Goal: Transaction & Acquisition: Purchase product/service

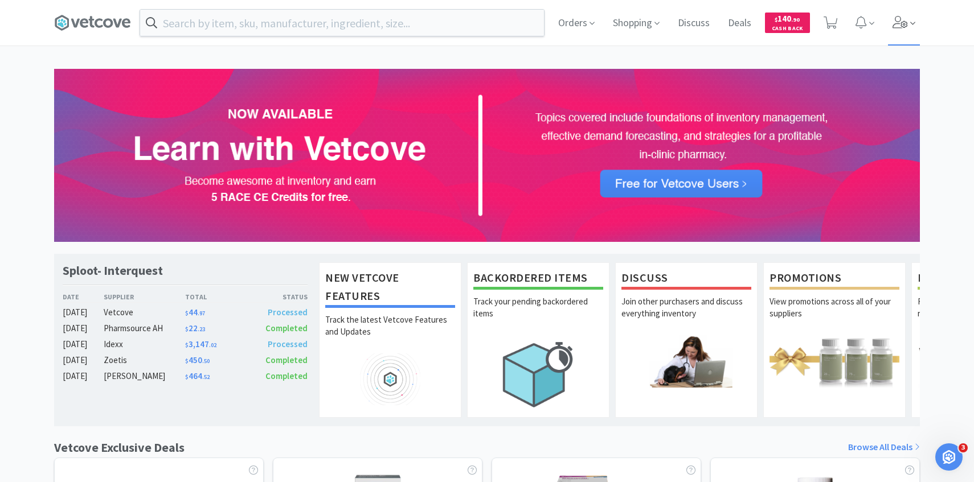
click at [903, 33] on span at bounding box center [904, 23] width 32 height 46
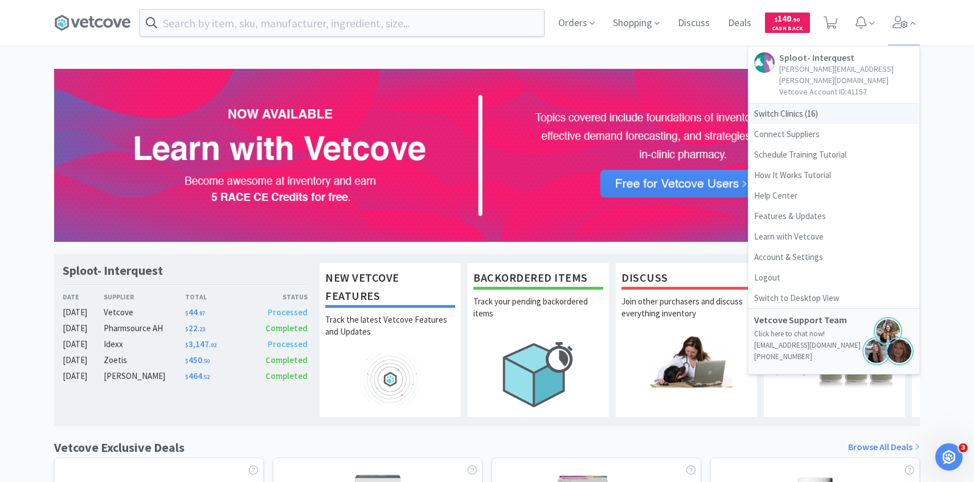
click at [805, 104] on span "Switch Clinics ( 16 )" at bounding box center [833, 114] width 171 height 21
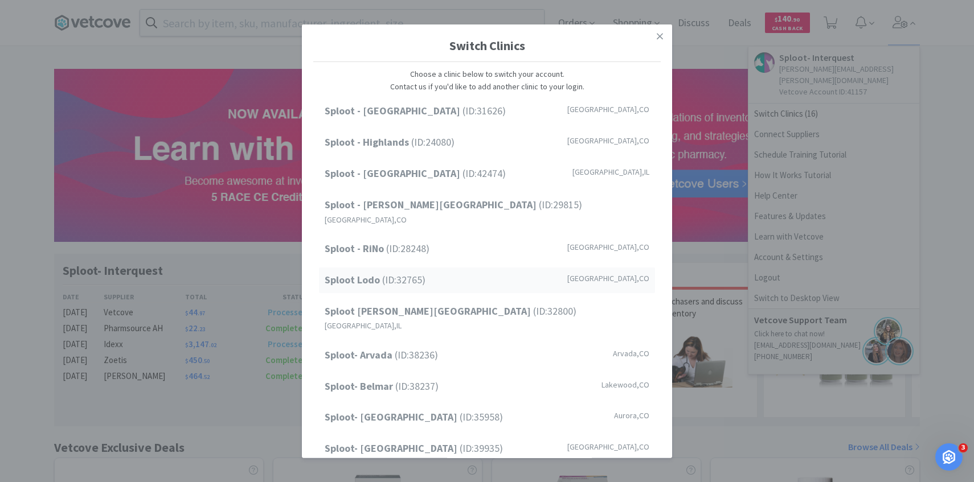
scroll to position [145, 0]
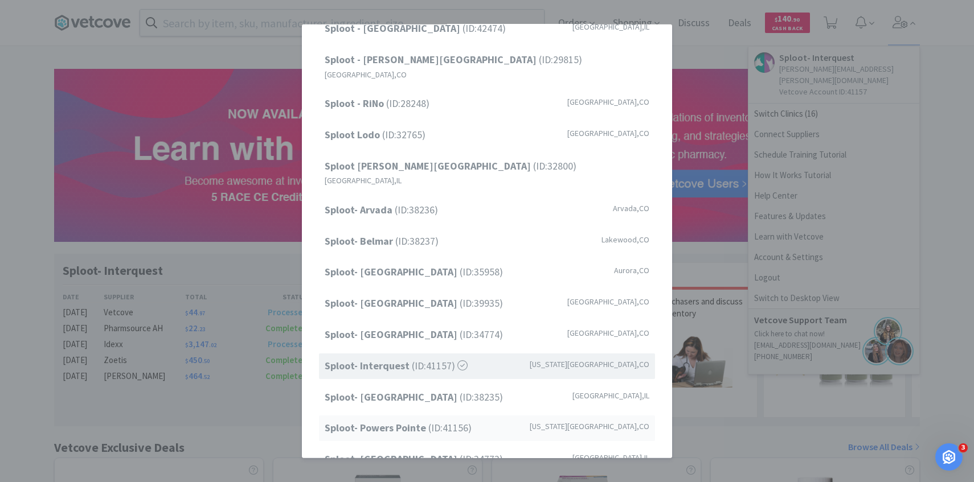
click at [436, 420] on span "Sploot- Powers Pointe (ID: 41156 )" at bounding box center [398, 428] width 147 height 17
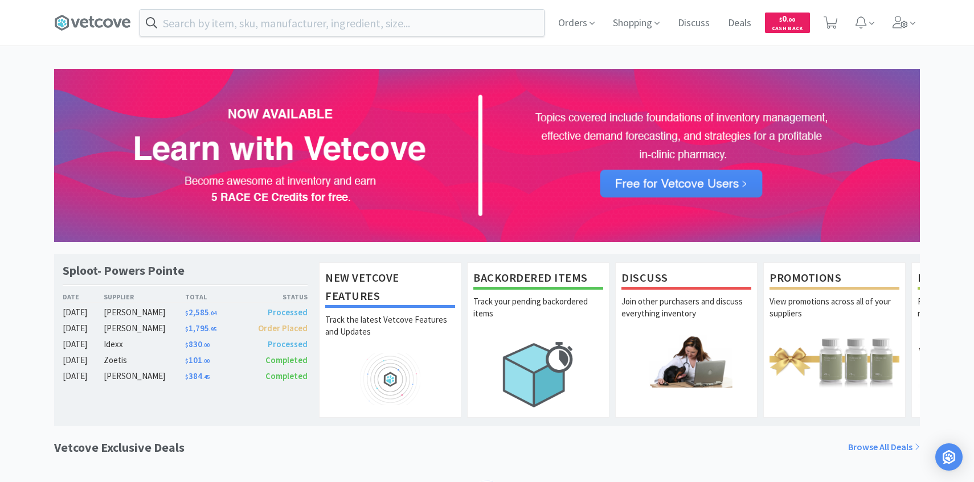
click at [300, 25] on input "text" at bounding box center [342, 23] width 404 height 26
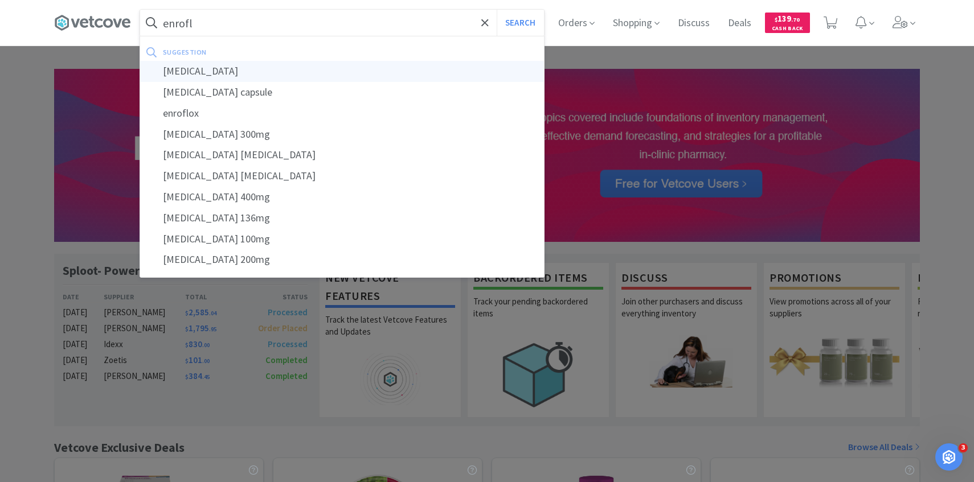
click at [272, 69] on div "enrofloxacin" at bounding box center [342, 71] width 404 height 21
type input "enrofloxacin"
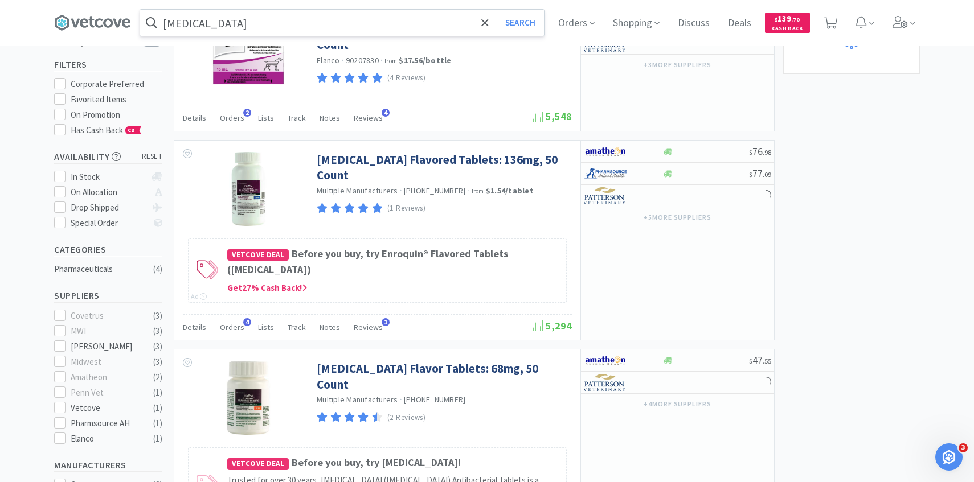
scroll to position [188, 0]
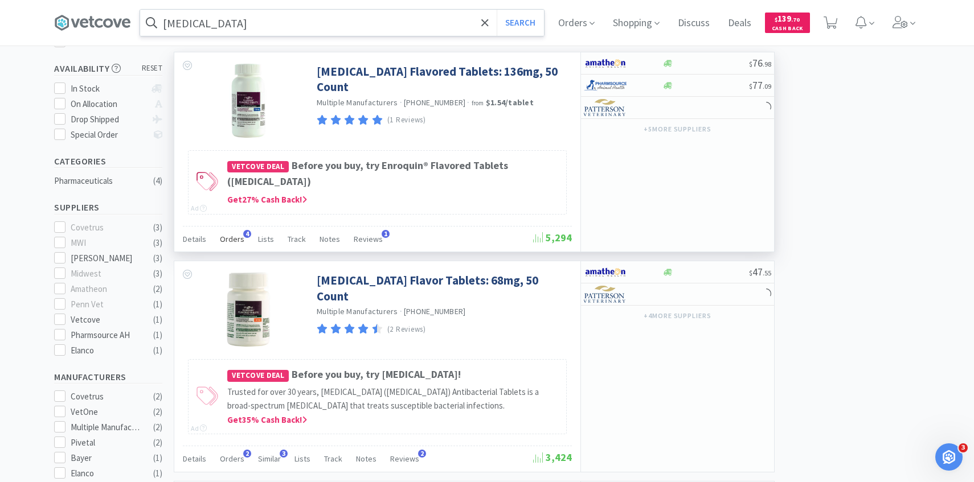
click at [232, 246] on div "Orders 4" at bounding box center [232, 241] width 24 height 22
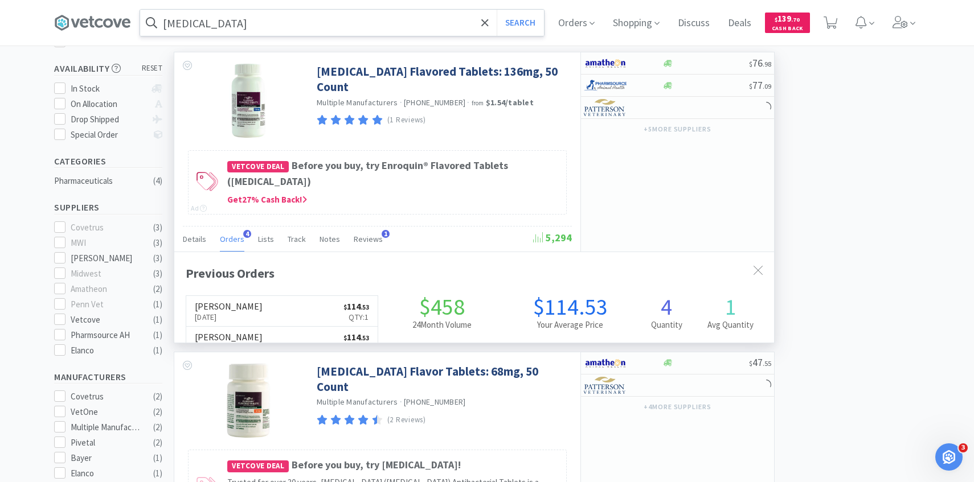
scroll to position [295, 600]
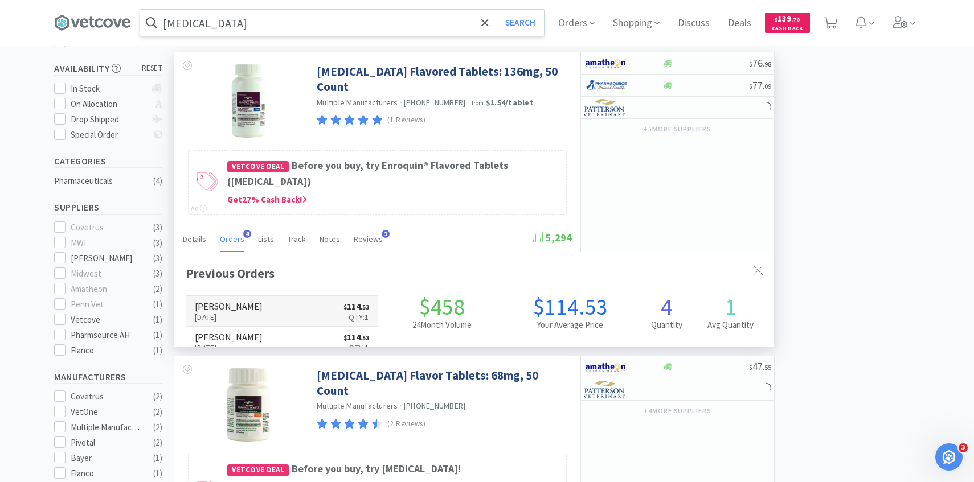
click at [244, 305] on link "Patterson Sep 8th, 2025 $ 114 . 53 Qty: 1" at bounding box center [281, 311] width 191 height 31
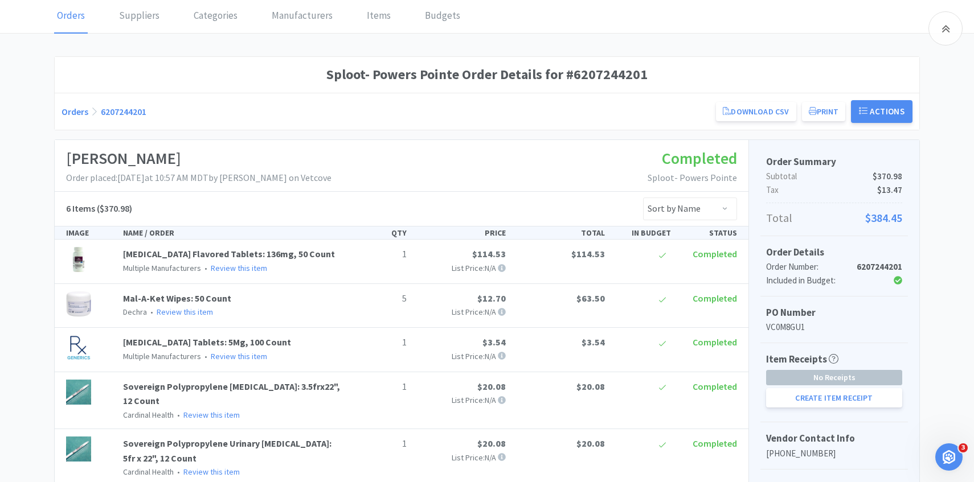
scroll to position [187, 0]
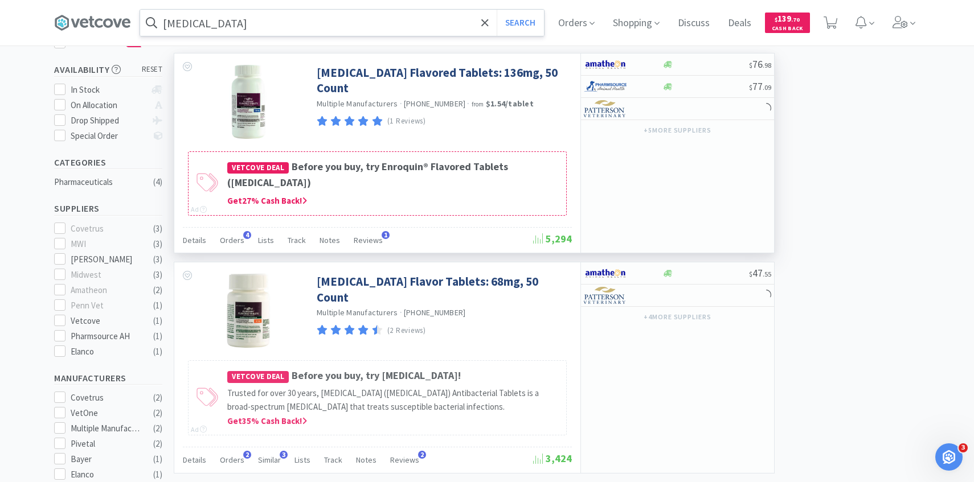
scroll to position [188, 0]
click at [236, 240] on span "Orders" at bounding box center [232, 239] width 24 height 10
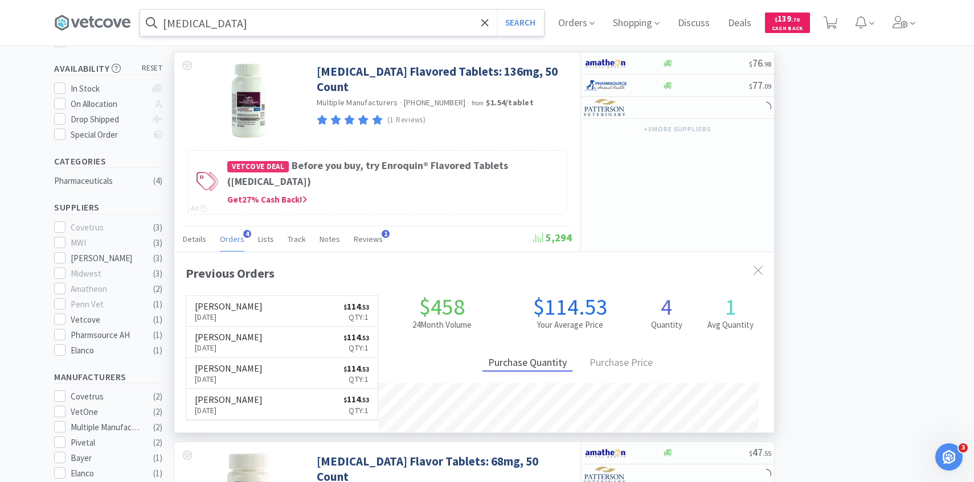
scroll to position [295, 600]
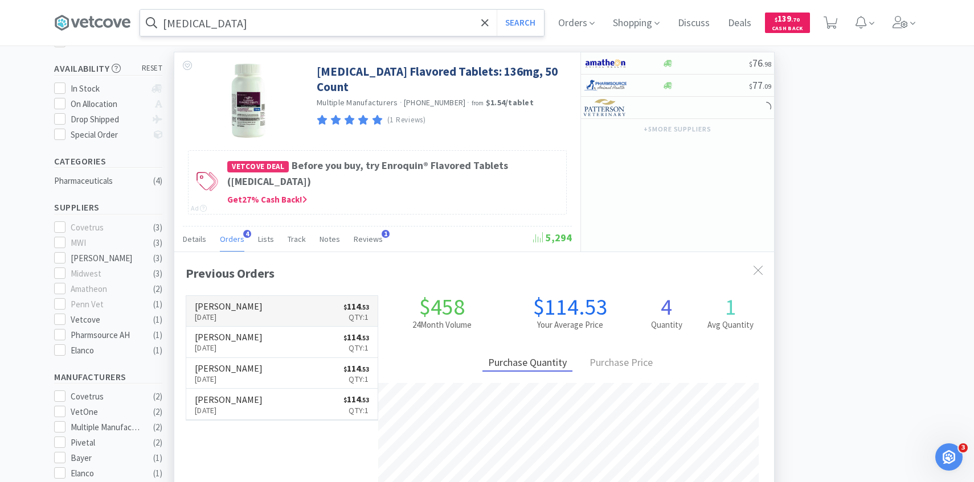
click at [256, 315] on link "Patterson Sep 8th, 2025 $ 114 . 53 Qty: 1" at bounding box center [281, 311] width 191 height 31
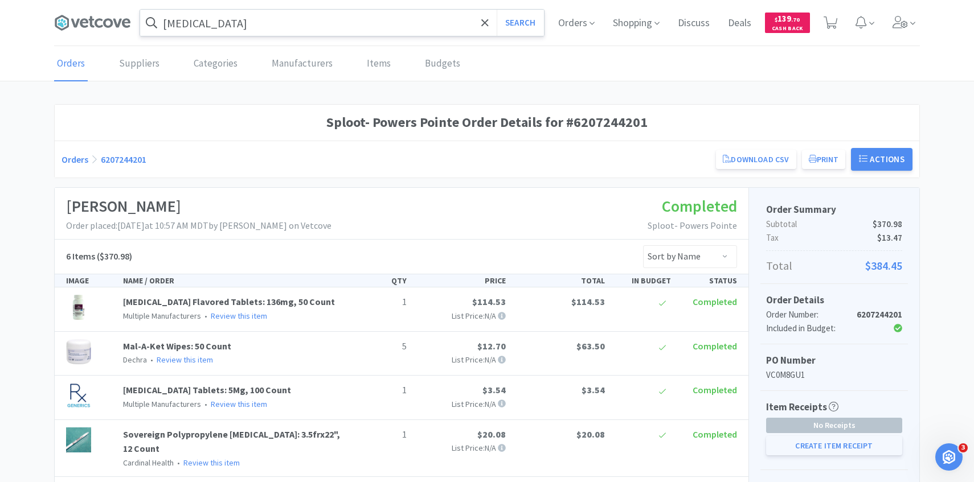
click at [805, 449] on button "Create Item Receipt" at bounding box center [834, 445] width 136 height 19
select select "5"
select select "1"
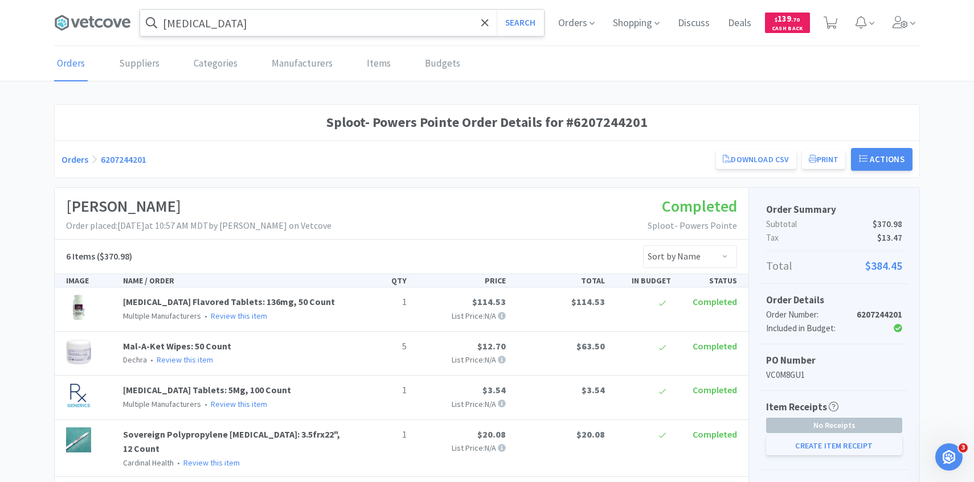
select select "1"
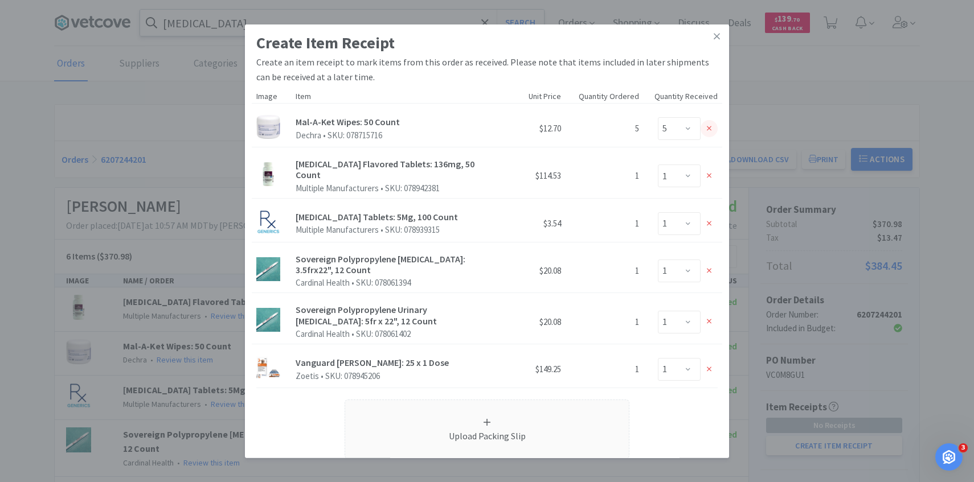
click at [706, 129] on div at bounding box center [708, 128] width 17 height 17
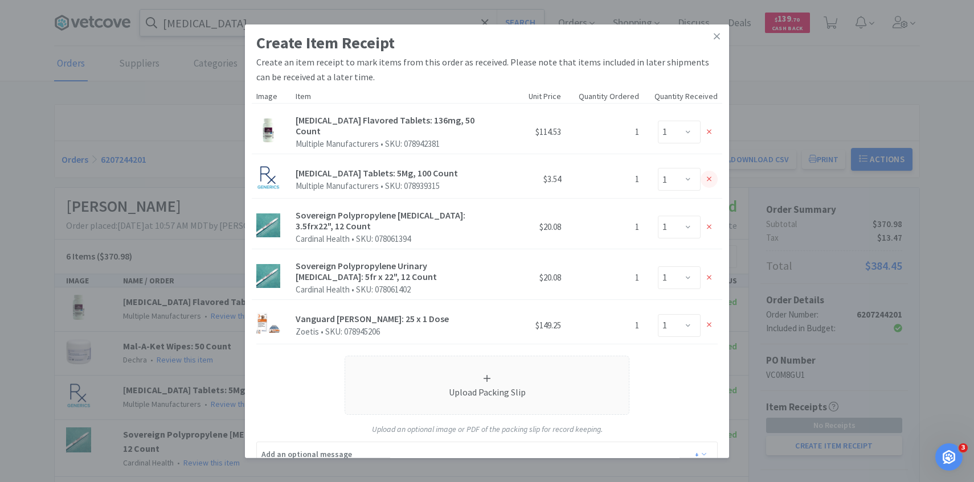
click at [706, 177] on div at bounding box center [708, 179] width 17 height 17
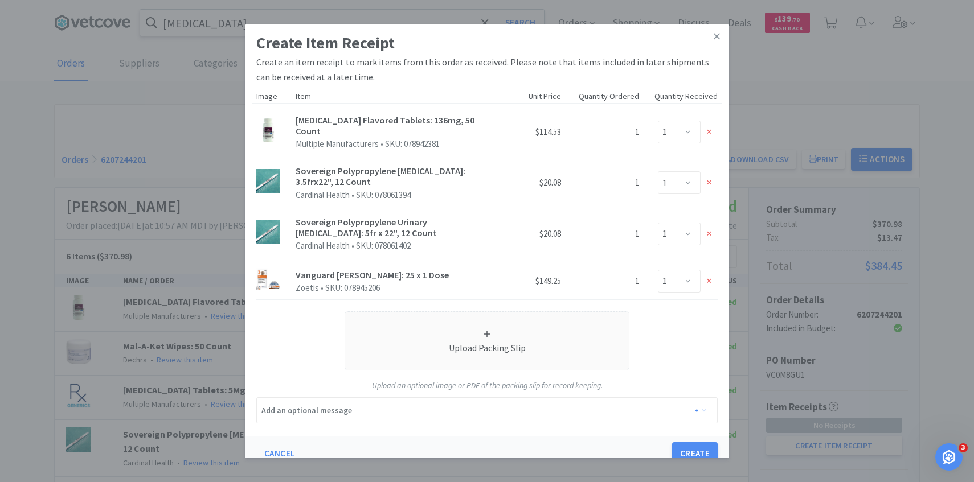
click at [706, 177] on div at bounding box center [708, 182] width 17 height 17
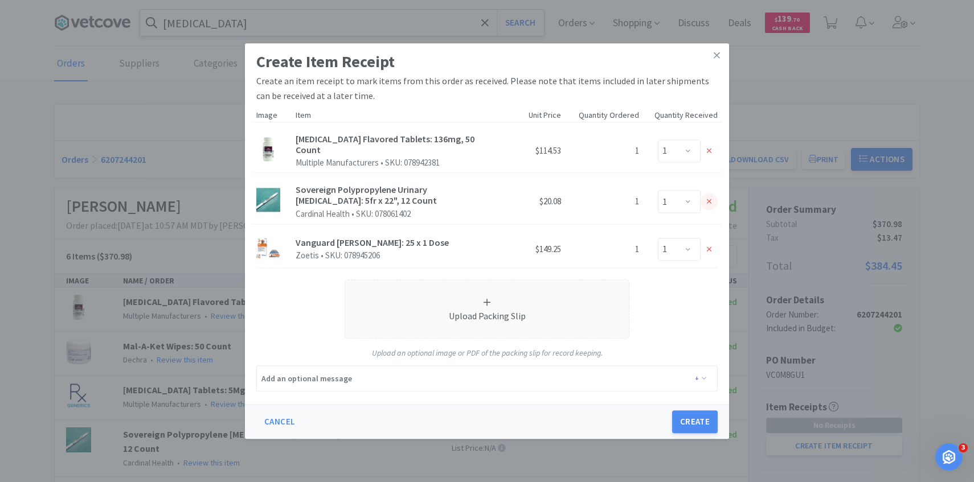
click at [706, 194] on div at bounding box center [708, 202] width 17 height 17
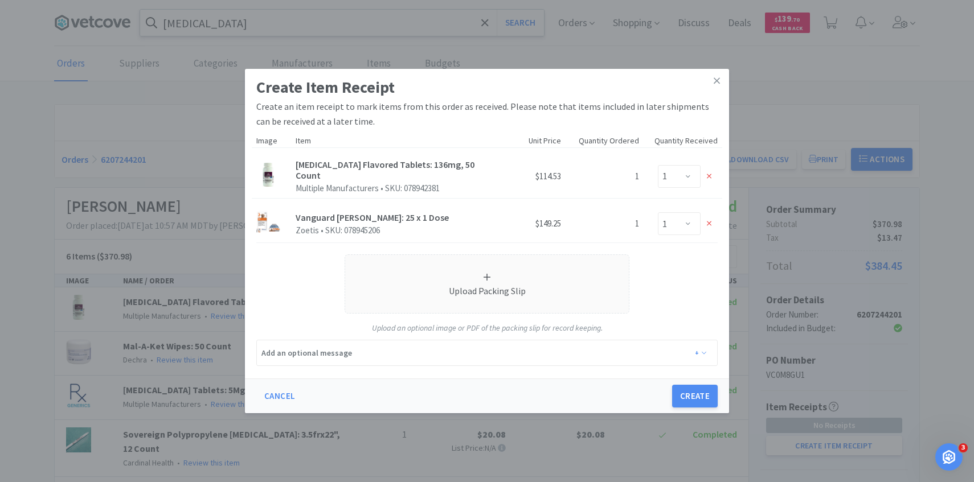
click at [707, 241] on div "Vanguard DAPP: 25 x 1 Dose Zoetis • SKU: 078945206 $149.25 1 Enter Qty 0 1" at bounding box center [487, 222] width 470 height 48
click at [708, 222] on icon at bounding box center [709, 224] width 5 height 5
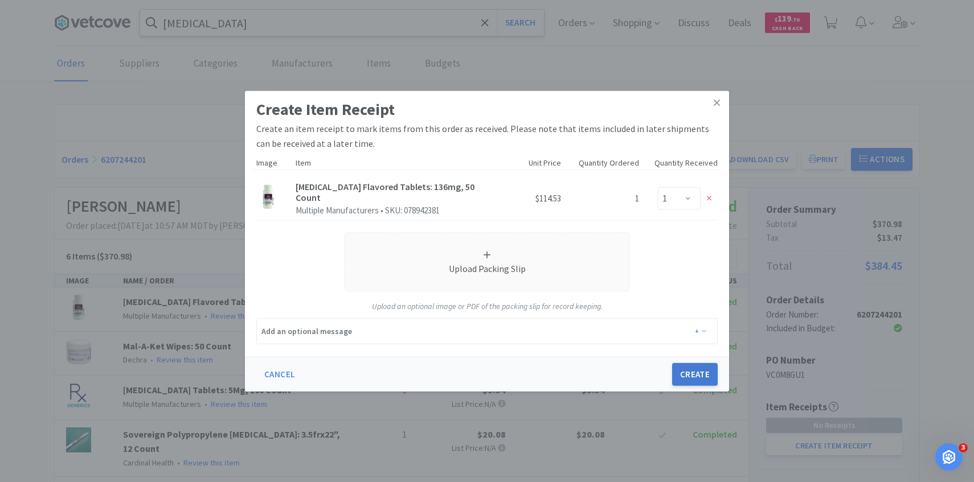
click at [700, 372] on button "Create" at bounding box center [695, 374] width 46 height 23
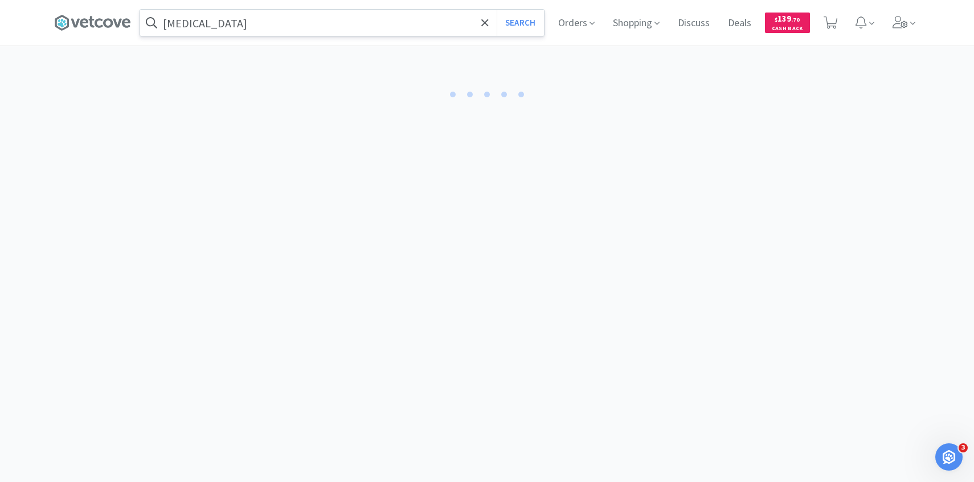
select select "1"
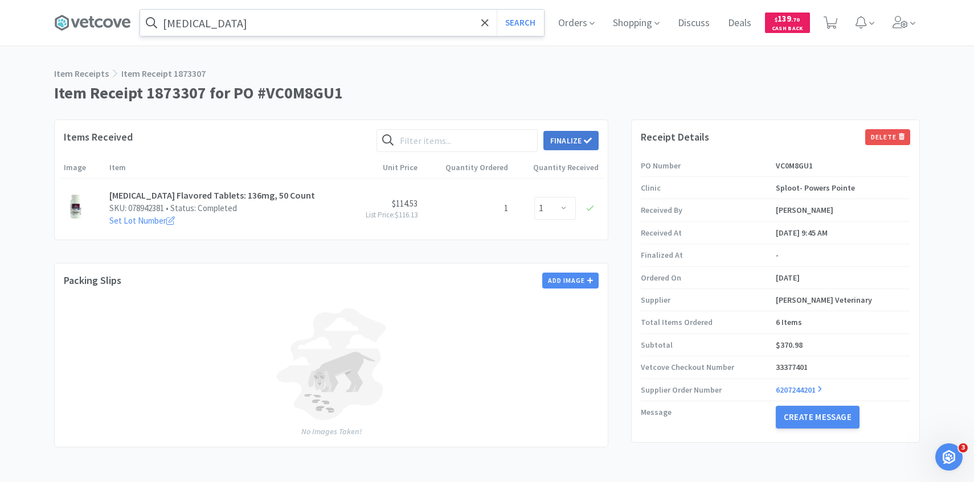
click at [571, 135] on button "Finalize" at bounding box center [570, 140] width 55 height 19
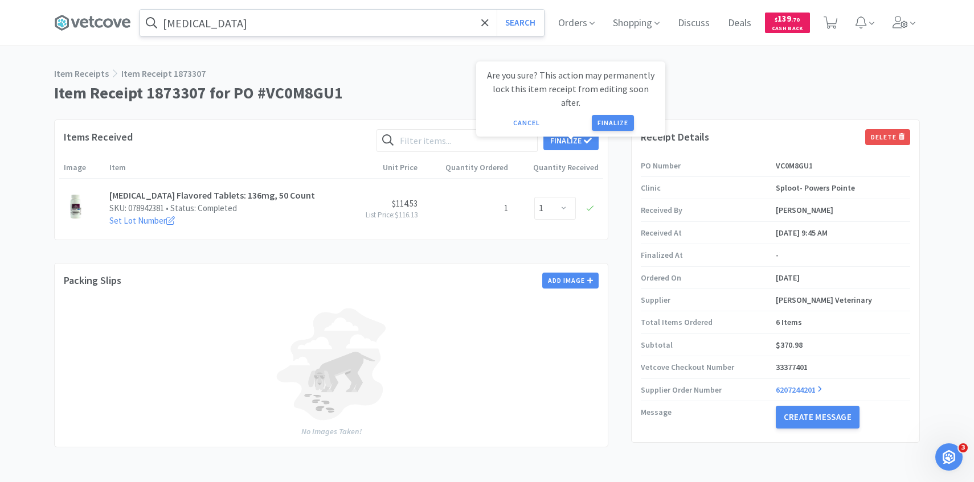
click at [605, 115] on button "Finalize" at bounding box center [613, 123] width 42 height 16
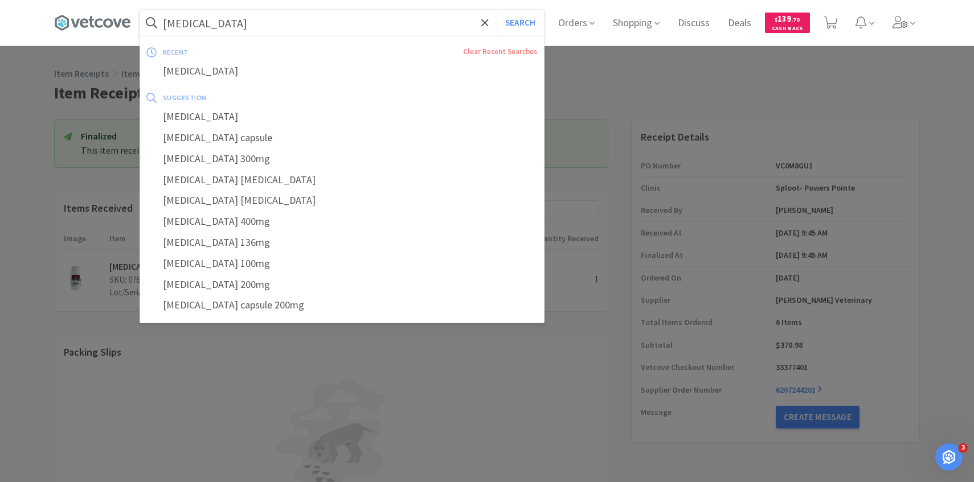
click at [282, 31] on input "enrofloxacin" at bounding box center [342, 23] width 404 height 26
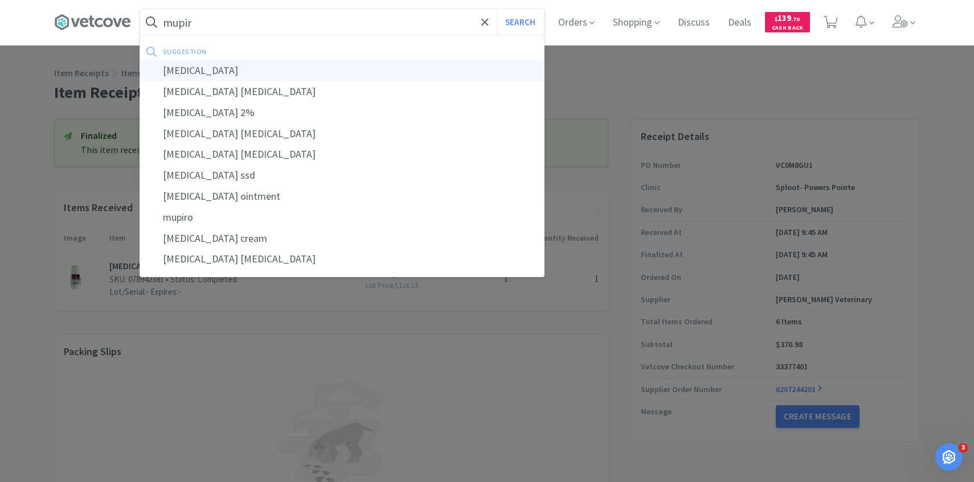
click at [246, 70] on div "mupirocin" at bounding box center [342, 70] width 404 height 21
type input "mupirocin"
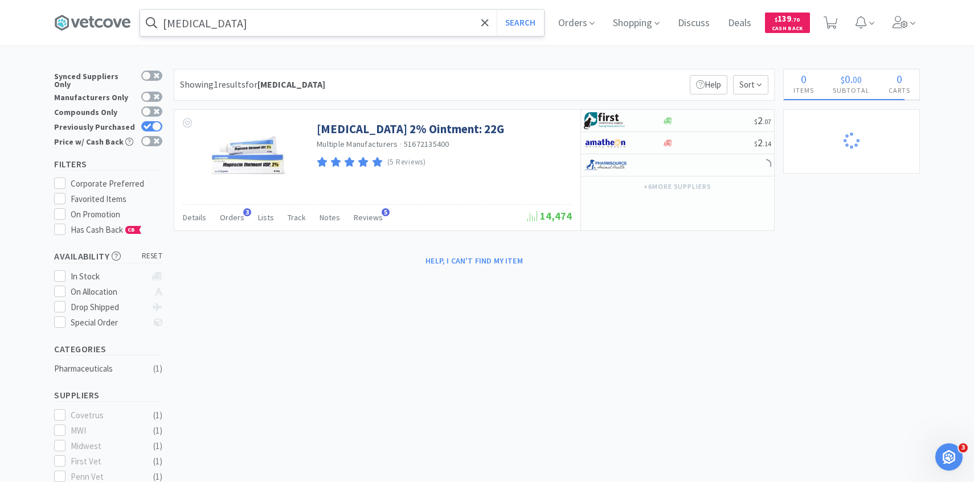
scroll to position [15, 0]
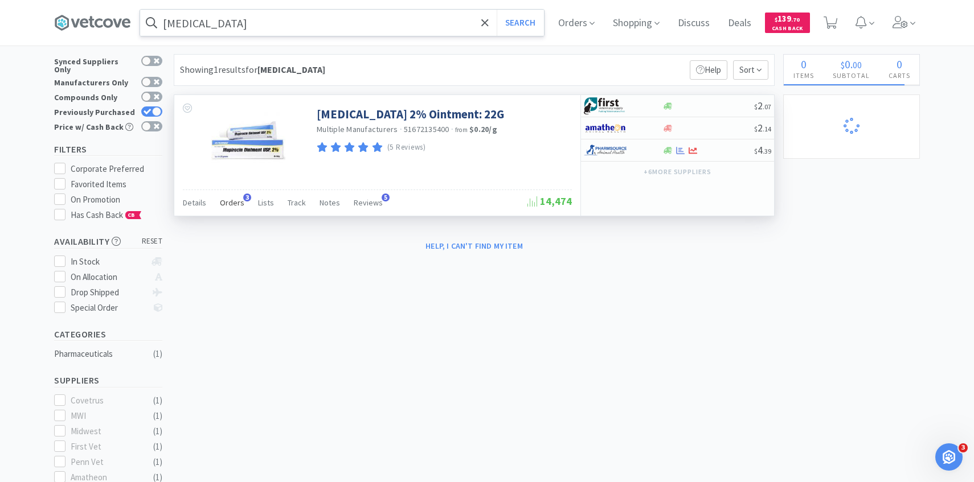
click at [232, 199] on span "Orders" at bounding box center [232, 203] width 24 height 10
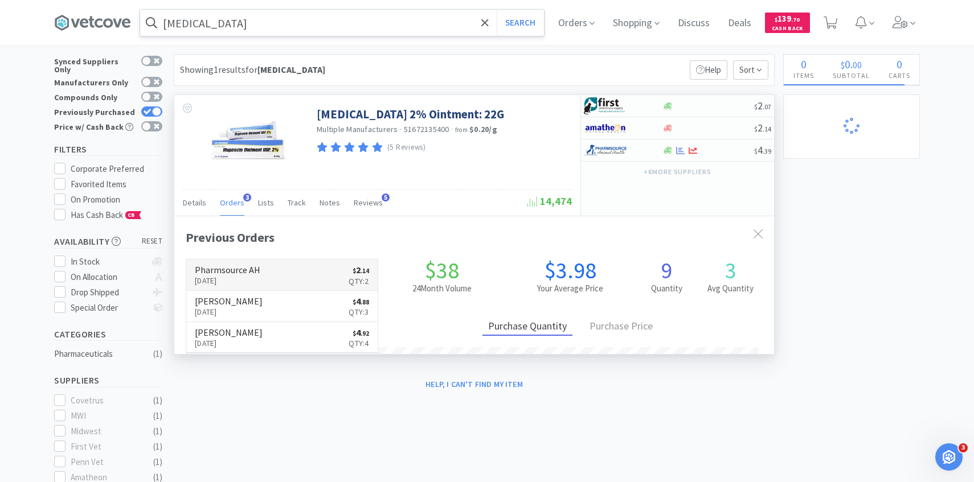
scroll to position [295, 600]
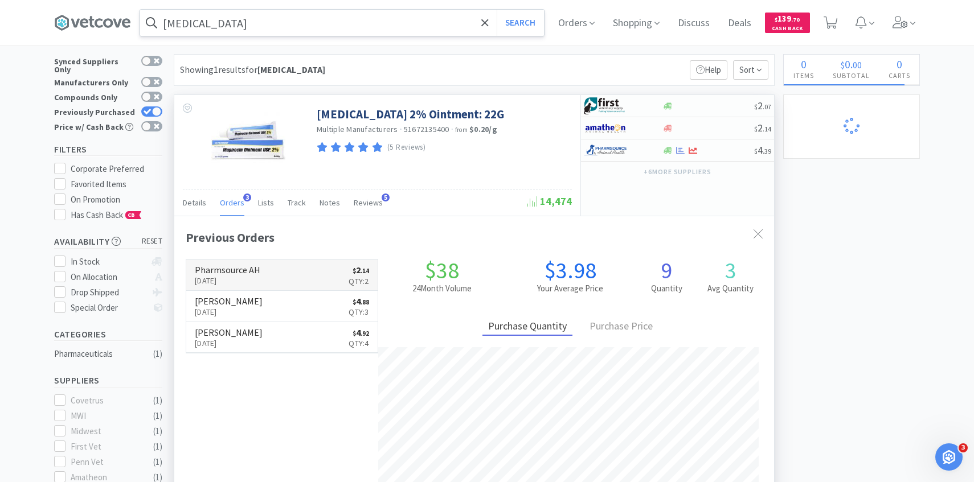
click at [264, 273] on link "Pharmsource AH Sep 5th, 2025 $ 2 . 14 Qty: 2" at bounding box center [281, 275] width 191 height 31
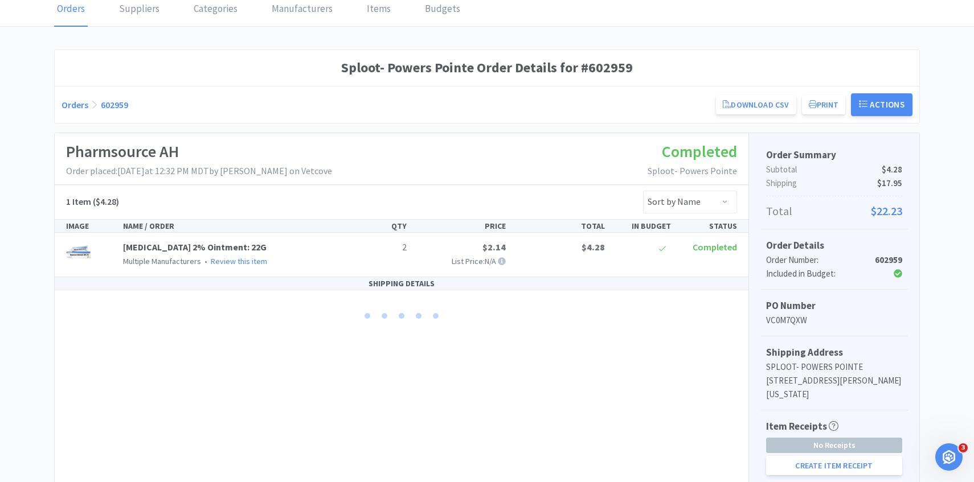
scroll to position [149, 0]
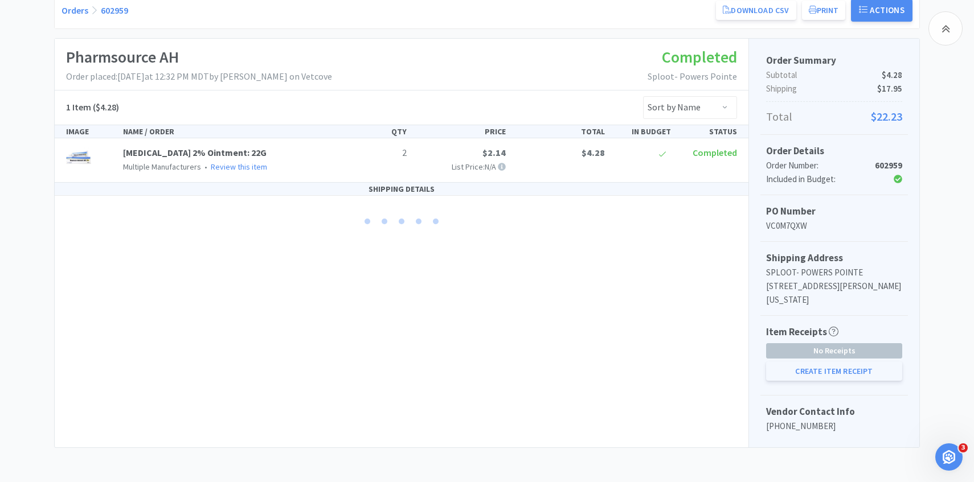
click at [788, 364] on button "Create Item Receipt" at bounding box center [834, 371] width 136 height 19
select select "2"
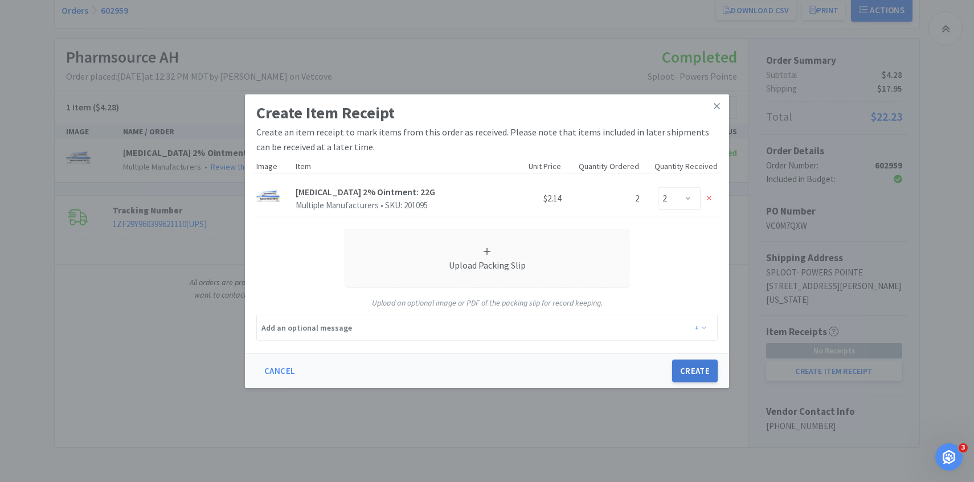
click at [699, 368] on button "Create" at bounding box center [695, 371] width 46 height 23
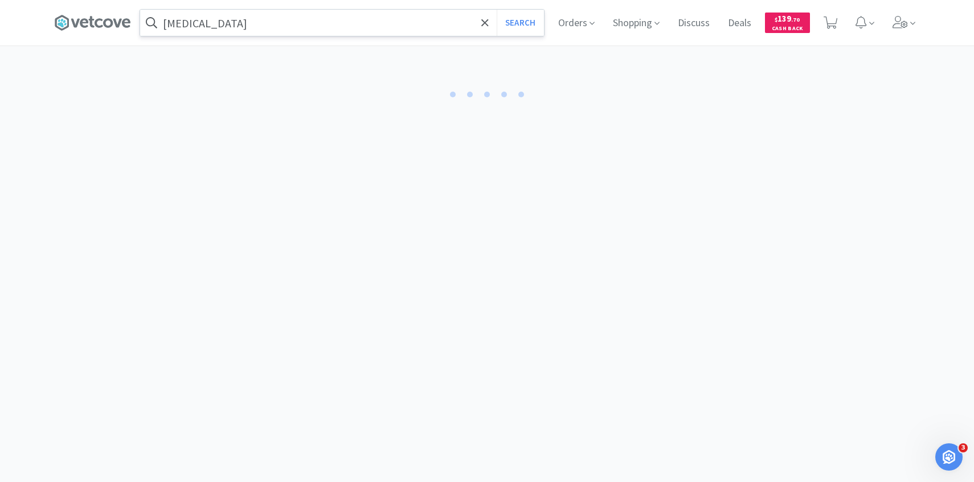
select select "2"
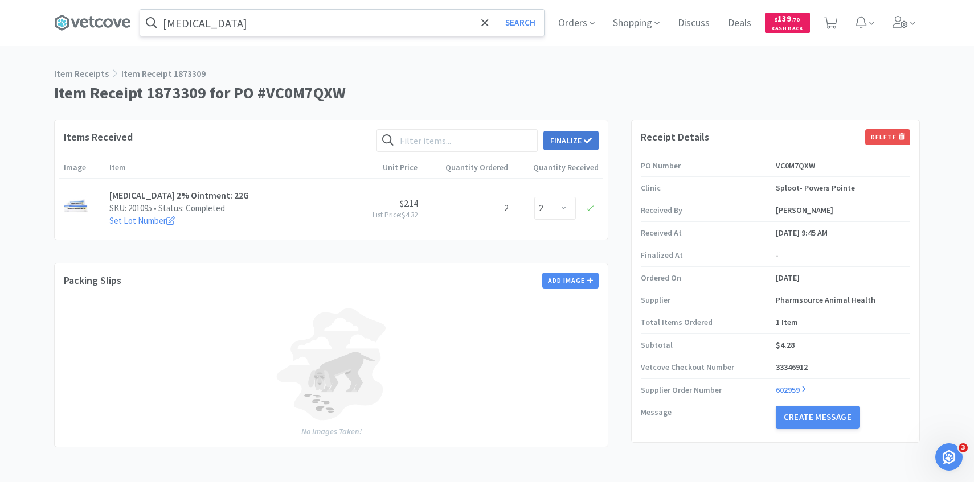
click at [577, 145] on button "Finalize" at bounding box center [570, 140] width 55 height 19
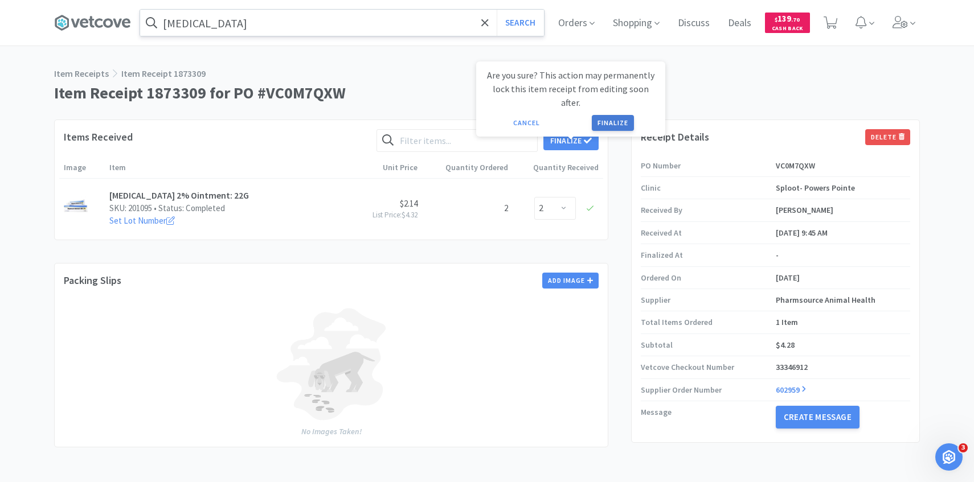
click at [620, 115] on button "Finalize" at bounding box center [613, 123] width 42 height 16
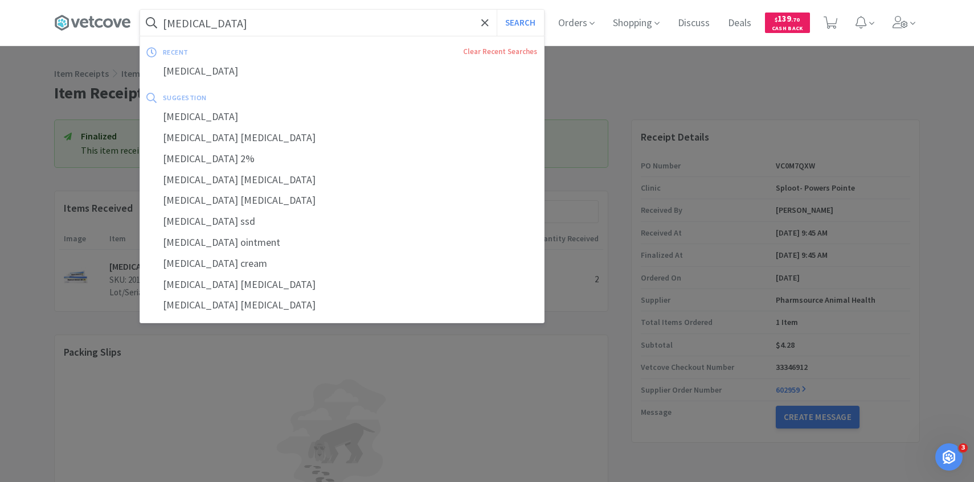
click at [314, 24] on input "mupirocin" at bounding box center [342, 23] width 404 height 26
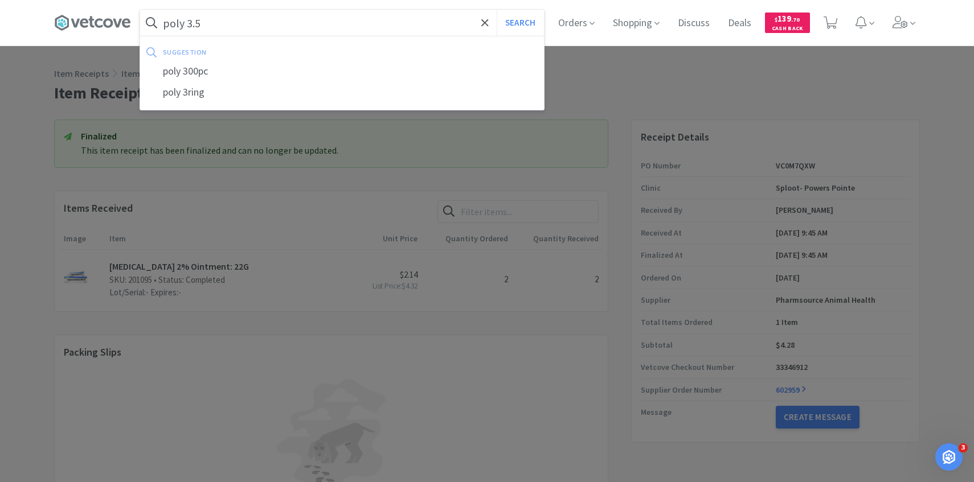
type input "poly 3.5"
click at [497, 10] on button "Search" at bounding box center [520, 23] width 47 height 26
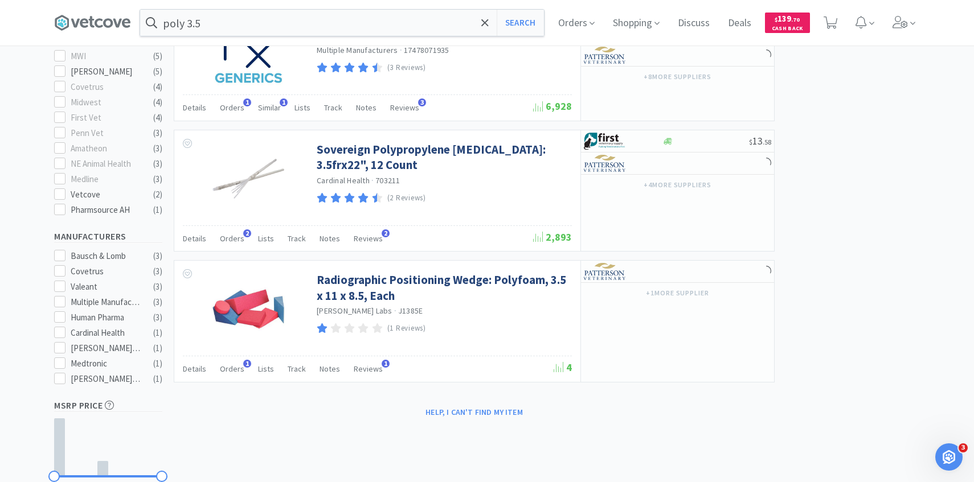
scroll to position [392, 0]
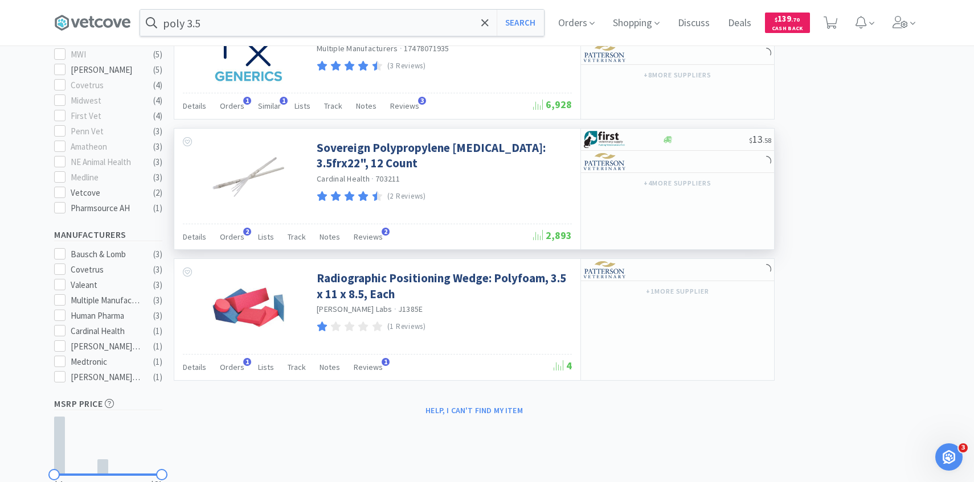
click at [242, 243] on div "Details Orders 2 Lists Track Notes Reviews 2" at bounding box center [358, 239] width 350 height 22
click at [237, 239] on span "Orders" at bounding box center [232, 237] width 24 height 10
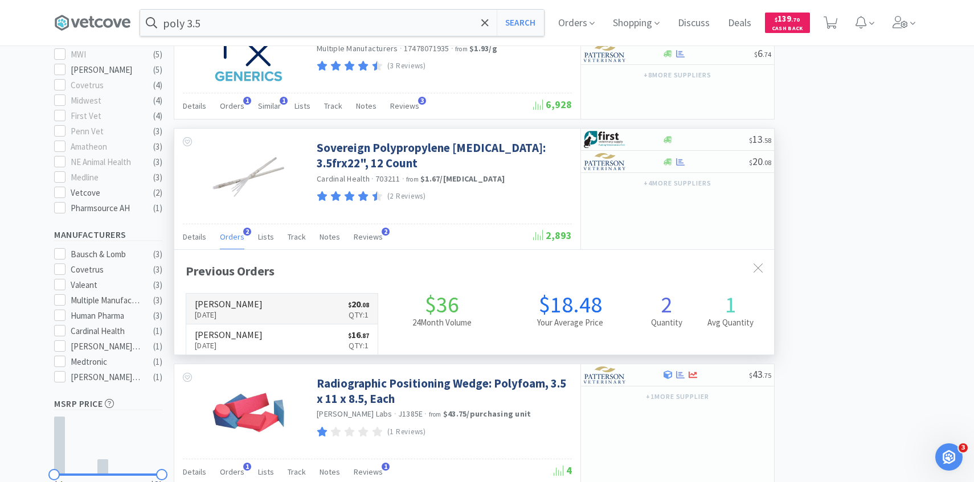
scroll to position [295, 600]
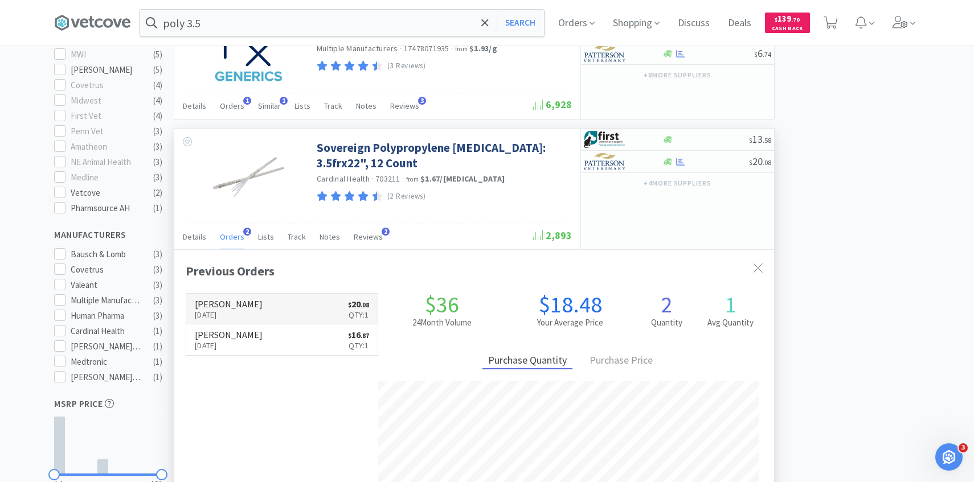
click at [265, 305] on link "Patterson Sep 8th, 2025 $ 20 . 08 Qty: 1" at bounding box center [281, 309] width 191 height 31
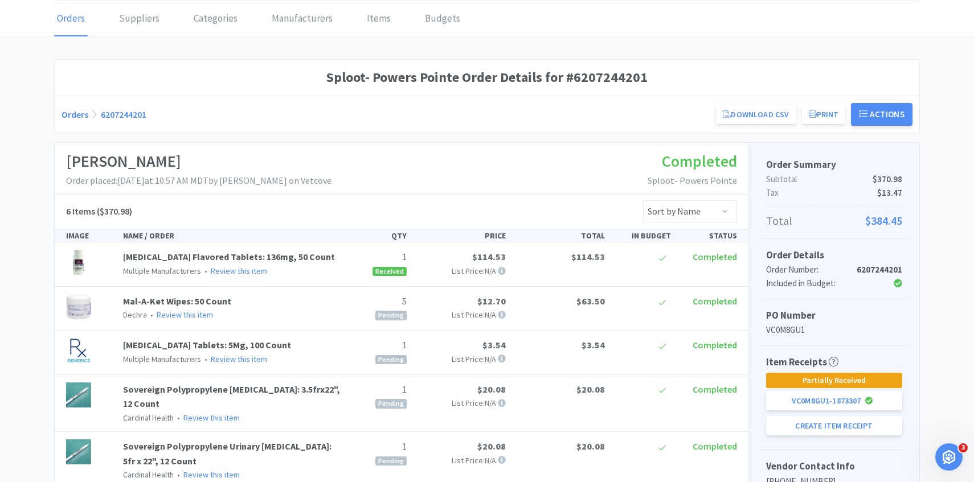
scroll to position [115, 0]
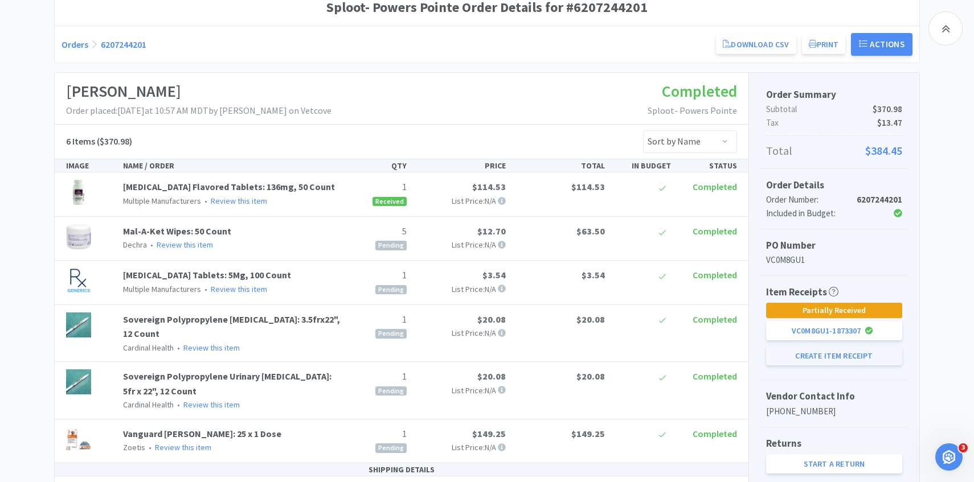
click at [825, 353] on button "Create Item Receipt" at bounding box center [834, 355] width 136 height 19
select select "5"
select select "1"
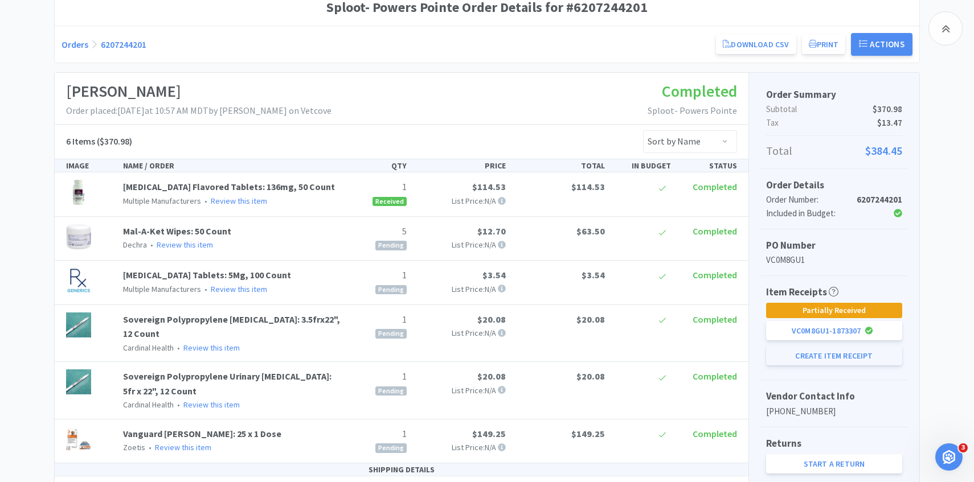
select select "1"
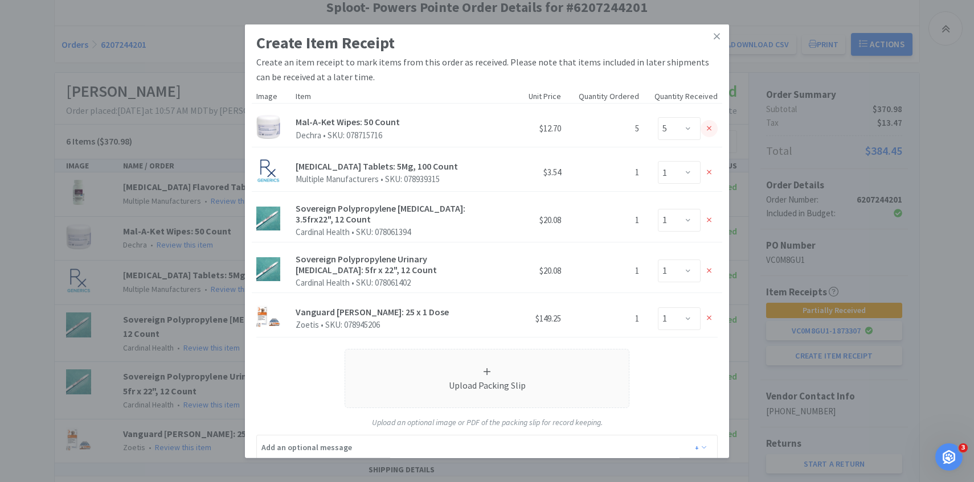
click at [704, 133] on div at bounding box center [708, 128] width 17 height 17
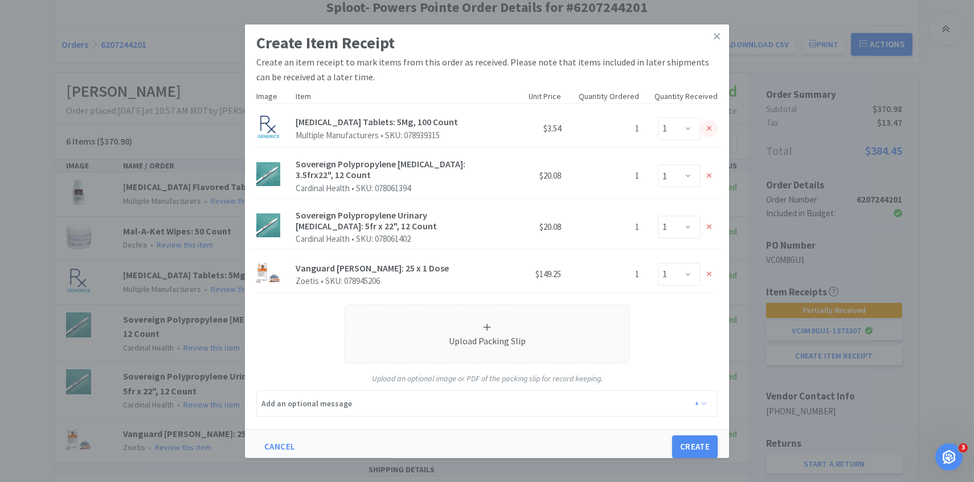
click at [707, 124] on div at bounding box center [708, 128] width 17 height 17
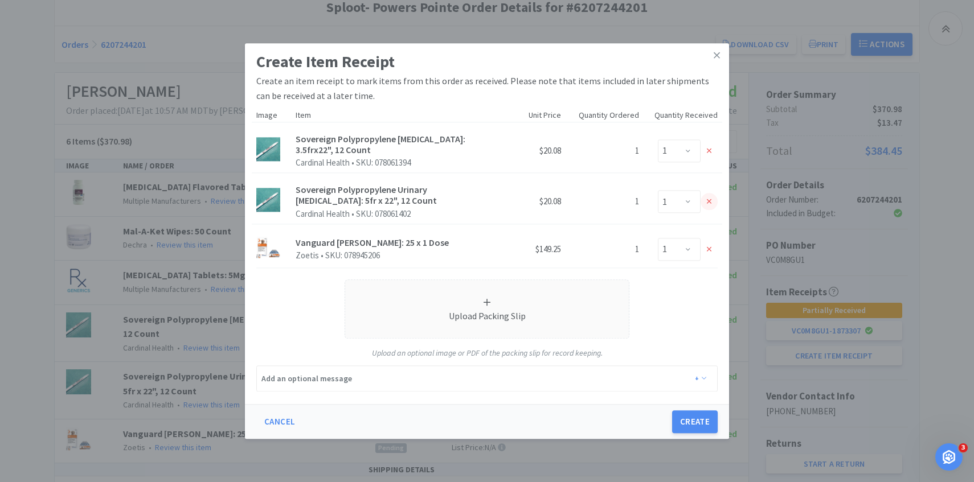
click at [707, 200] on icon at bounding box center [709, 202] width 5 height 8
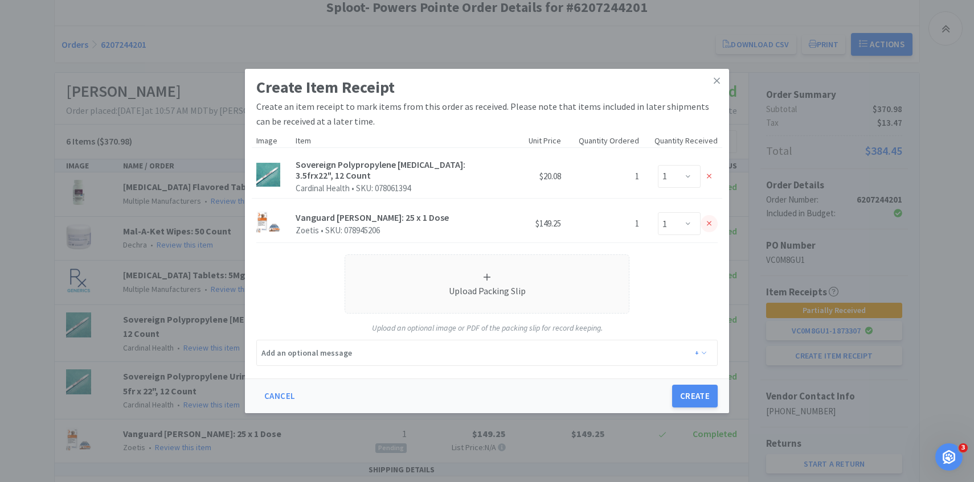
click at [710, 231] on div at bounding box center [708, 223] width 17 height 17
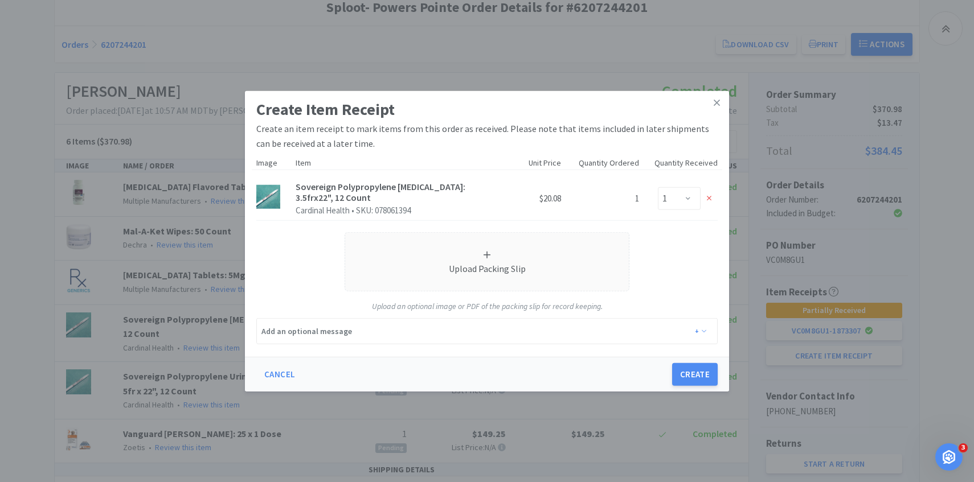
click at [694, 387] on div "Cancel Create" at bounding box center [487, 374] width 484 height 35
click at [685, 367] on button "Create" at bounding box center [695, 374] width 46 height 23
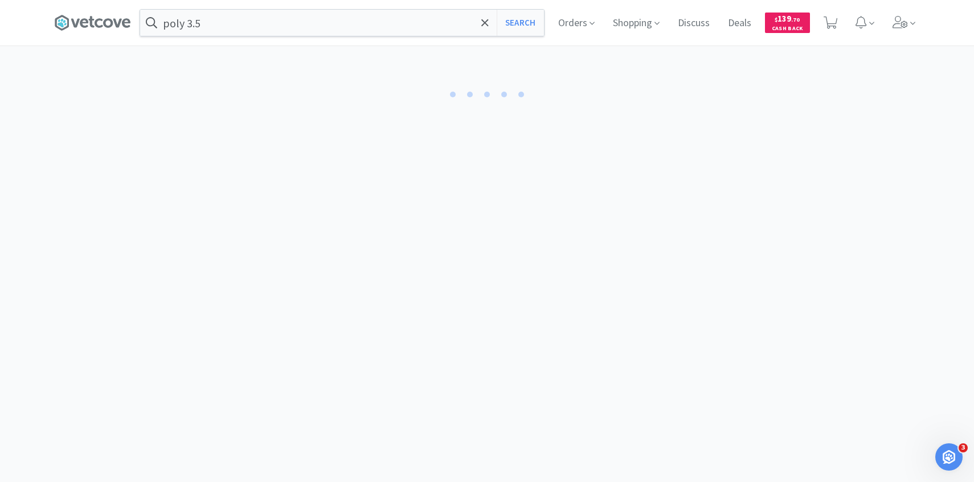
select select "1"
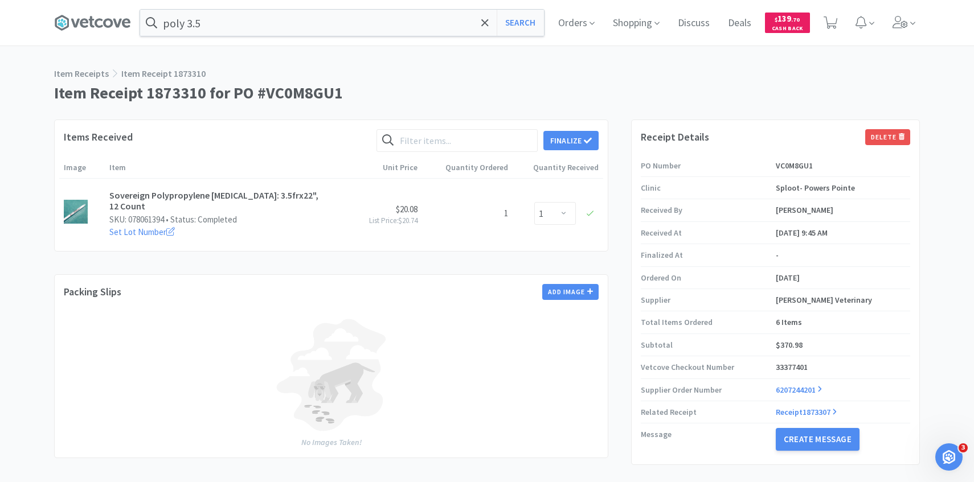
click at [575, 130] on div "Finalize" at bounding box center [487, 140] width 222 height 23
click at [589, 133] on button "Finalize" at bounding box center [570, 140] width 55 height 19
click at [597, 116] on button "Finalize" at bounding box center [613, 123] width 42 height 16
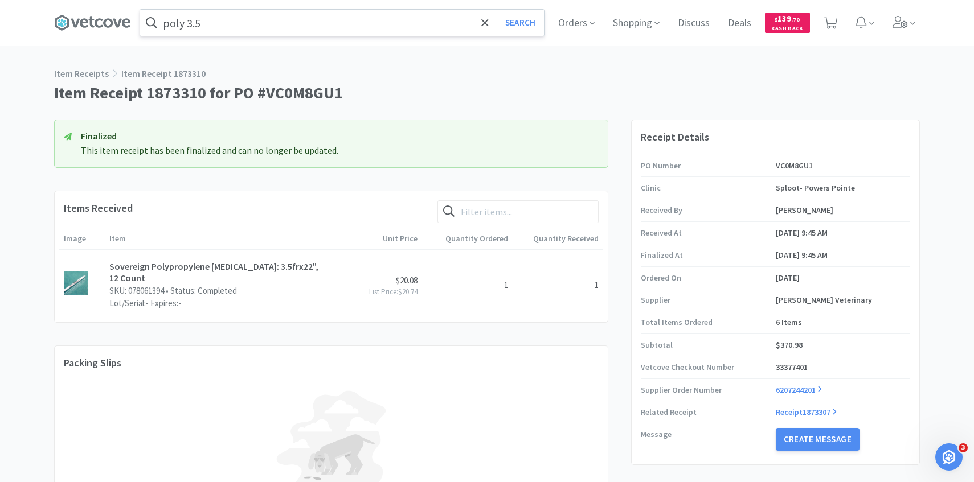
click at [280, 24] on input "poly 3.5" at bounding box center [342, 23] width 404 height 26
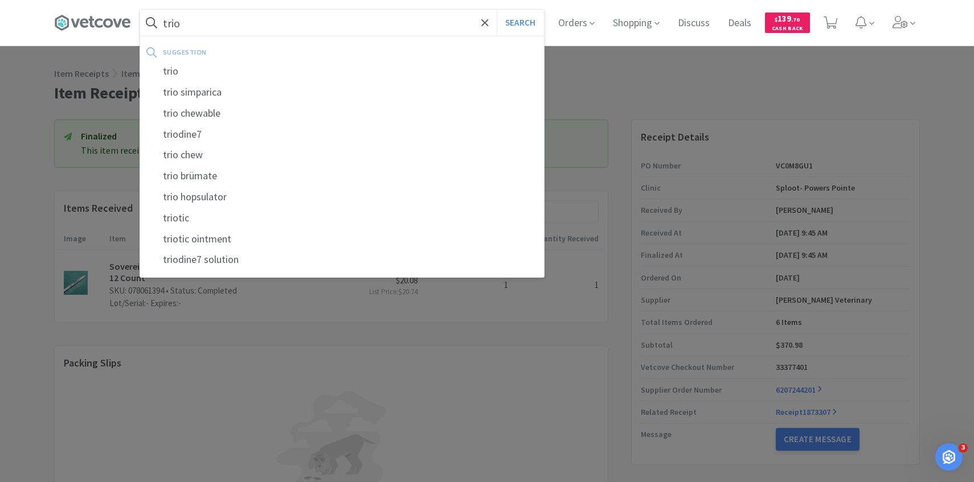
click at [497, 10] on button "Search" at bounding box center [520, 23] width 47 height 26
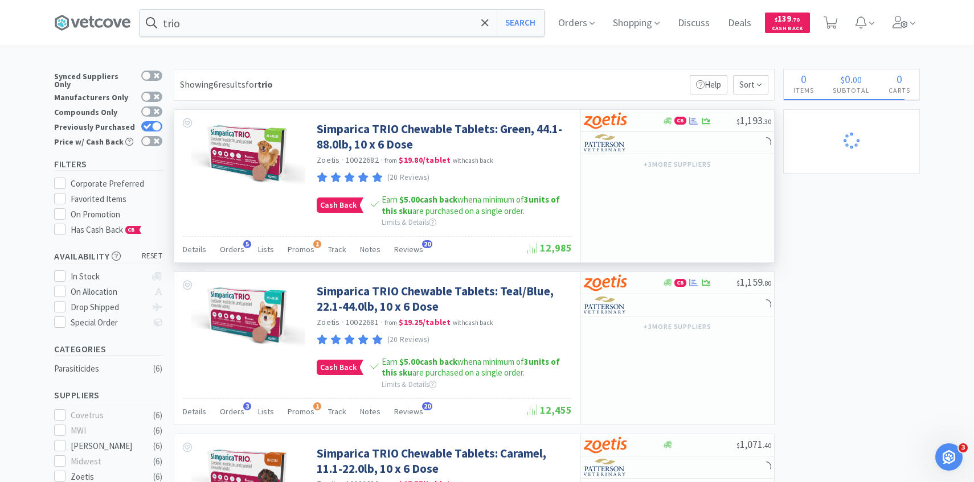
scroll to position [5, 0]
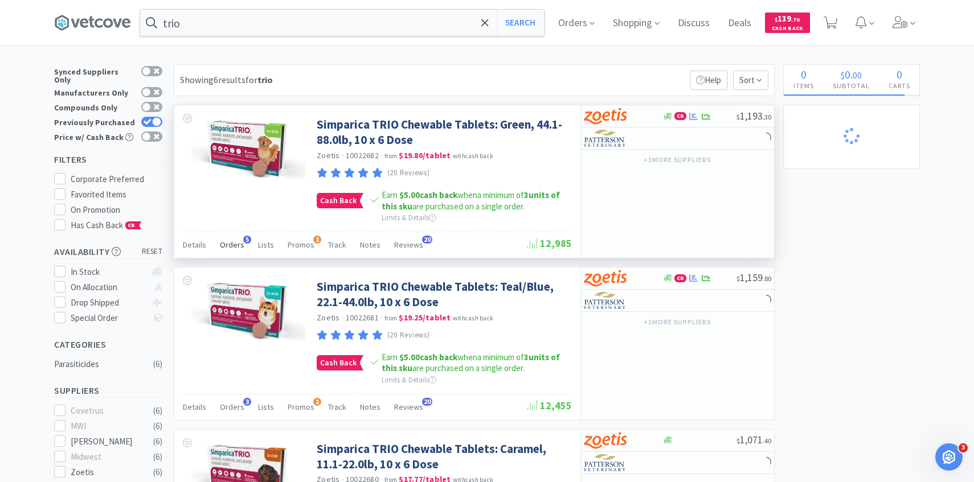
click at [225, 239] on div "Orders 5" at bounding box center [232, 247] width 24 height 22
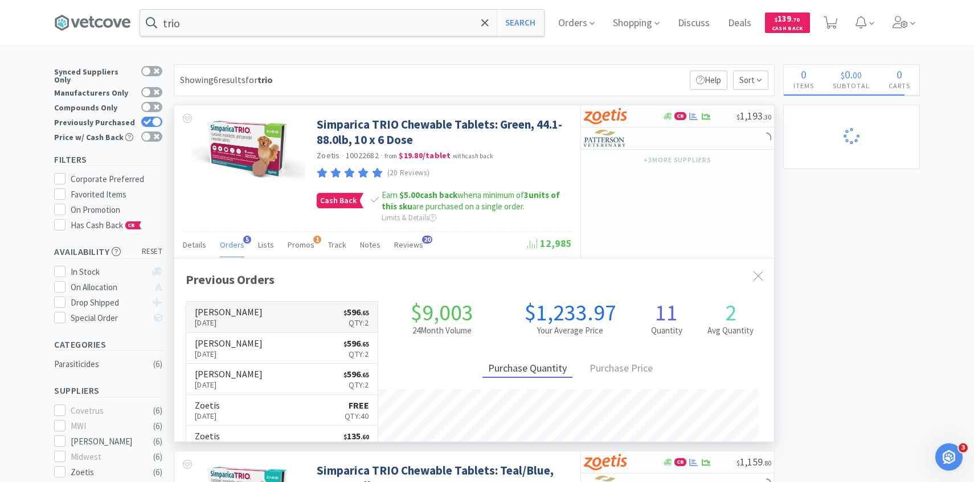
scroll to position [295, 600]
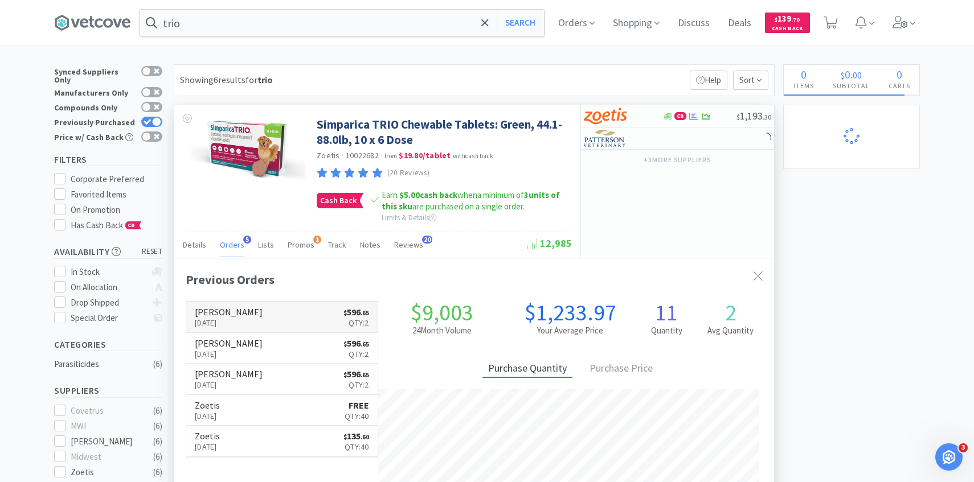
click at [263, 316] on link "Patterson Sep 8th, 2025 $ 596 . 65 Qty: 2" at bounding box center [281, 317] width 191 height 31
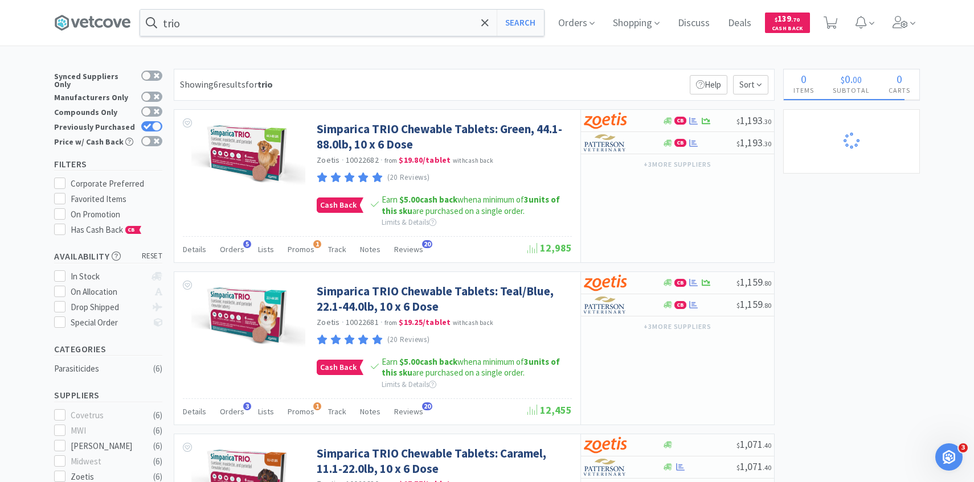
scroll to position [5, 0]
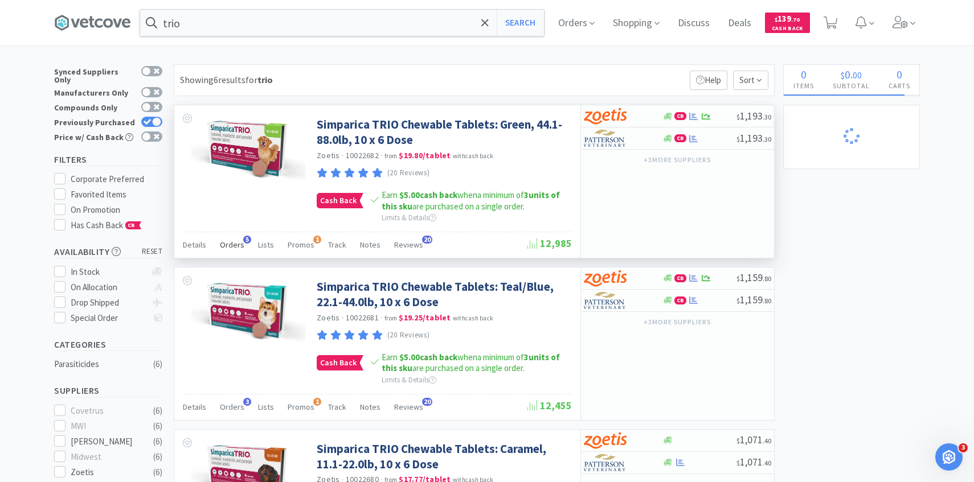
click at [231, 243] on span "Orders" at bounding box center [232, 245] width 24 height 10
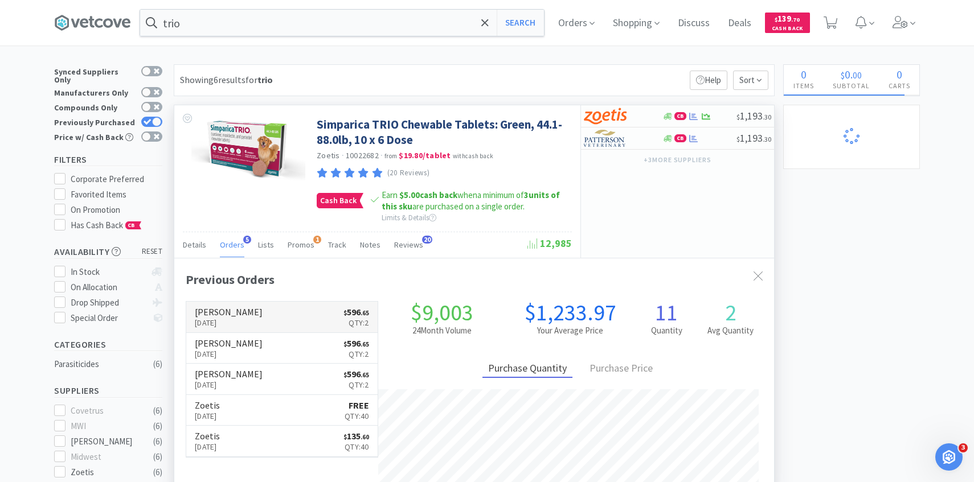
scroll to position [295, 600]
click at [237, 341] on h6 "[PERSON_NAME]" at bounding box center [229, 343] width 68 height 9
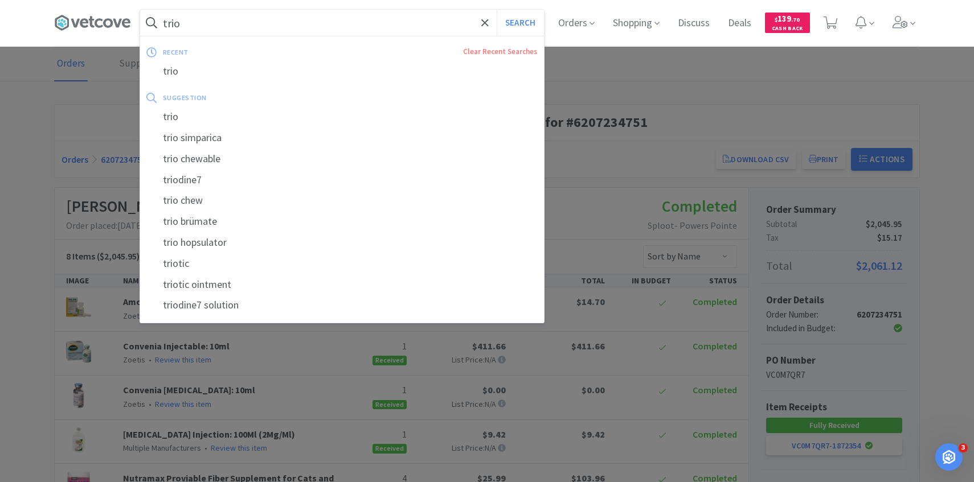
click at [259, 31] on input "trio" at bounding box center [342, 23] width 404 height 26
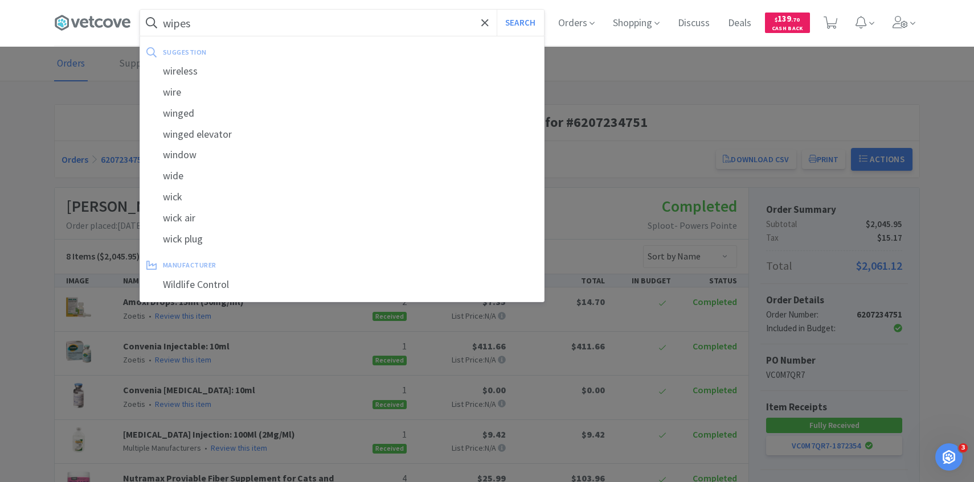
type input "wipes"
click at [497, 10] on button "Search" at bounding box center [520, 23] width 47 height 26
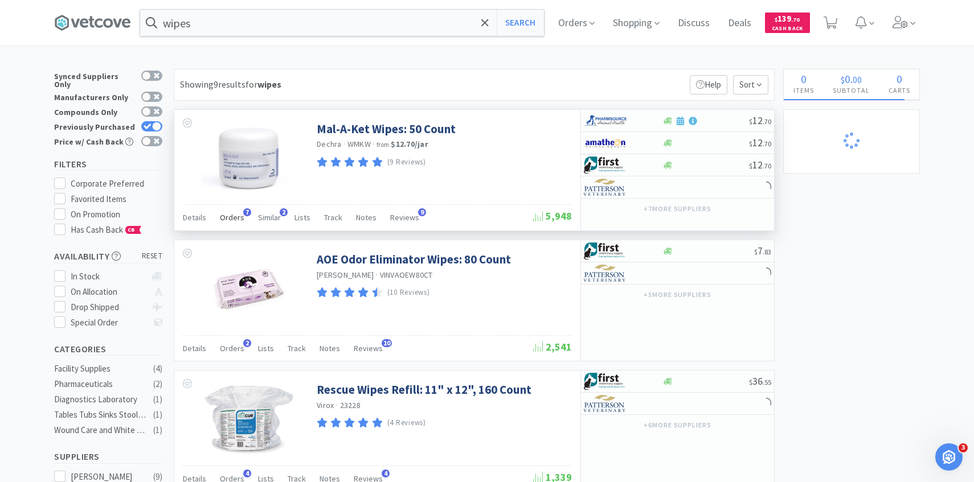
click at [231, 214] on span "Orders" at bounding box center [232, 217] width 24 height 10
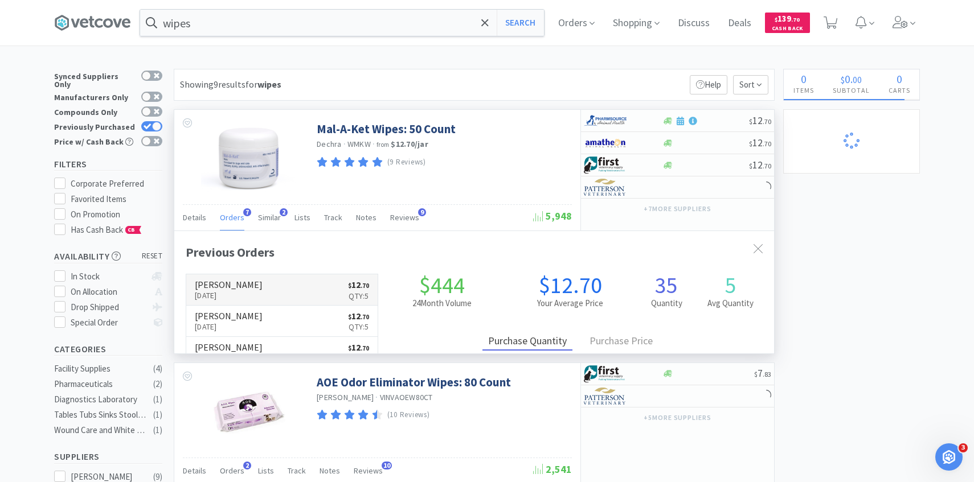
scroll to position [295, 600]
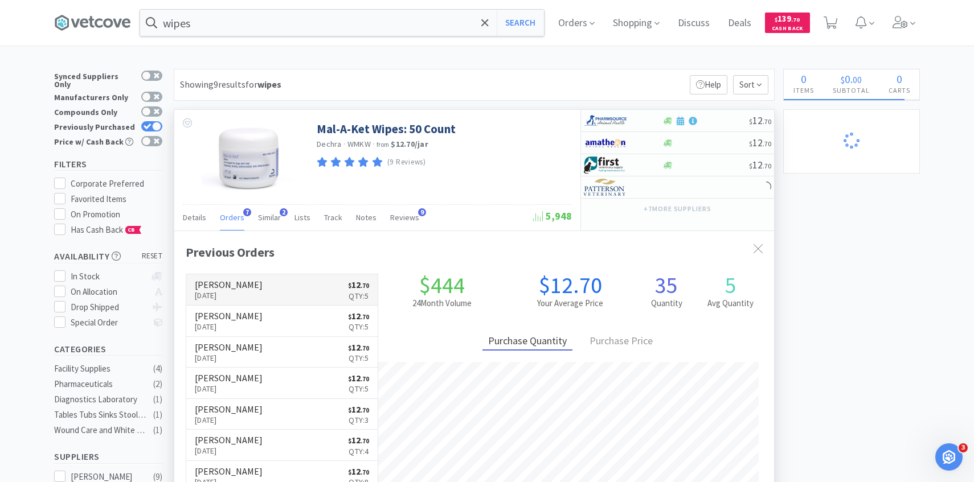
click at [259, 291] on link "Patterson Sep 8th, 2025 $ 12 . 70 Qty: 5" at bounding box center [281, 289] width 191 height 31
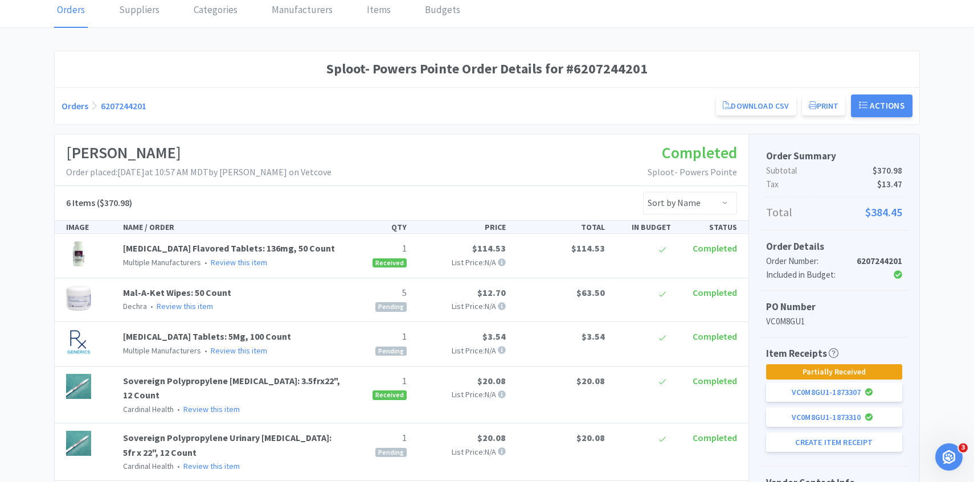
scroll to position [138, 0]
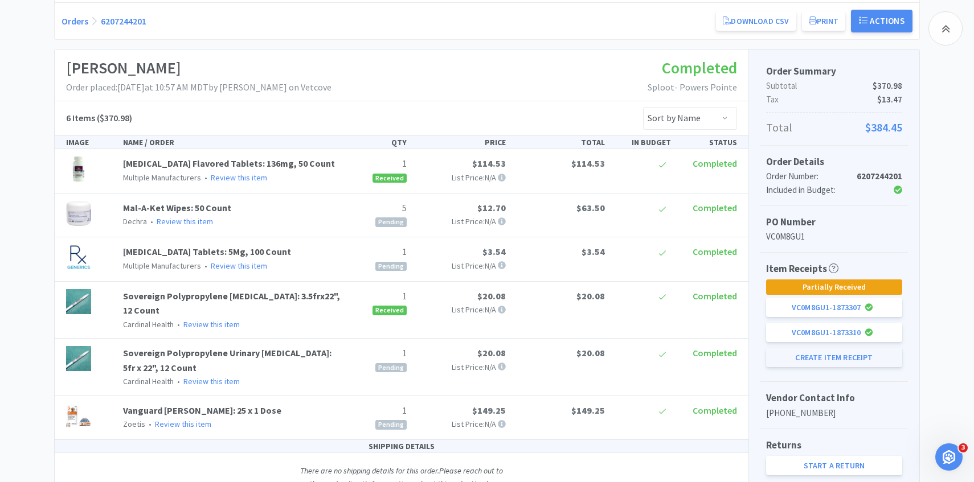
click at [804, 356] on button "Create Item Receipt" at bounding box center [834, 357] width 136 height 19
select select "5"
select select "1"
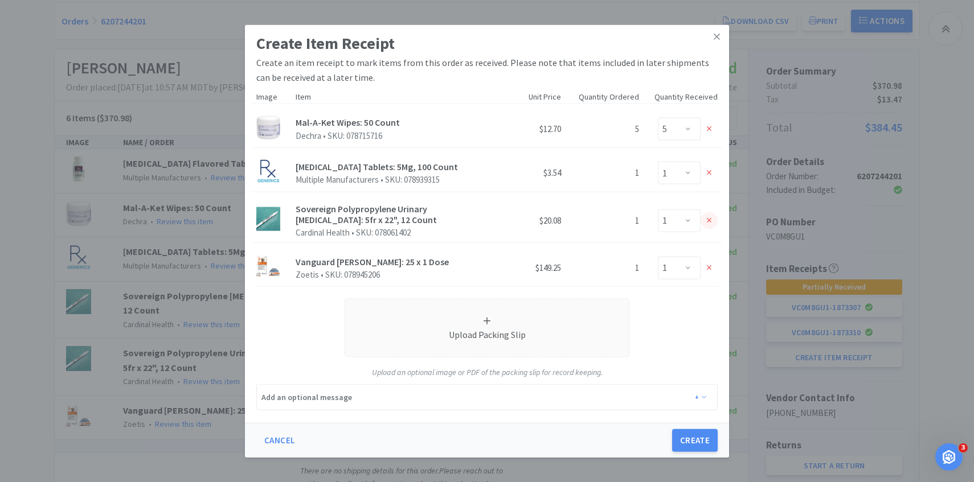
click at [710, 226] on div at bounding box center [708, 220] width 17 height 17
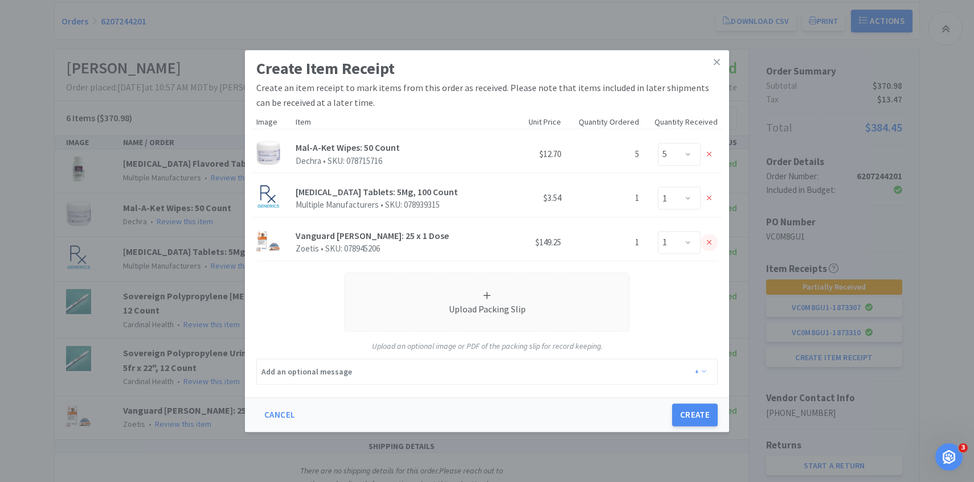
click at [708, 248] on div at bounding box center [708, 242] width 17 height 17
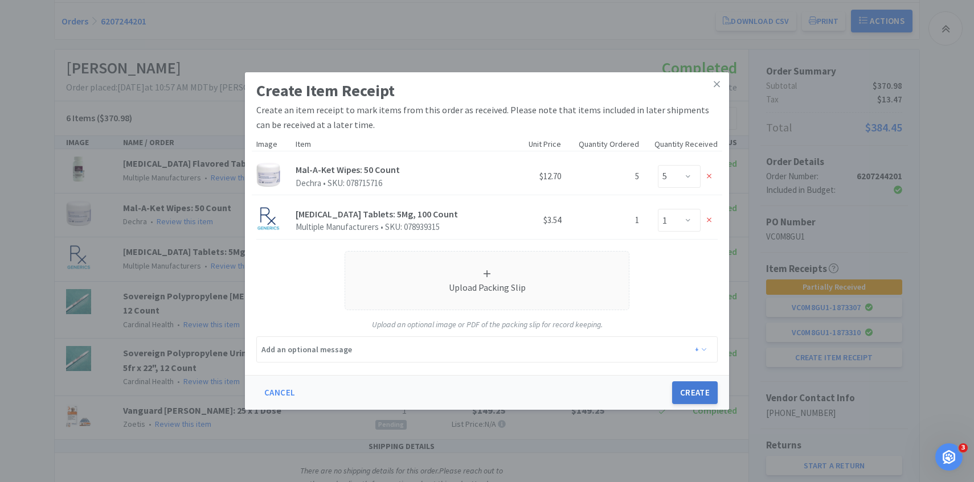
click at [691, 392] on button "Create" at bounding box center [695, 393] width 46 height 23
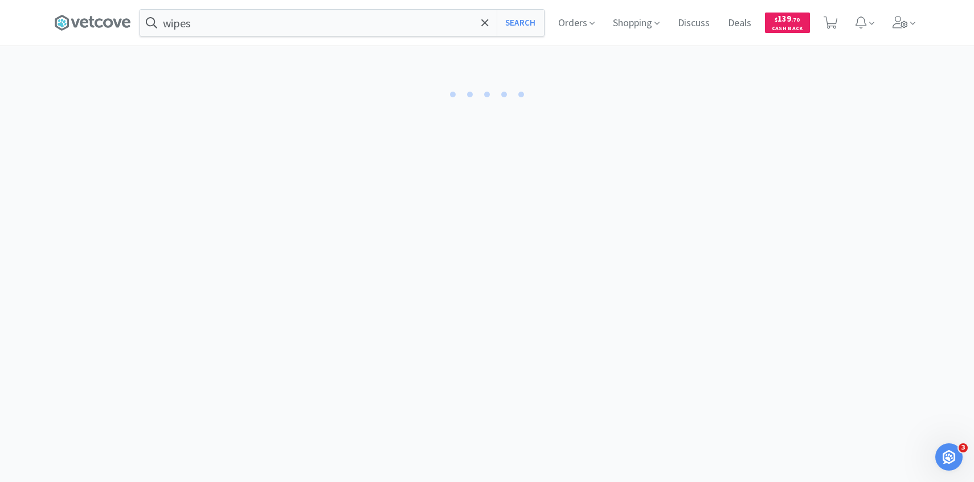
select select "5"
select select "1"
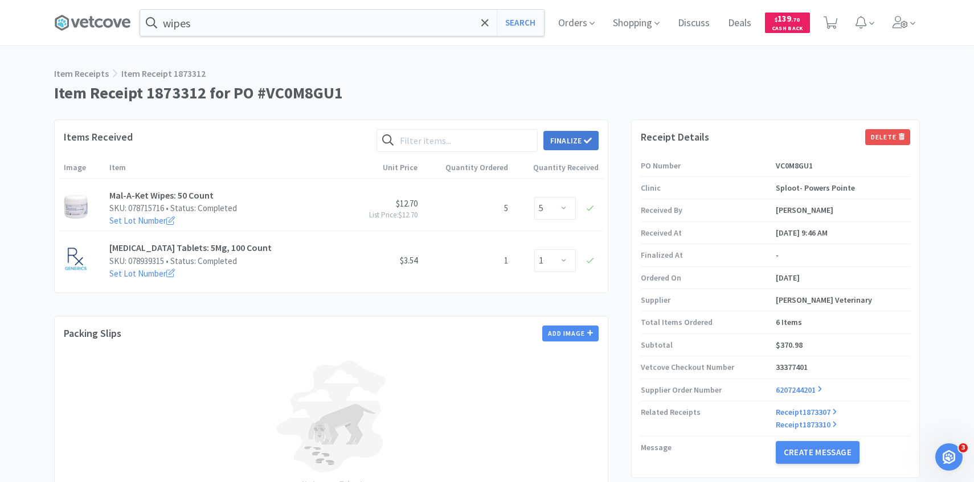
click at [573, 138] on button "Finalize" at bounding box center [570, 140] width 55 height 19
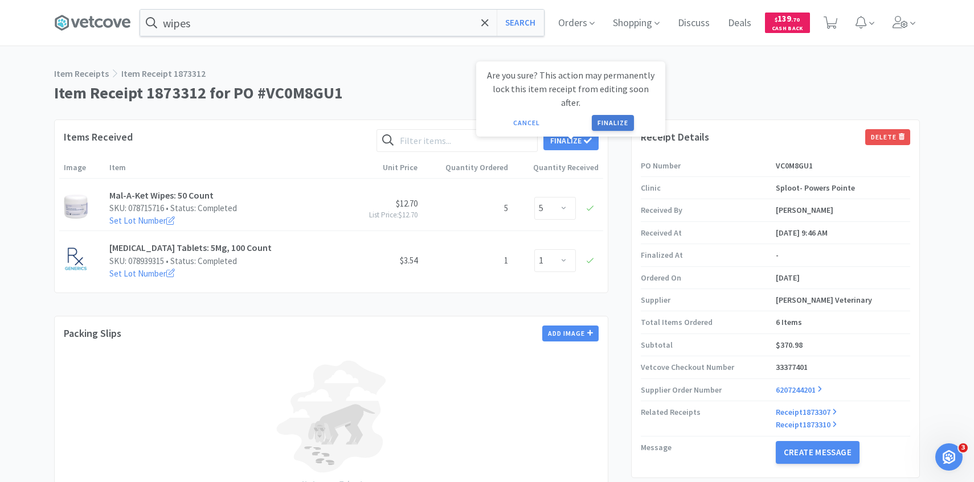
click at [605, 115] on button "Finalize" at bounding box center [613, 123] width 42 height 16
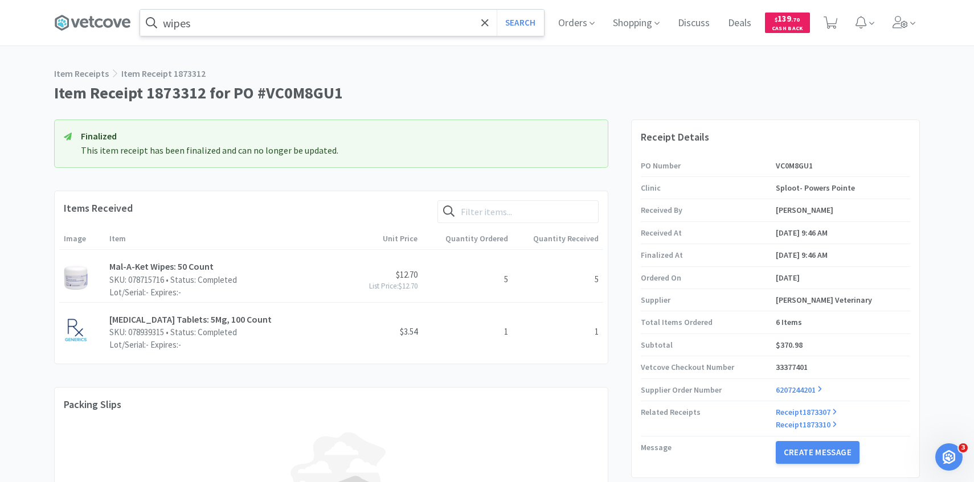
click at [325, 27] on input "wipes" at bounding box center [342, 23] width 404 height 26
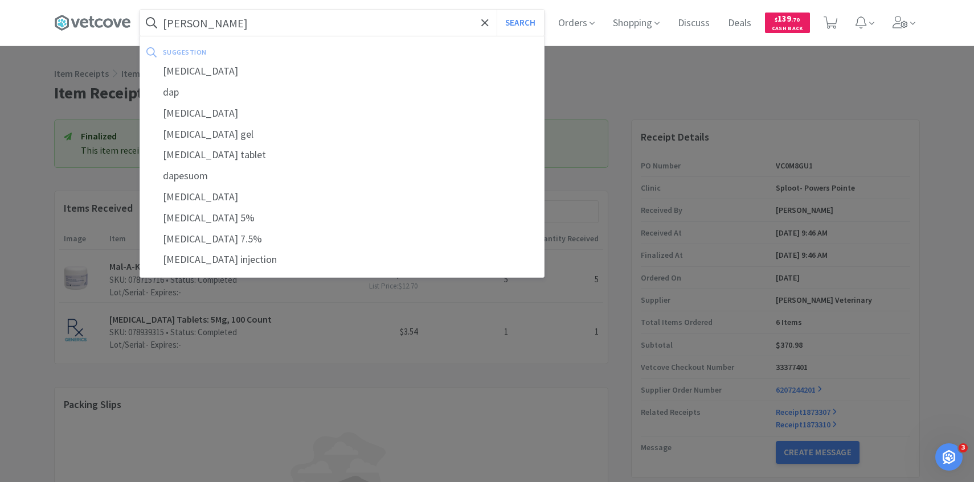
type input "dapp"
click at [497, 10] on button "Search" at bounding box center [520, 23] width 47 height 26
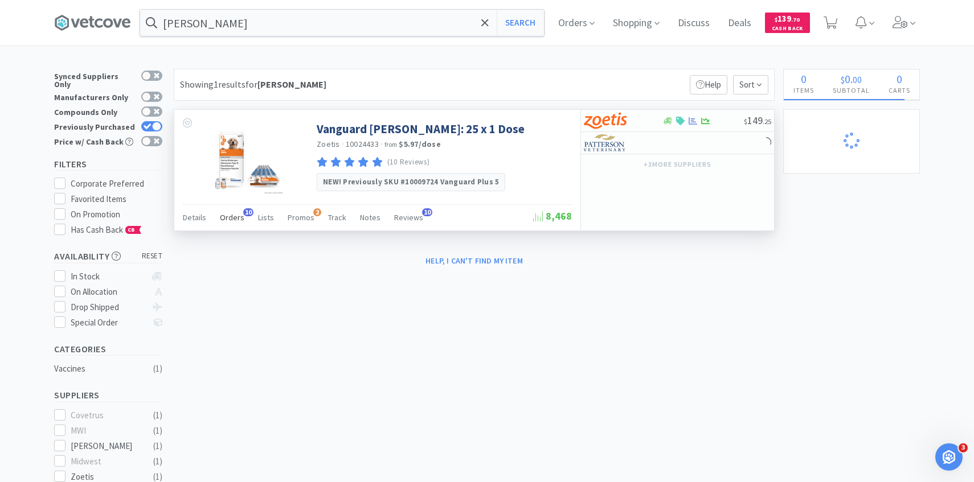
click at [228, 211] on div "Orders 10" at bounding box center [232, 219] width 24 height 22
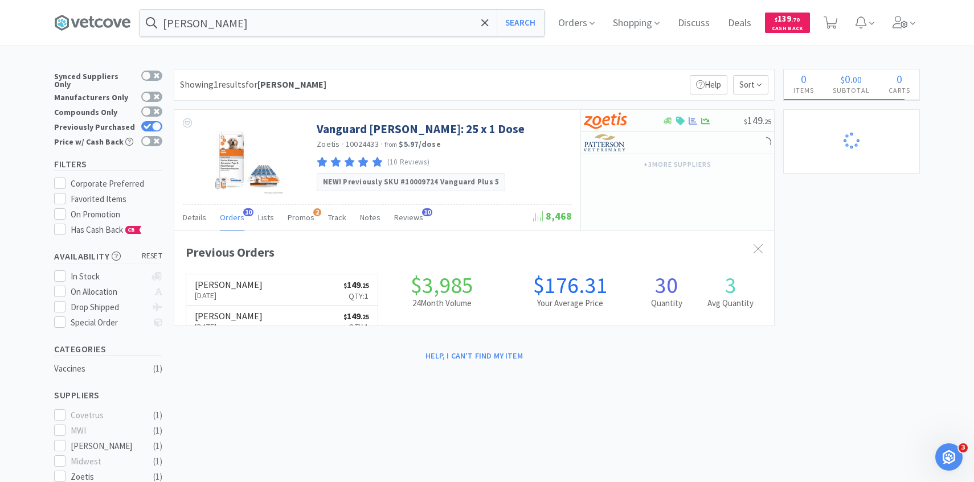
scroll to position [305, 600]
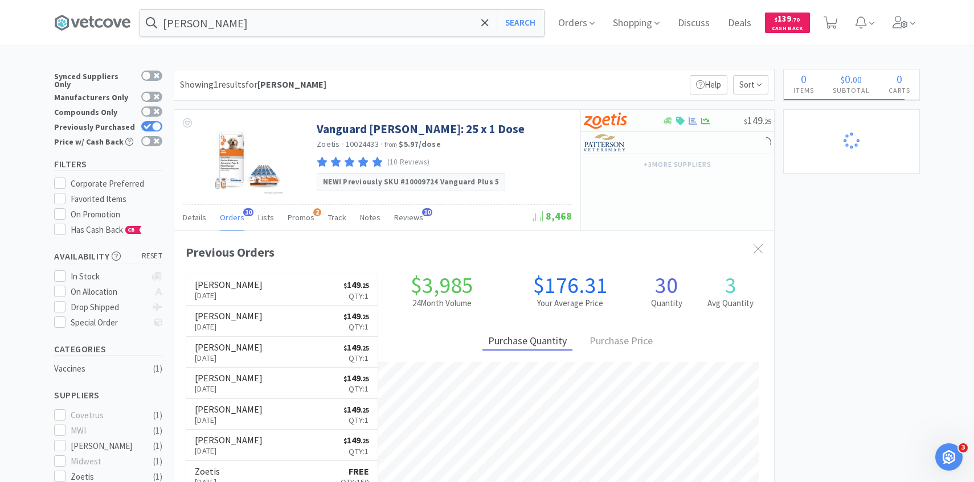
click at [233, 285] on h6 "[PERSON_NAME]" at bounding box center [229, 284] width 68 height 9
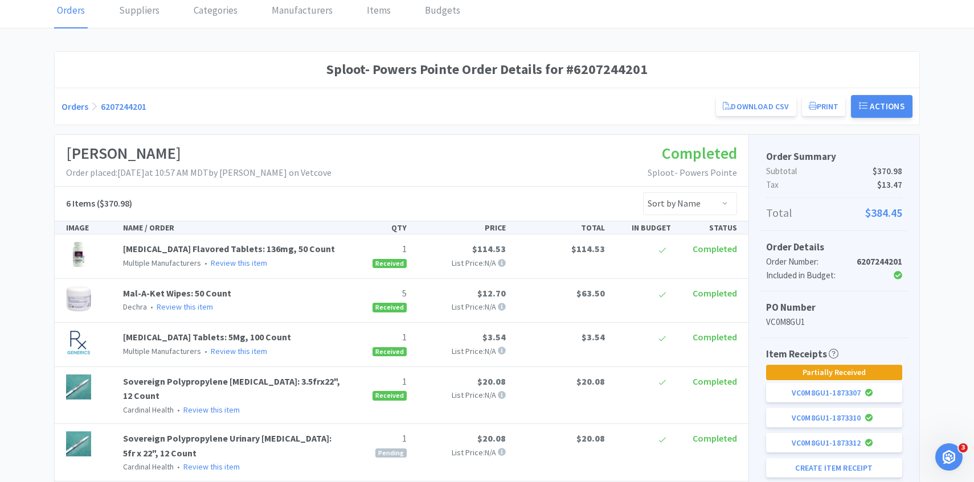
scroll to position [72, 0]
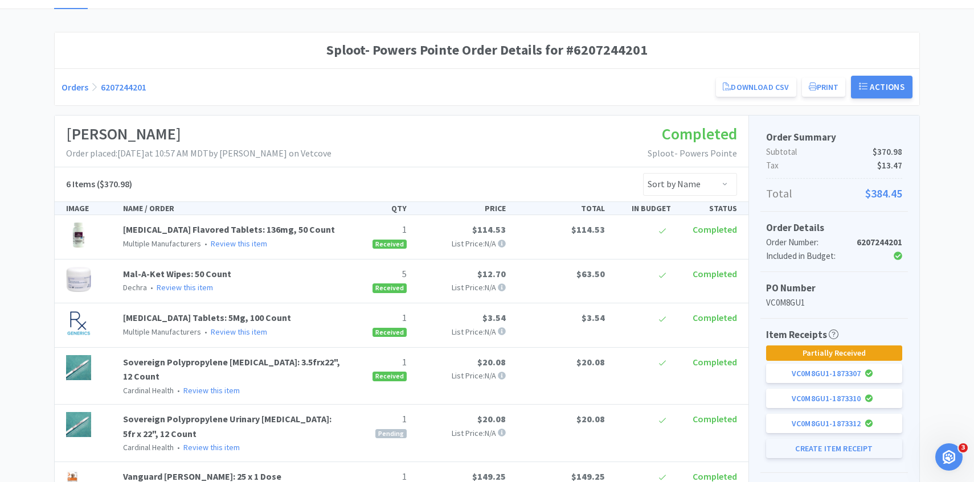
click at [781, 445] on button "Create Item Receipt" at bounding box center [834, 448] width 136 height 19
select select "1"
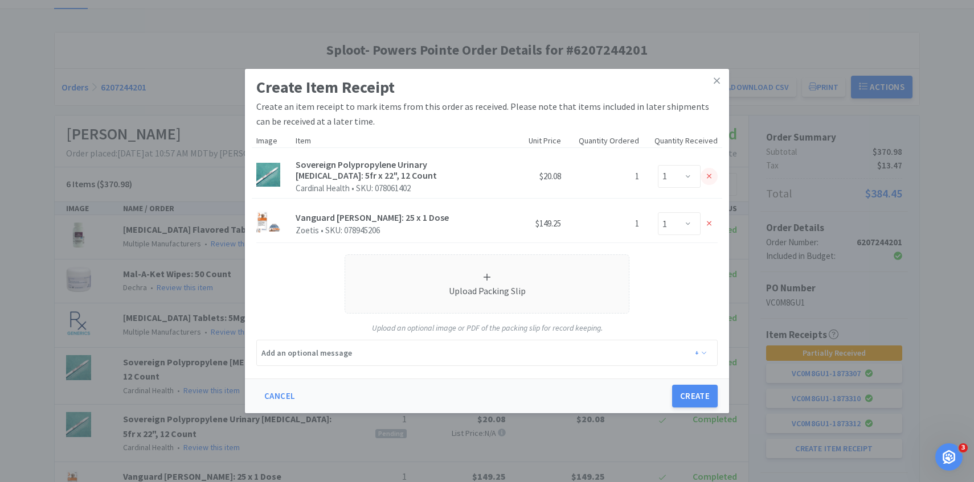
click at [713, 171] on div at bounding box center [708, 176] width 17 height 17
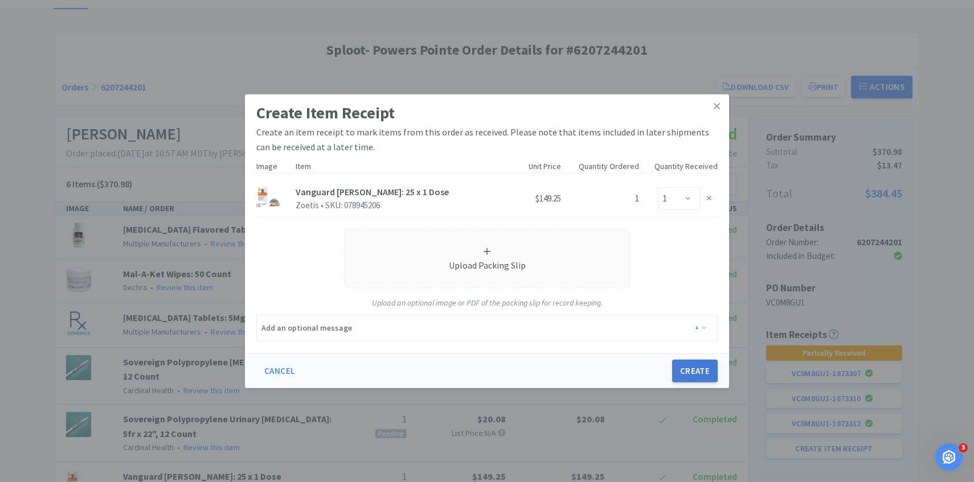
click at [699, 372] on button "Create" at bounding box center [695, 371] width 46 height 23
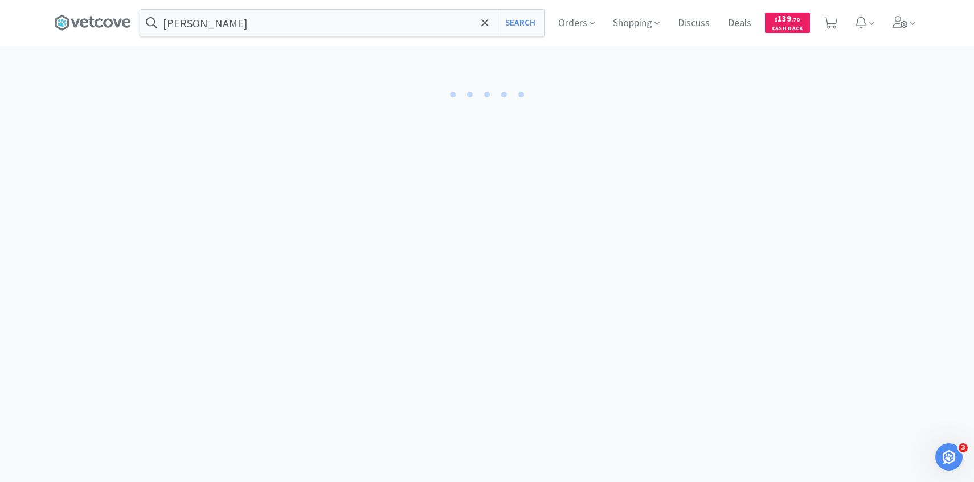
select select "1"
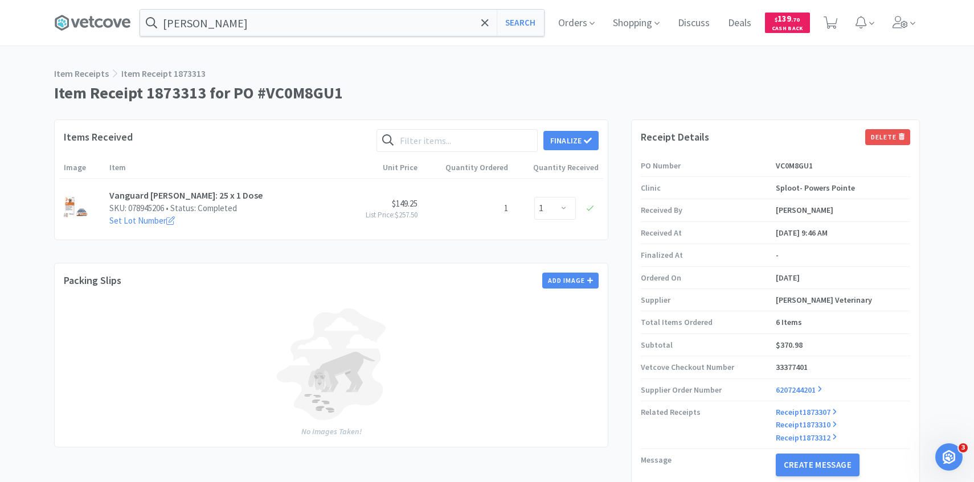
click at [580, 124] on div "Items Received Finalize Image Item Unit Price Quantity Ordered Quantity Receive…" at bounding box center [331, 180] width 554 height 121
click at [580, 132] on button "Finalize" at bounding box center [570, 140] width 55 height 19
click at [613, 115] on button "Finalize" at bounding box center [613, 123] width 42 height 16
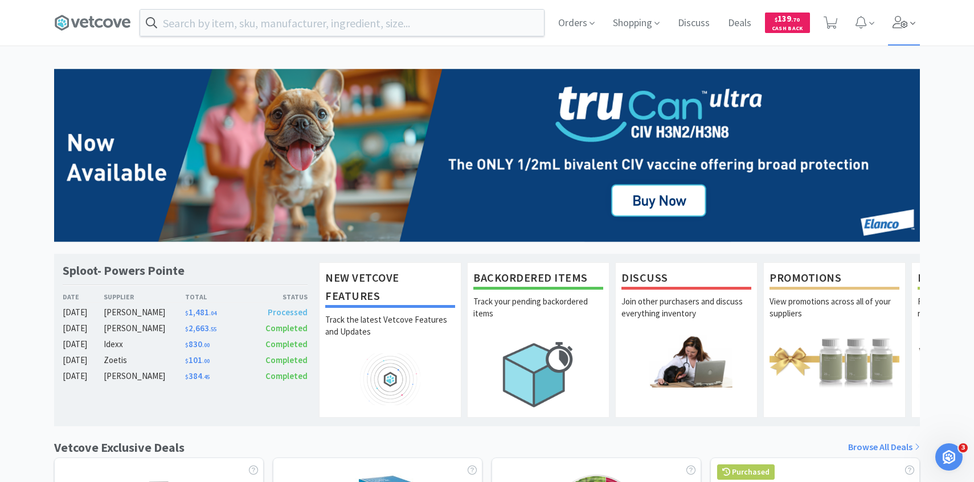
click at [904, 19] on icon at bounding box center [900, 22] width 16 height 13
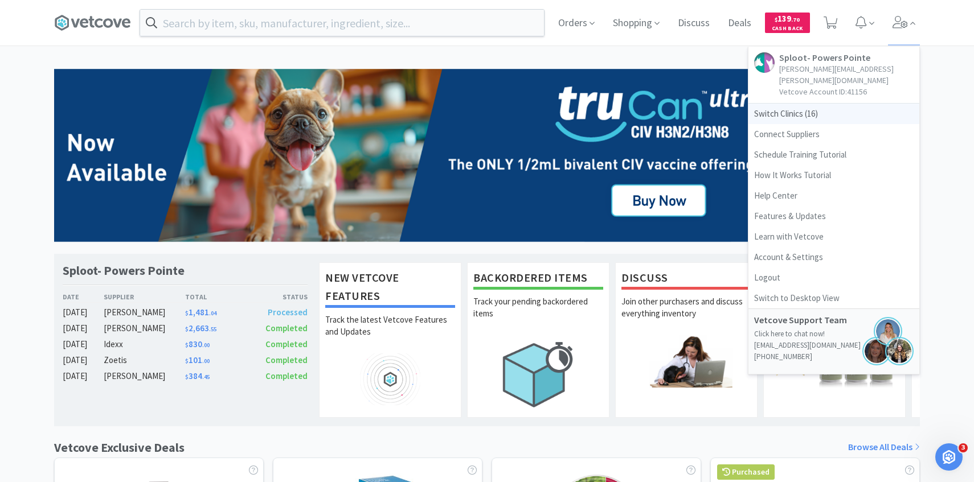
click at [807, 104] on span "Switch Clinics ( 16 )" at bounding box center [833, 114] width 171 height 21
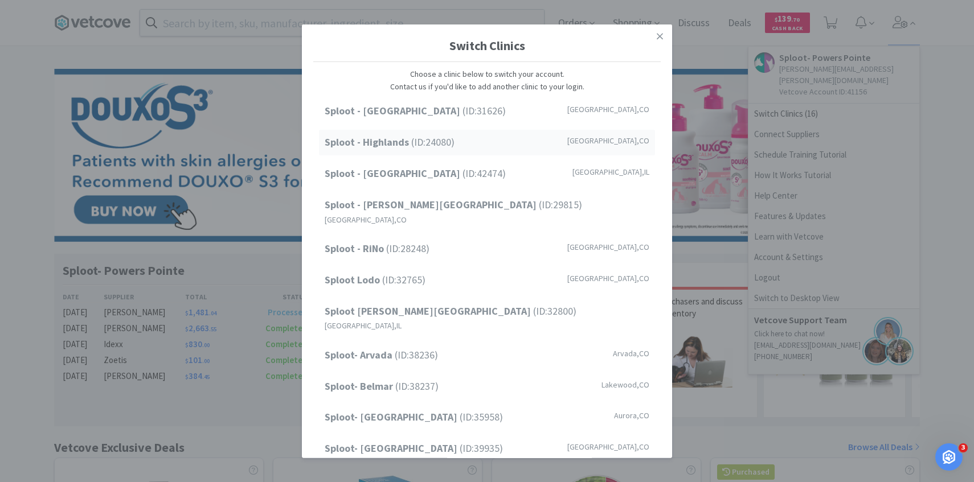
click at [450, 133] on div "Sploot - Highlands (ID: 24080 ) Denver , CO" at bounding box center [487, 143] width 336 height 26
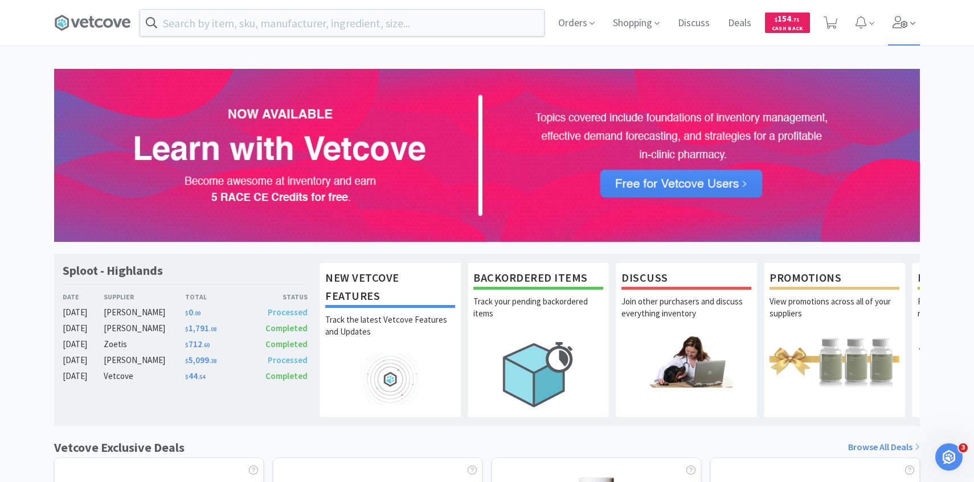
click at [896, 28] on icon at bounding box center [899, 22] width 15 height 13
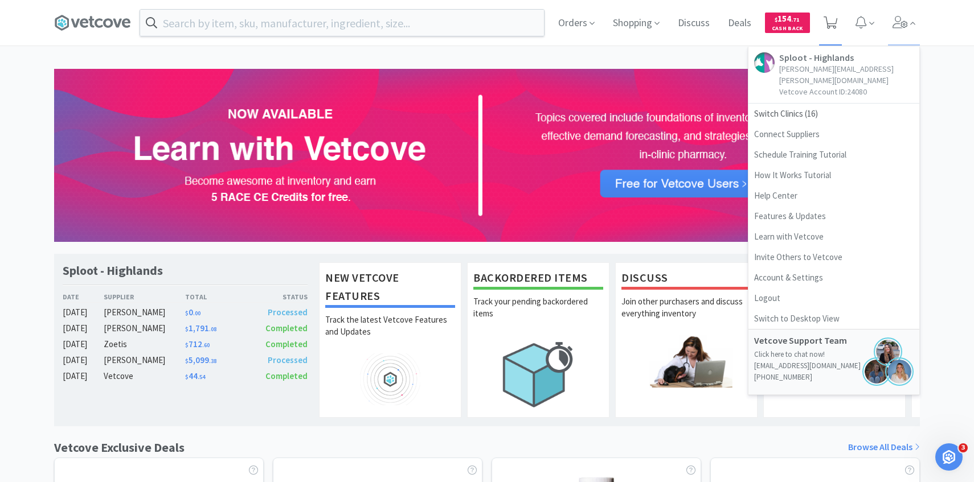
click at [829, 25] on icon at bounding box center [830, 23] width 14 height 13
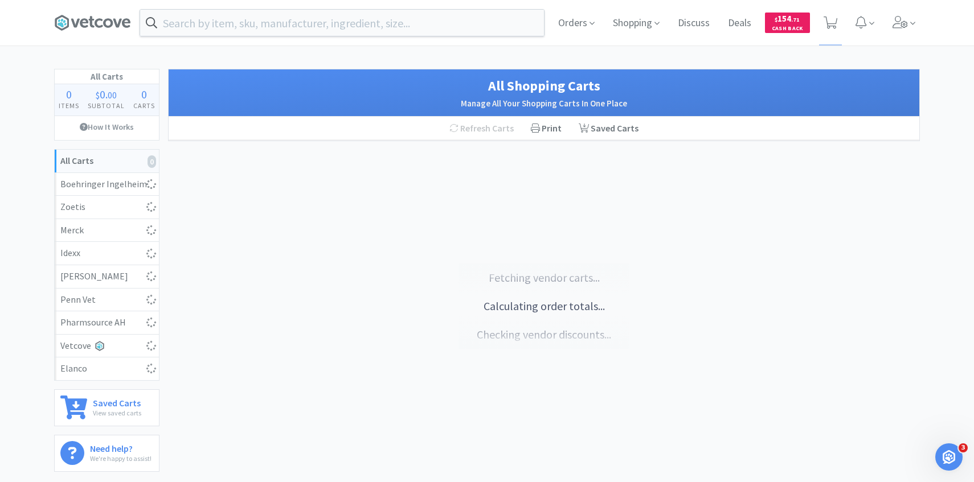
select select "30"
select select "4"
select select "2"
select select "1"
select select "3"
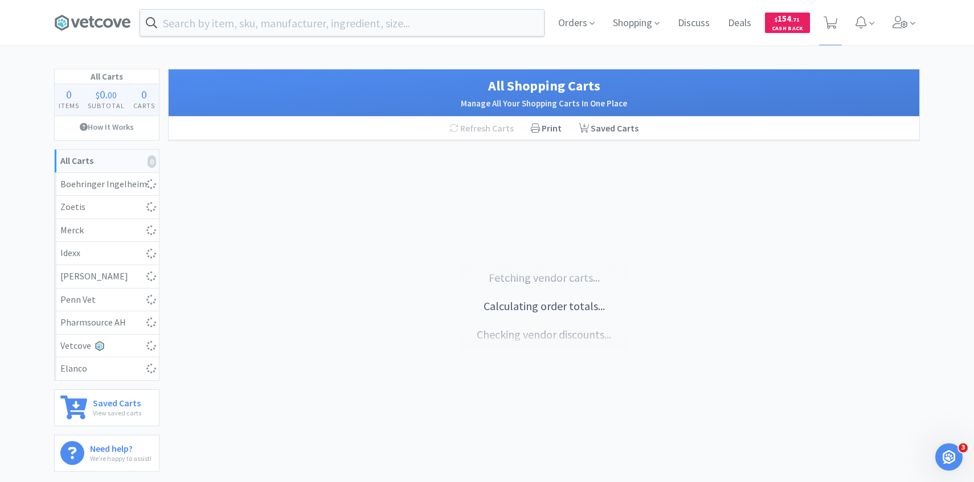
select select "6"
select select "1"
select select "2"
select select "1"
select select "10"
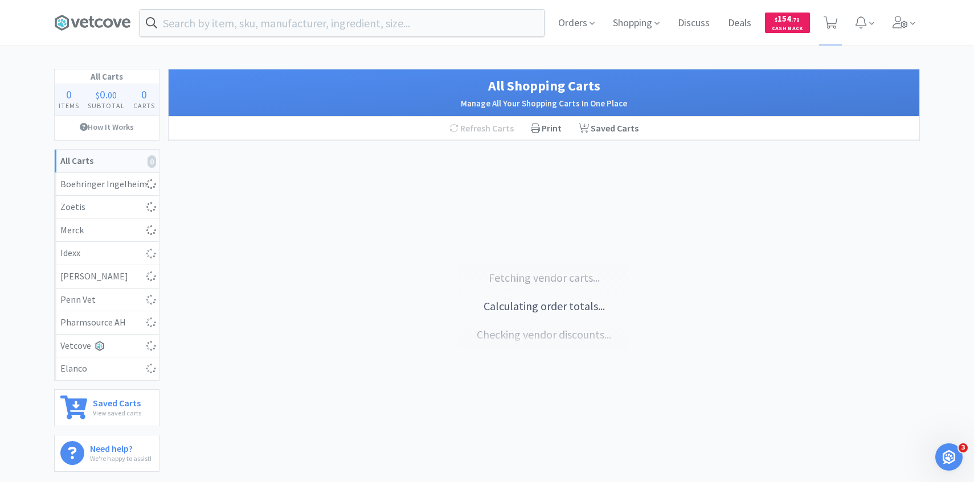
select select "1"
select select "2"
select select "1"
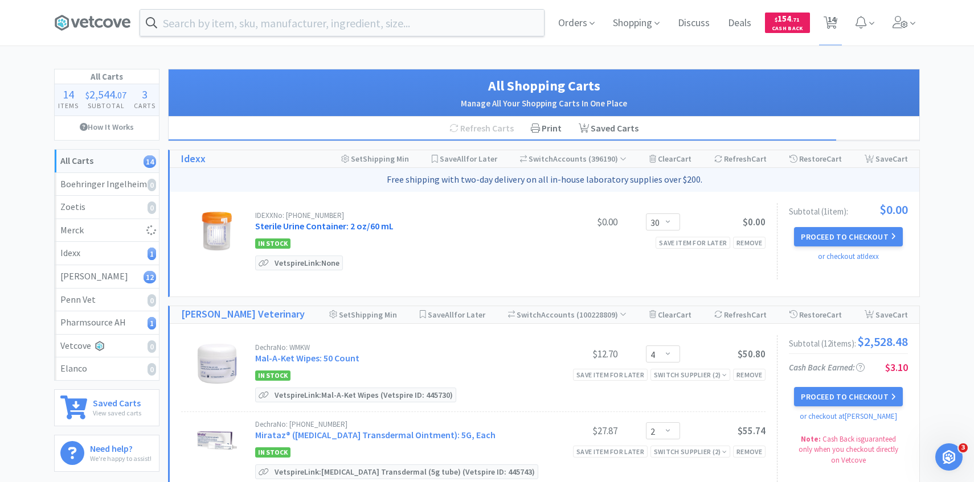
click at [364, 226] on link "Sterile Urine Container: 2 oz/60 mL" at bounding box center [324, 225] width 138 height 11
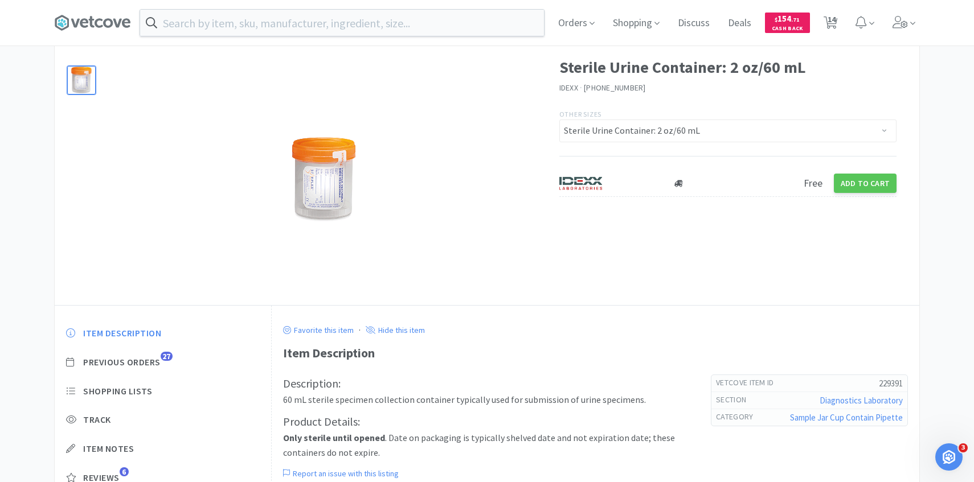
scroll to position [54, 0]
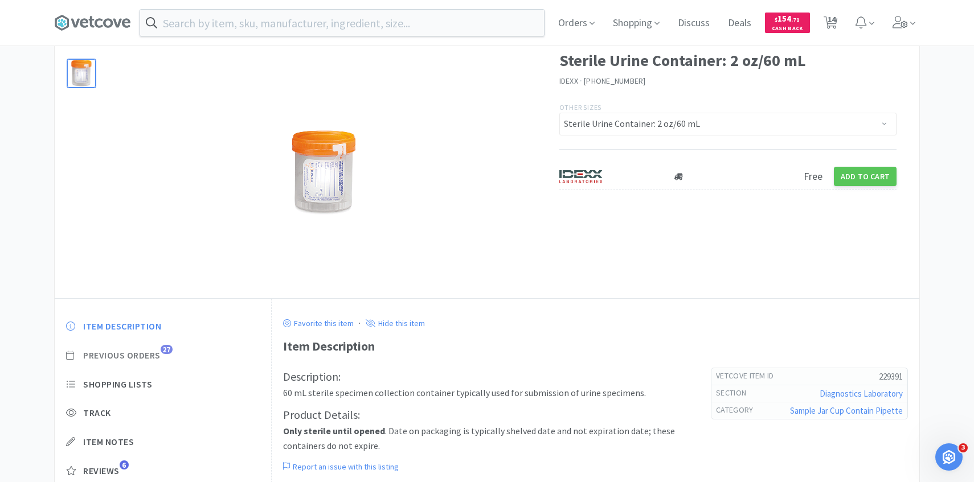
click at [139, 359] on span "Previous Orders" at bounding box center [121, 356] width 77 height 12
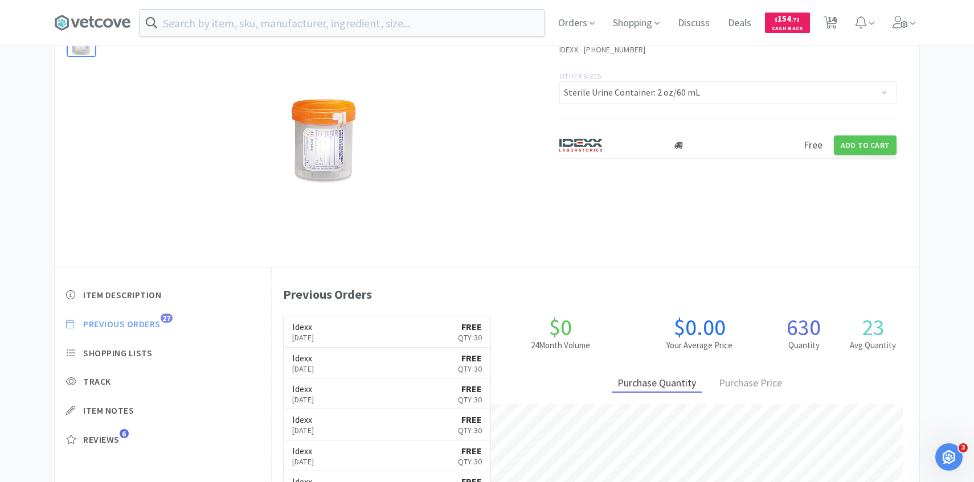
scroll to position [88, 0]
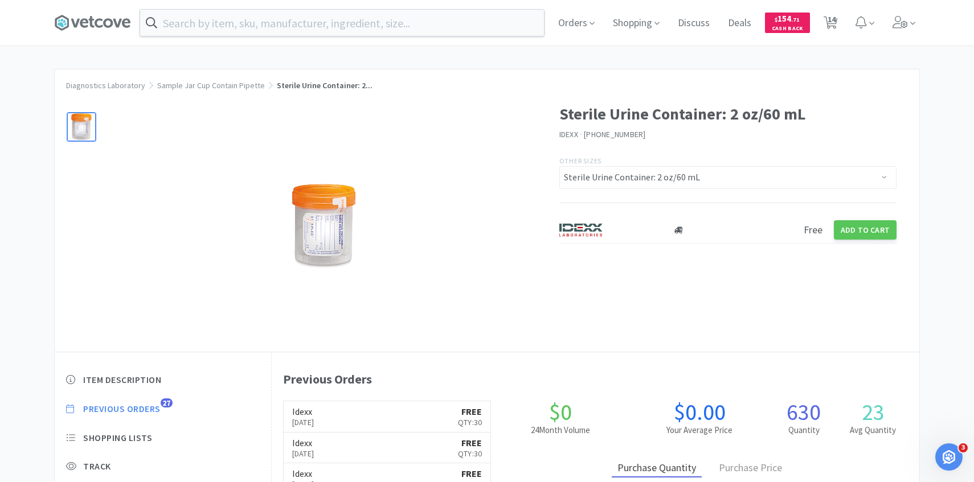
select select "30"
select select "4"
select select "2"
select select "1"
select select "3"
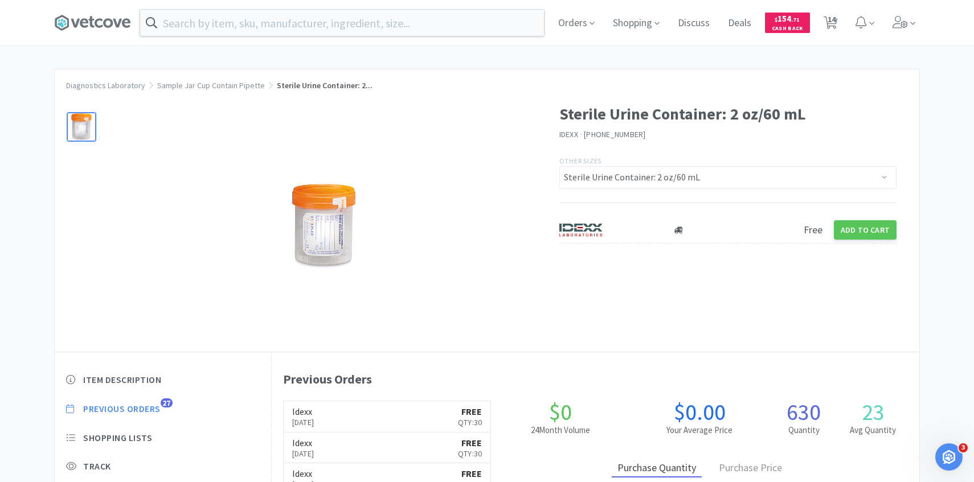
select select "6"
select select "1"
select select "2"
select select "1"
select select "10"
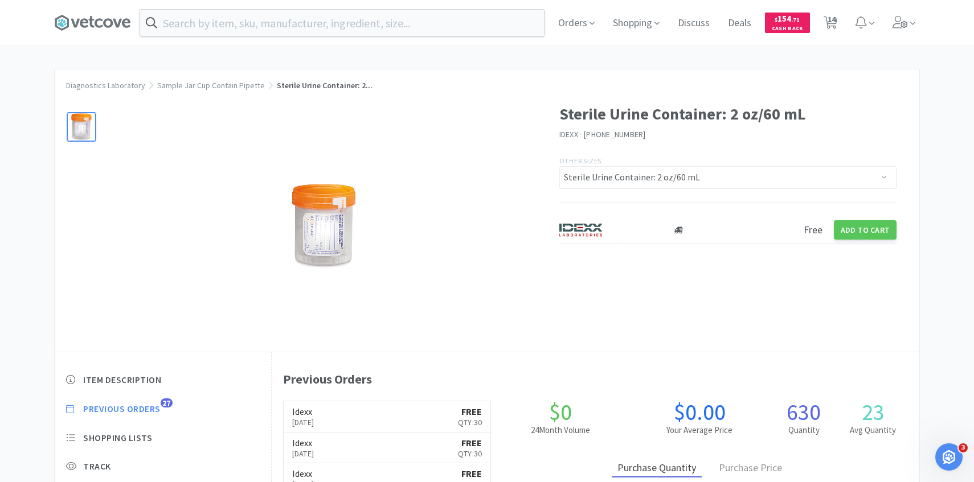
select select "1"
select select "2"
select select "1"
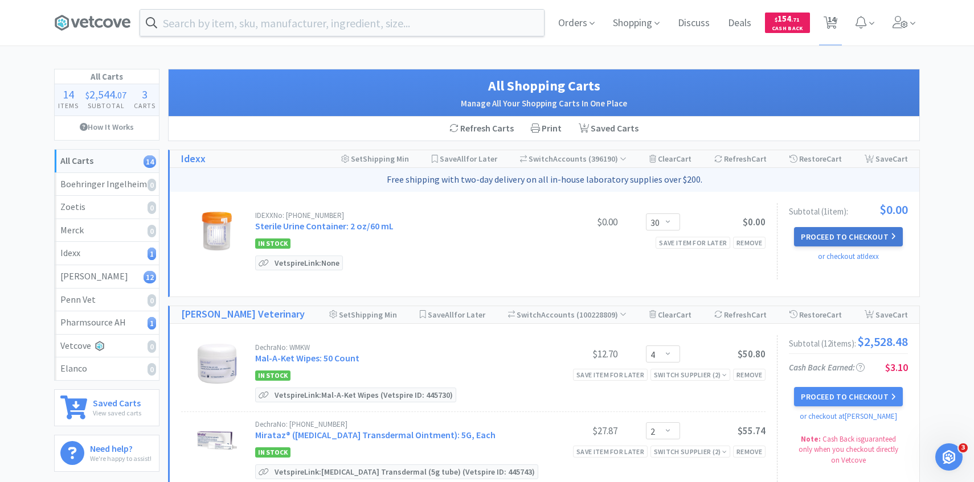
click at [805, 229] on button "Proceed to Checkout" at bounding box center [848, 236] width 108 height 19
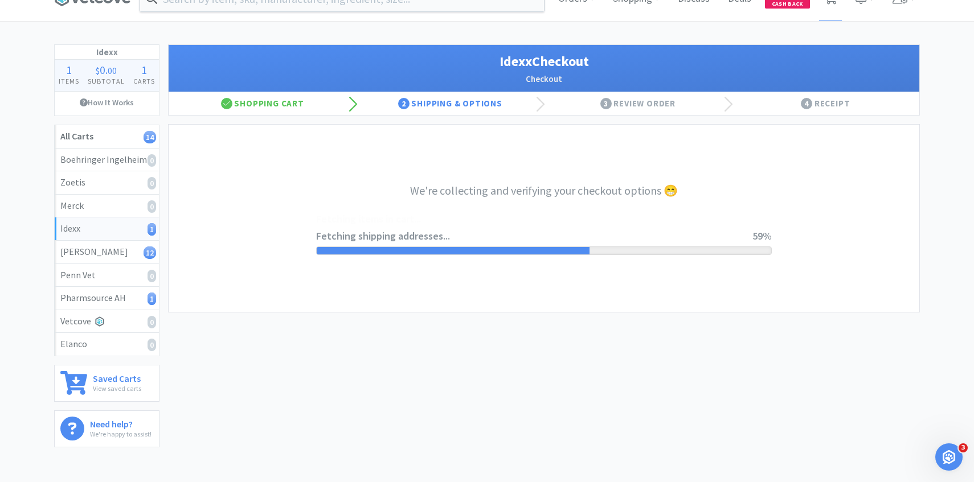
scroll to position [33, 0]
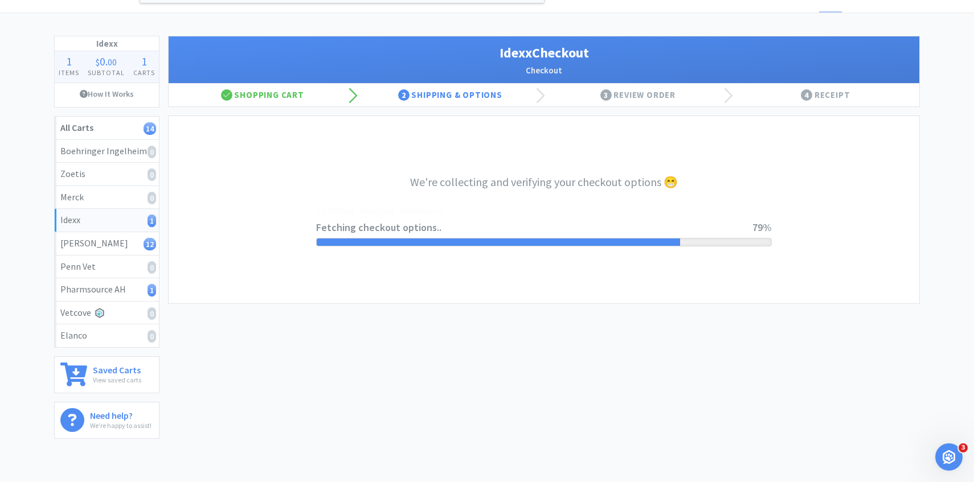
select select "900"
select select "003"
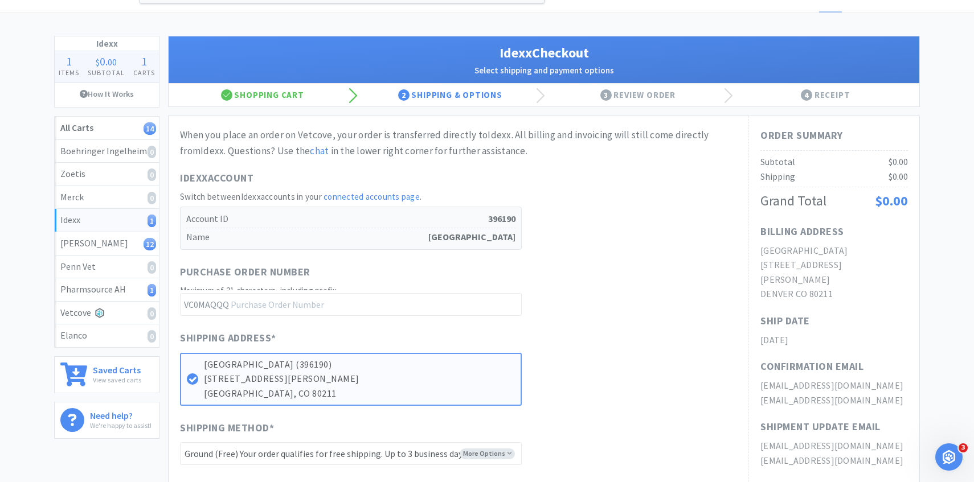
scroll to position [0, 0]
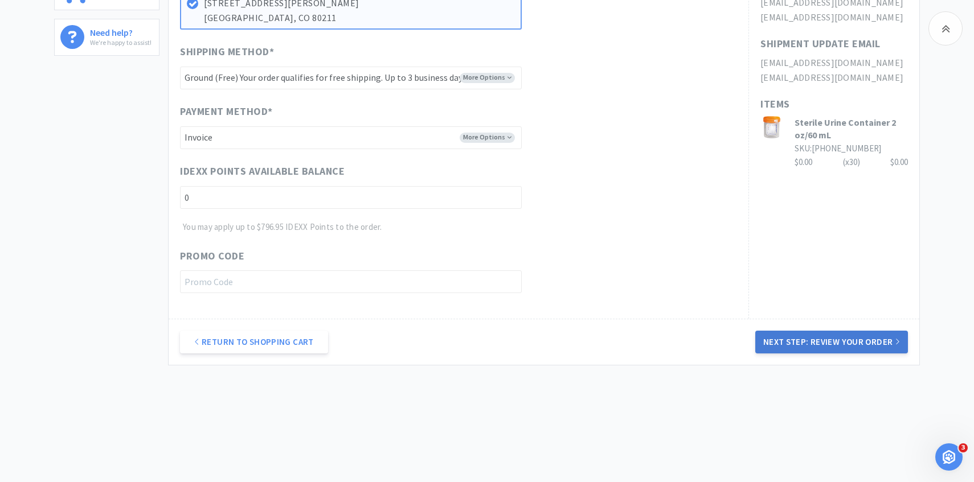
click at [814, 335] on button "Next Step: Review Your Order" at bounding box center [831, 342] width 153 height 23
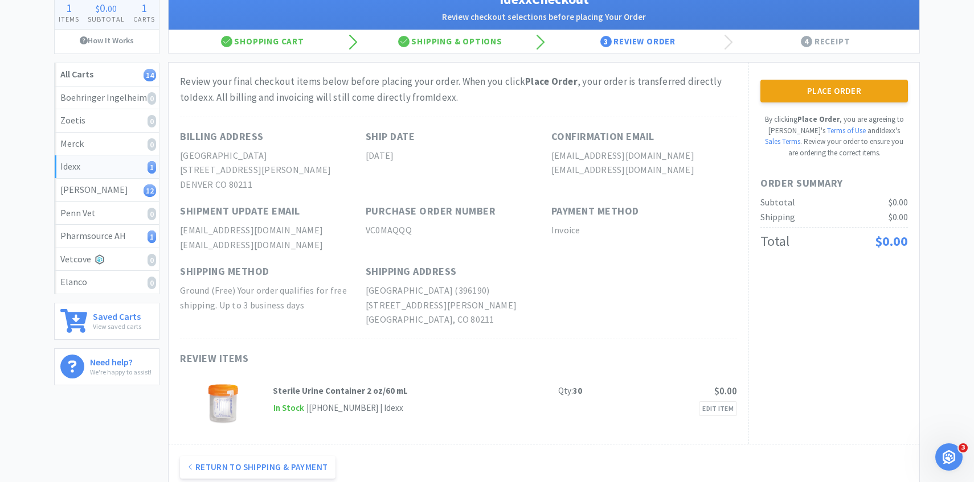
scroll to position [16, 0]
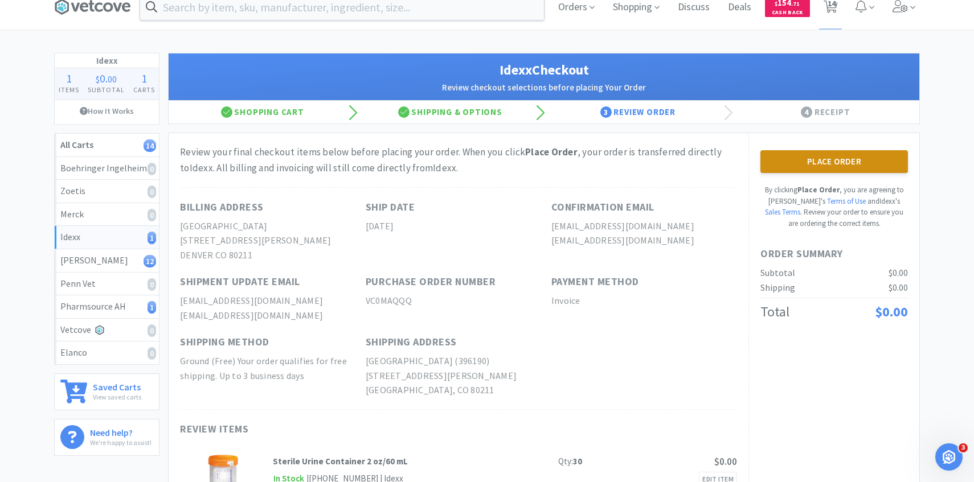
click at [848, 173] on button "Place Order" at bounding box center [833, 161] width 147 height 23
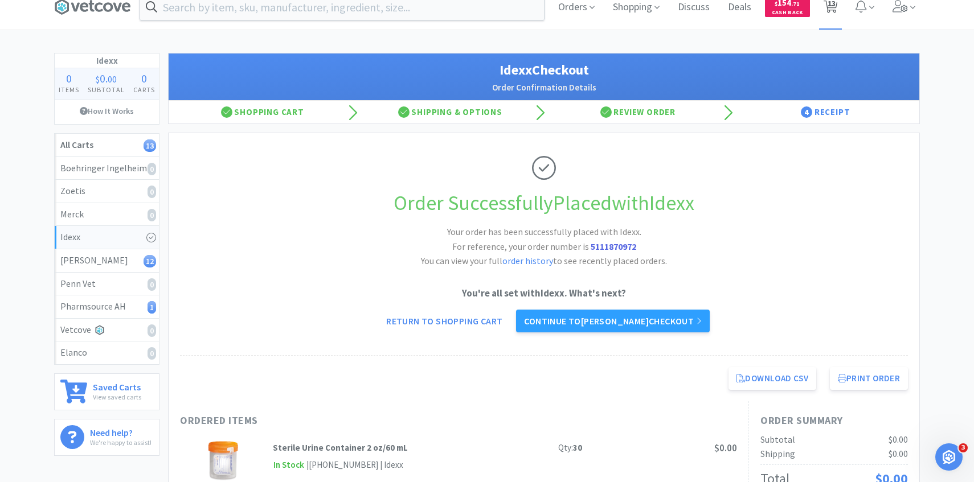
click at [831, 9] on span "13" at bounding box center [831, 4] width 8 height 46
select select "4"
select select "2"
select select "1"
select select "3"
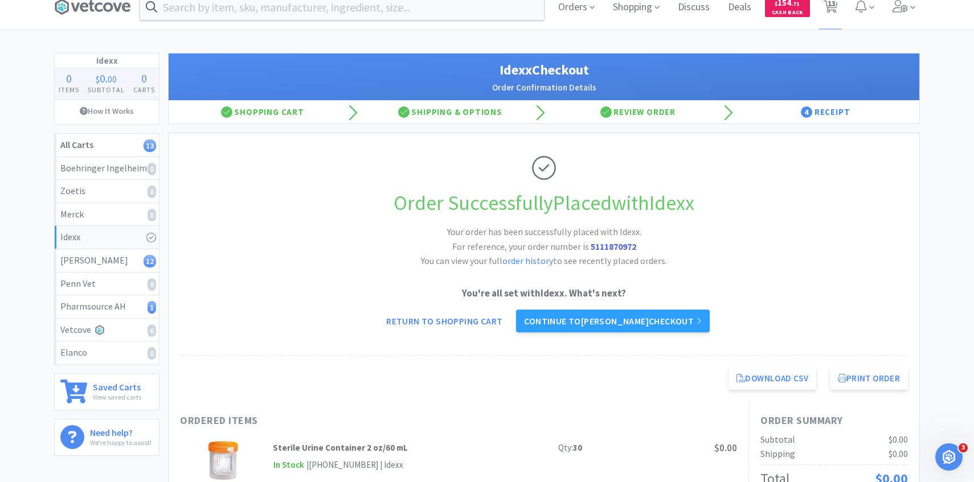
select select "6"
select select "1"
select select "2"
select select "1"
select select "10"
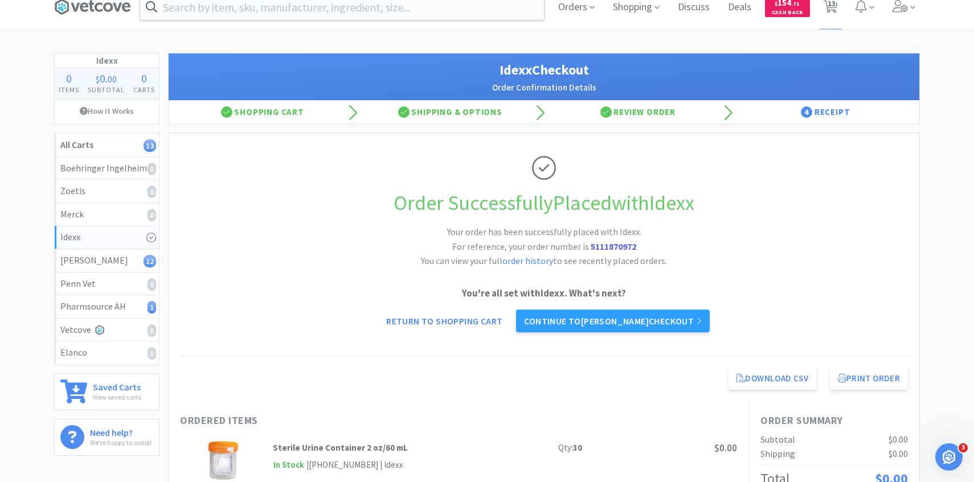
select select "1"
select select "2"
select select "1"
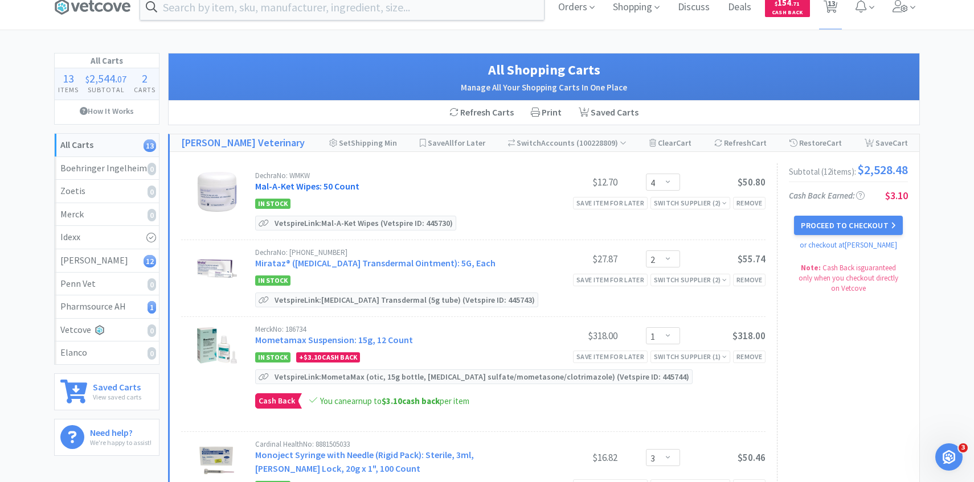
click at [329, 191] on link "Mal-A-Ket Wipes: 50 Count" at bounding box center [307, 186] width 104 height 11
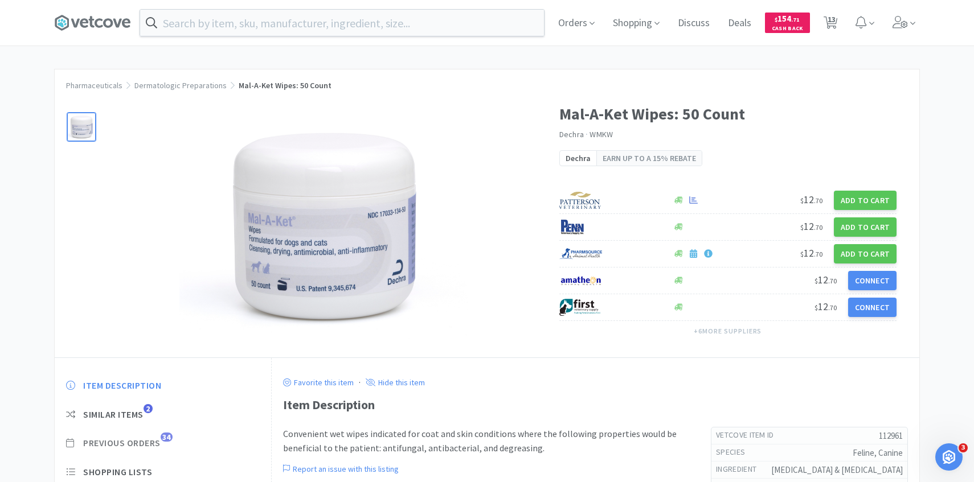
click at [163, 446] on span "Previous Orders 34" at bounding box center [163, 443] width 194 height 12
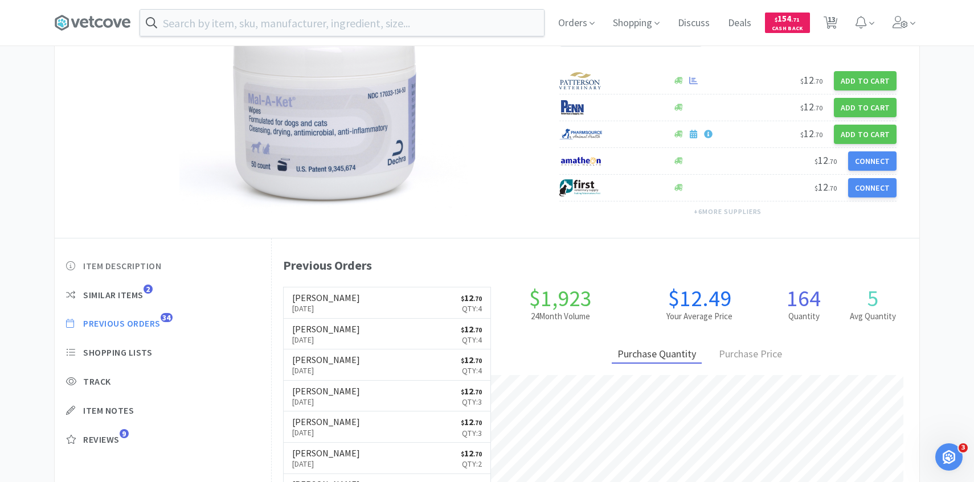
scroll to position [313, 647]
select select "4"
select select "2"
select select "1"
select select "3"
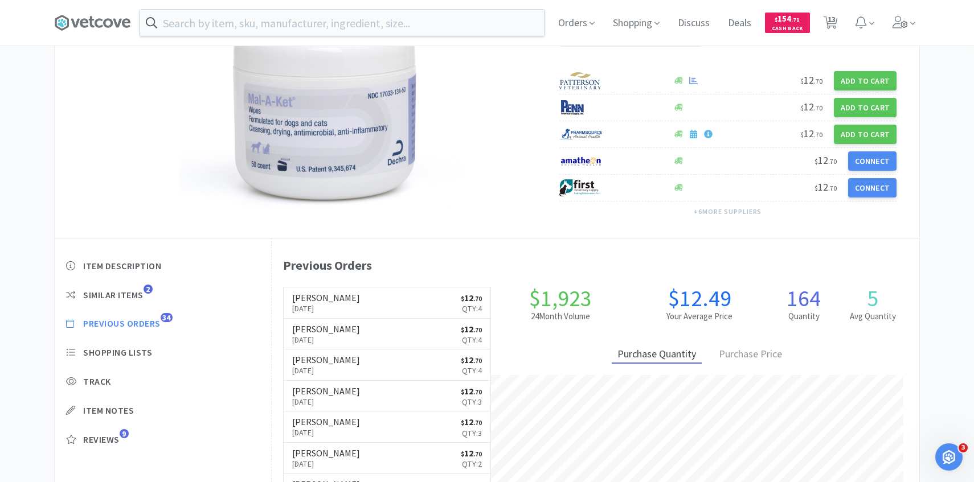
select select "6"
select select "1"
select select "2"
select select "1"
select select "10"
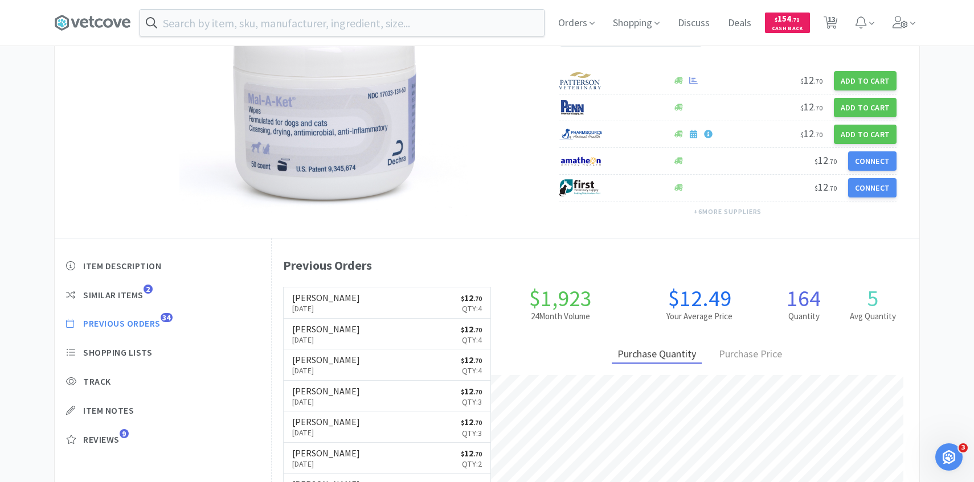
select select "1"
select select "2"
select select "1"
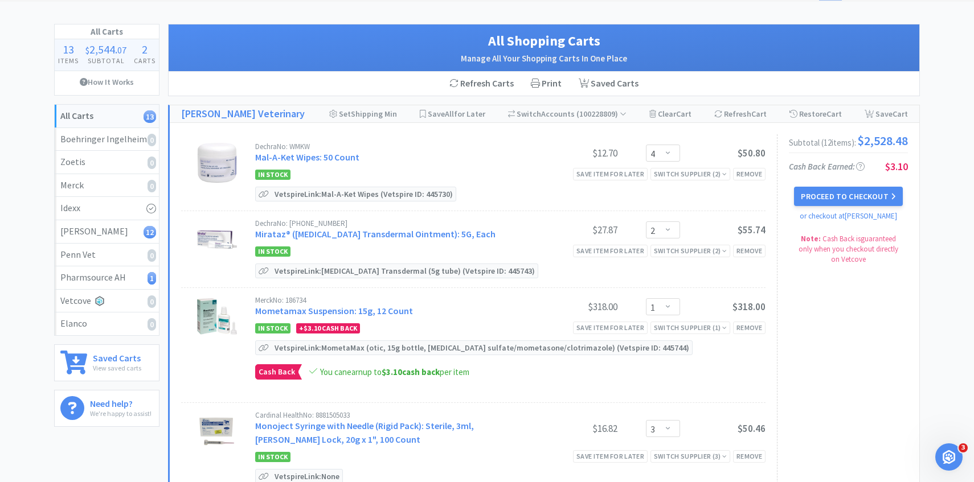
scroll to position [47, 0]
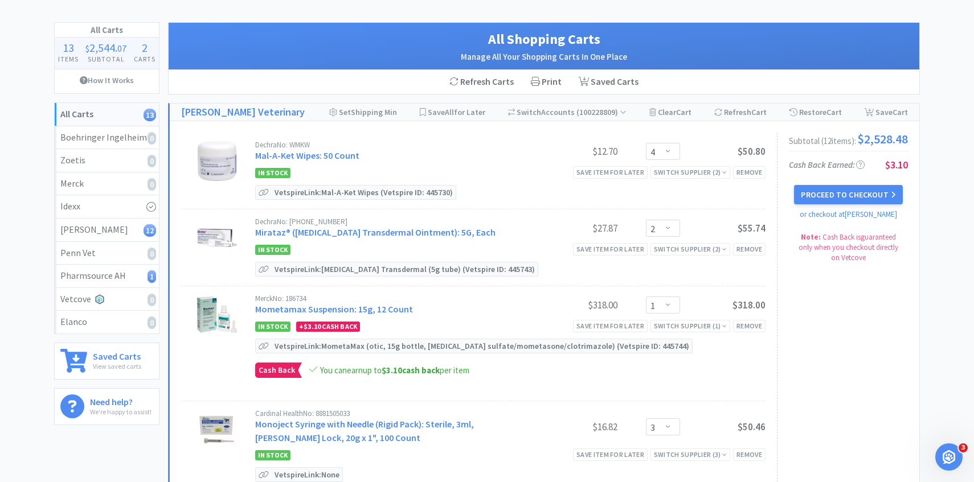
click at [332, 238] on div "Dechra No: 17033-060-05 Mirataz® (Mirtazapine Transdermal Ointment): 5G, Each" at bounding box center [393, 228] width 277 height 21
click at [325, 238] on div "Dechra No: 17033-060-05 Mirataz® (Mirtazapine Transdermal Ointment): 5G, Each" at bounding box center [393, 228] width 277 height 21
click at [325, 233] on link "Mirataz® (Mirtazapine Transdermal Ointment): 5G, Each" at bounding box center [375, 232] width 240 height 11
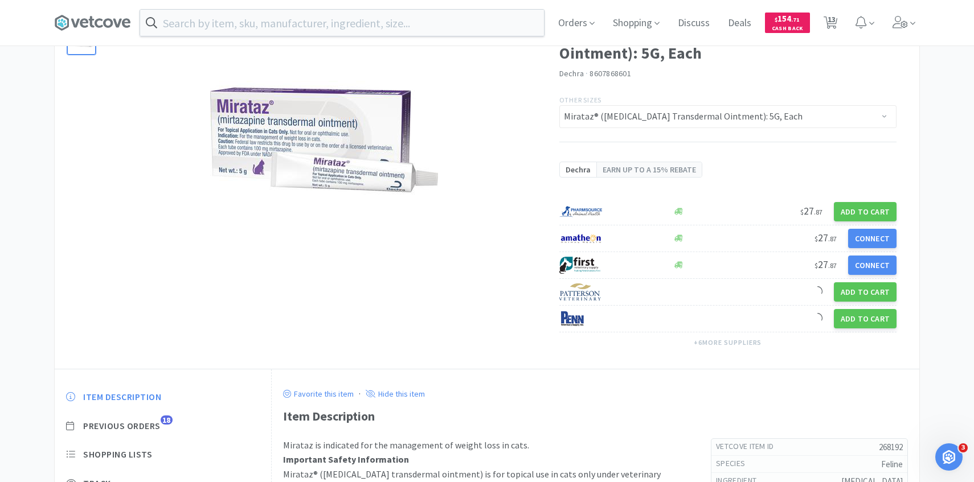
scroll to position [202, 0]
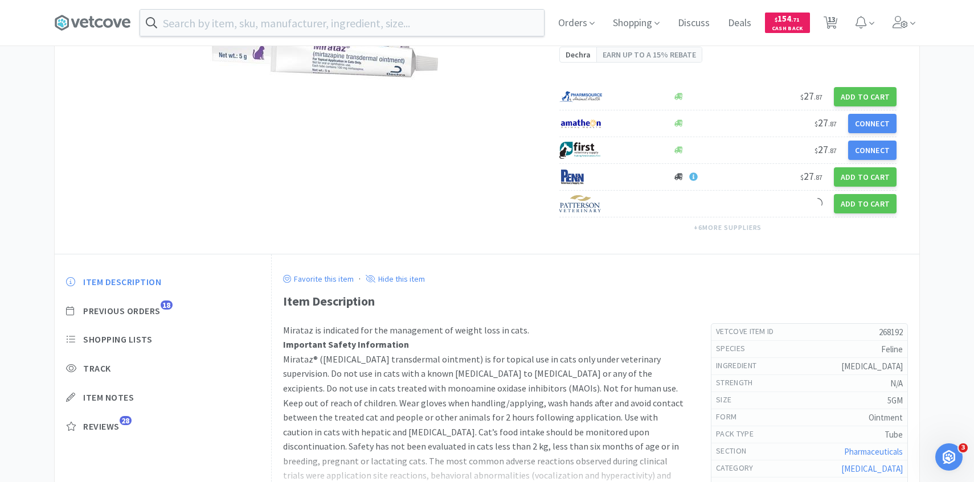
click at [146, 318] on div "Item Description Previous Orders 18 Shopping Lists Track Item Notes Reviews 28" at bounding box center [163, 363] width 216 height 196
click at [146, 307] on span "Previous Orders" at bounding box center [121, 311] width 77 height 12
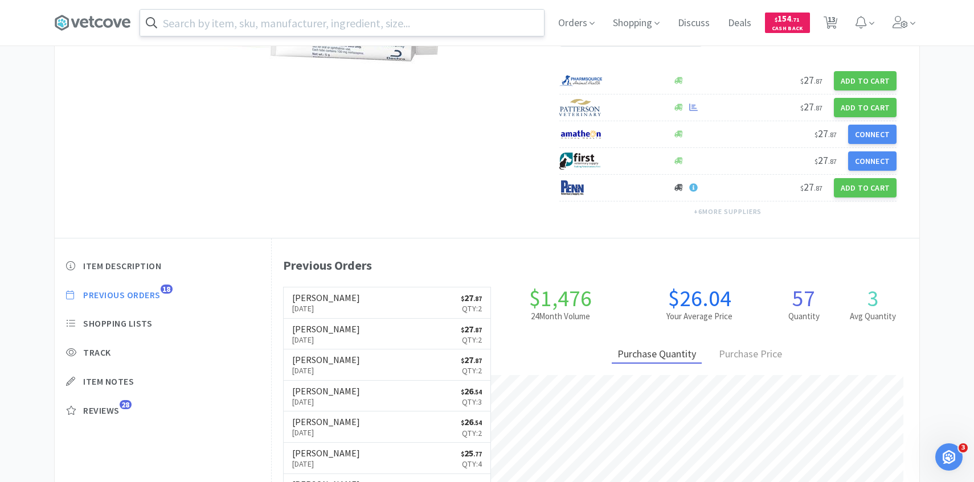
scroll to position [313, 647]
select select "4"
select select "2"
select select "1"
select select "3"
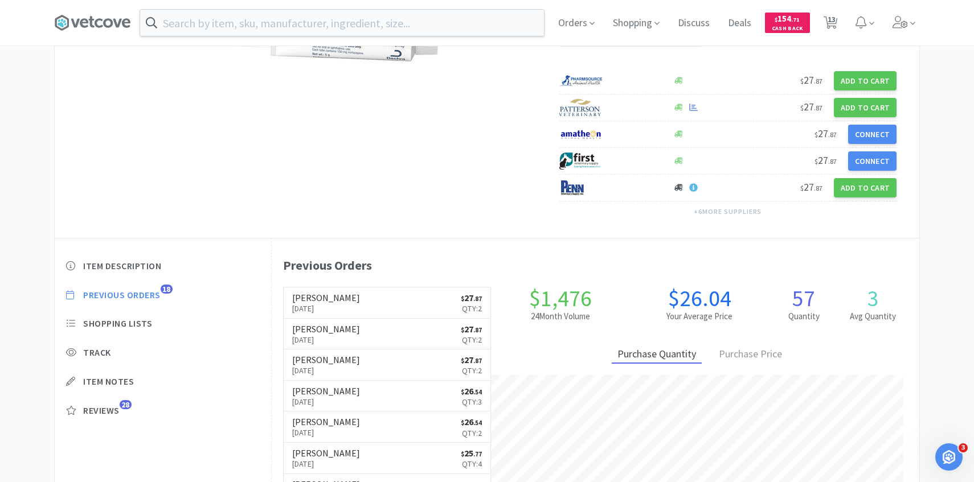
select select "6"
select select "1"
select select "2"
select select "1"
select select "10"
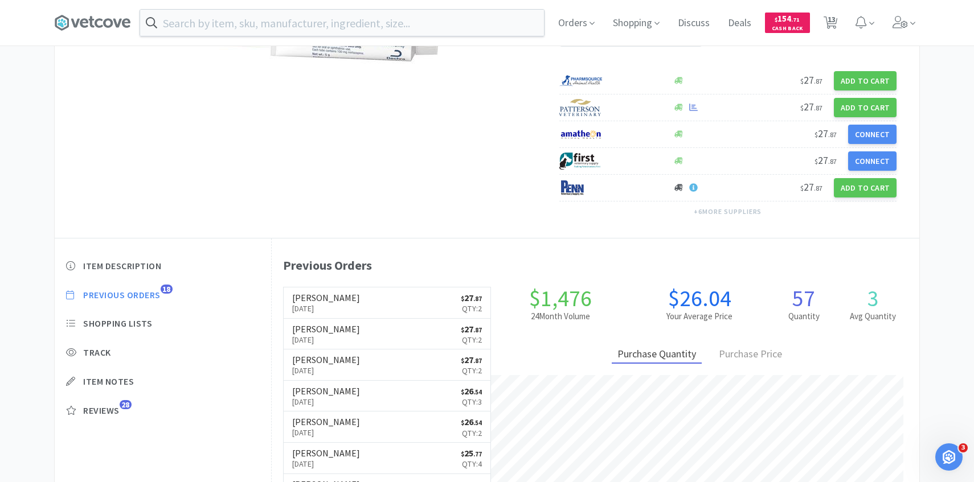
select select "1"
select select "2"
select select "1"
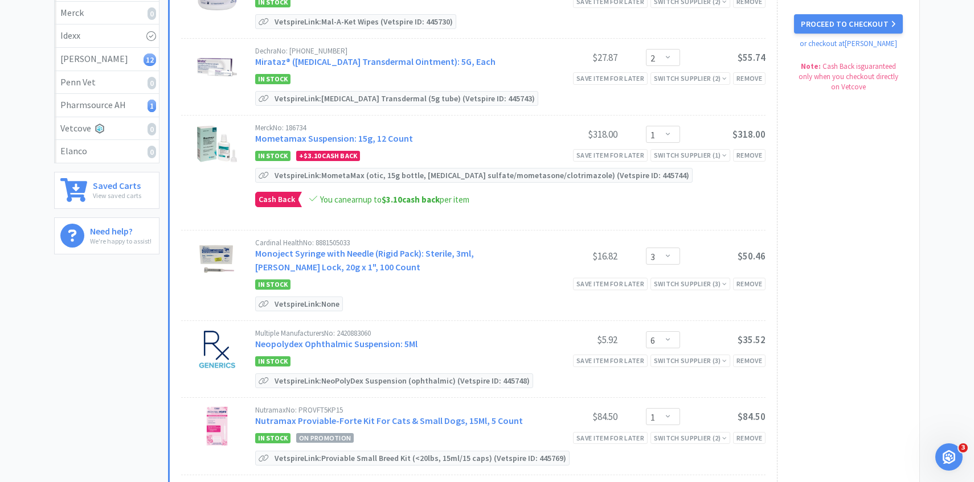
scroll to position [47, 0]
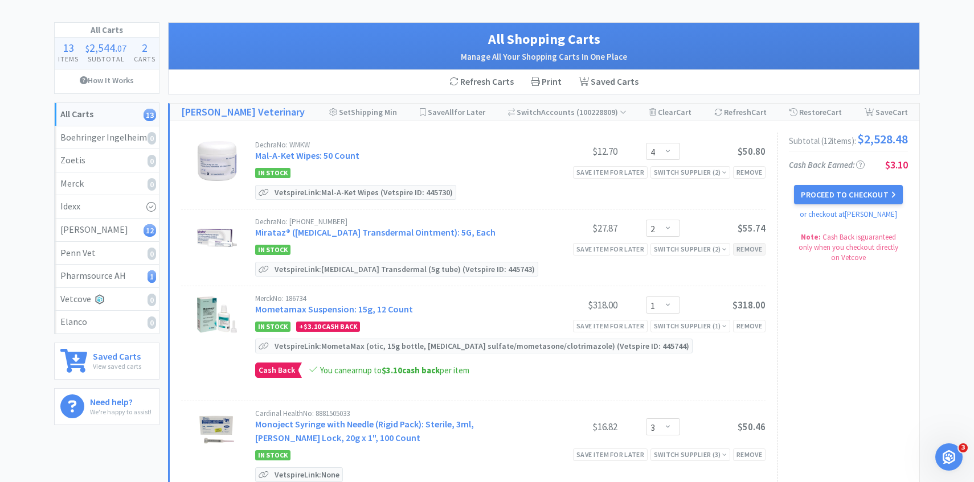
click at [750, 246] on div "Remove" at bounding box center [749, 249] width 32 height 12
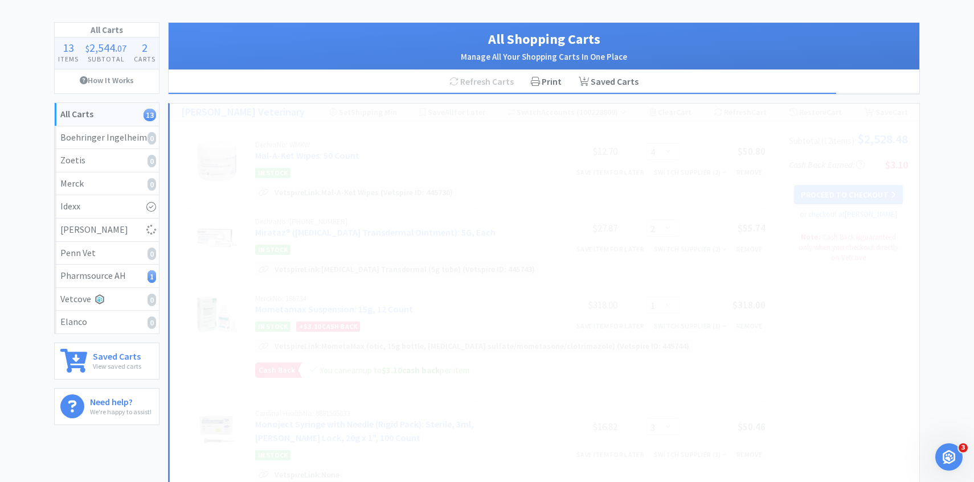
select select "1"
select select "3"
select select "6"
select select "1"
select select "2"
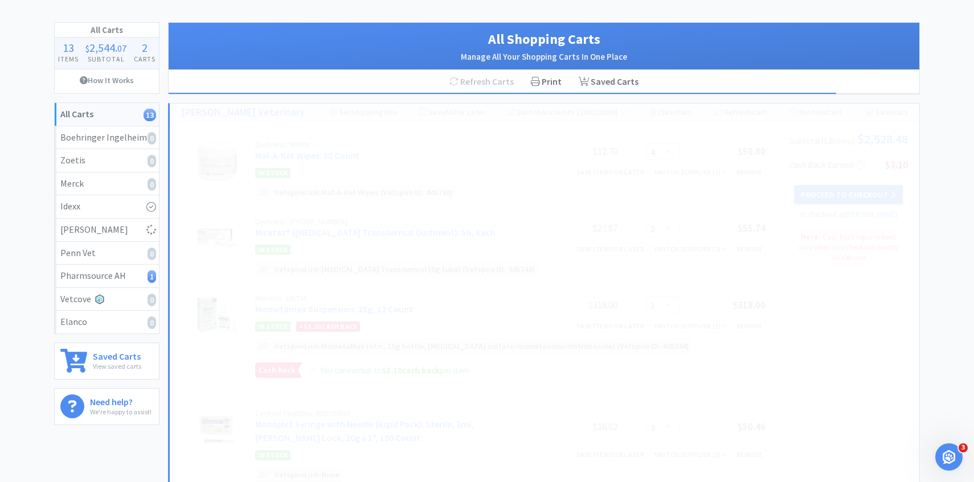
select select "1"
select select "10"
select select "1"
select select "2"
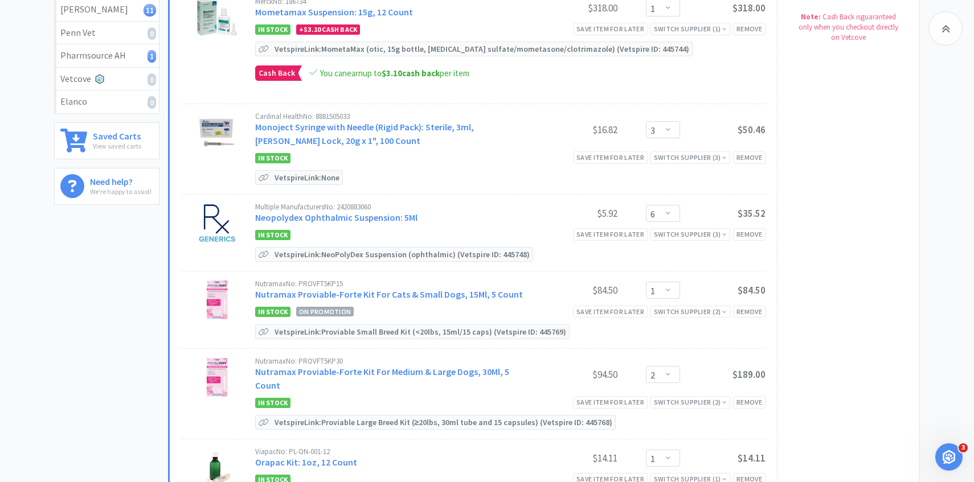
scroll to position [277, 0]
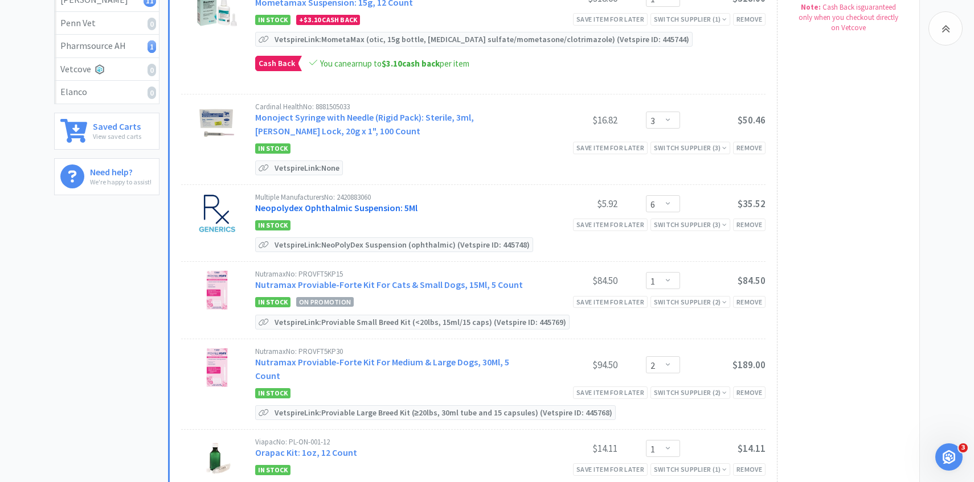
click at [382, 205] on link "Neopolydex Ophthalmic Suspension: 5Ml" at bounding box center [336, 207] width 162 height 11
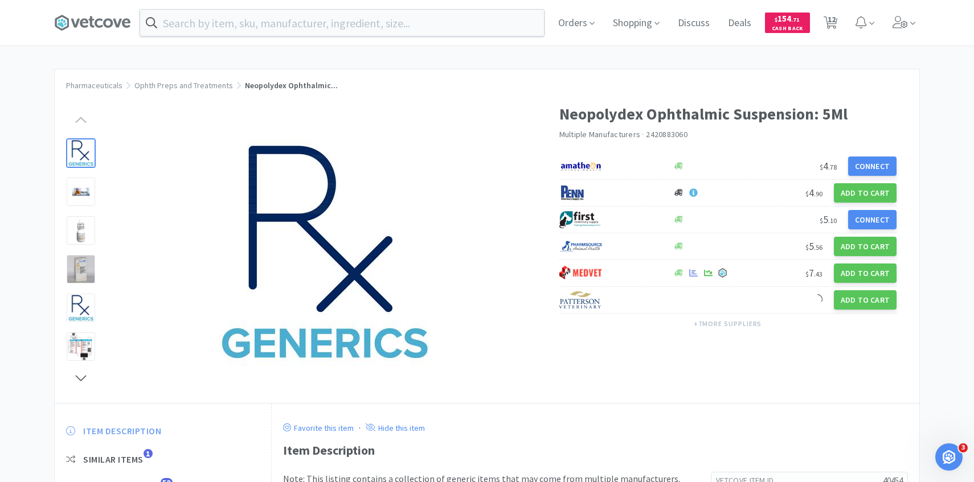
scroll to position [122, 0]
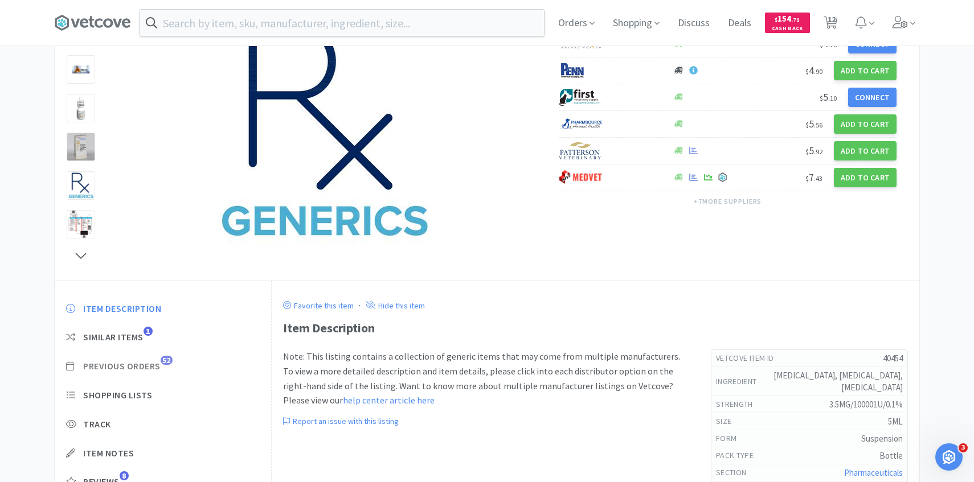
click at [146, 369] on span "Previous Orders" at bounding box center [121, 366] width 77 height 12
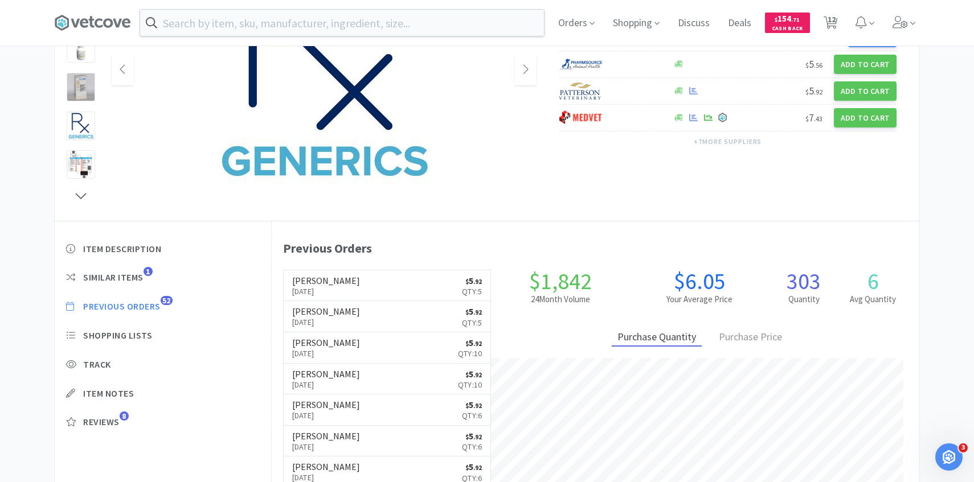
scroll to position [183, 0]
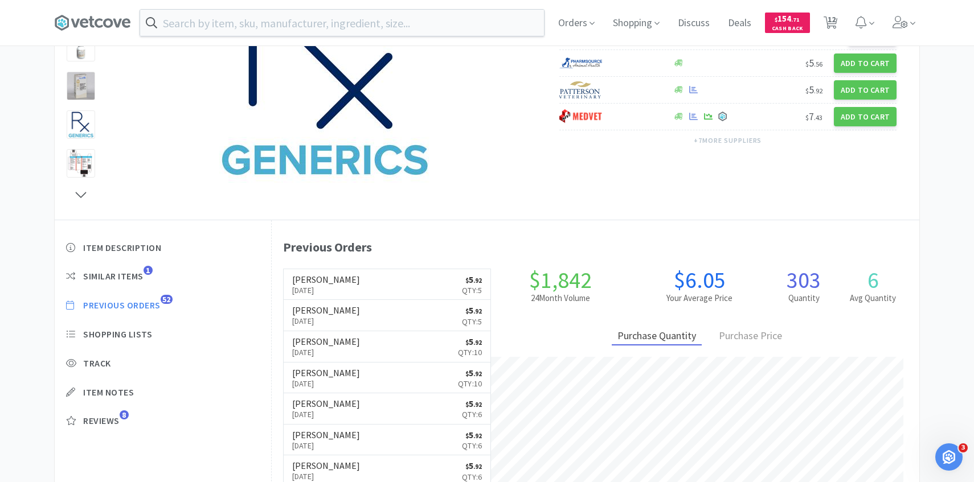
scroll to position [277, 0]
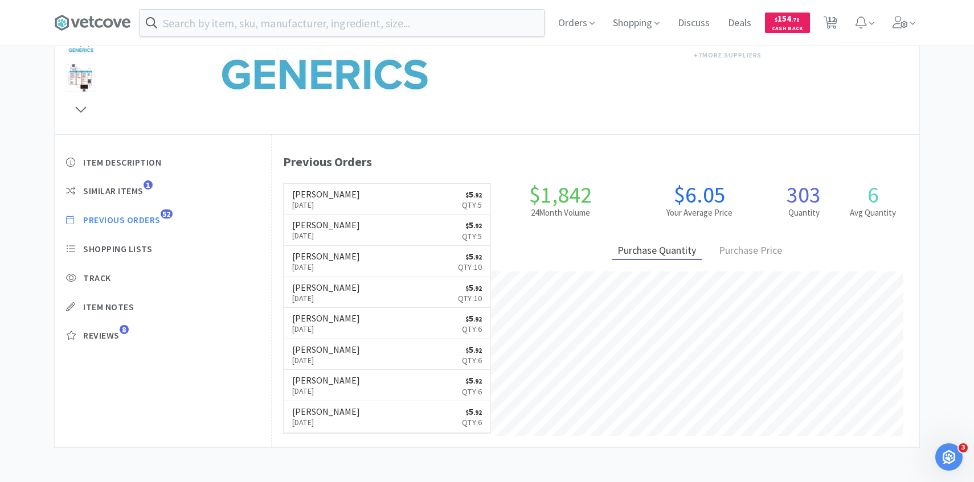
select select "4"
select select "1"
select select "3"
select select "6"
select select "1"
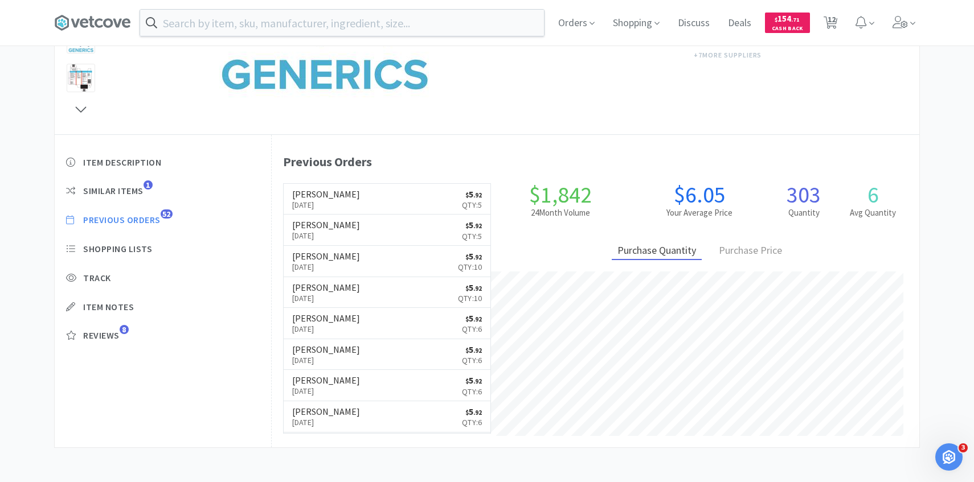
select select "2"
select select "1"
select select "10"
select select "1"
select select "2"
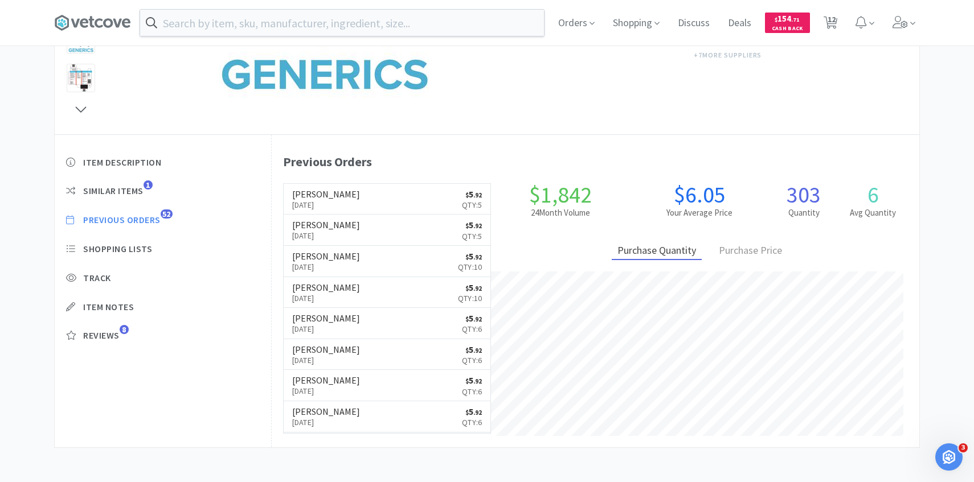
select select "2"
select select "1"
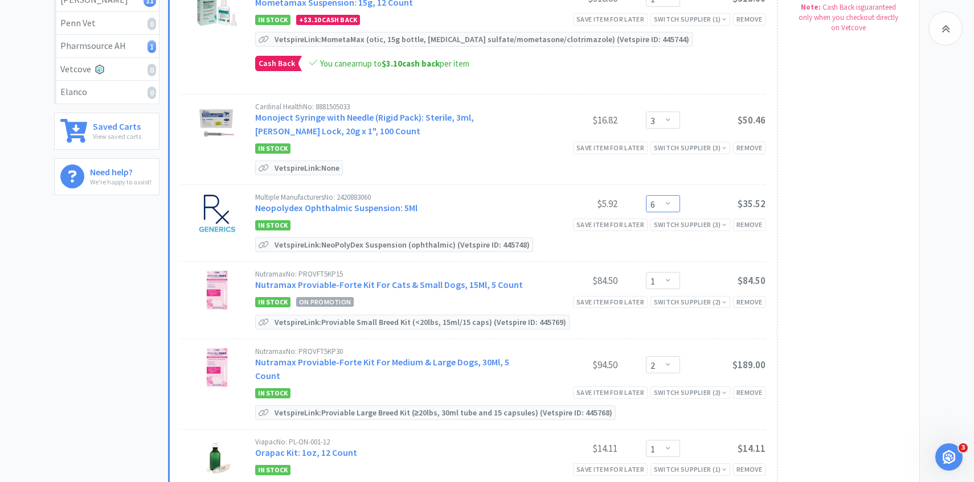
click at [671, 208] on select "Enter Quantity 1 2 3 4 5 6 7 8 9 10 11 12 13 14 15 16 17 18 19 20 Enter Quantity" at bounding box center [663, 203] width 34 height 17
click at [646, 195] on select "Enter Quantity 1 2 3 4 5 6 7 8 9 10 11 12 13 14 15 16 17 18 19 20 Enter Quantity" at bounding box center [663, 203] width 34 height 17
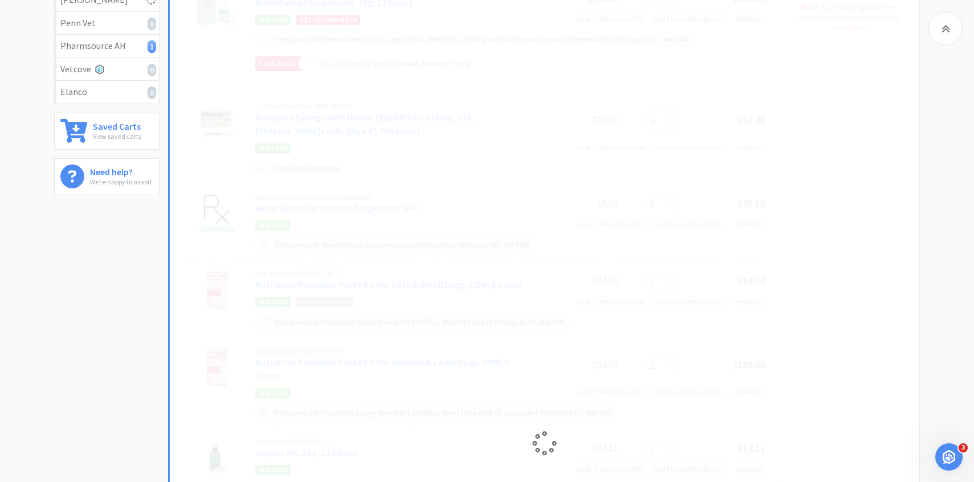
select select "5"
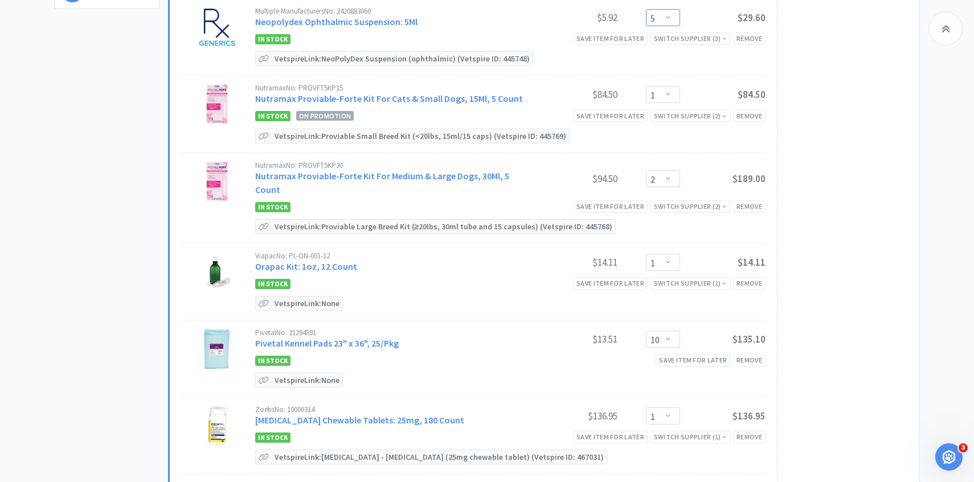
scroll to position [464, 0]
click at [380, 337] on link "Pivetal Kennel Pads 23" x 36", 25/Pkg" at bounding box center [327, 342] width 144 height 11
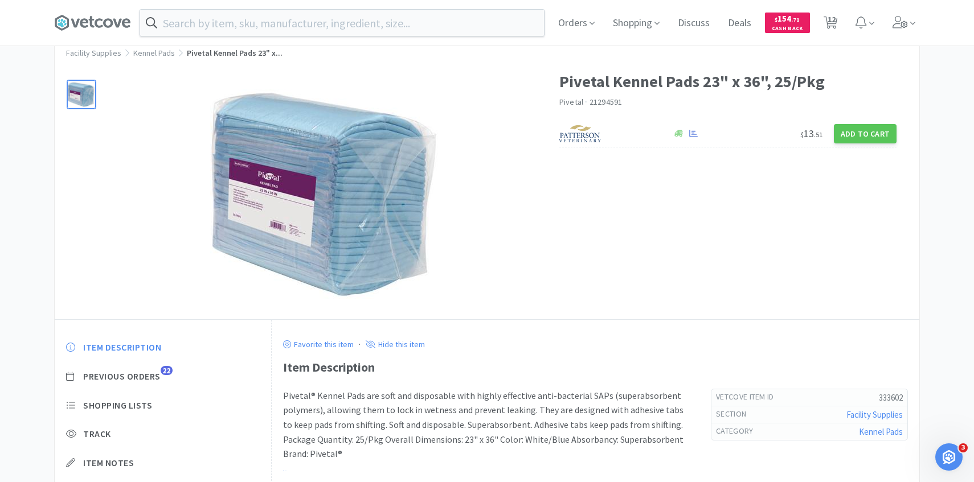
scroll to position [78, 0]
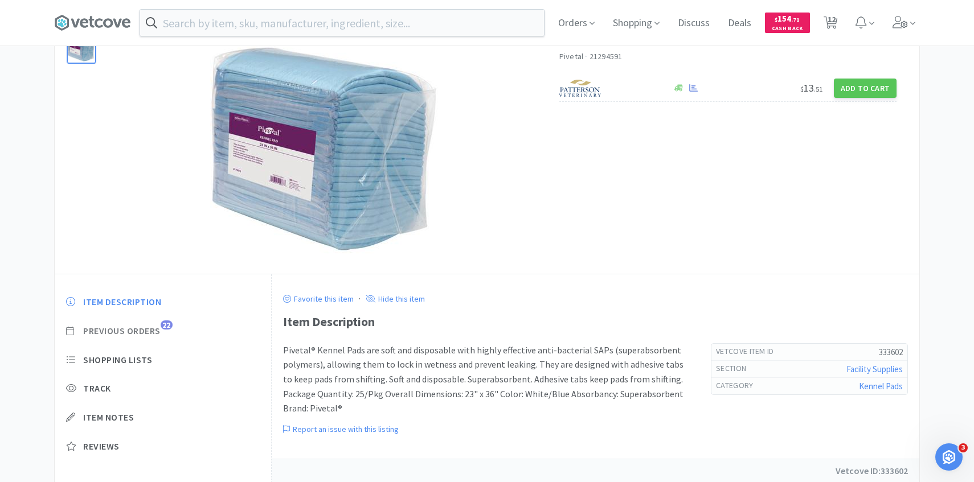
click at [157, 330] on span "Previous Orders" at bounding box center [121, 331] width 77 height 12
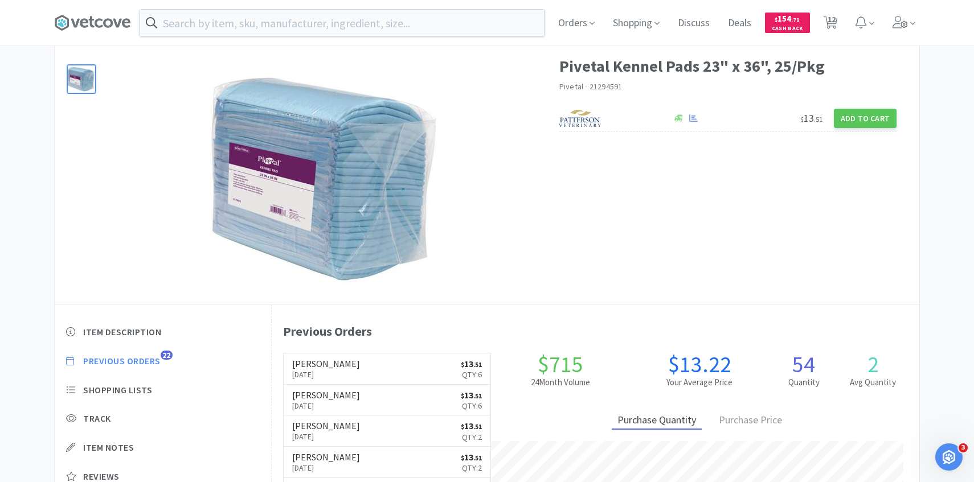
scroll to position [45, 0]
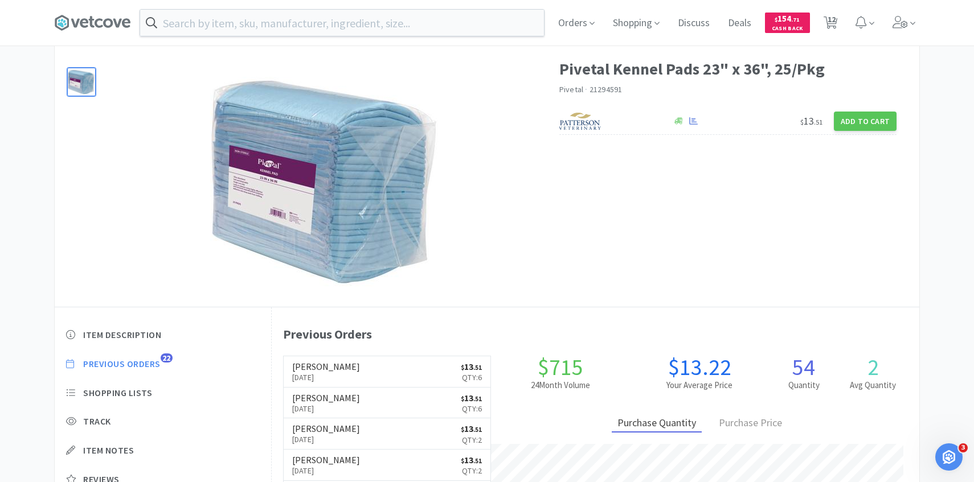
select select "4"
select select "1"
select select "3"
select select "5"
select select "1"
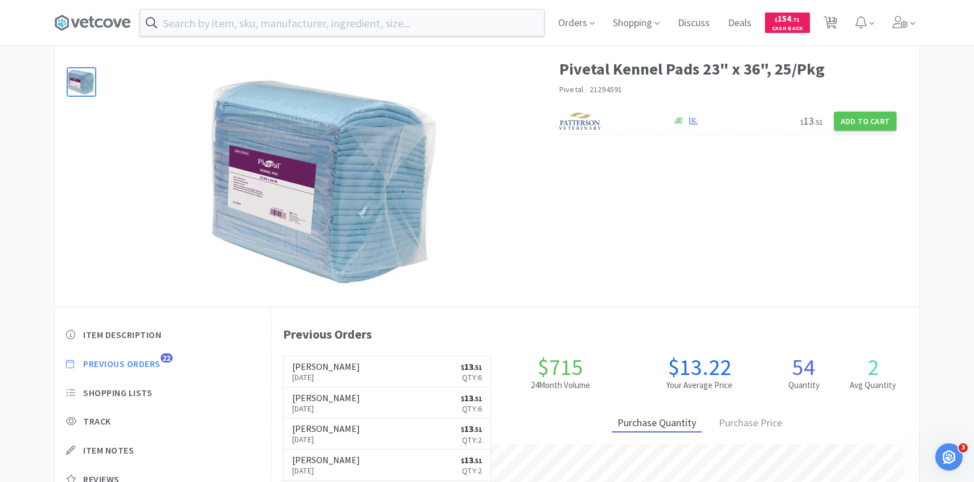
select select "2"
select select "1"
select select "10"
select select "1"
select select "2"
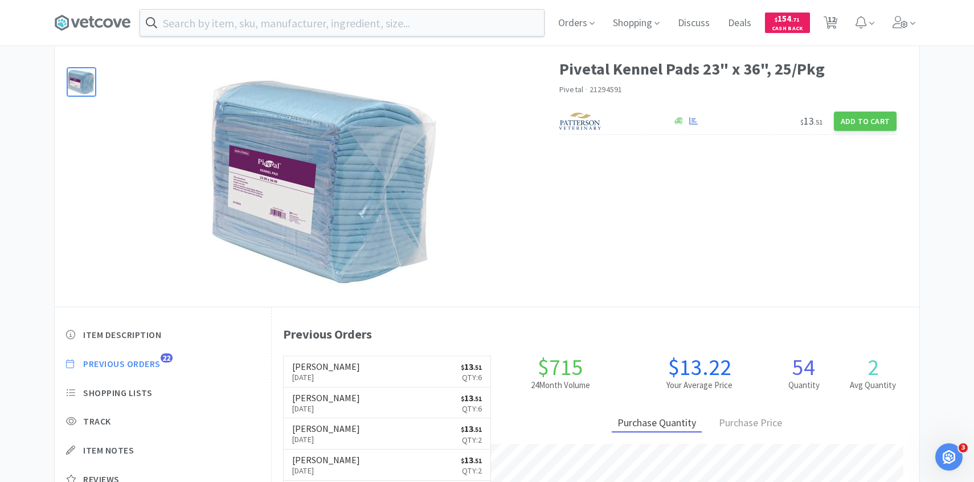
select select "2"
select select "1"
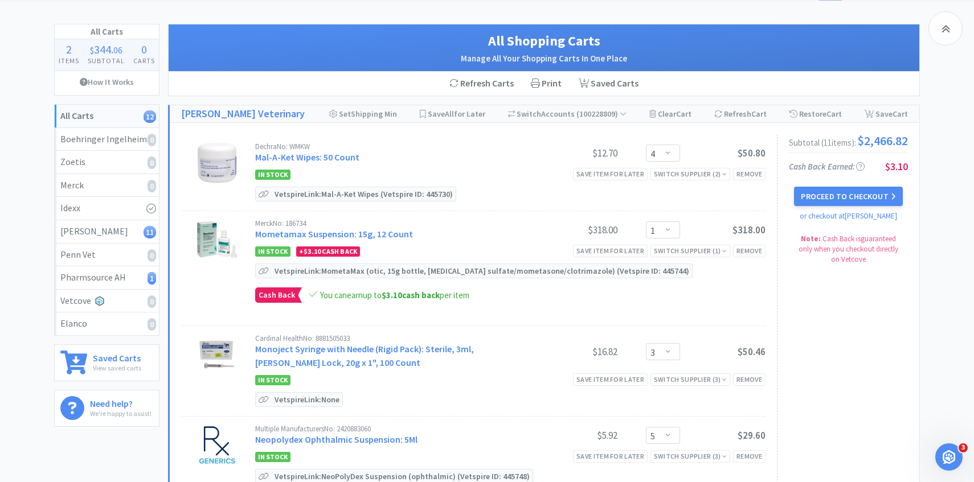
scroll to position [464, 0]
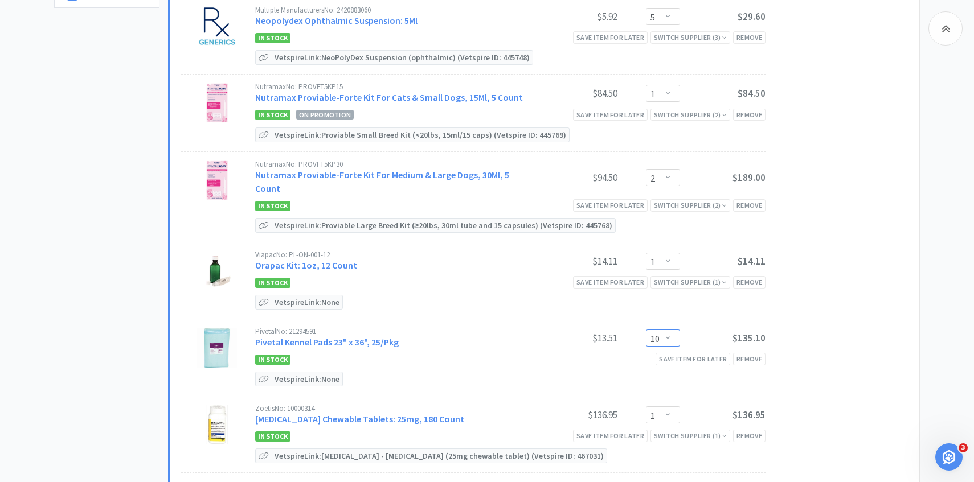
click at [662, 330] on select "Enter Quantity 1 2 3 4 5 6 7 8 9 10 11 12 13 14 15 16 17 18 19 20 Enter Quantity" at bounding box center [663, 338] width 34 height 17
click at [646, 330] on select "Enter Quantity 1 2 3 4 5 6 7 8 9 10 11 12 13 14 15 16 17 18 19 20 Enter Quantity" at bounding box center [663, 338] width 34 height 17
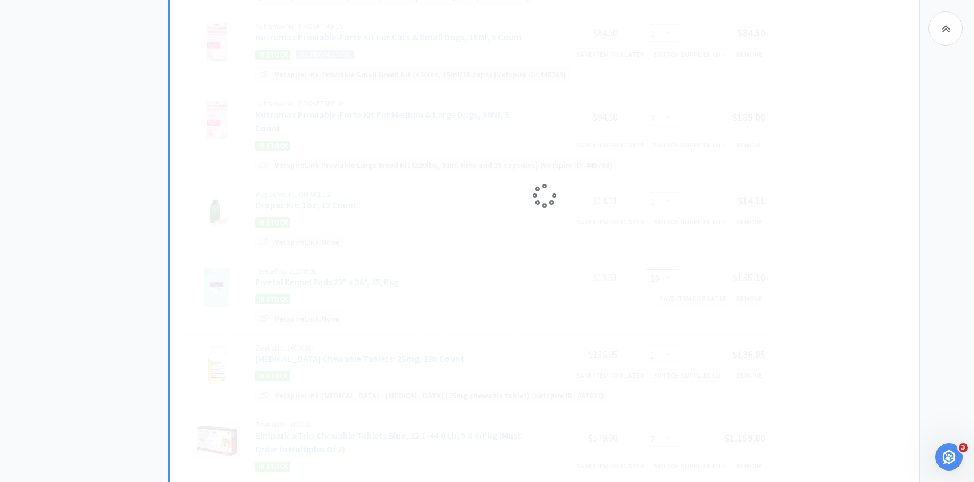
select select "6"
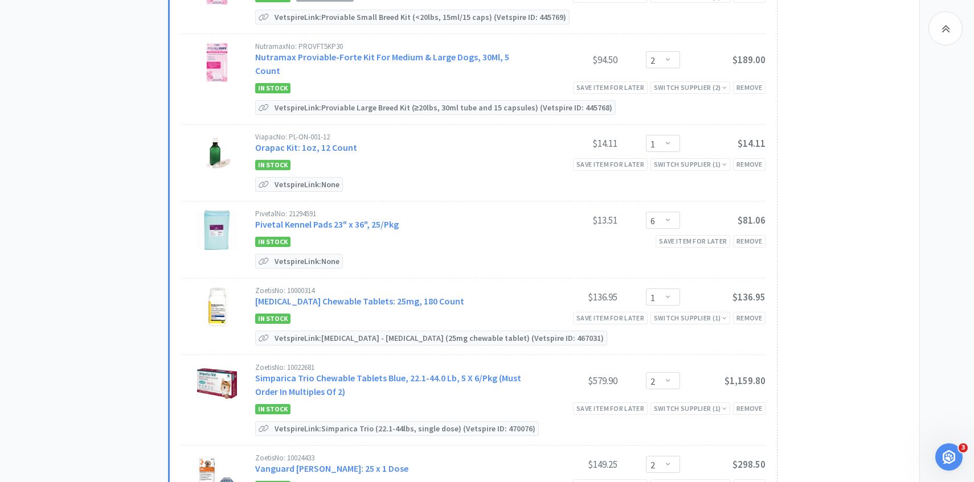
click at [482, 235] on div "Pivetal No: 21294591 Pivetal Kennel Pads 23" x 36", 25/Pkg $13.51 Enter Quantit…" at bounding box center [510, 239] width 510 height 59
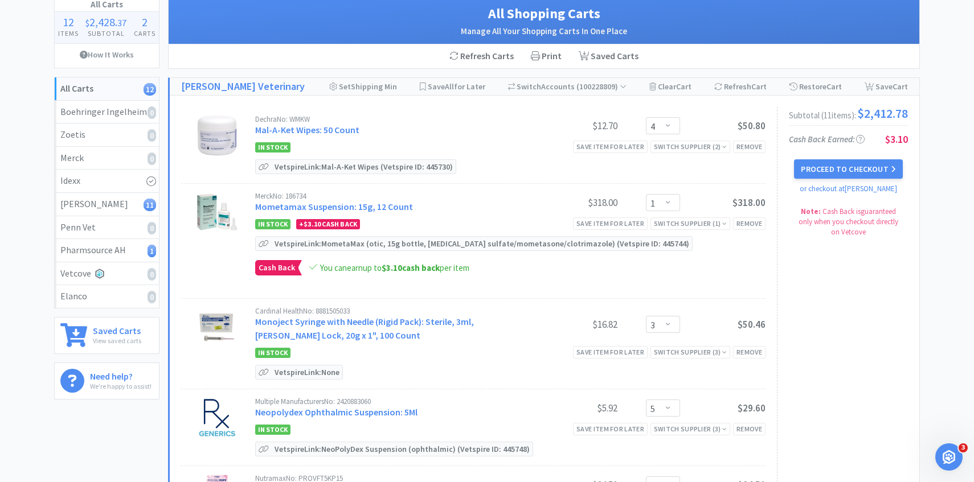
scroll to position [0, 0]
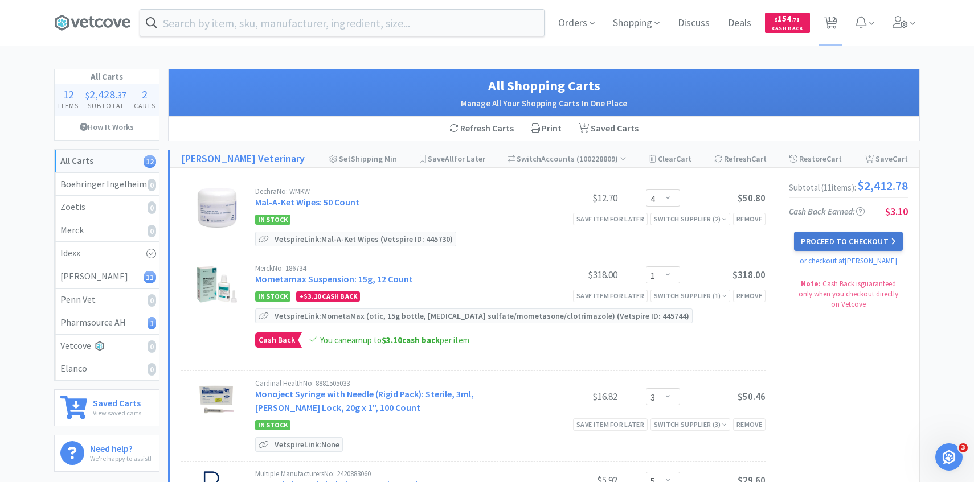
click at [821, 240] on button "Proceed to Checkout" at bounding box center [848, 241] width 108 height 19
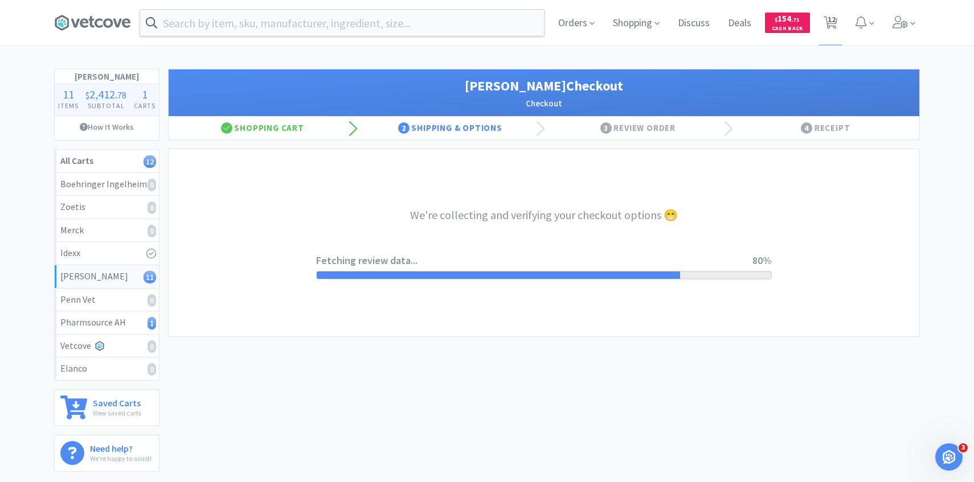
select select "1"
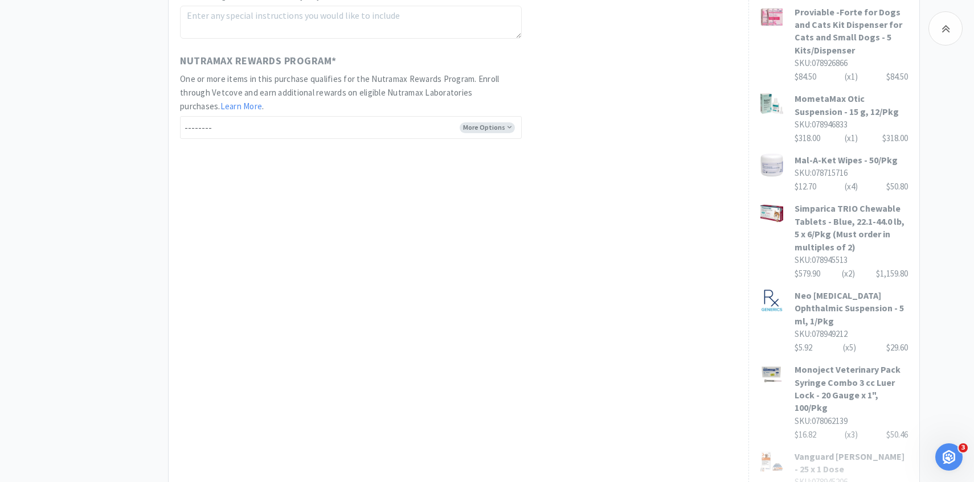
scroll to position [797, 0]
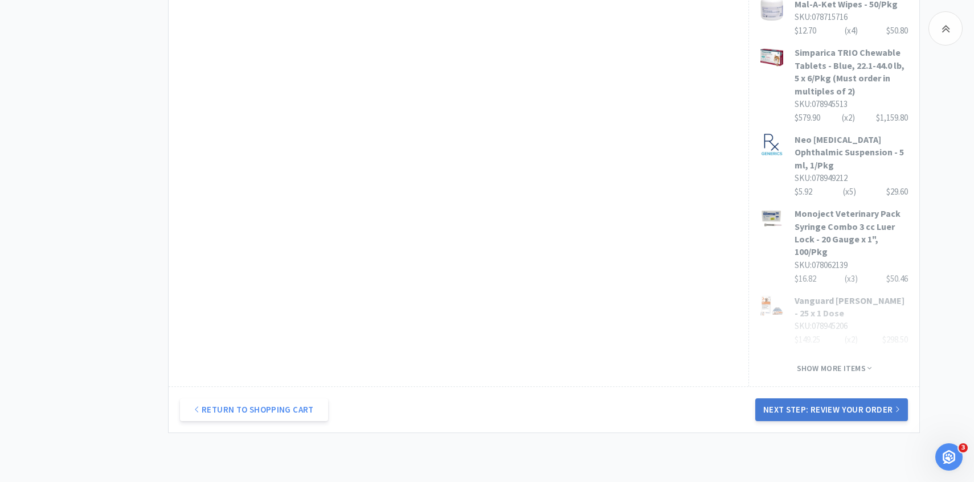
click at [807, 399] on button "Next Step: Review Your Order" at bounding box center [831, 410] width 153 height 23
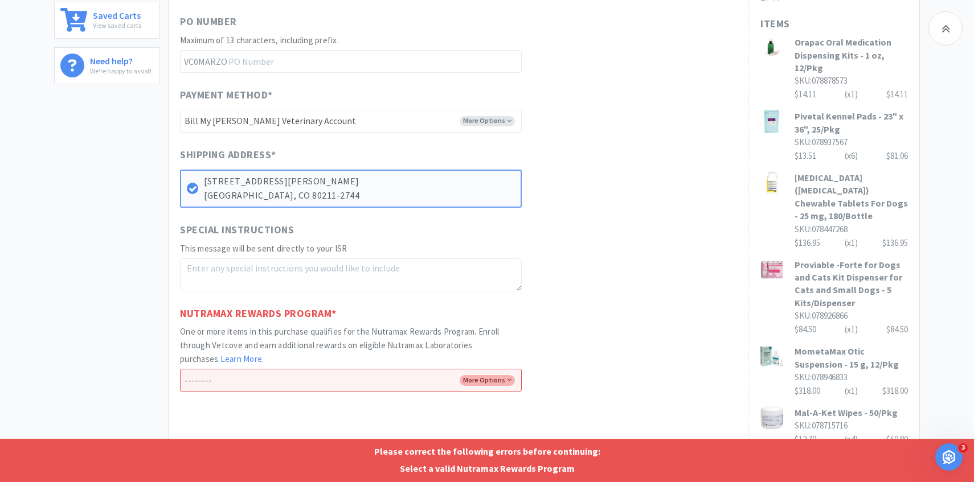
scroll to position [454, 0]
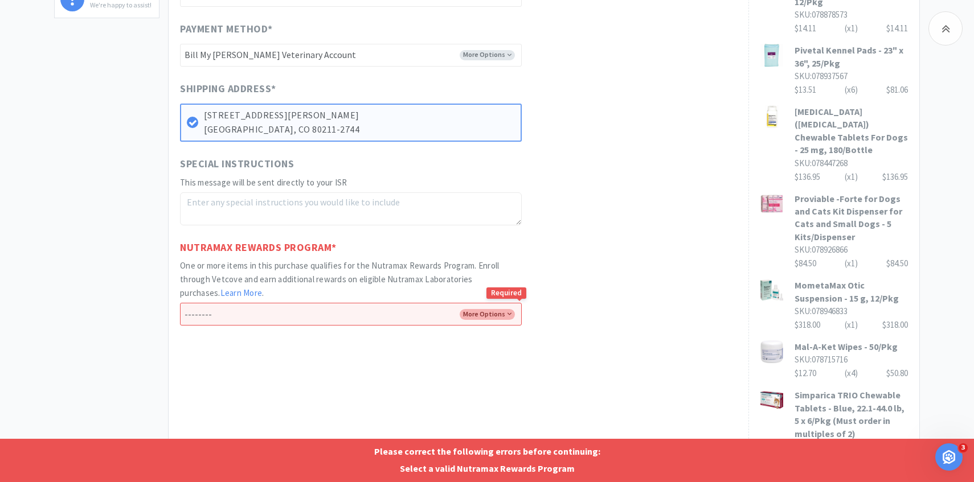
click at [356, 324] on select "-------- Enroll me in the Nutramax Rewards Program No thank you" at bounding box center [351, 314] width 342 height 23
select select "Yes"
click at [180, 303] on select "-------- Enroll me in the Nutramax Rewards Program No thank you" at bounding box center [351, 314] width 342 height 23
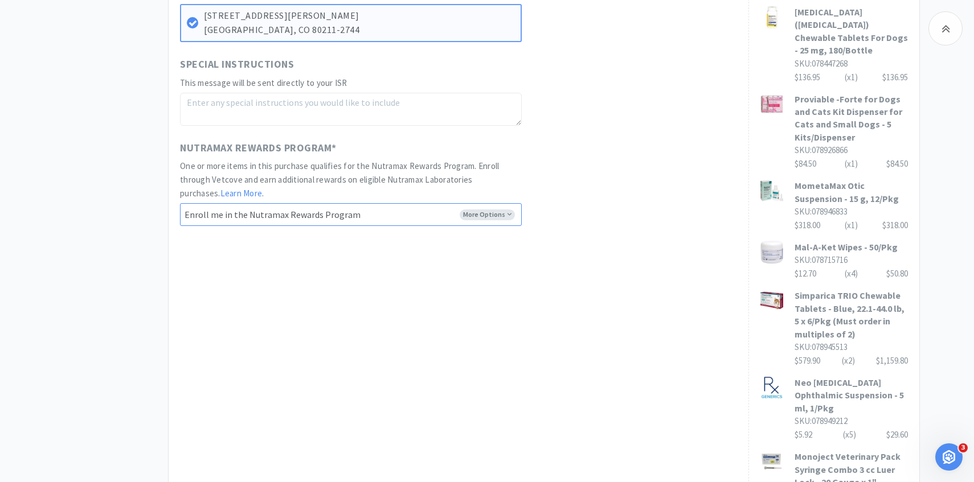
scroll to position [670, 0]
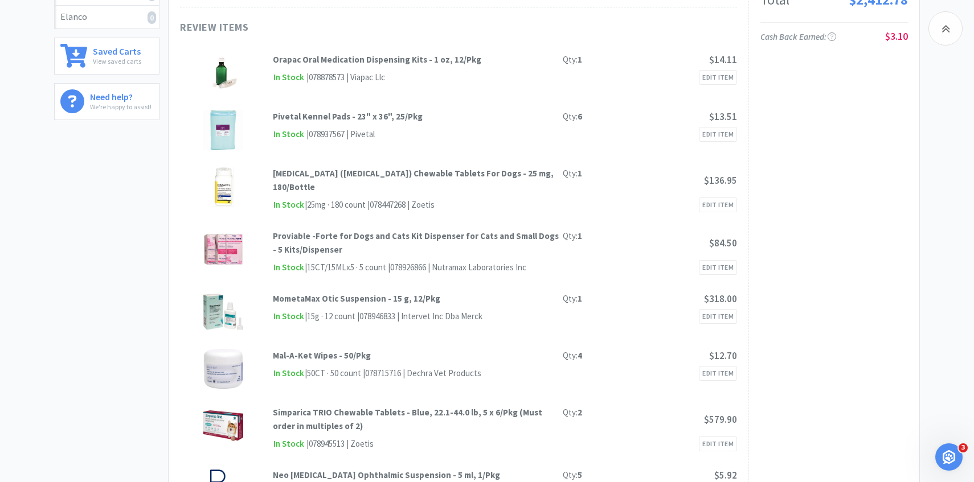
scroll to position [0, 0]
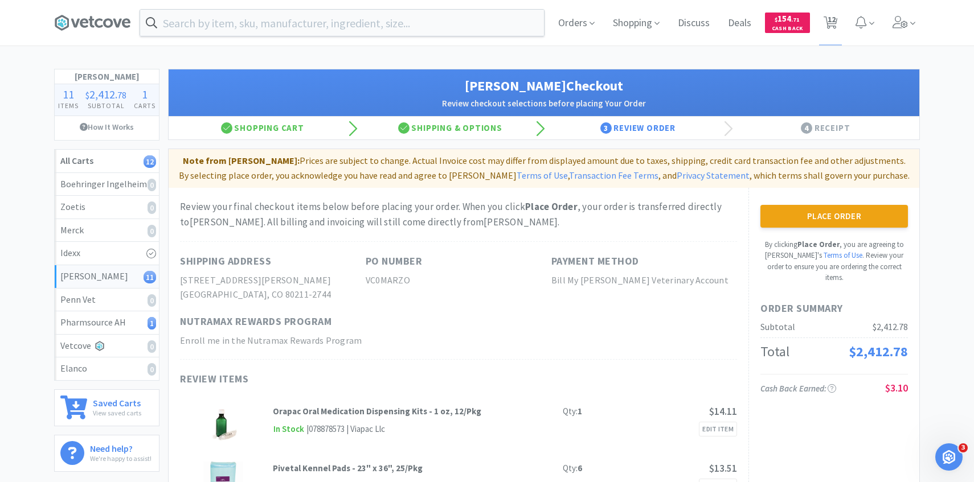
click at [811, 211] on button "Place Order" at bounding box center [833, 216] width 147 height 23
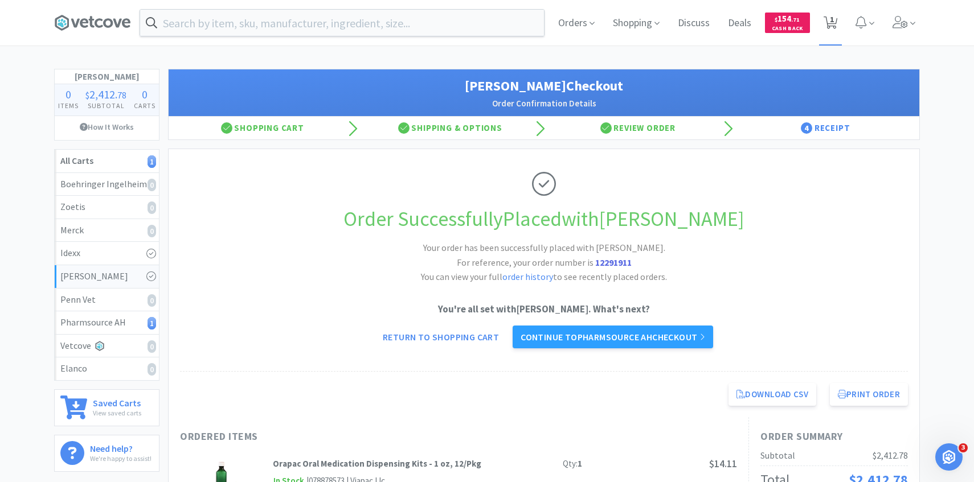
click at [833, 25] on span "1" at bounding box center [832, 20] width 4 height 46
select select "1"
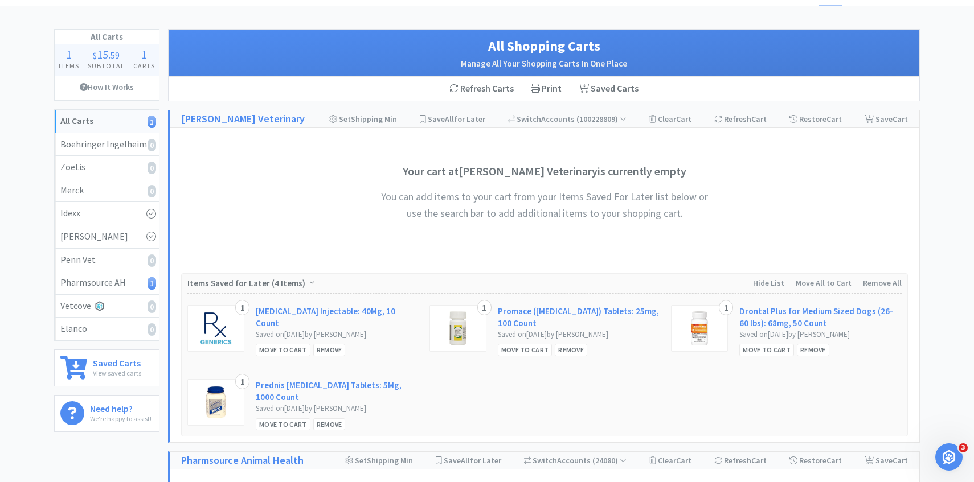
scroll to position [249, 0]
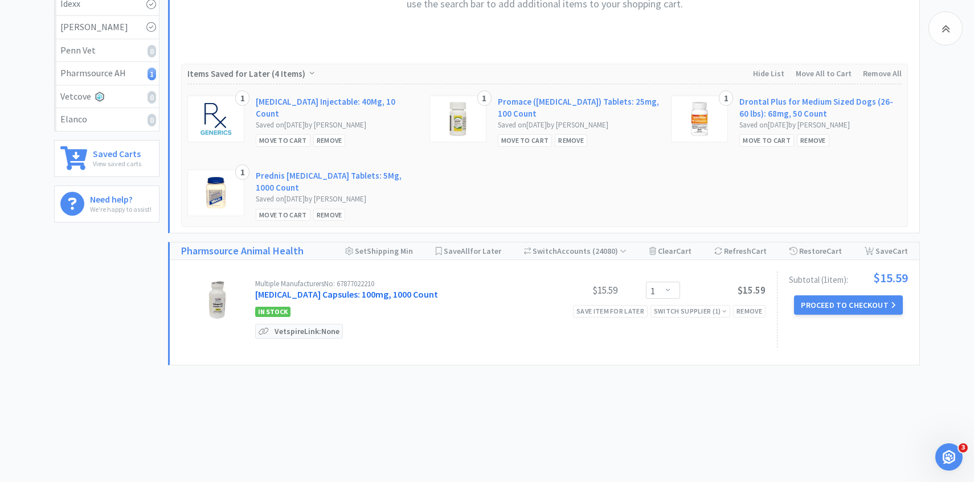
click at [360, 298] on link "Gabapentin Capsules: 100mg, 1000 Count" at bounding box center [346, 294] width 183 height 11
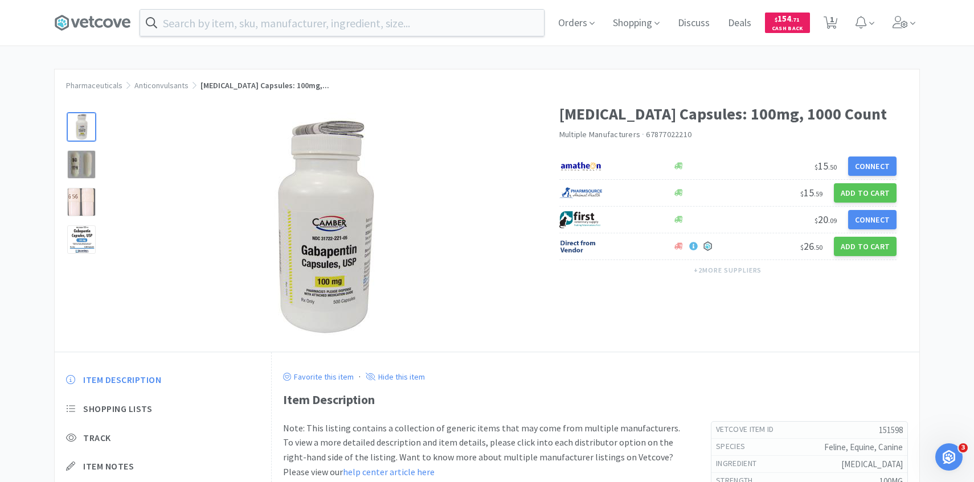
scroll to position [249, 0]
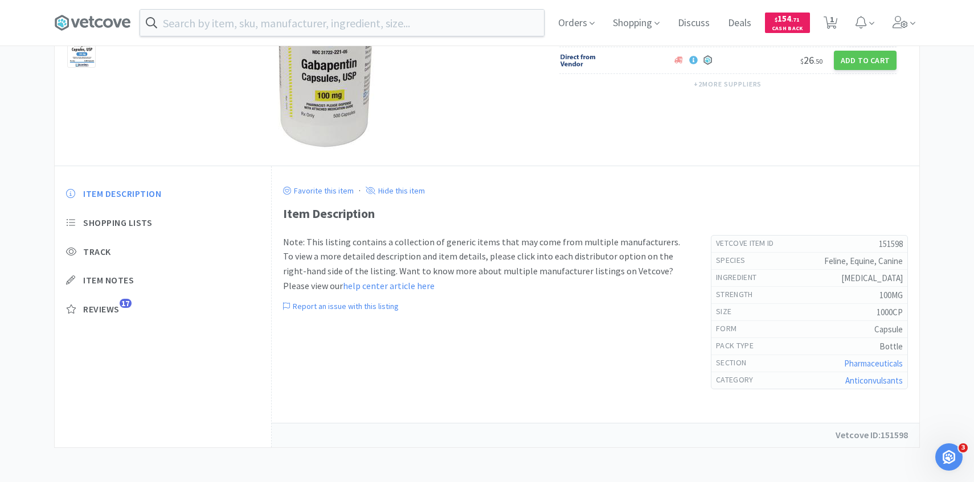
select select "1"
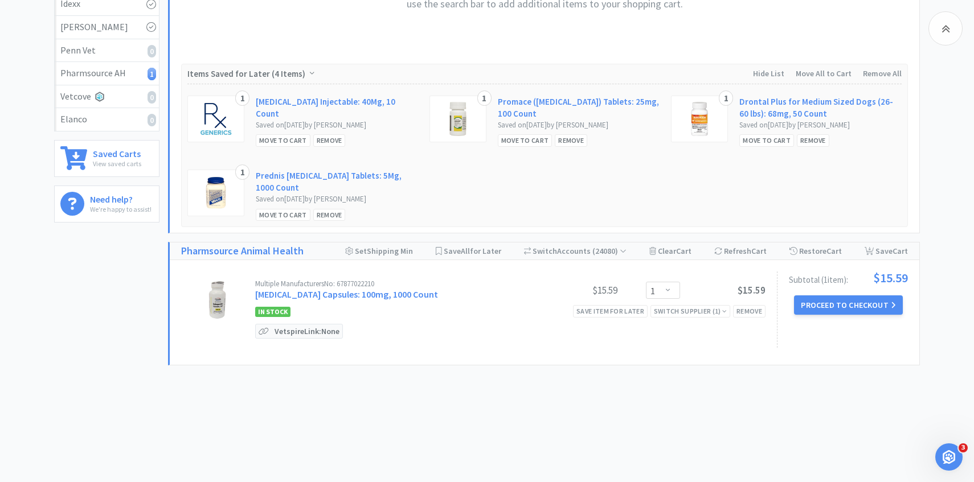
scroll to position [241, 0]
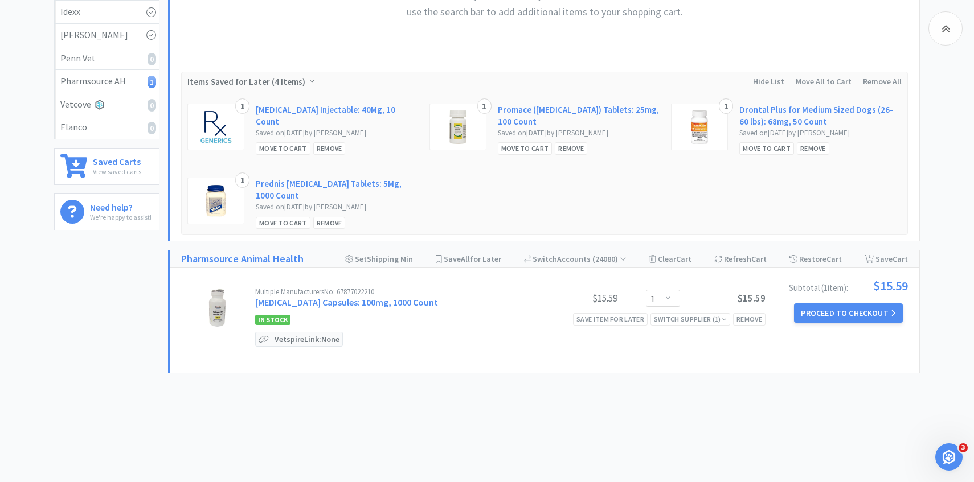
click at [392, 304] on link "Gabapentin Capsules: 100mg, 1000 Count" at bounding box center [346, 302] width 183 height 11
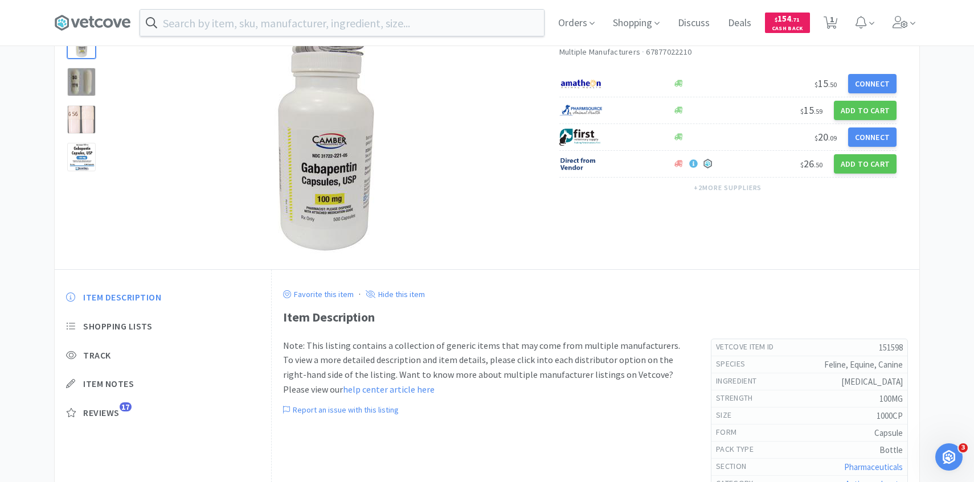
scroll to position [186, 0]
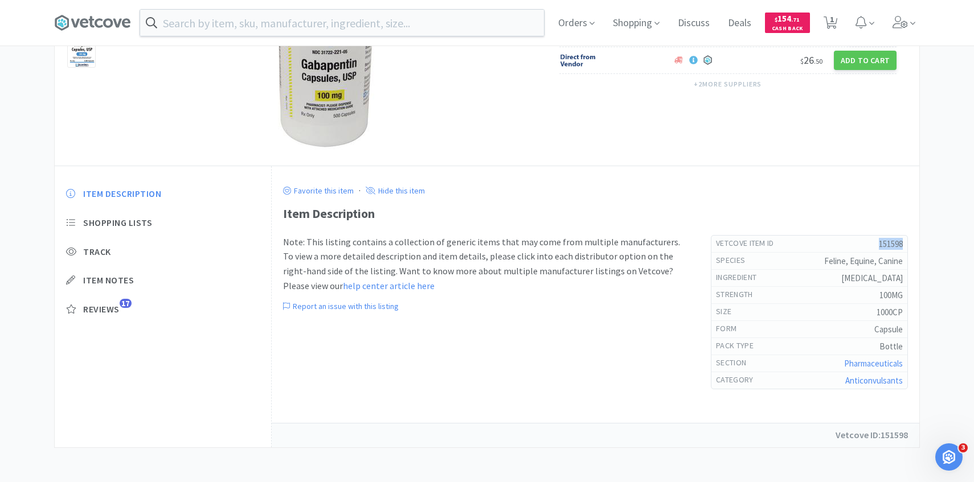
drag, startPoint x: 901, startPoint y: 246, endPoint x: 855, endPoint y: 242, distance: 46.3
click at [855, 242] on h5 "151598" at bounding box center [843, 244] width 120 height 12
copy h5 "151598"
click at [583, 23] on span "Orders" at bounding box center [577, 23] width 46 height 46
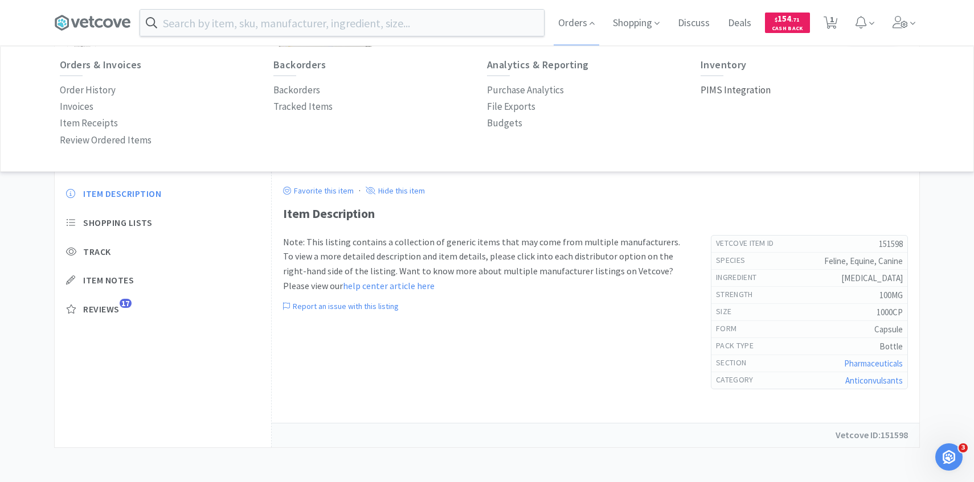
click at [763, 93] on p "PIMS Integration" at bounding box center [735, 90] width 70 height 15
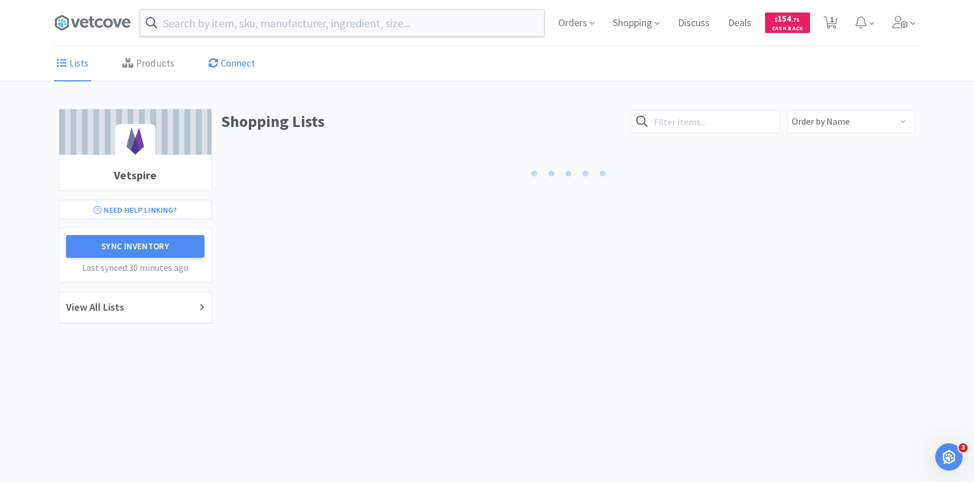
click at [158, 64] on link "Products" at bounding box center [149, 64] width 58 height 35
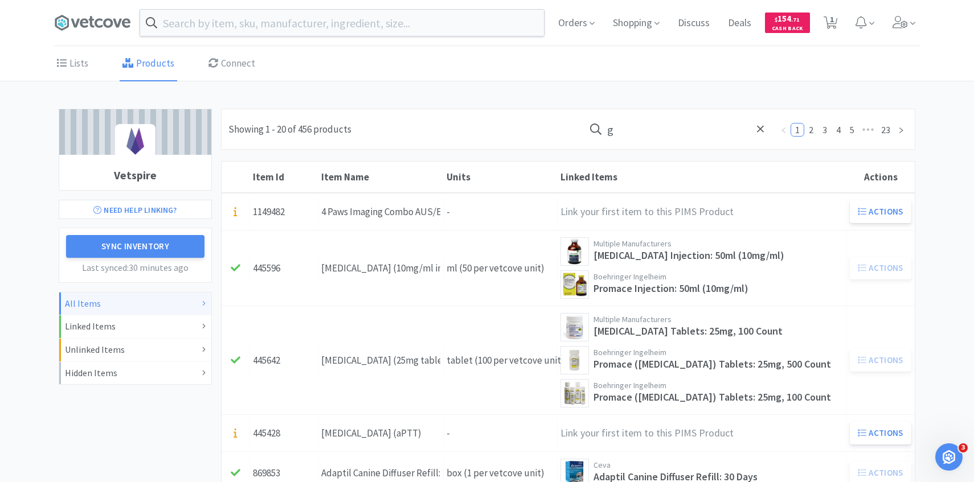
click at [686, 132] on input "g" at bounding box center [678, 129] width 188 height 26
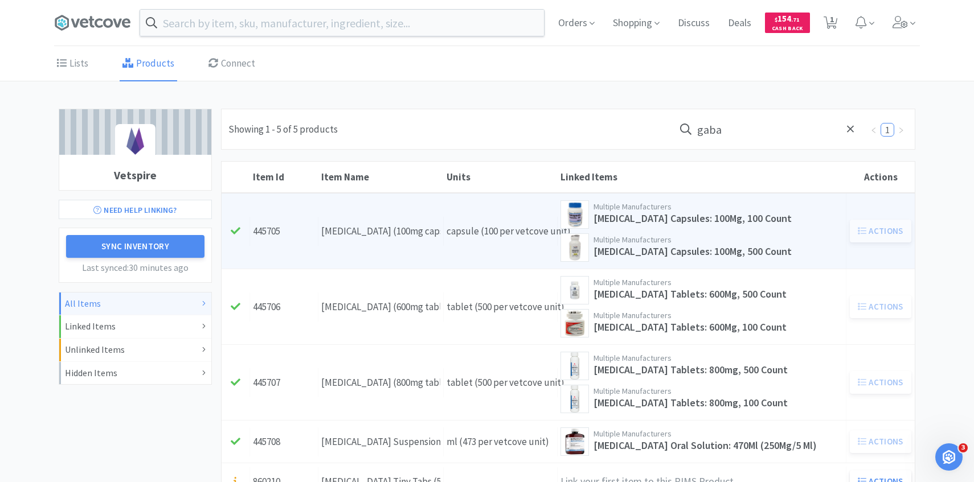
type input "gaba"
click at [457, 229] on div "Units capsule (100 per vetcove unit)" at bounding box center [501, 231] width 114 height 29
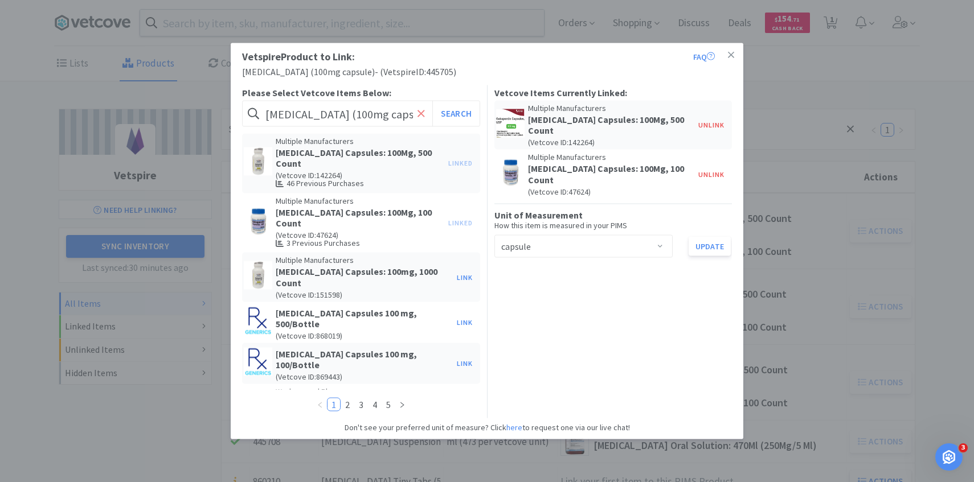
click at [418, 110] on icon at bounding box center [420, 113] width 7 height 7
paste input "151598"
type input "151598"
click at [448, 110] on button "Search" at bounding box center [455, 114] width 47 height 26
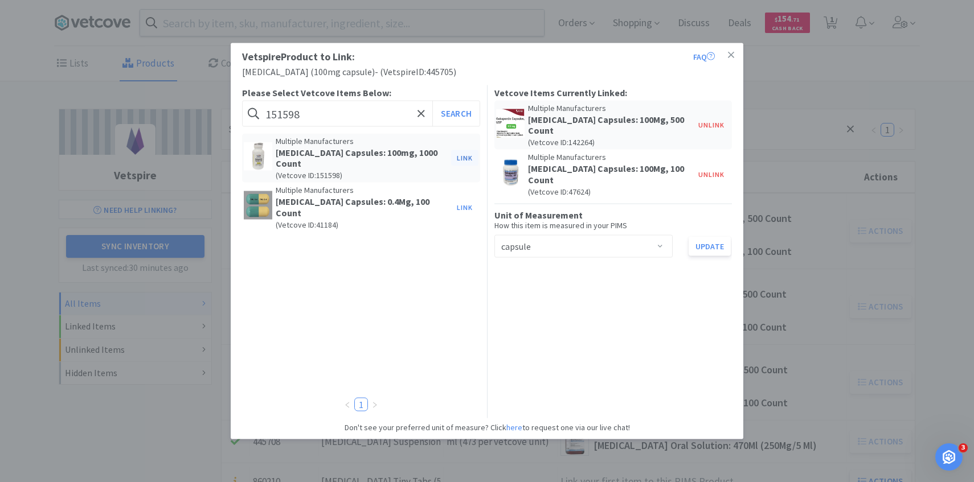
click at [464, 151] on button "Link" at bounding box center [464, 158] width 27 height 16
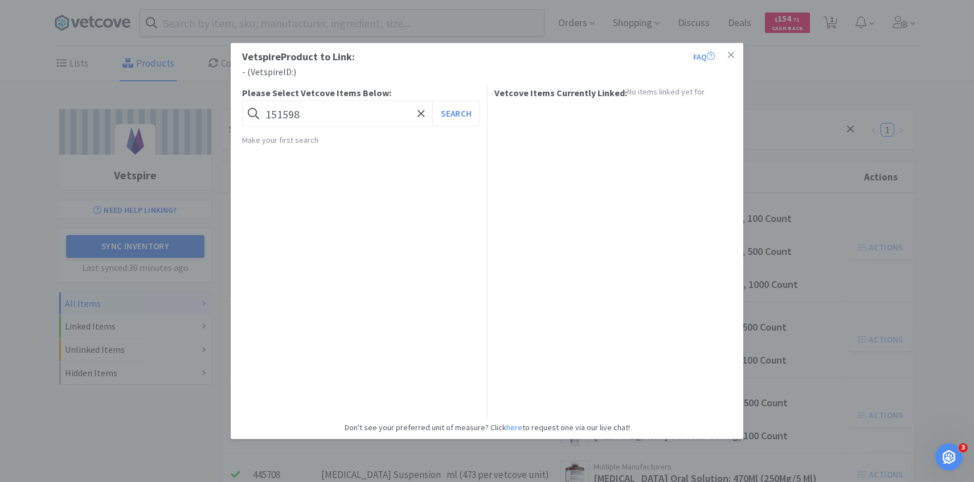
click at [799, 240] on div "Vetspire Product to Link: FAQ - ( Vetspire ID: ) Please Select Vetcove Items Be…" at bounding box center [487, 241] width 974 height 482
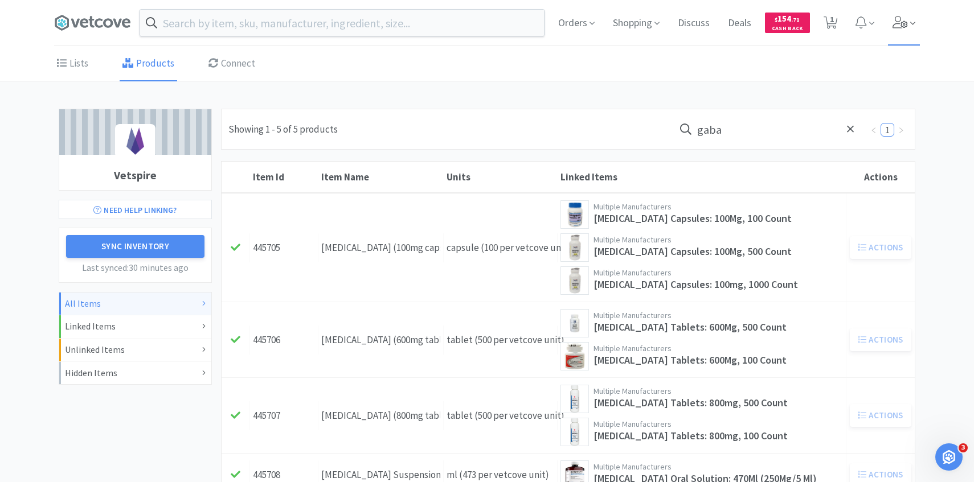
click at [904, 18] on icon at bounding box center [900, 22] width 16 height 13
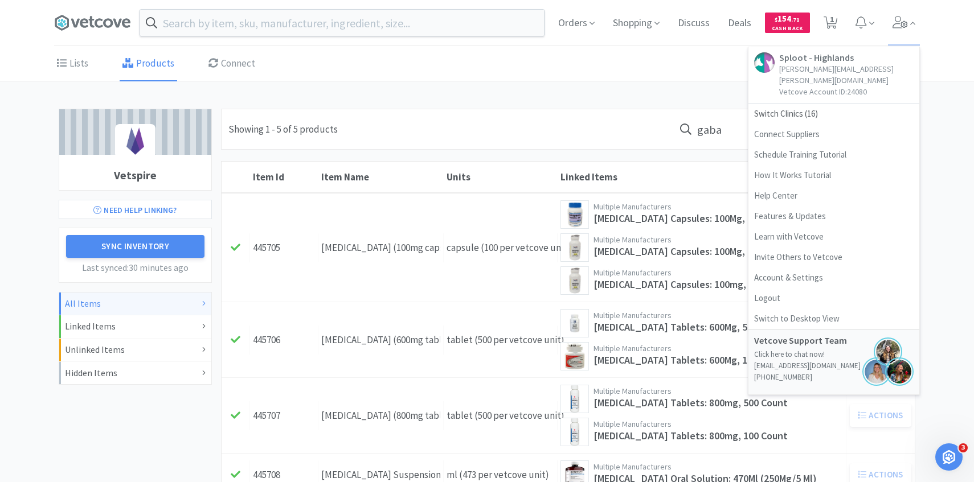
click at [495, 75] on div "Lists Products Connect" at bounding box center [487, 64] width 866 height 34
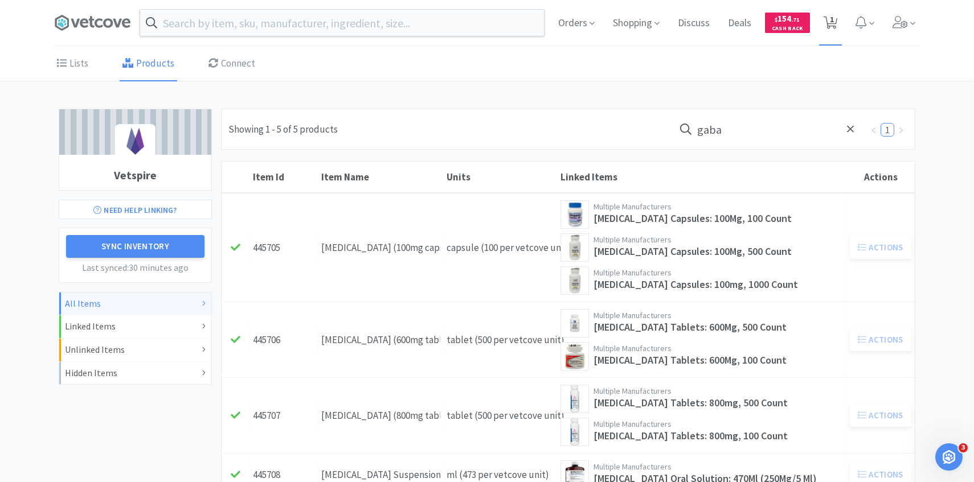
click at [825, 30] on span "1" at bounding box center [830, 23] width 14 height 16
select select "1"
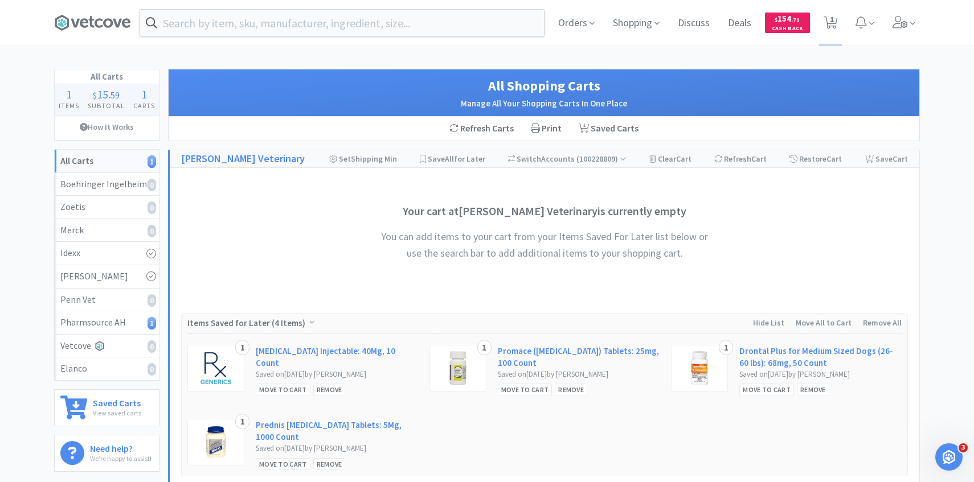
scroll to position [249, 0]
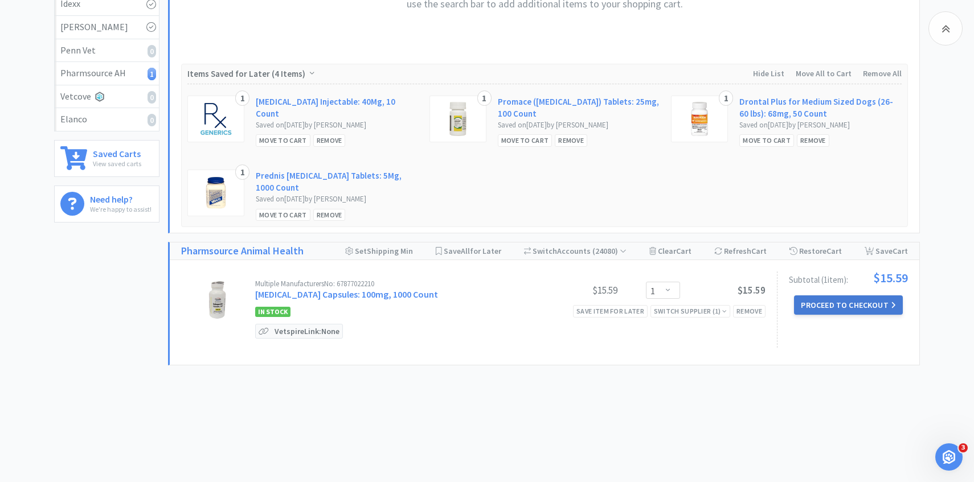
click at [816, 313] on button "Proceed to Checkout" at bounding box center [848, 305] width 108 height 19
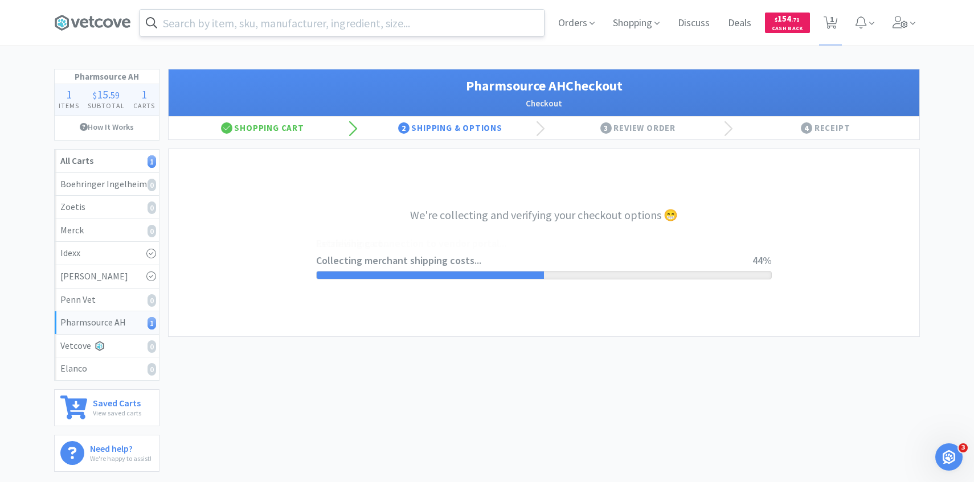
select select "1001"
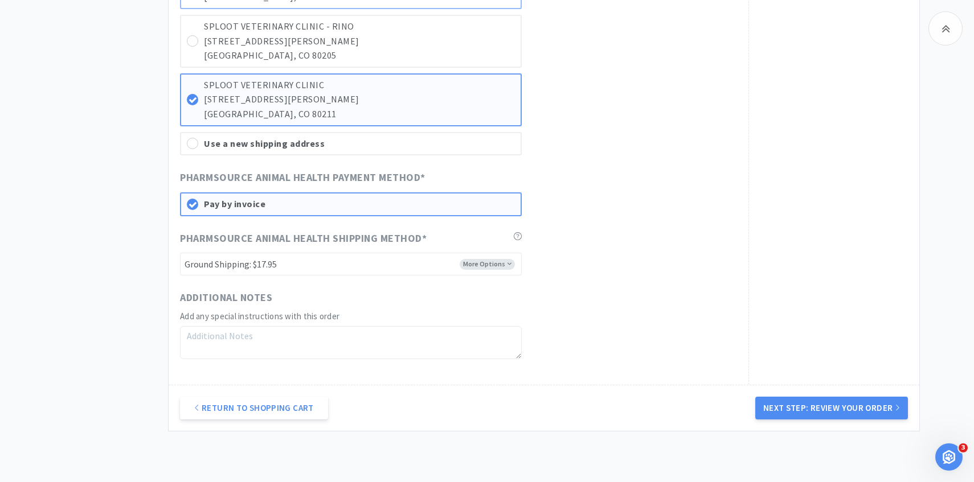
scroll to position [1133, 0]
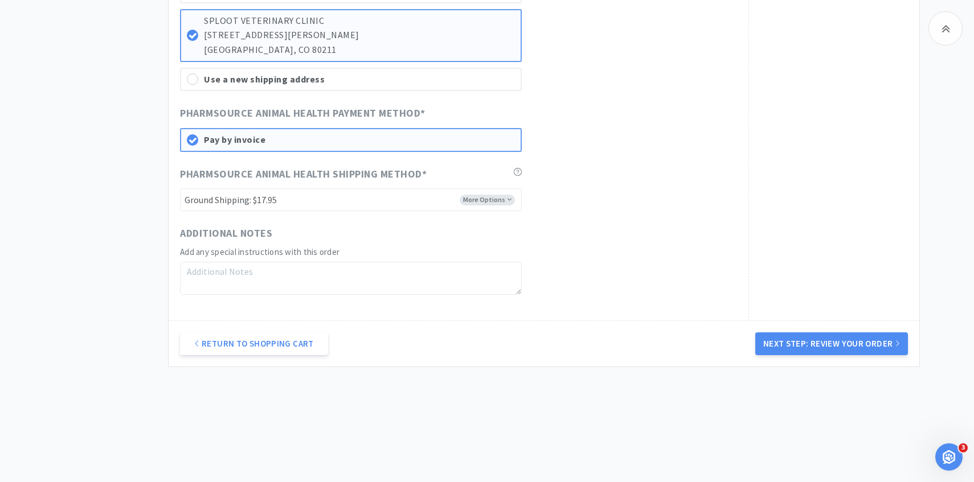
click at [793, 355] on div "Return to Shopping Cart Next Step: Review Your Order" at bounding box center [544, 344] width 751 height 46
click at [796, 348] on button "Next Step: Review Your Order" at bounding box center [831, 344] width 153 height 23
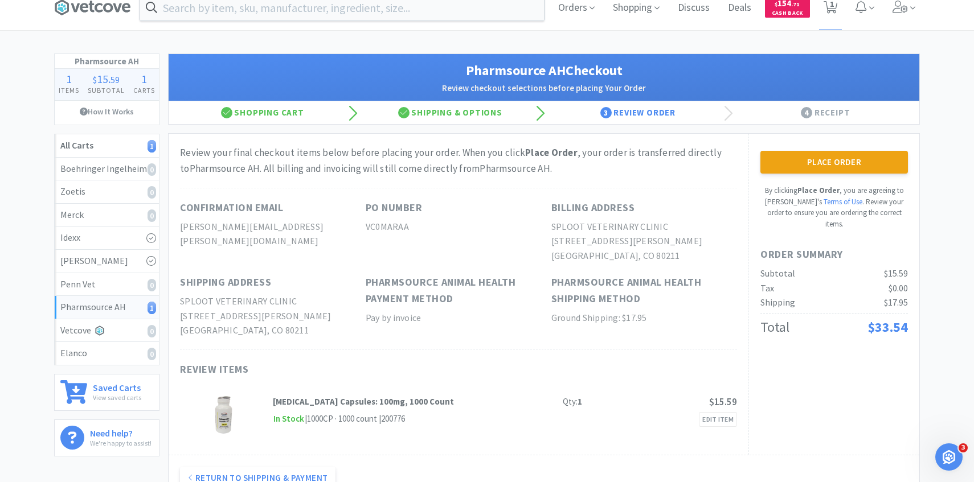
scroll to position [21, 0]
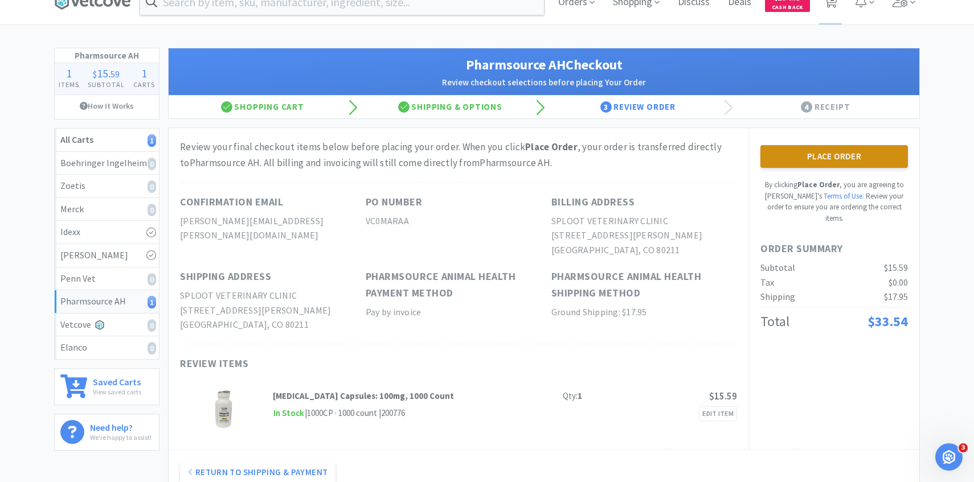
click at [827, 161] on button "Place Order" at bounding box center [833, 156] width 147 height 23
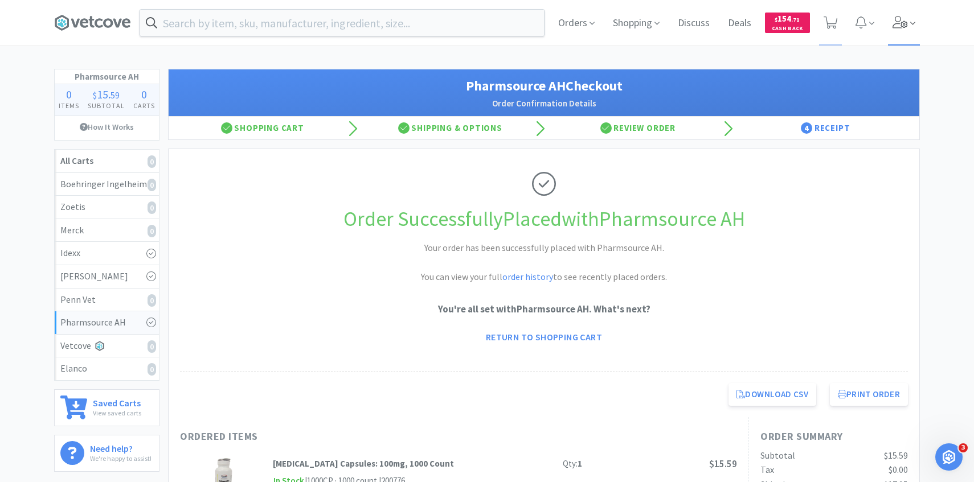
click at [909, 35] on span at bounding box center [904, 23] width 32 height 46
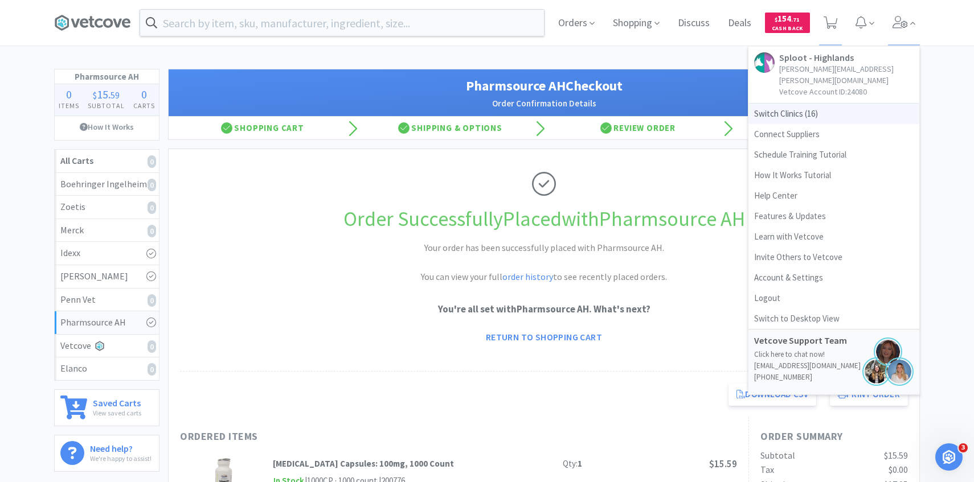
click at [841, 104] on span "Switch Clinics ( 16 )" at bounding box center [833, 114] width 171 height 21
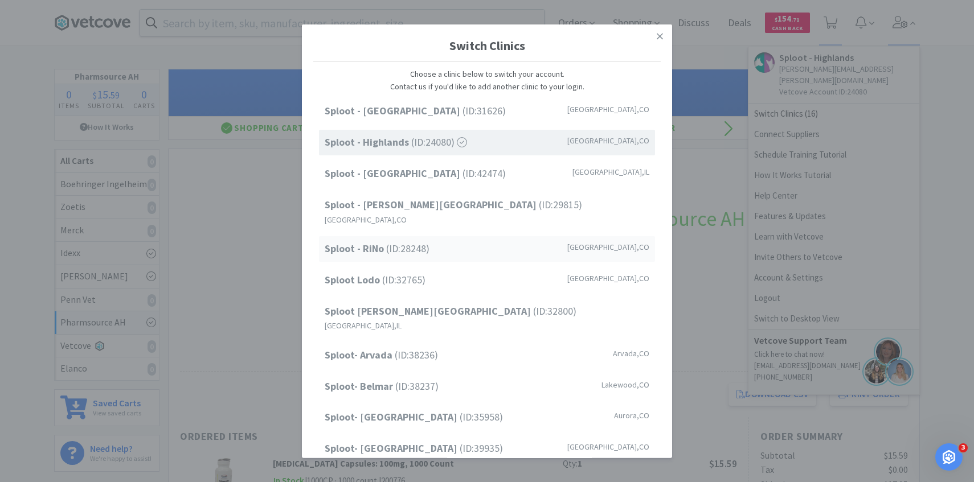
click at [459, 236] on div "Sploot - RiNo (ID: 28248 ) Denver , CO" at bounding box center [487, 249] width 336 height 26
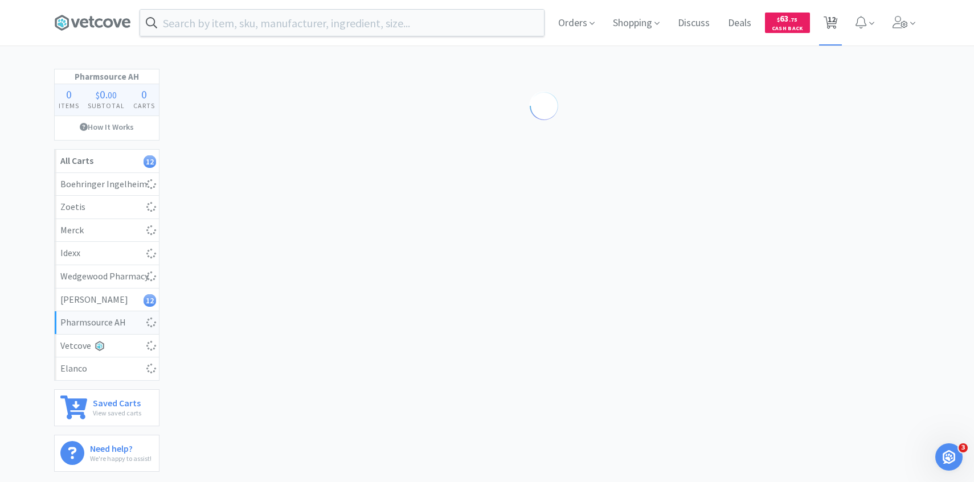
click at [839, 19] on span "12" at bounding box center [830, 23] width 23 height 46
select select "2"
select select "1"
select select "3"
select select "1"
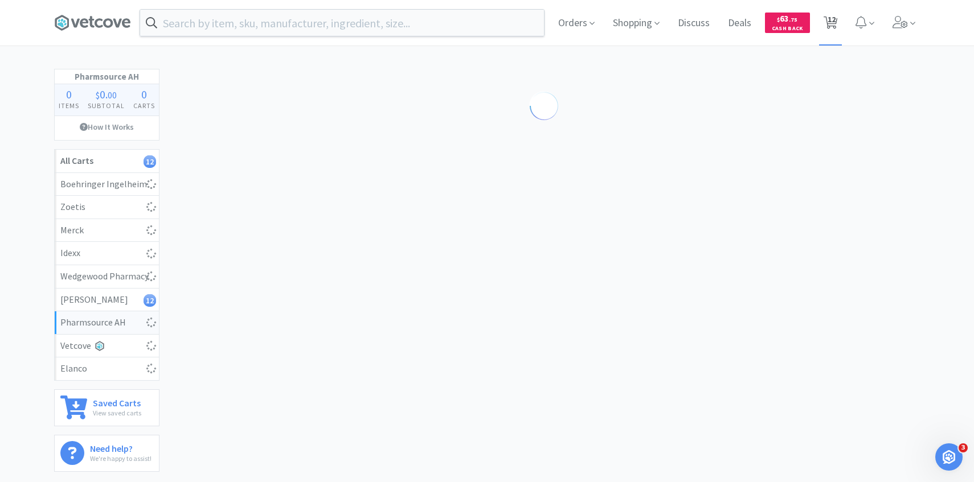
select select "1"
select select "6"
select select "1"
select select "2"
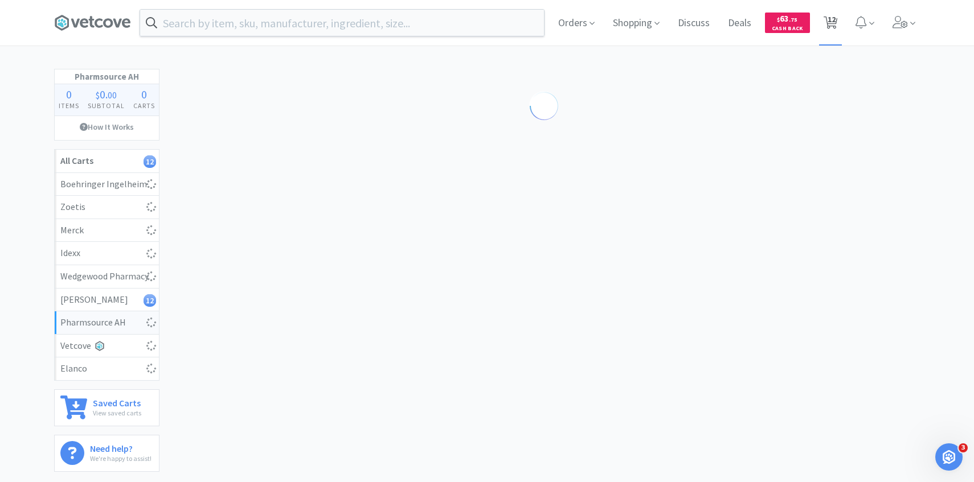
select select "1"
select select "2"
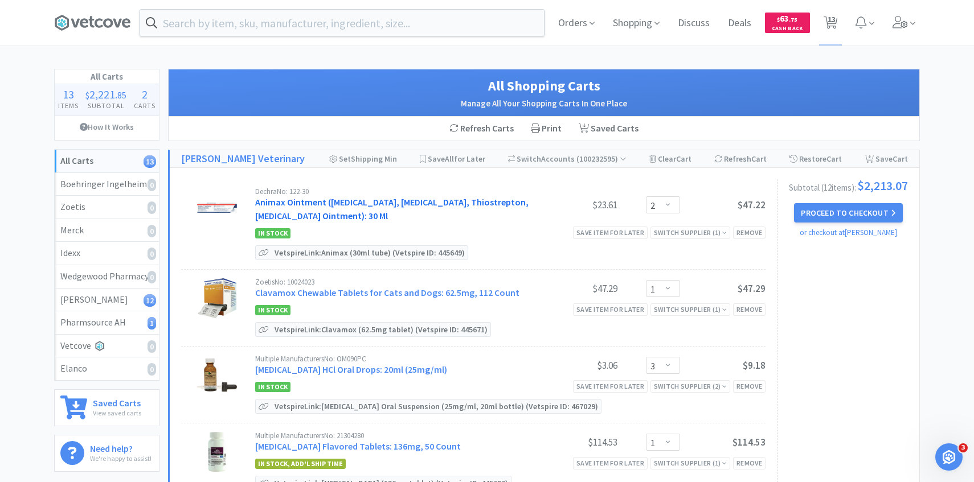
click at [446, 197] on link "Animax Ointment (Nystatin, Neomycin Sulfate, Thiostrepton, Triamcinolone Aceton…" at bounding box center [391, 208] width 273 height 25
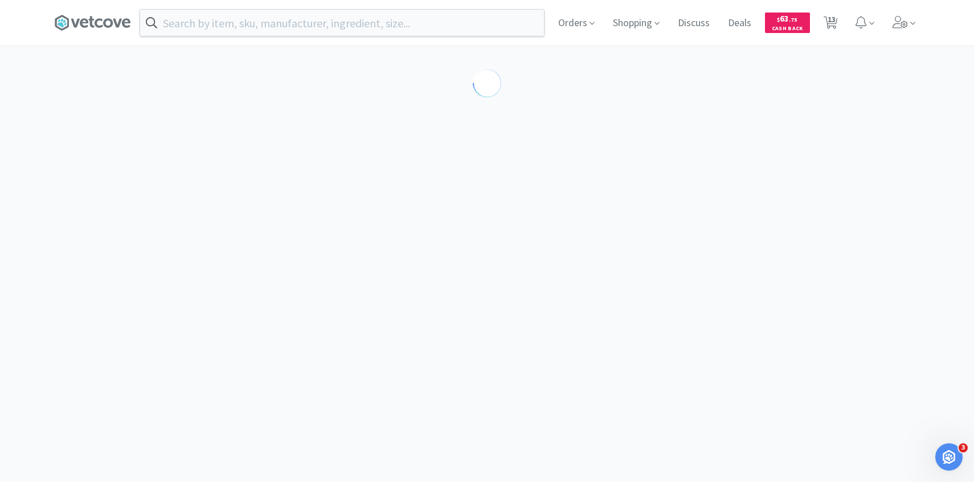
select select "194094"
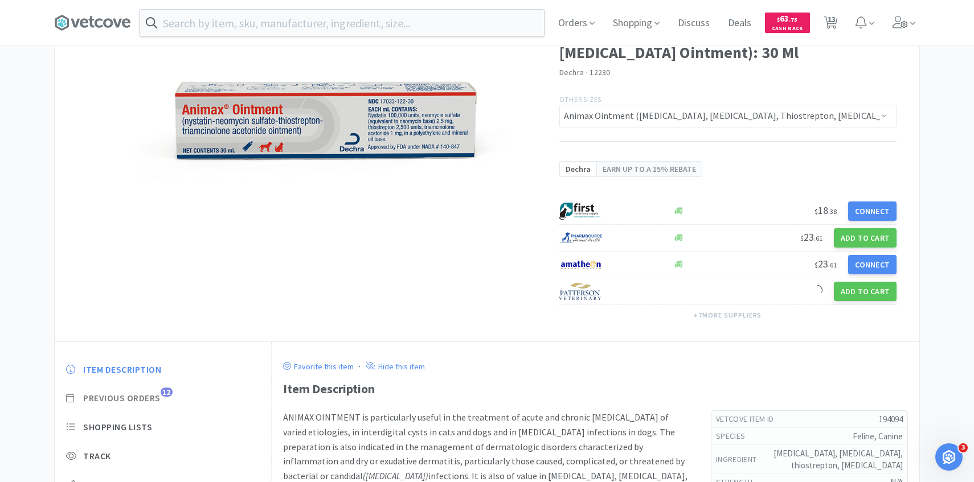
click at [160, 397] on span "Previous Orders" at bounding box center [121, 398] width 77 height 12
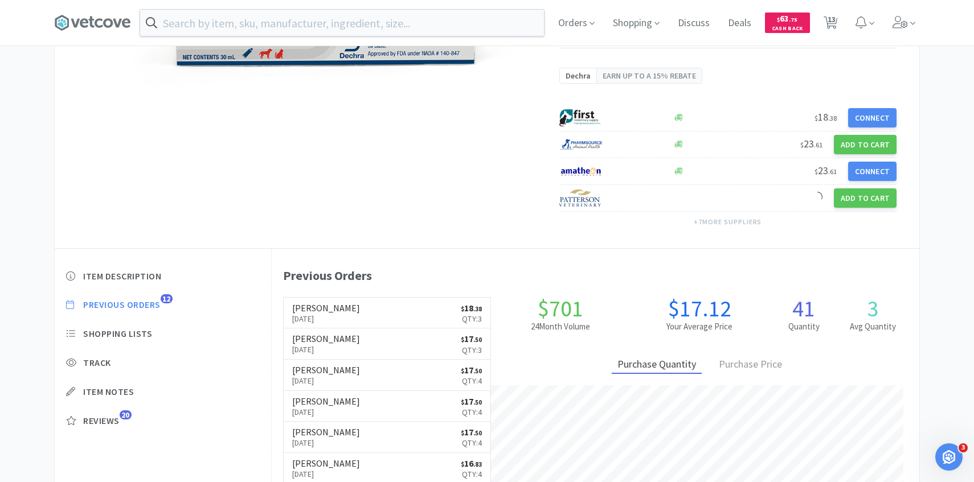
scroll to position [208, 0]
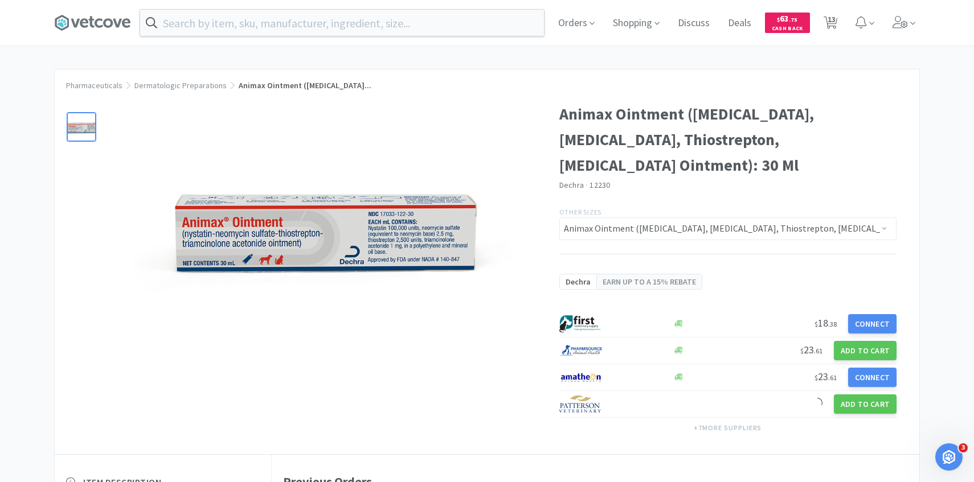
select select "2"
select select "1"
select select "3"
select select "1"
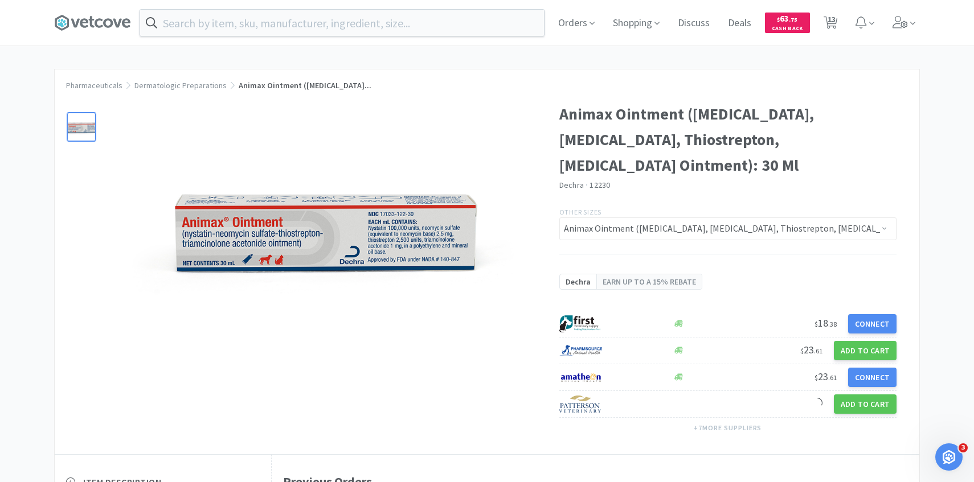
select select "6"
select select "1"
select select "2"
select select "1"
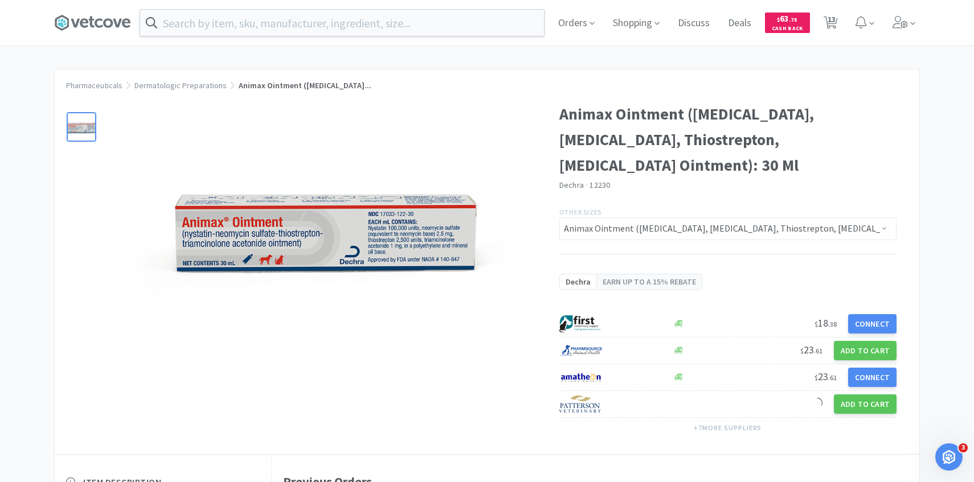
select select "1"
select select "2"
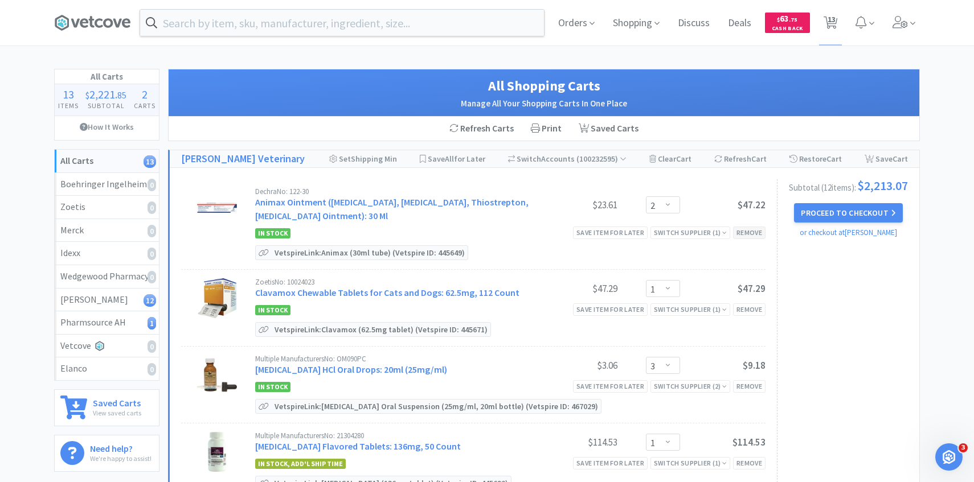
click at [752, 228] on div "Remove" at bounding box center [749, 233] width 32 height 12
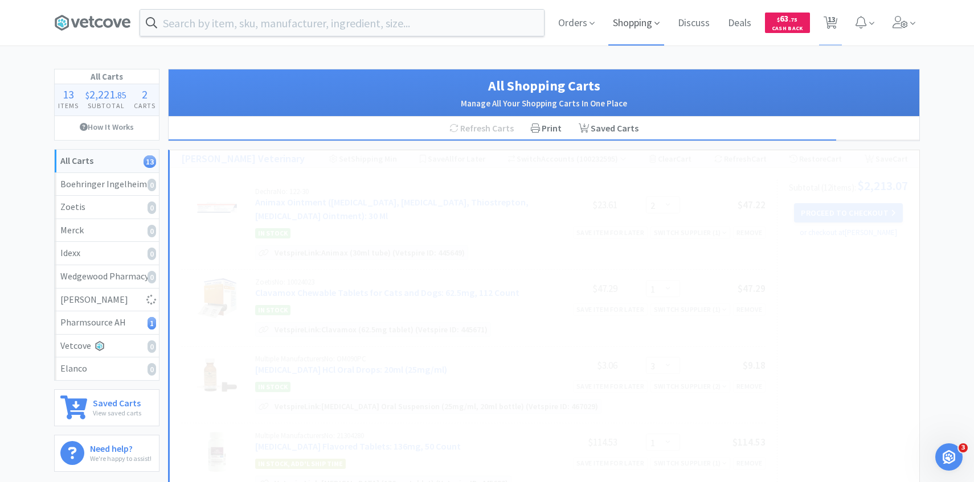
select select "1"
select select "3"
select select "1"
select select "6"
select select "1"
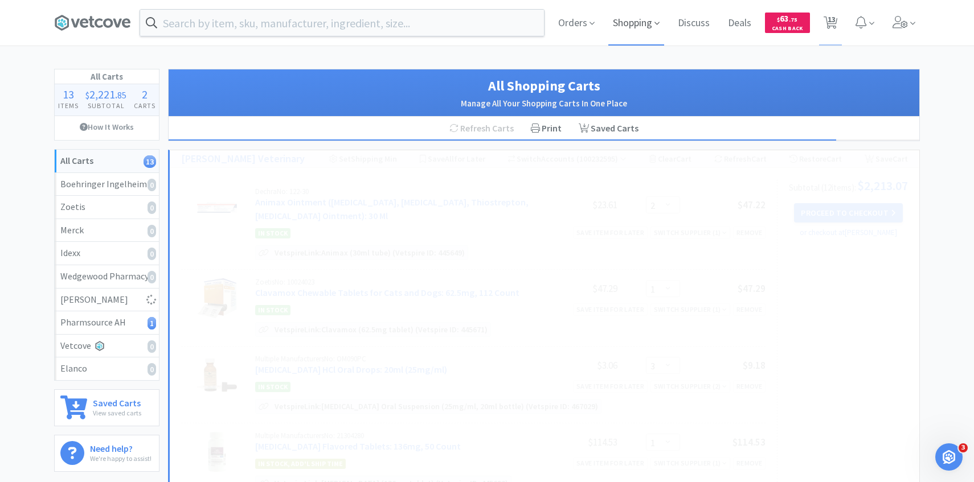
select select "2"
select select "1"
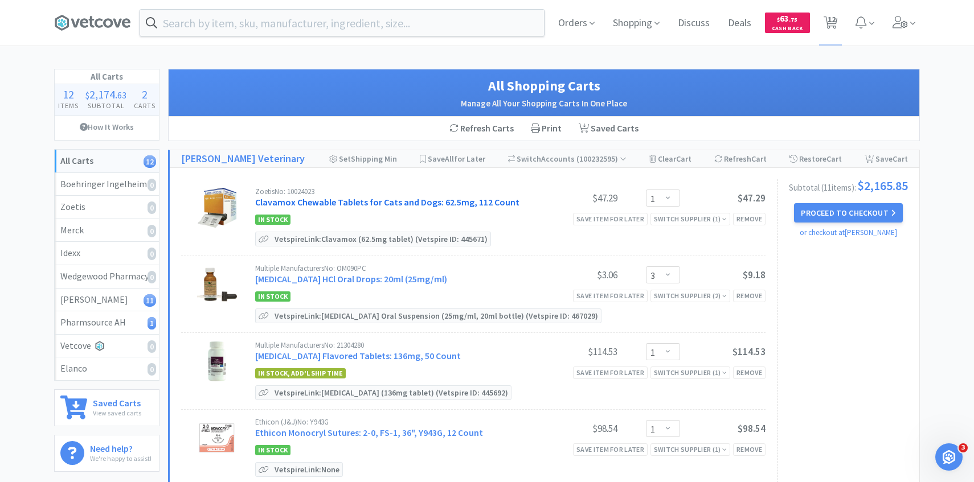
click at [392, 203] on link "Clavamox Chewable Tablets for Cats and Dogs: 62.5mg, 112 Count" at bounding box center [387, 201] width 264 height 11
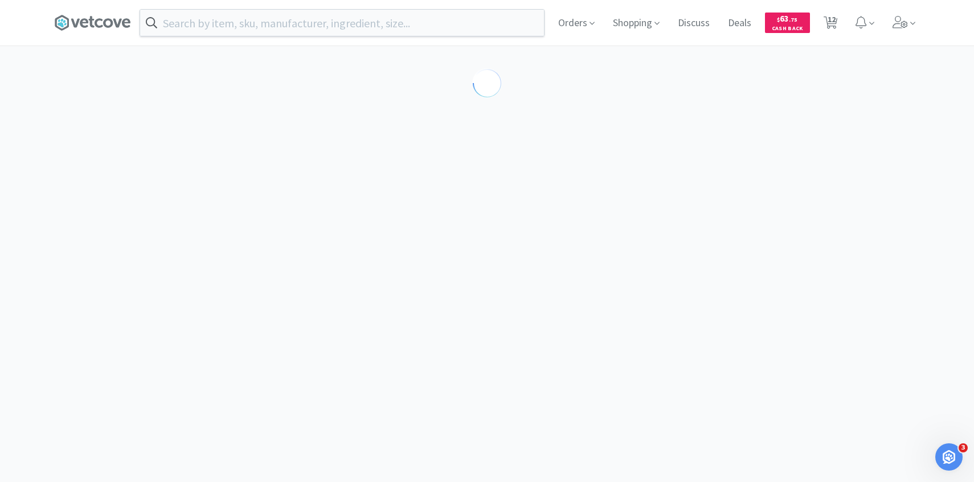
select select "453581"
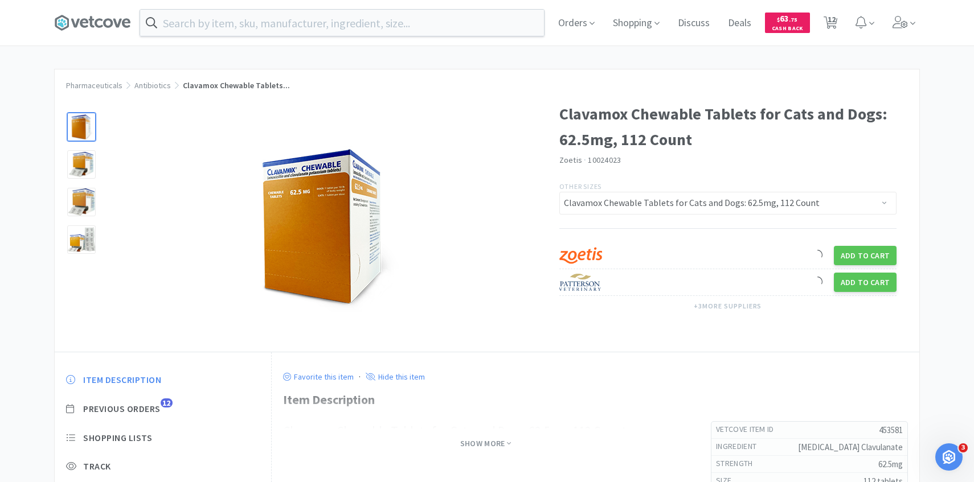
scroll to position [36, 0]
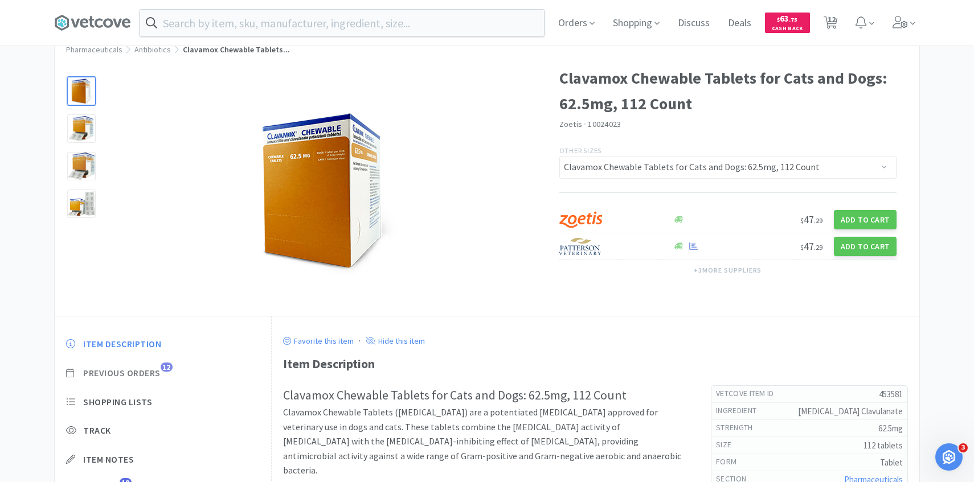
click at [144, 371] on span "Previous Orders" at bounding box center [121, 373] width 77 height 12
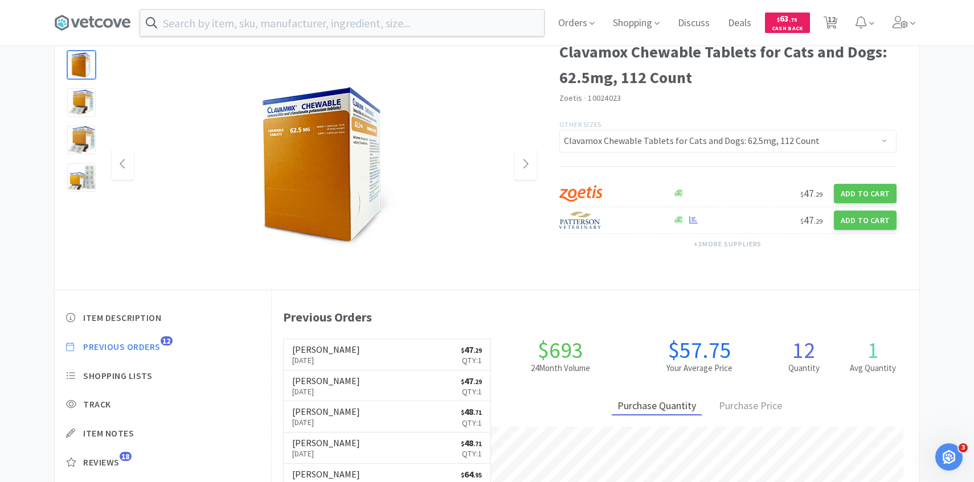
scroll to position [63, 0]
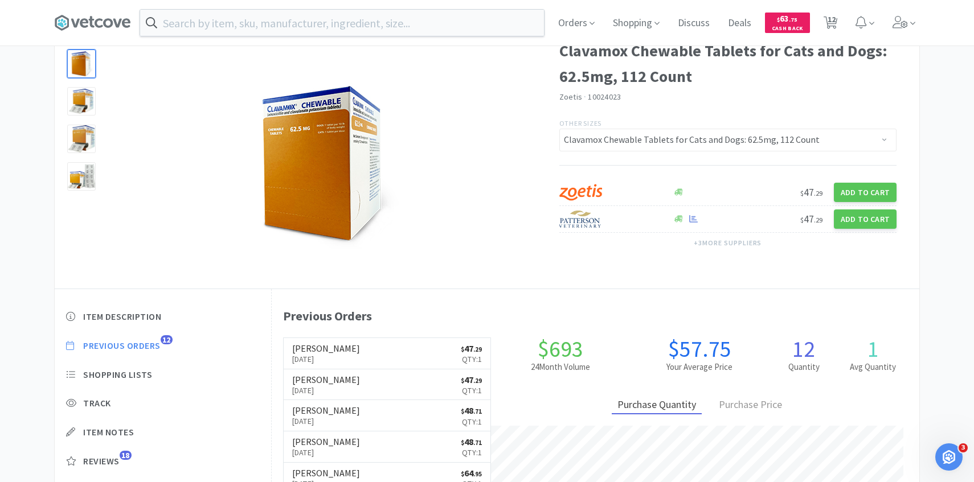
select select "1"
select select "3"
select select "1"
select select "6"
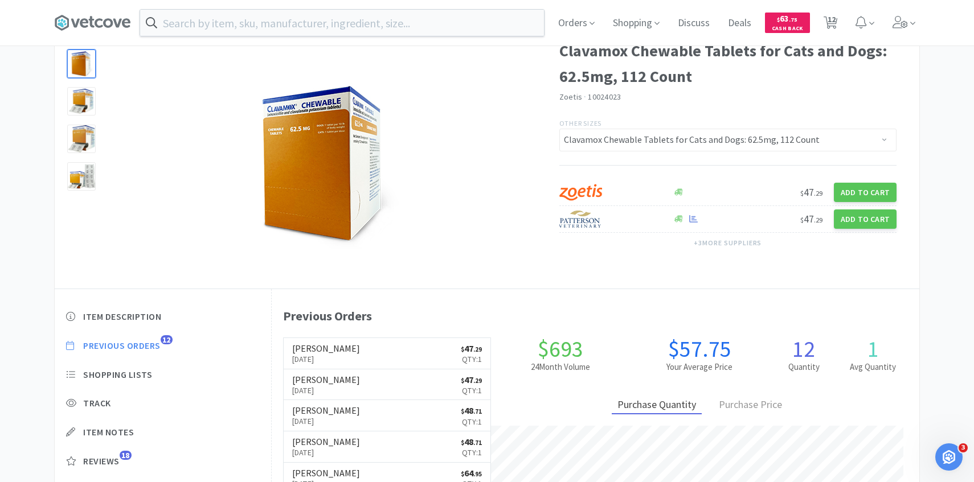
select select "1"
select select "2"
select select "1"
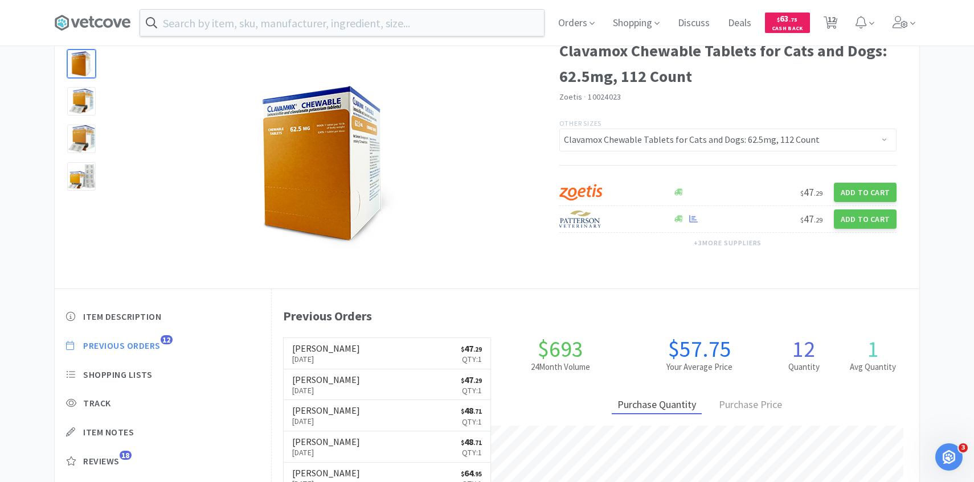
select select "1"
select select "2"
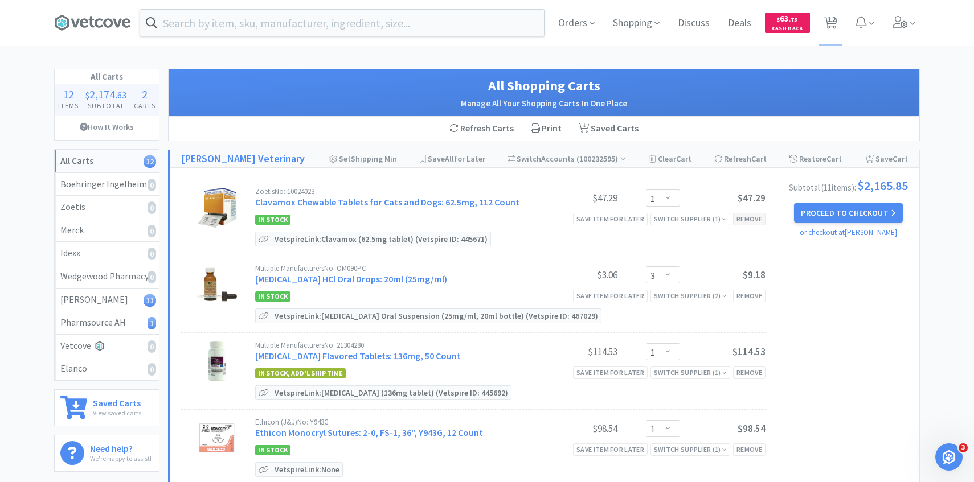
click at [756, 221] on div "Remove" at bounding box center [749, 219] width 32 height 12
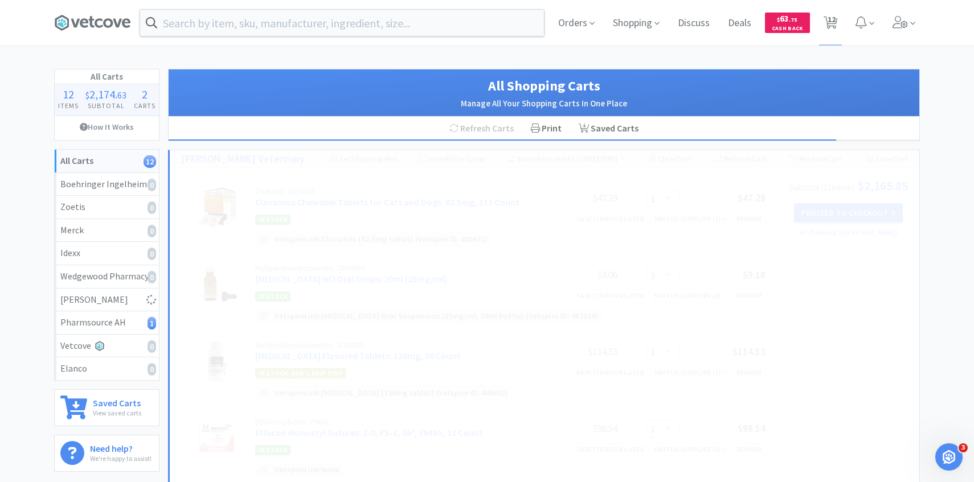
select select "3"
select select "1"
select select "6"
select select "1"
select select "2"
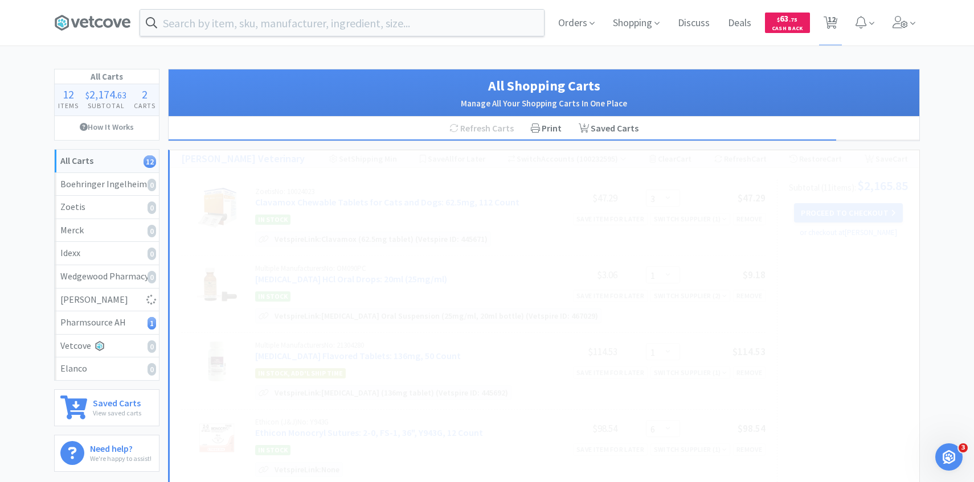
select select "1"
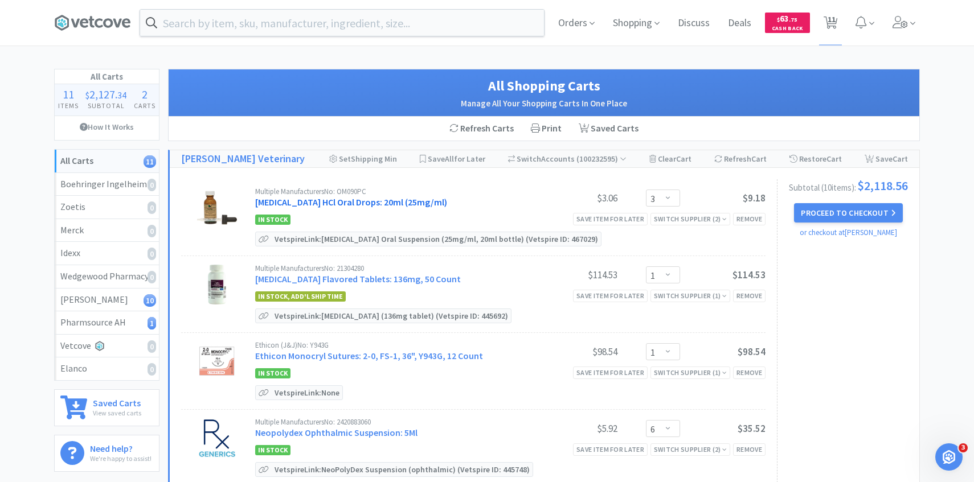
click at [379, 201] on link "[MEDICAL_DATA] HCl Oral Drops: 20ml (25mg/ml)" at bounding box center [351, 201] width 192 height 11
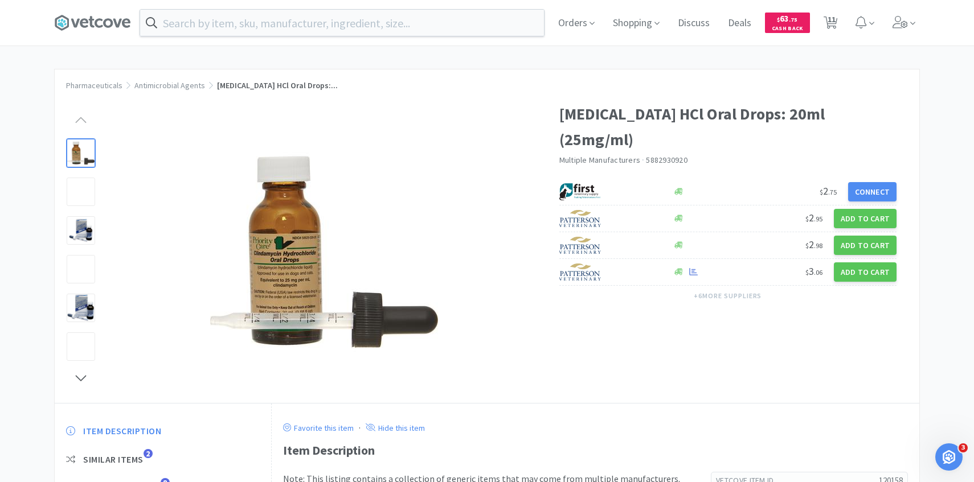
scroll to position [121, 0]
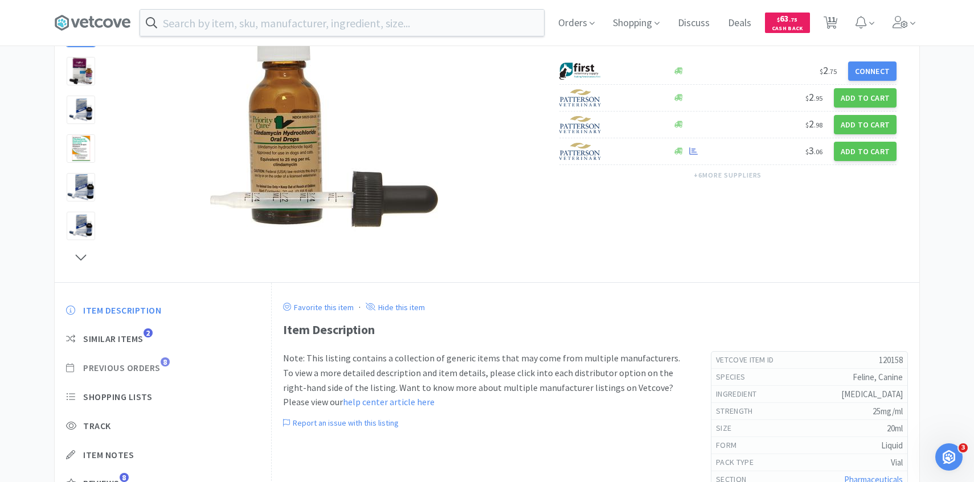
click at [159, 373] on span "Previous Orders" at bounding box center [121, 368] width 77 height 12
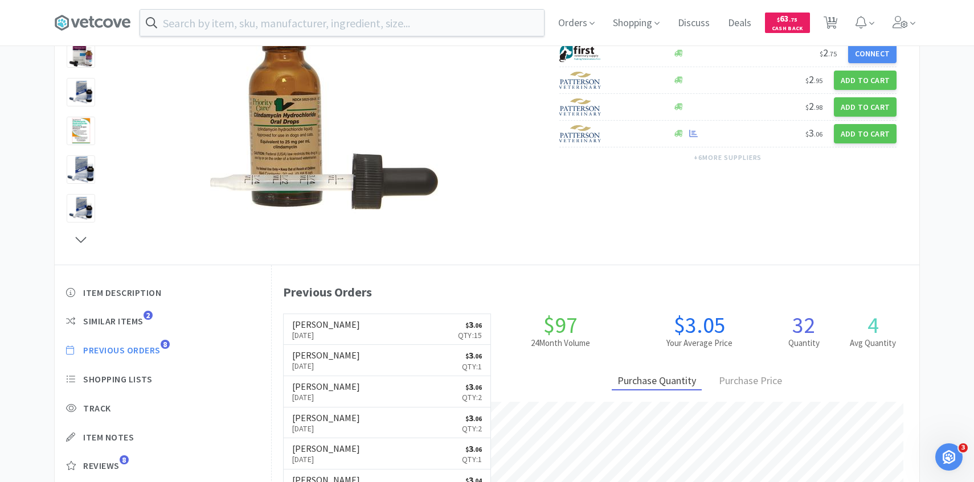
scroll to position [140, 0]
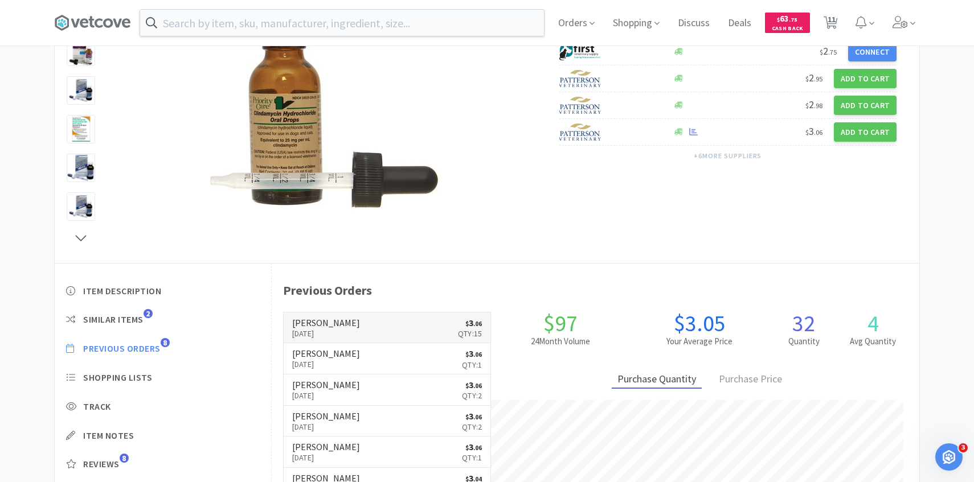
click at [398, 325] on link "Patterson Feb 10th, 2025 $ 3 . 06 Qty: 15" at bounding box center [387, 328] width 207 height 31
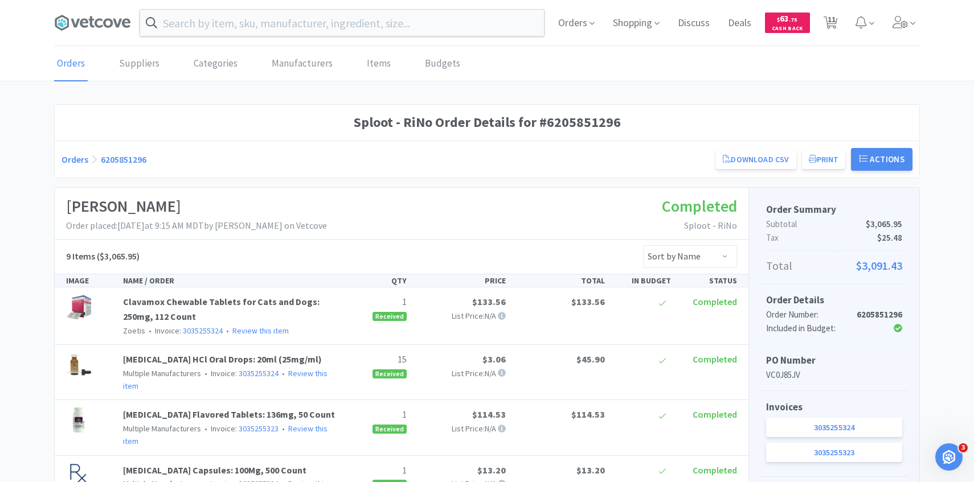
scroll to position [50, 0]
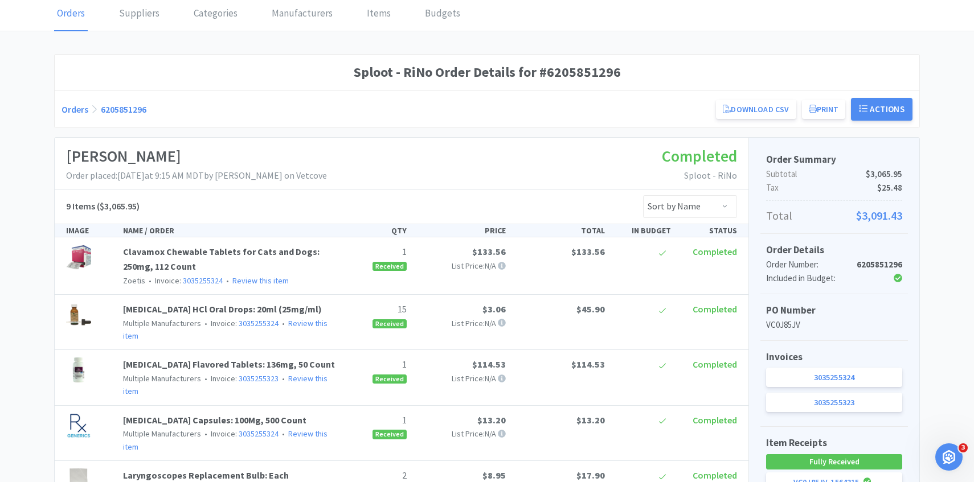
scroll to position [140, 0]
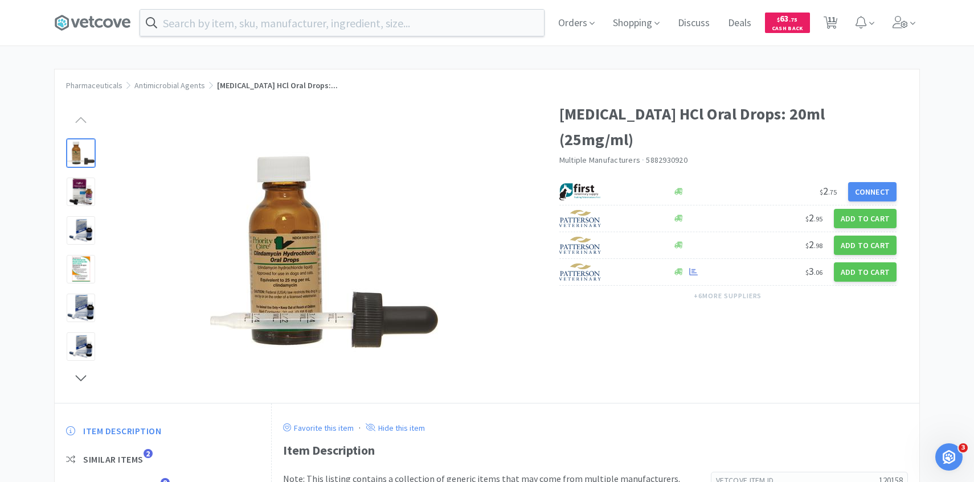
select select "3"
select select "1"
select select "6"
select select "1"
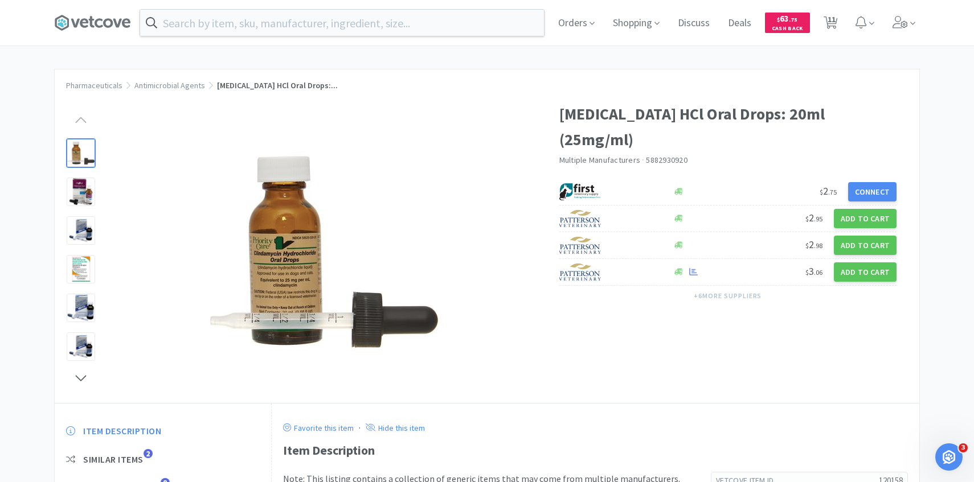
select select "1"
select select "2"
select select "1"
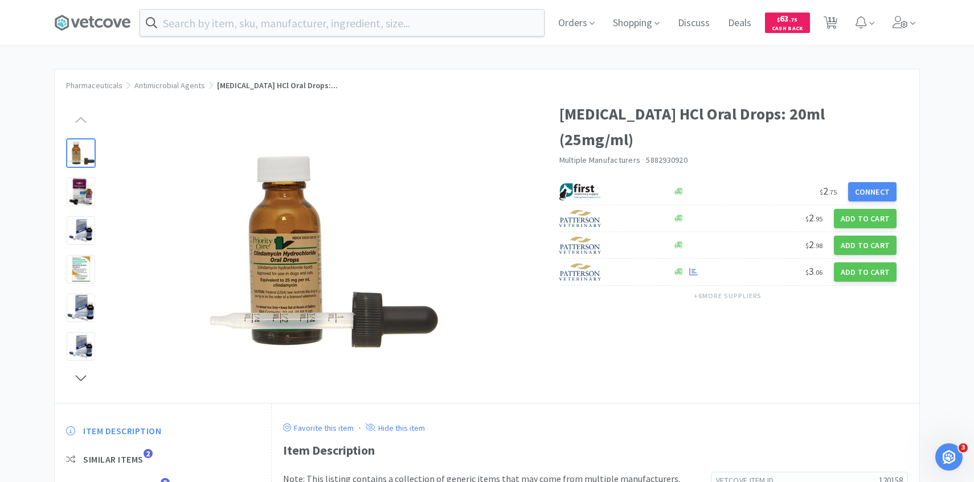
select select "2"
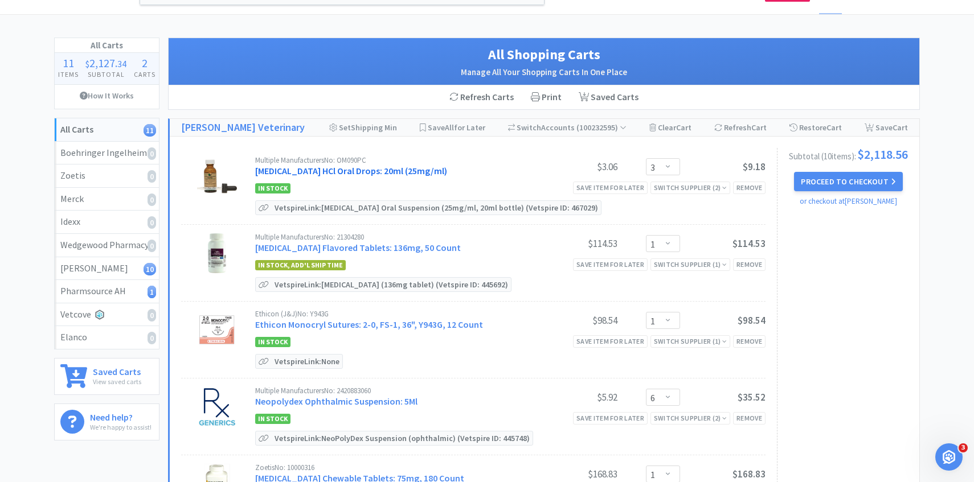
scroll to position [38, 0]
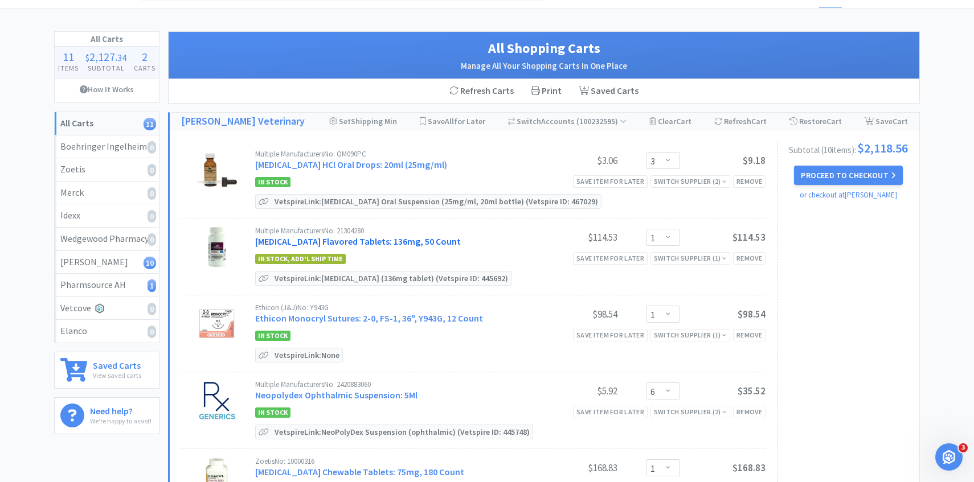
click at [366, 244] on link "Enrofloxacin Flavored Tablets: 136mg, 50 Count" at bounding box center [358, 241] width 206 height 11
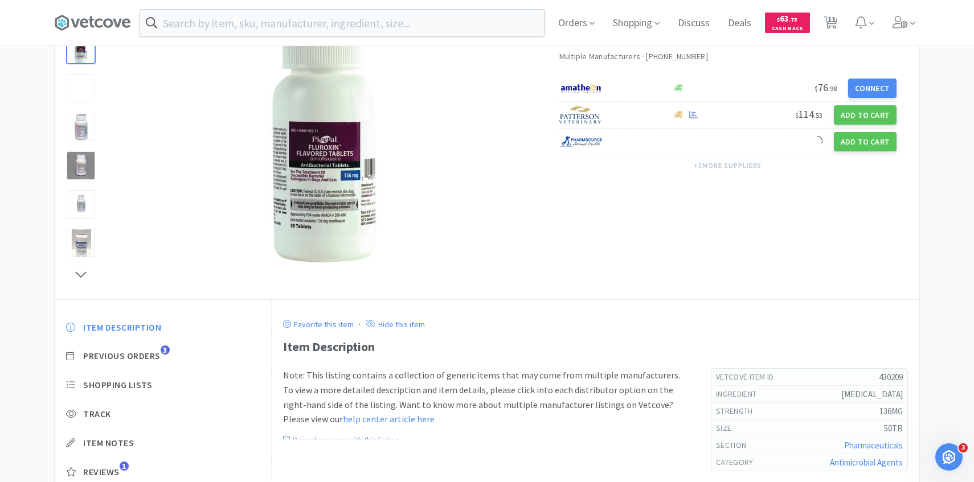
scroll to position [138, 0]
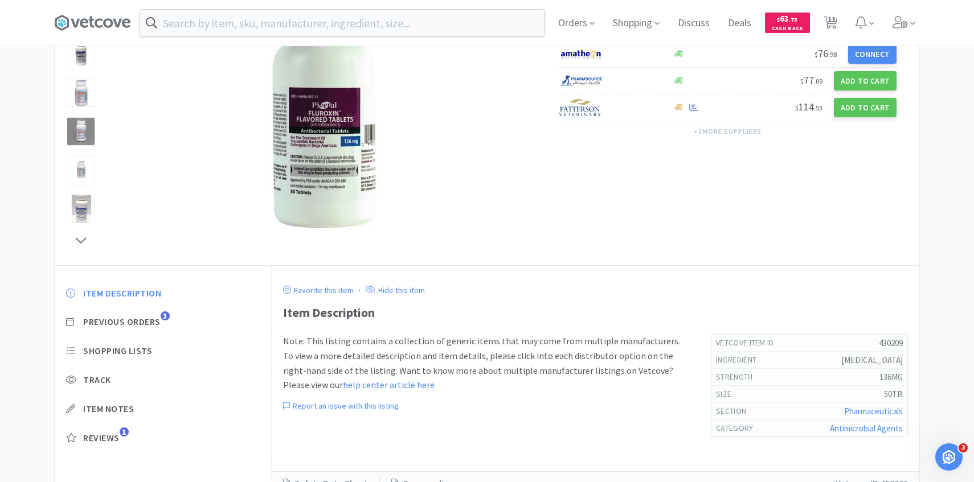
click at [140, 328] on div "Item Description Previous Orders 3 Shopping Lists Track Item Notes Reviews 1" at bounding box center [163, 374] width 216 height 196
click at [140, 326] on span "Previous Orders" at bounding box center [121, 322] width 77 height 12
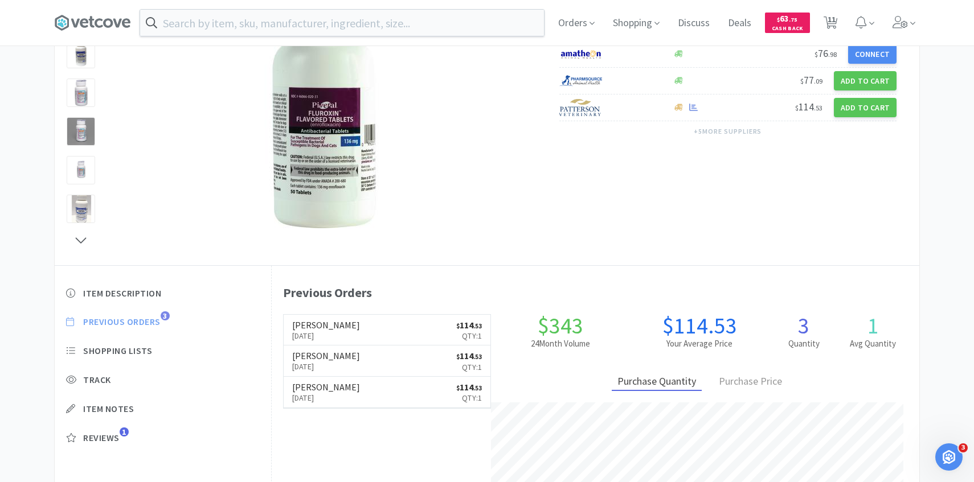
scroll to position [313, 647]
select select "3"
select select "1"
select select "6"
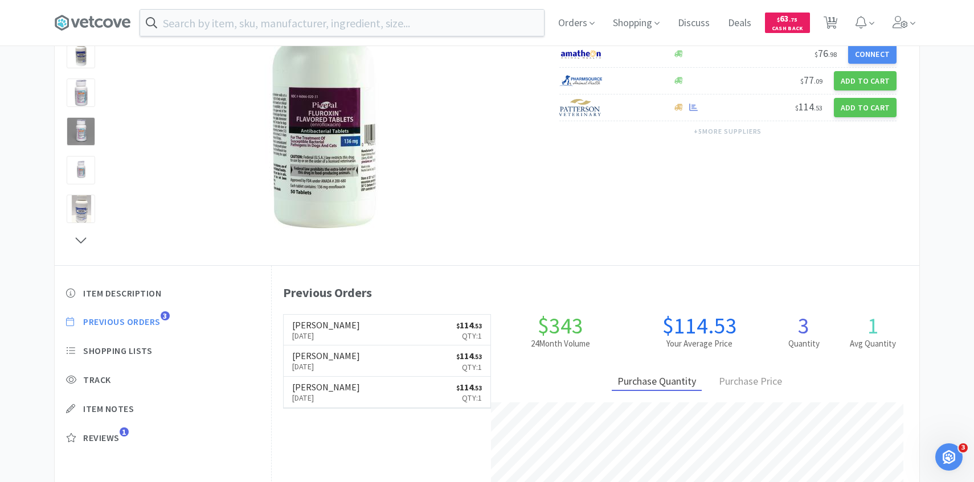
select select "1"
select select "2"
select select "1"
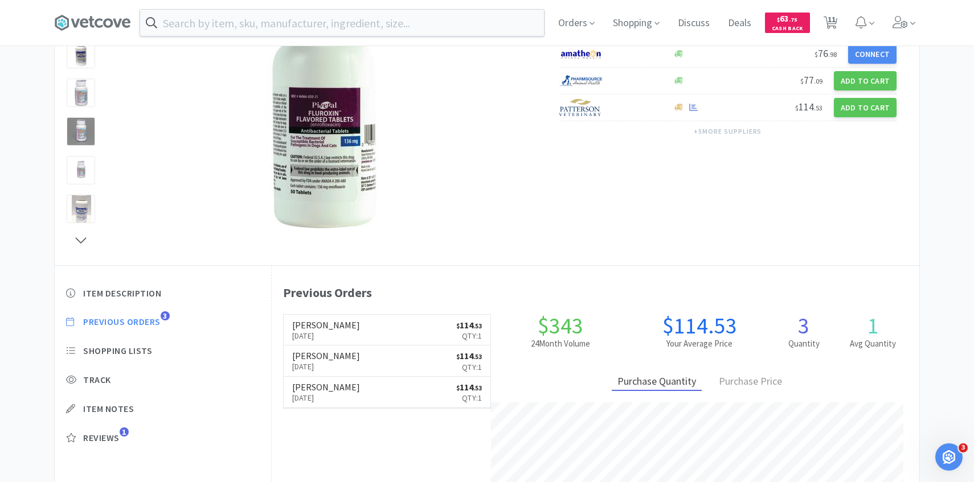
select select "1"
select select "2"
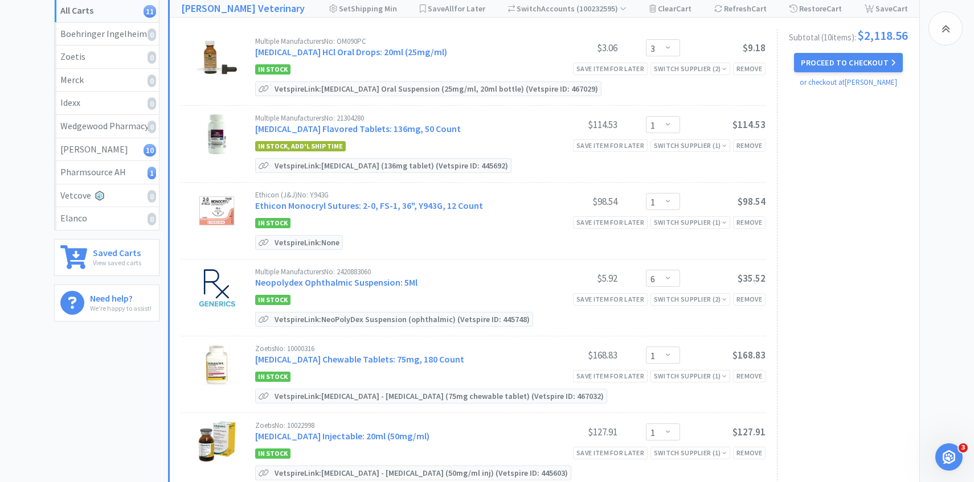
scroll to position [166, 0]
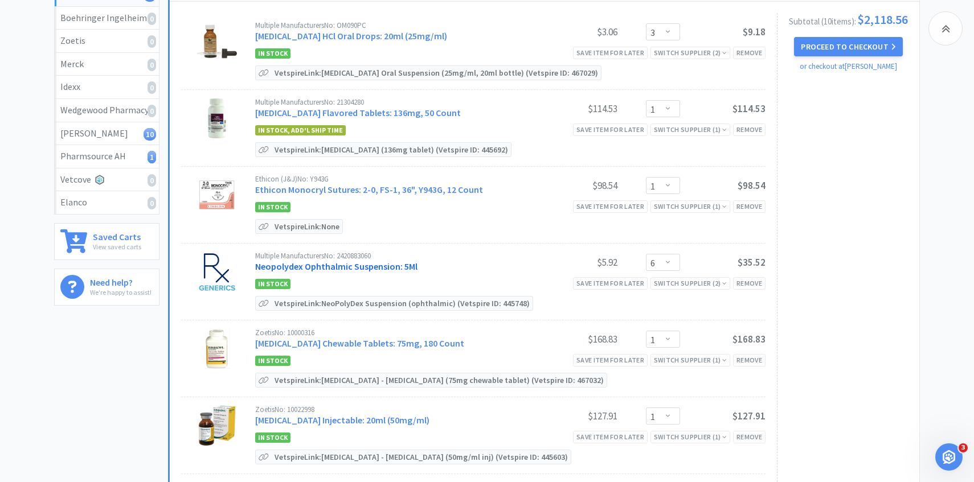
click at [345, 269] on link "Neopolydex Ophthalmic Suspension: 5Ml" at bounding box center [336, 266] width 162 height 11
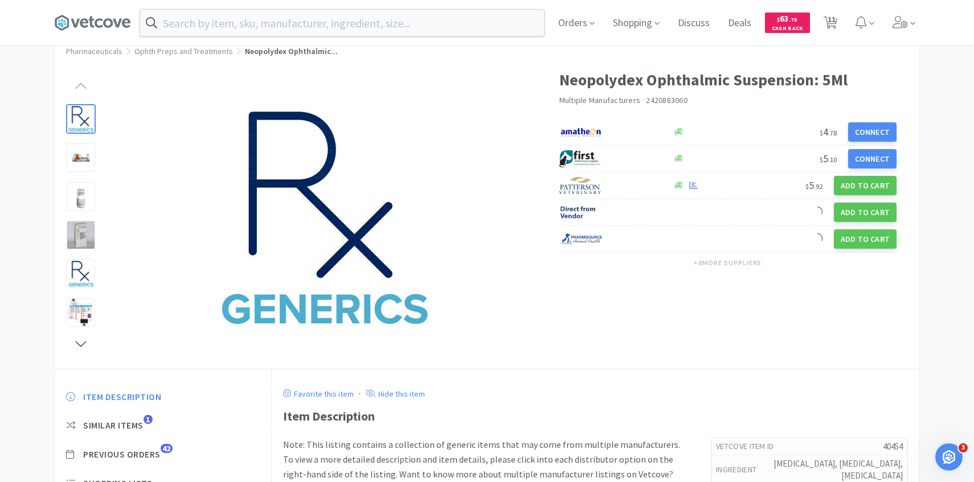
scroll to position [86, 0]
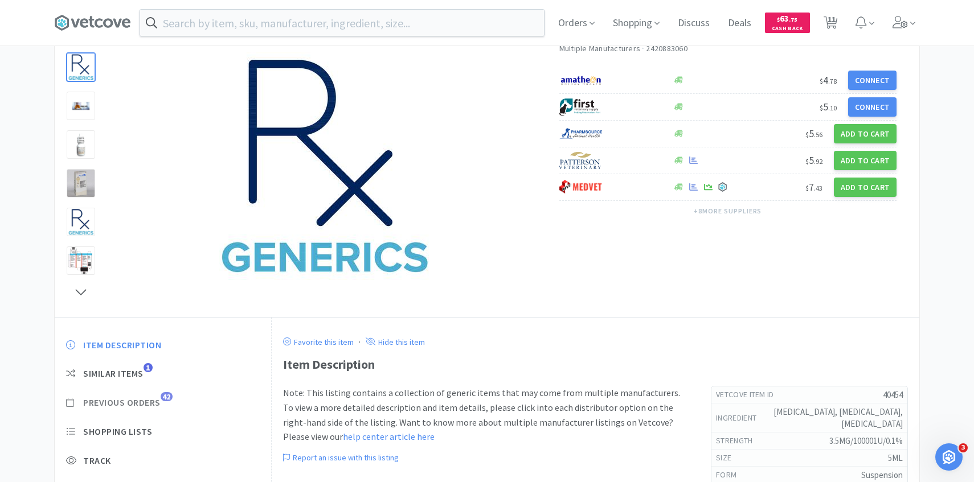
click at [156, 398] on span "Previous Orders" at bounding box center [121, 403] width 77 height 12
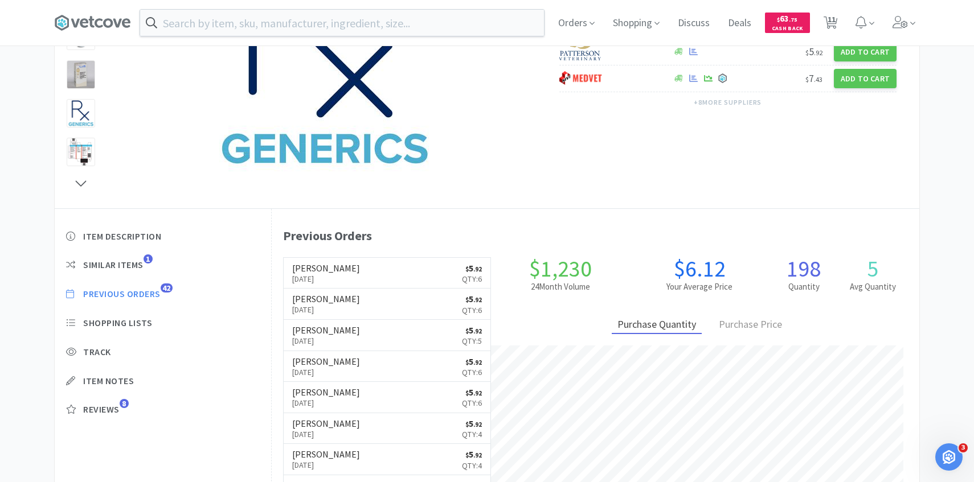
scroll to position [229, 0]
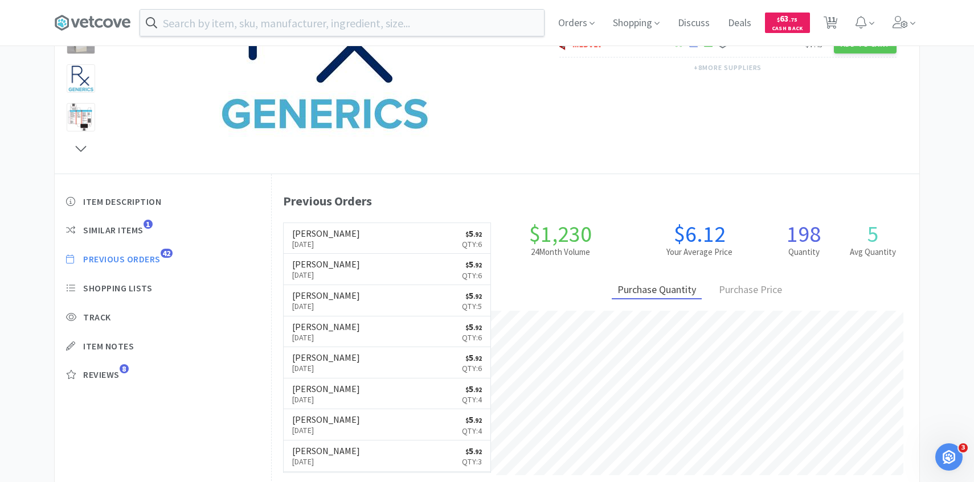
select select "3"
select select "1"
select select "6"
select select "1"
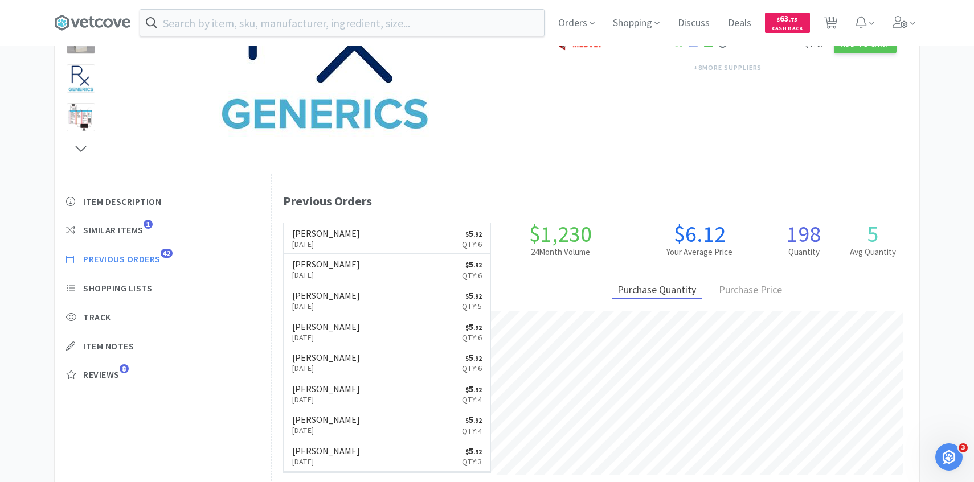
select select "1"
select select "2"
select select "1"
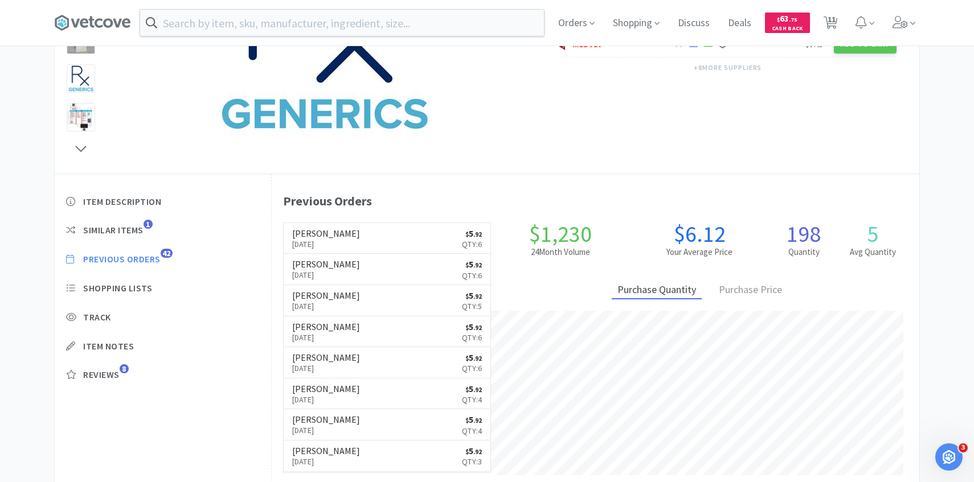
select select "2"
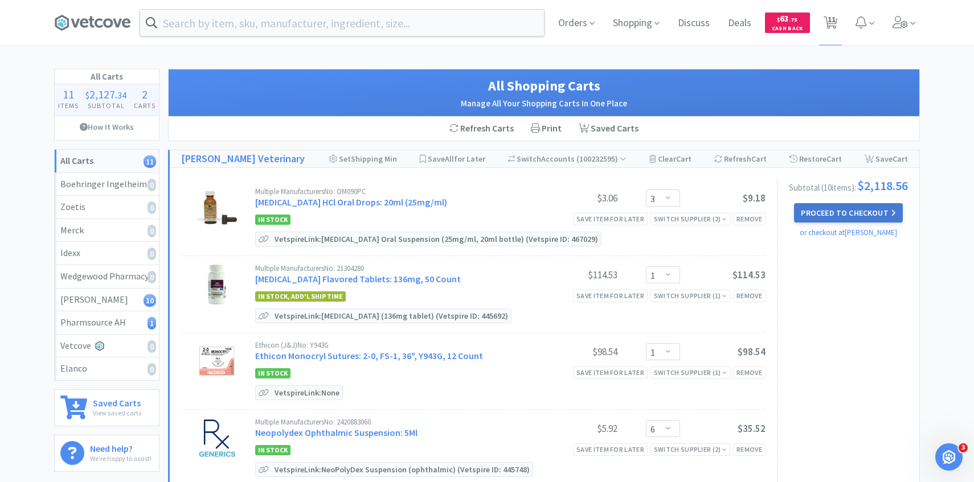
click at [831, 218] on button "Proceed to Checkout" at bounding box center [848, 212] width 108 height 19
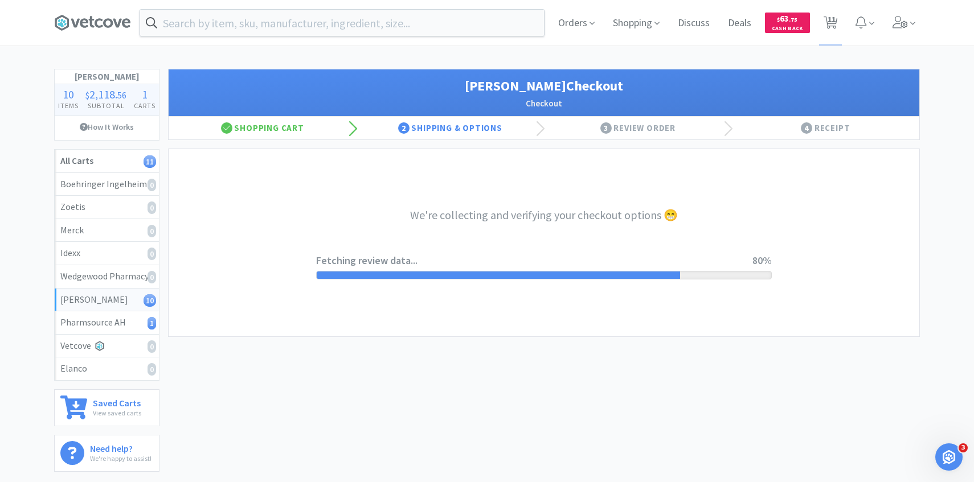
select select "1"
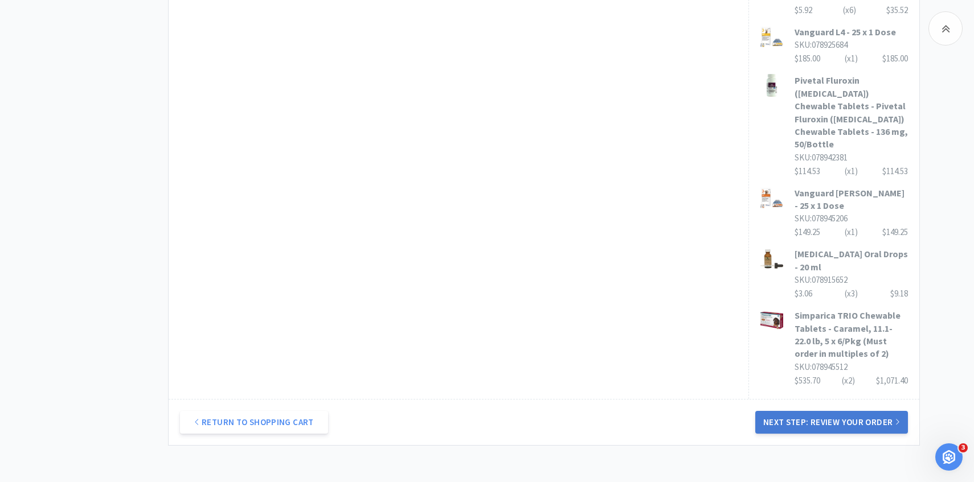
click at [792, 411] on button "Next Step: Review Your Order" at bounding box center [831, 422] width 153 height 23
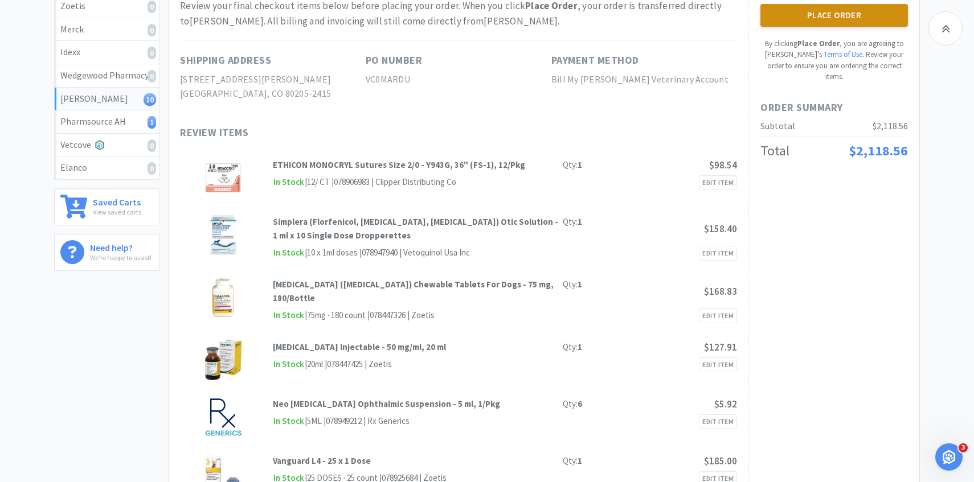
click at [825, 24] on button "Place Order" at bounding box center [833, 15] width 147 height 23
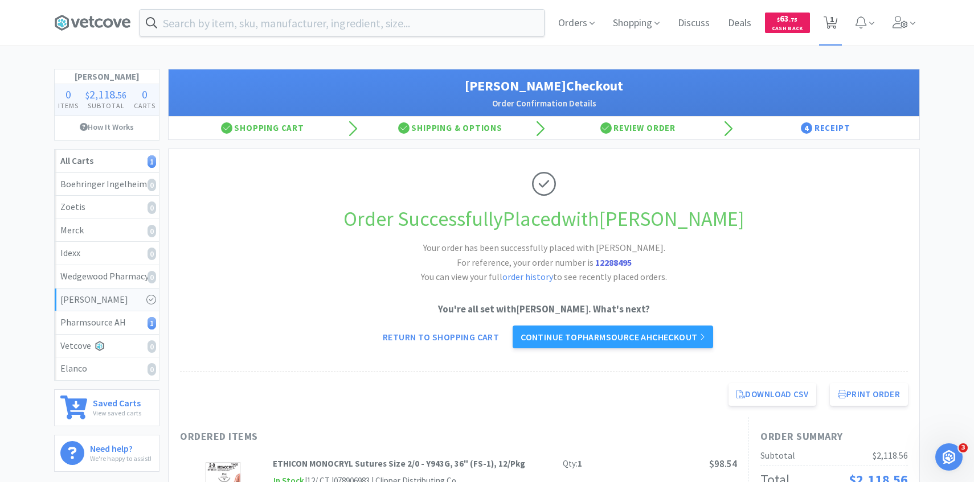
click at [833, 31] on span "1" at bounding box center [832, 20] width 4 height 46
select select "2"
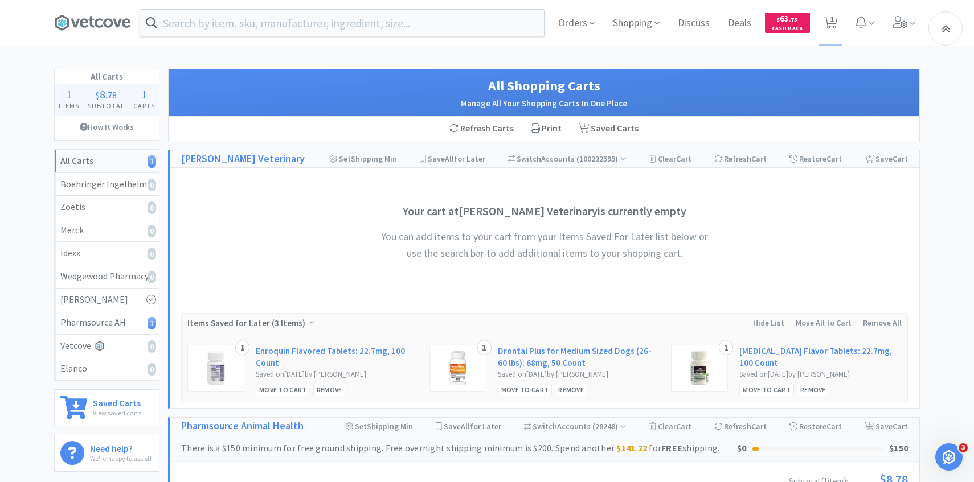
scroll to position [202, 0]
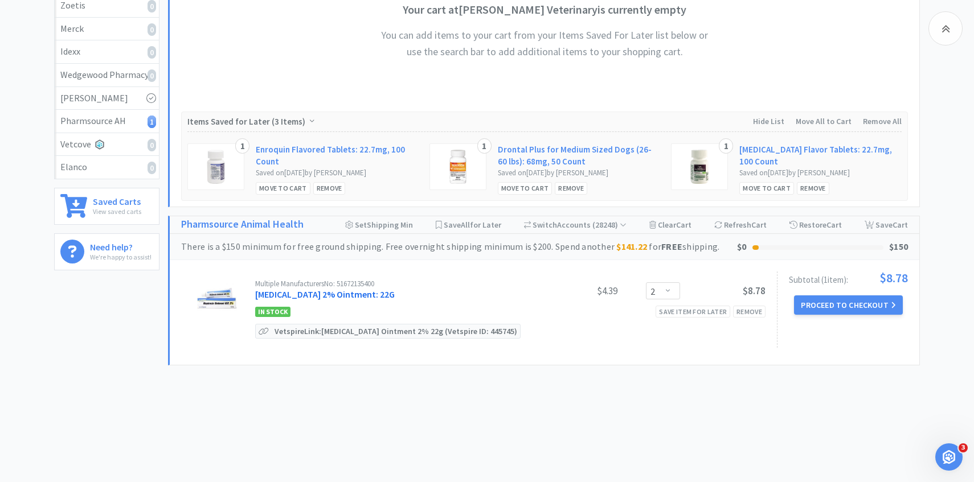
click at [352, 291] on link "Mupirocin 2% Ointment: 22G" at bounding box center [325, 294] width 140 height 11
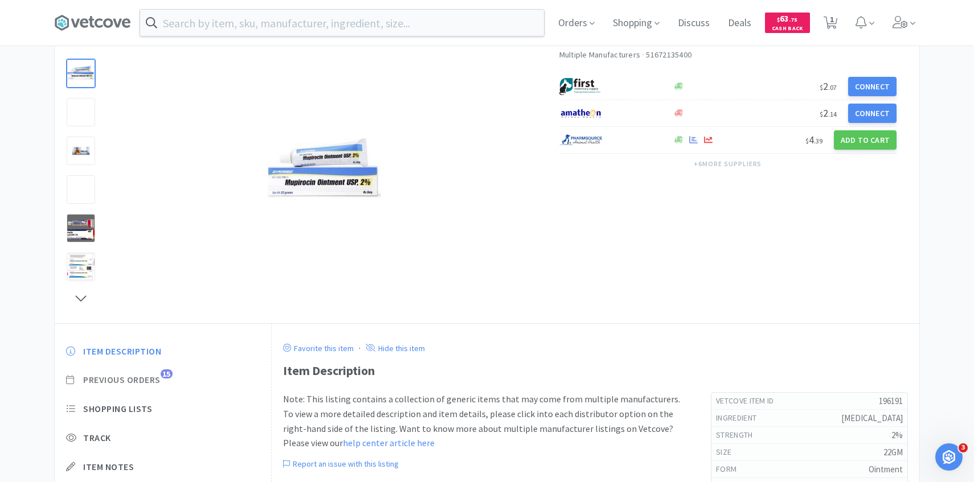
scroll to position [131, 0]
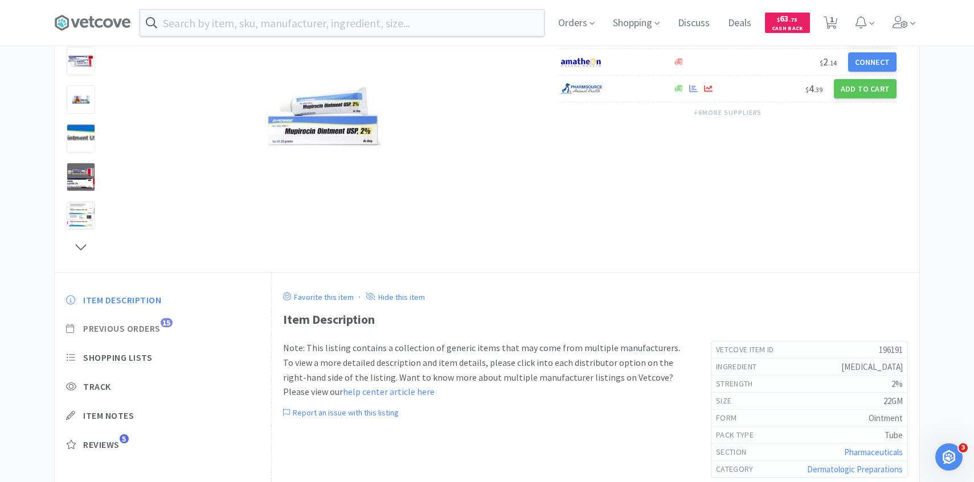
click at [153, 331] on span "Previous Orders" at bounding box center [121, 329] width 77 height 12
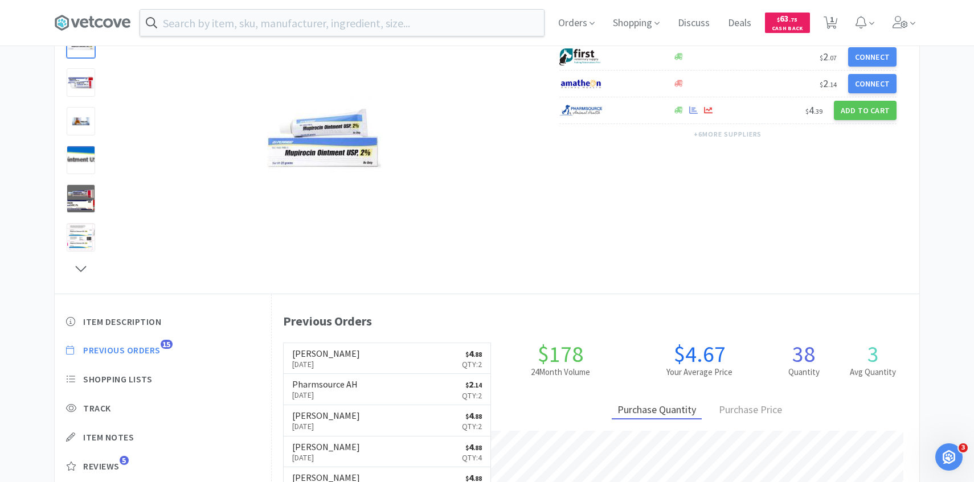
scroll to position [109, 0]
select select "2"
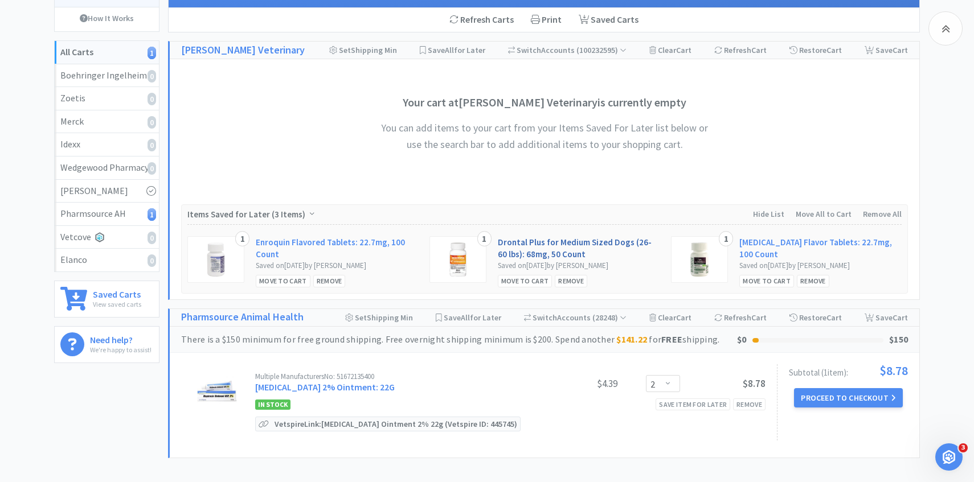
scroll to position [202, 0]
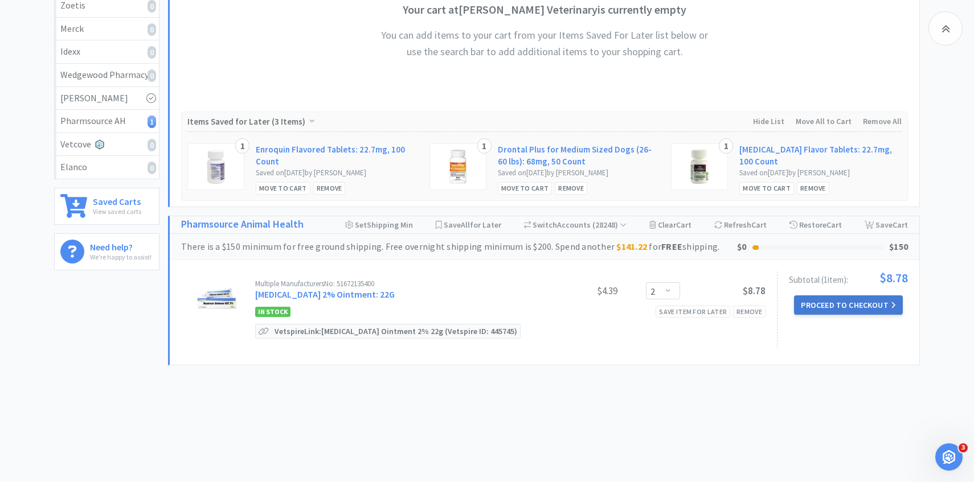
click at [851, 311] on button "Proceed to Checkout" at bounding box center [848, 305] width 108 height 19
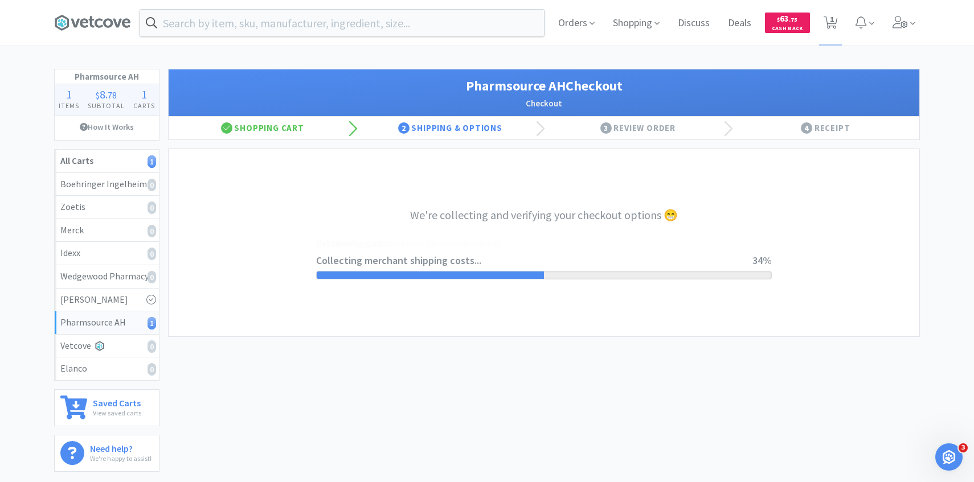
select select "1001"
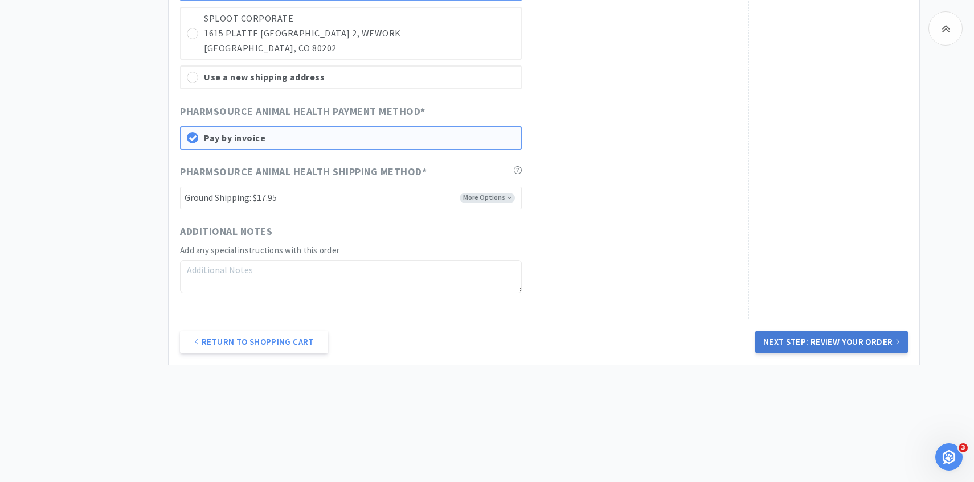
click at [794, 341] on button "Next Step: Review Your Order" at bounding box center [831, 342] width 153 height 23
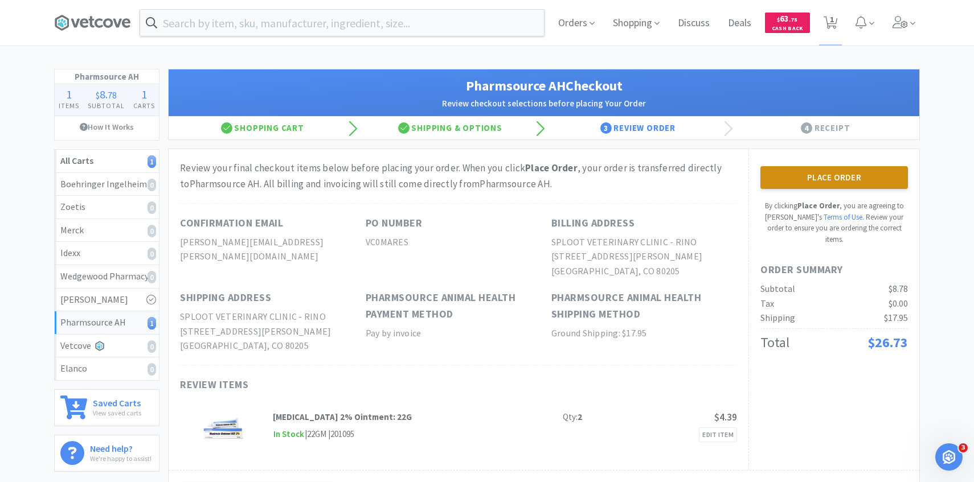
click at [821, 173] on button "Place Order" at bounding box center [833, 177] width 147 height 23
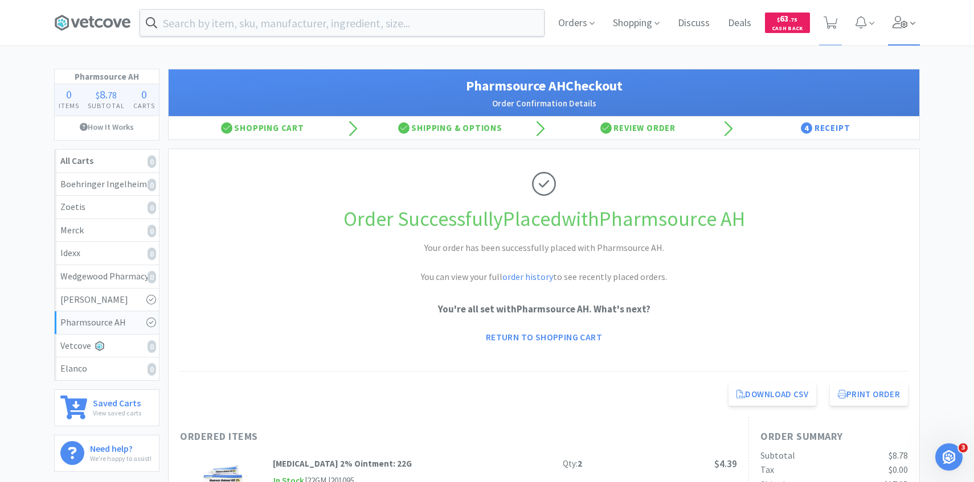
click at [899, 36] on span at bounding box center [904, 23] width 32 height 46
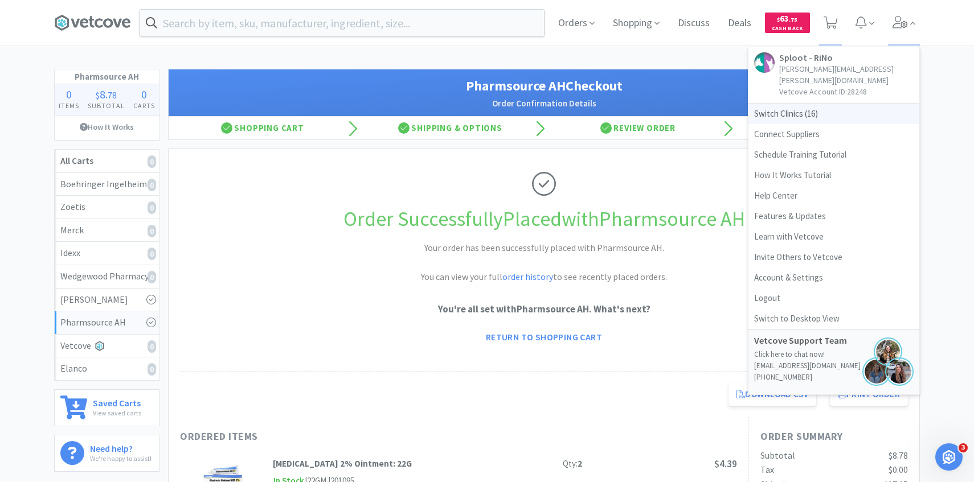
click at [801, 104] on span "Switch Clinics ( 16 )" at bounding box center [833, 114] width 171 height 21
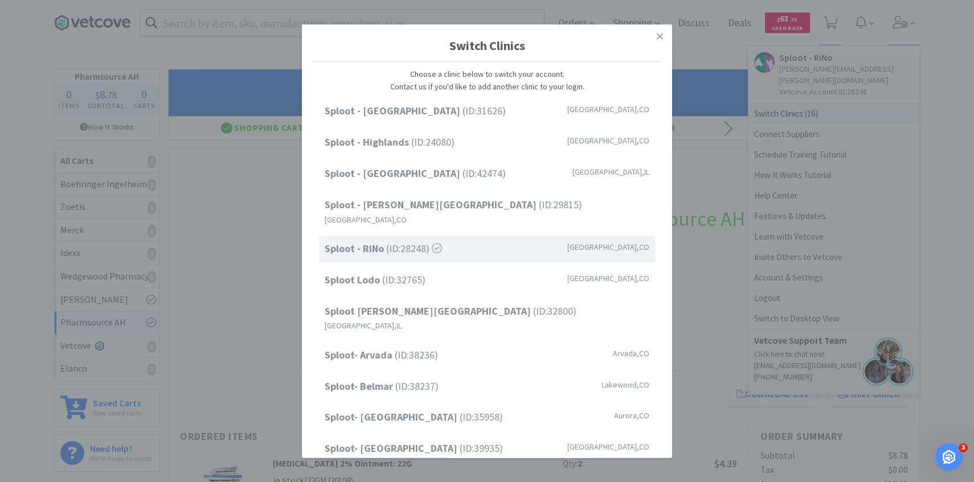
scroll to position [145, 0]
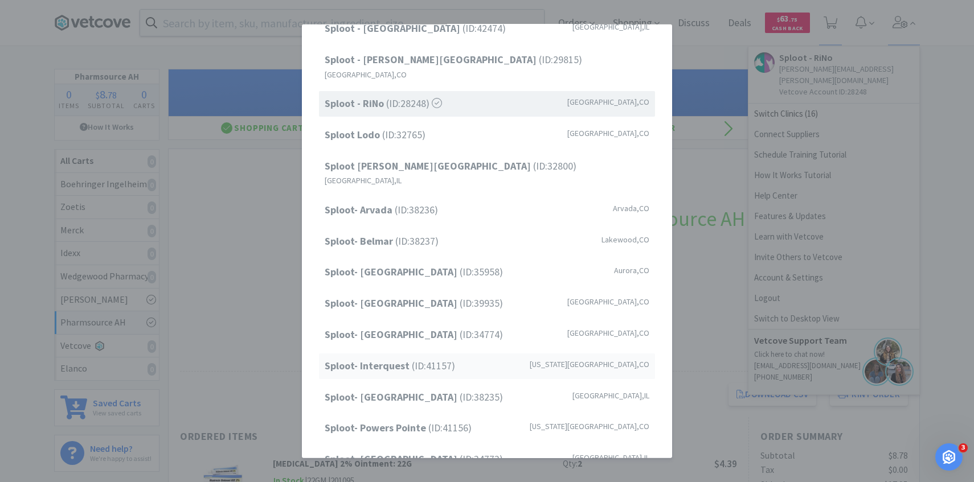
click at [444, 358] on span "Sploot- Interquest (ID: 41157 )" at bounding box center [390, 366] width 130 height 17
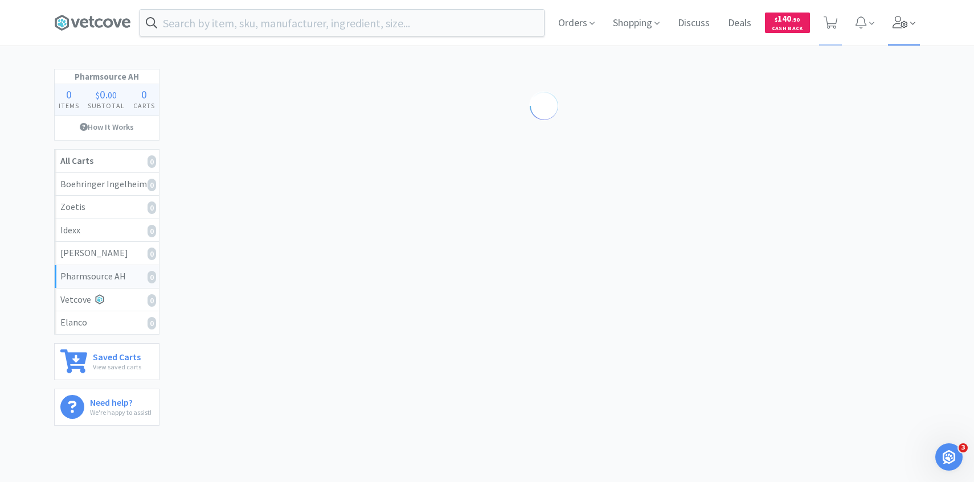
click at [897, 30] on span at bounding box center [904, 23] width 32 height 46
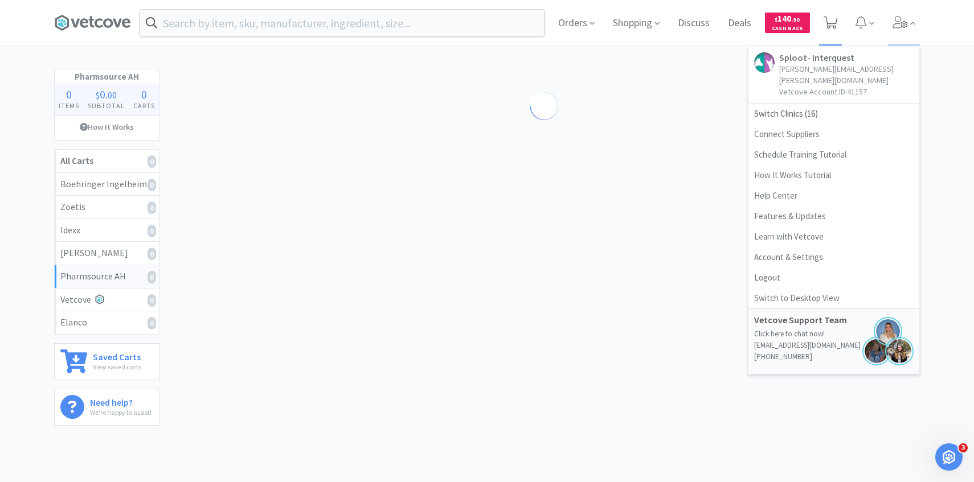
click at [826, 30] on span at bounding box center [830, 23] width 14 height 16
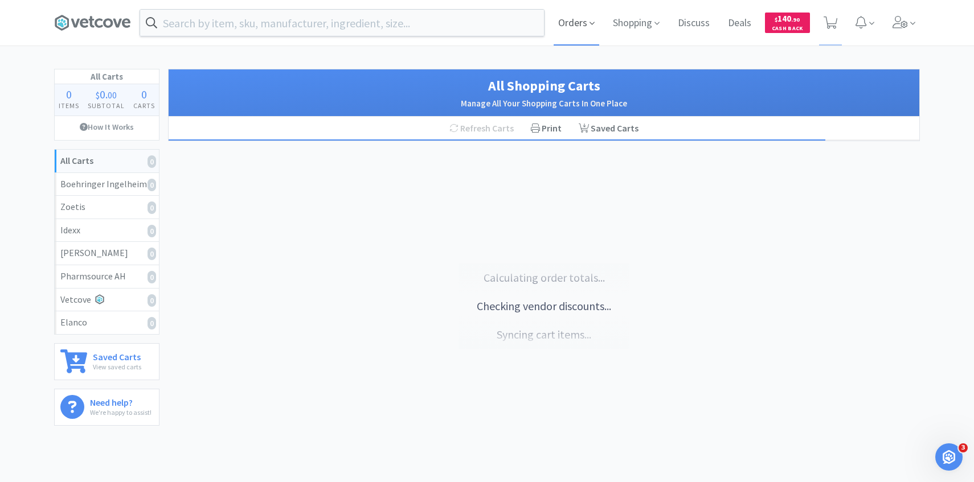
click at [582, 29] on span "Orders" at bounding box center [577, 23] width 46 height 46
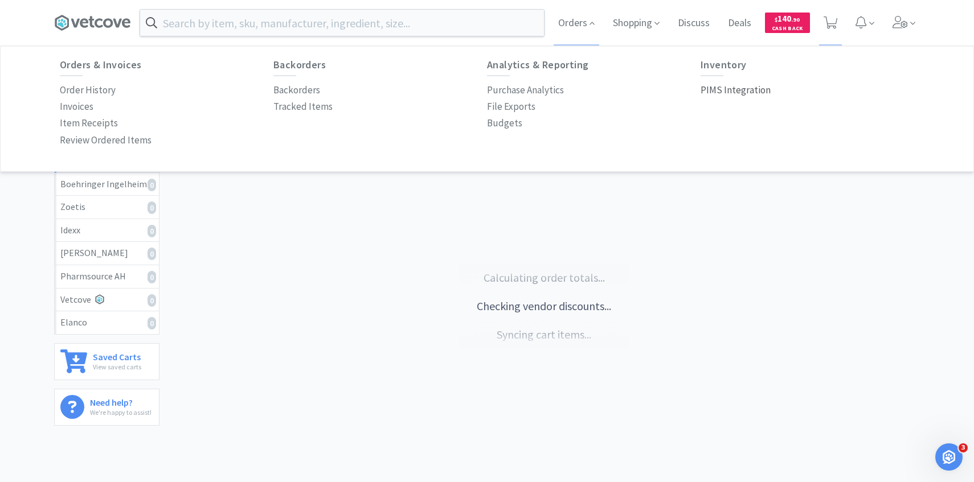
click at [753, 93] on p "PIMS Integration" at bounding box center [735, 90] width 70 height 15
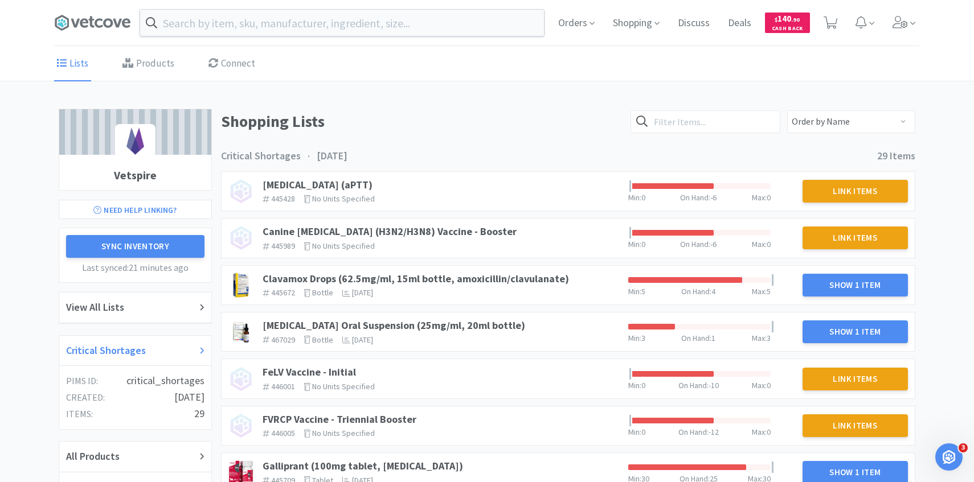
click at [166, 342] on div "Critical Shortages" at bounding box center [135, 351] width 152 height 31
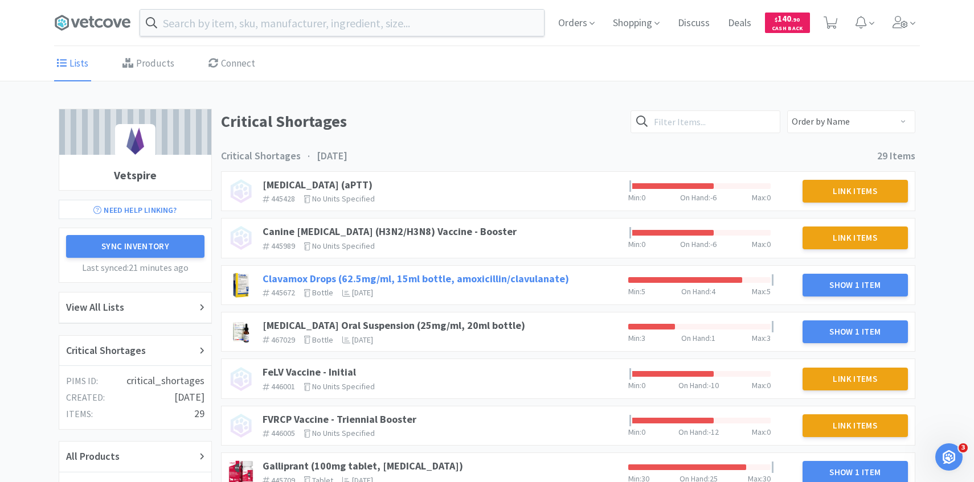
click at [514, 280] on link "Clavamox Drops (62.5mg/ml, 15ml bottle, amoxicillin/clavulanate)" at bounding box center [416, 278] width 306 height 13
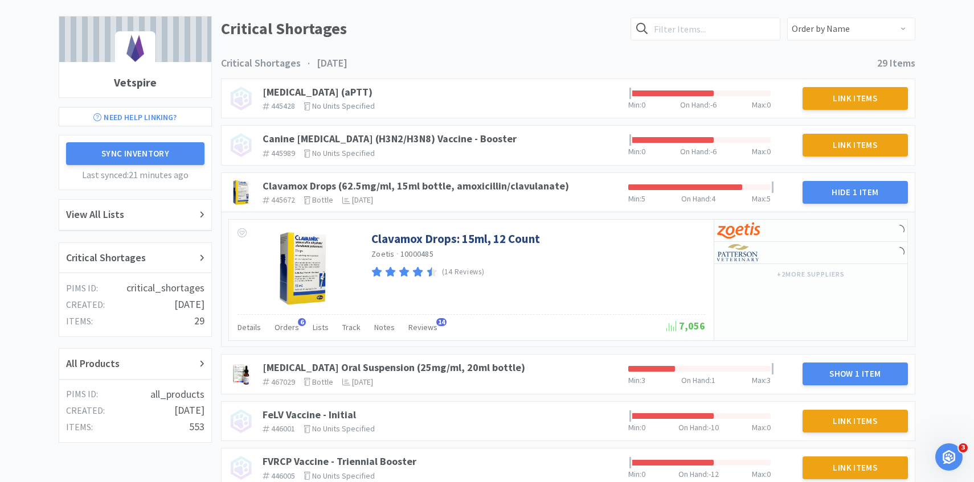
scroll to position [130, 0]
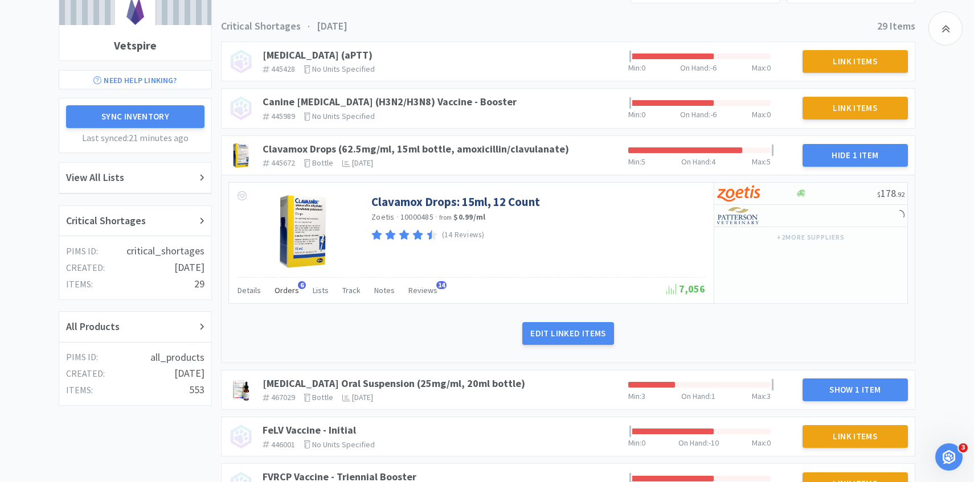
click at [283, 288] on span "Orders" at bounding box center [286, 290] width 24 height 10
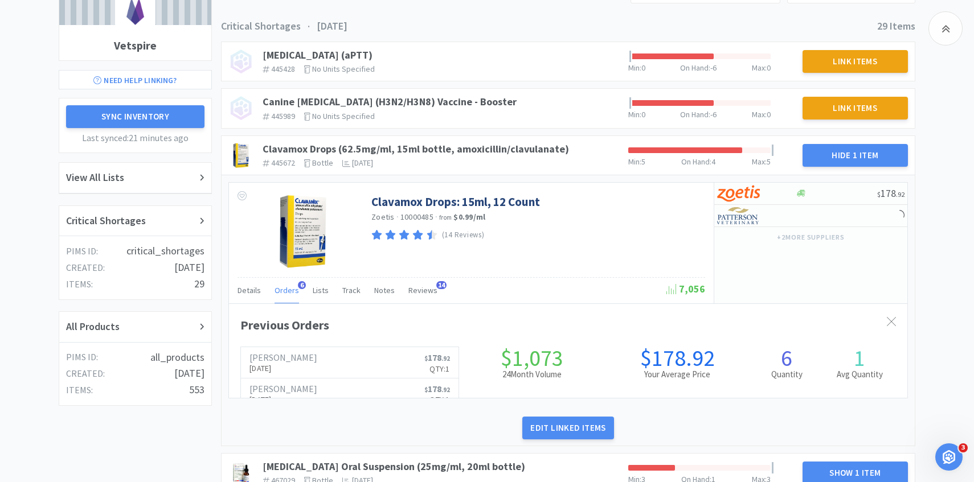
scroll to position [312, 678]
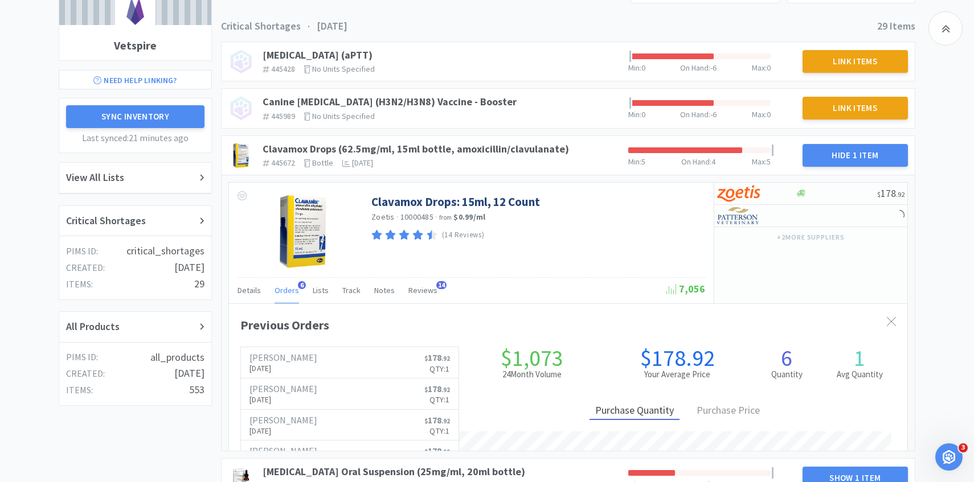
click at [283, 288] on span "Orders" at bounding box center [286, 290] width 24 height 10
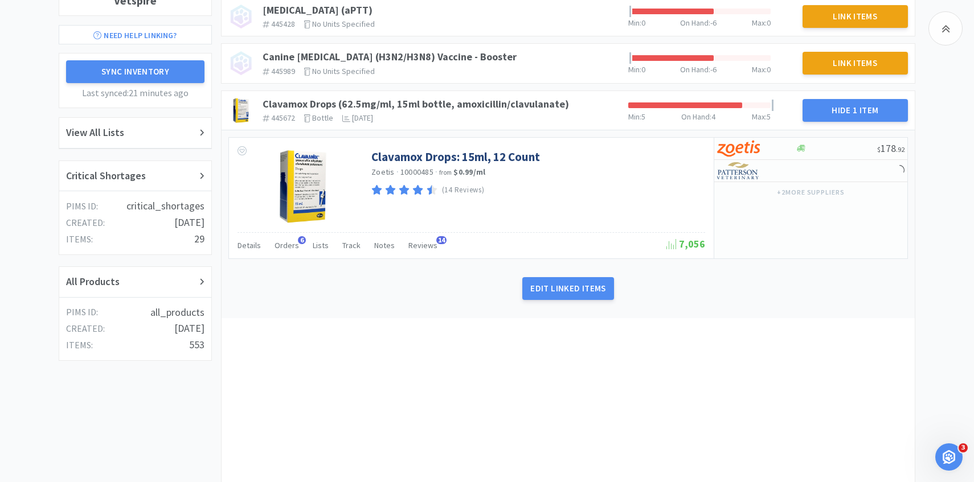
scroll to position [175, 0]
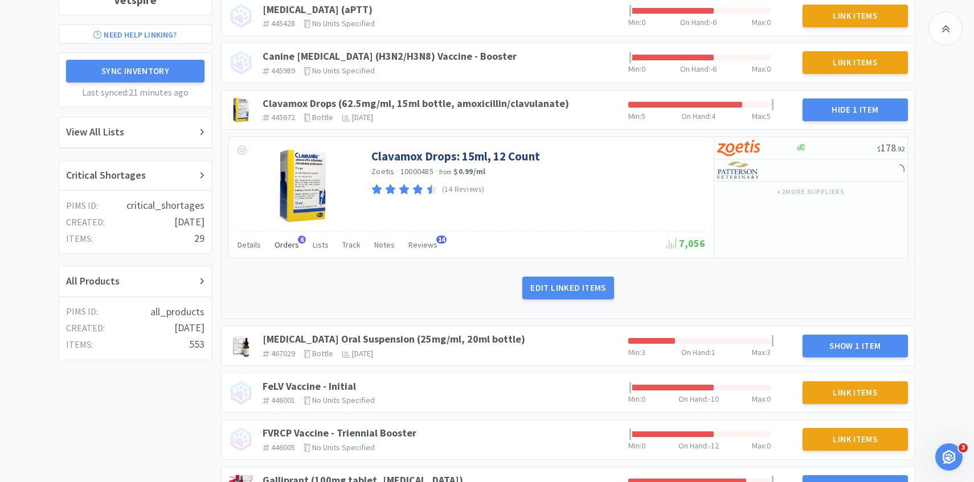
click at [291, 241] on span "Orders" at bounding box center [286, 245] width 24 height 10
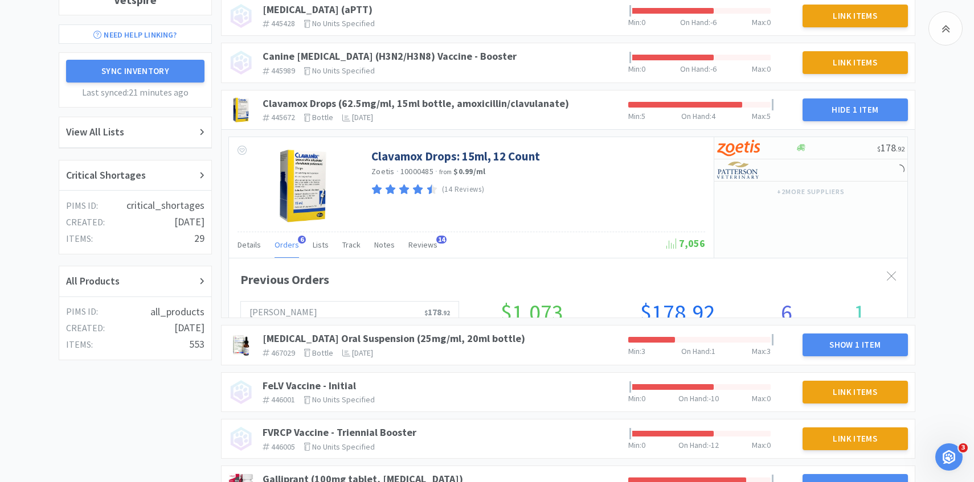
scroll to position [312, 678]
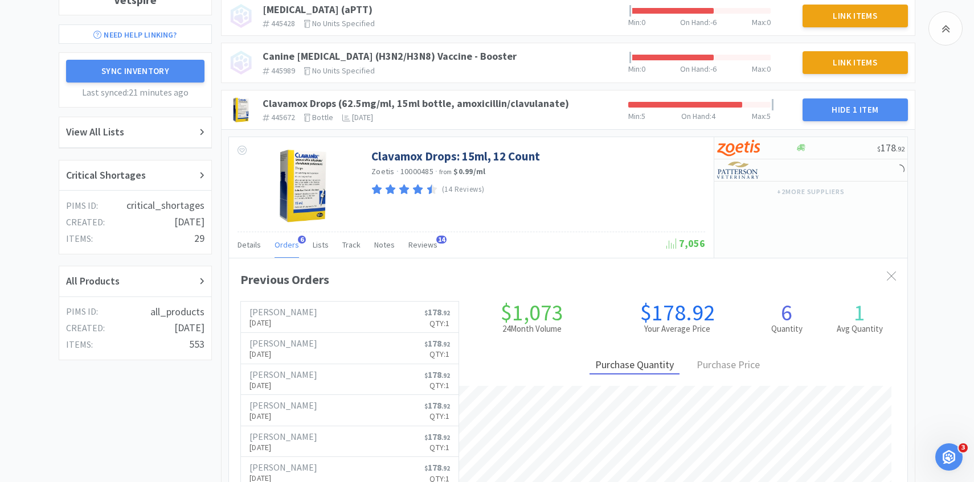
click at [291, 241] on span "Orders" at bounding box center [286, 245] width 24 height 10
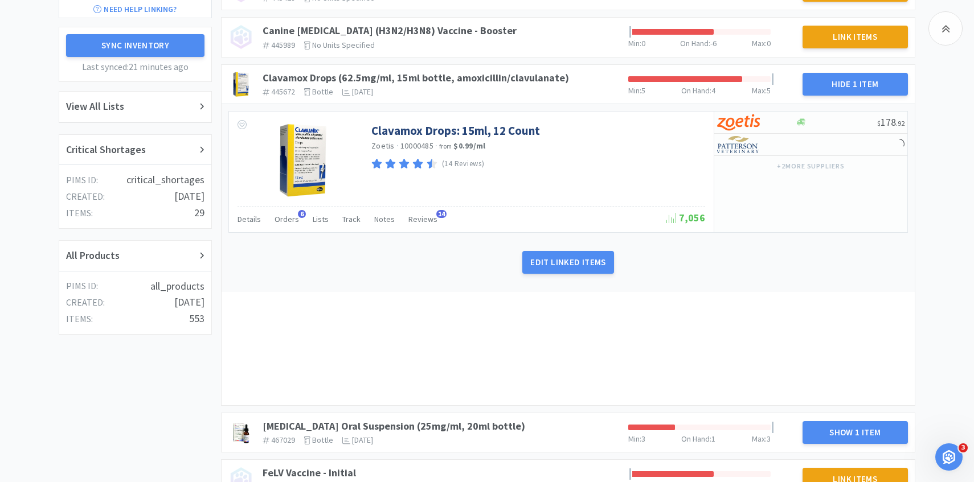
scroll to position [203, 0]
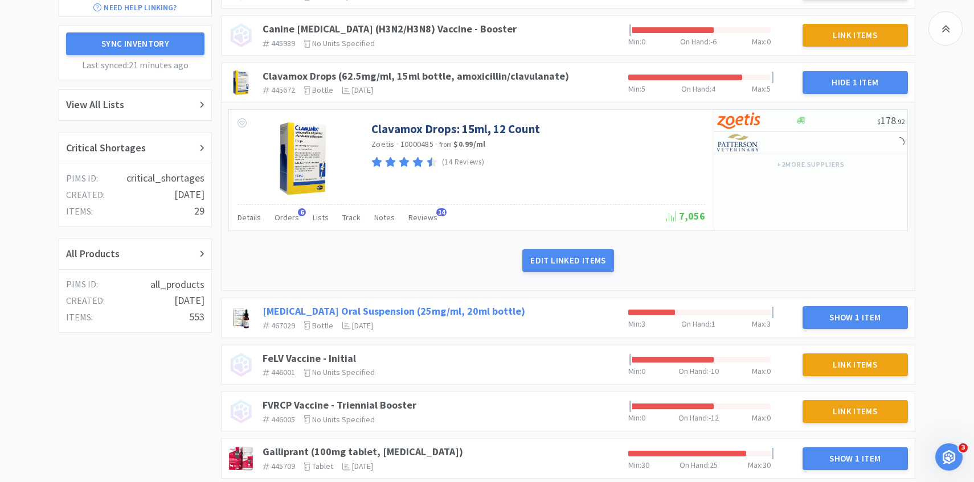
click at [448, 308] on link "[MEDICAL_DATA] Oral Suspension (25mg/ml, 20ml bottle)" at bounding box center [394, 311] width 263 height 13
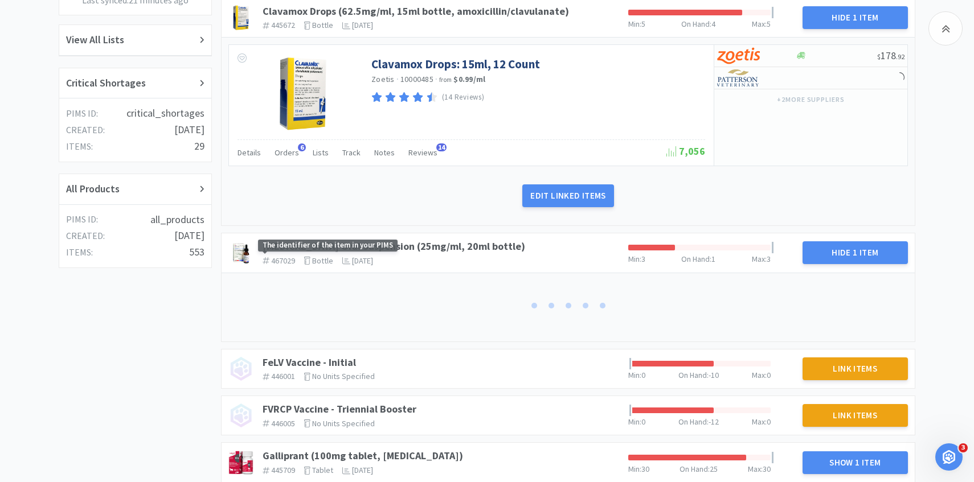
scroll to position [355, 0]
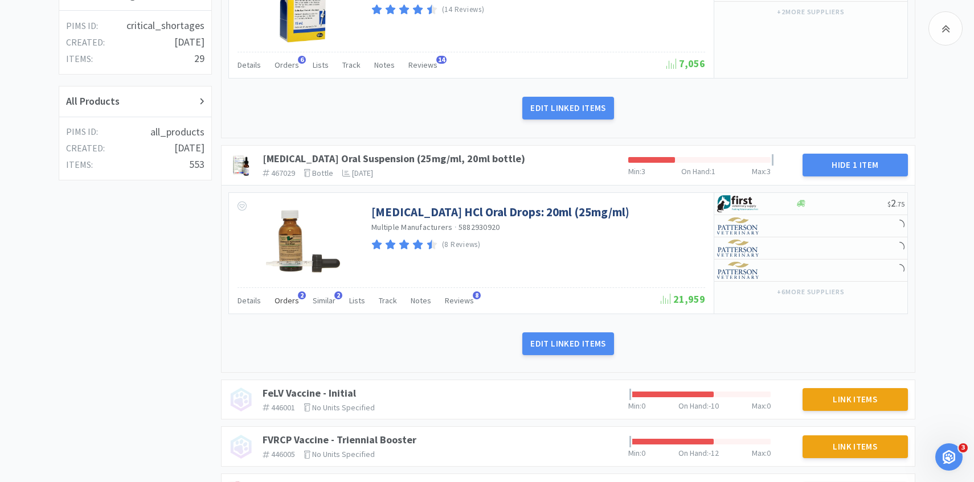
click at [285, 301] on span "Orders" at bounding box center [286, 301] width 24 height 10
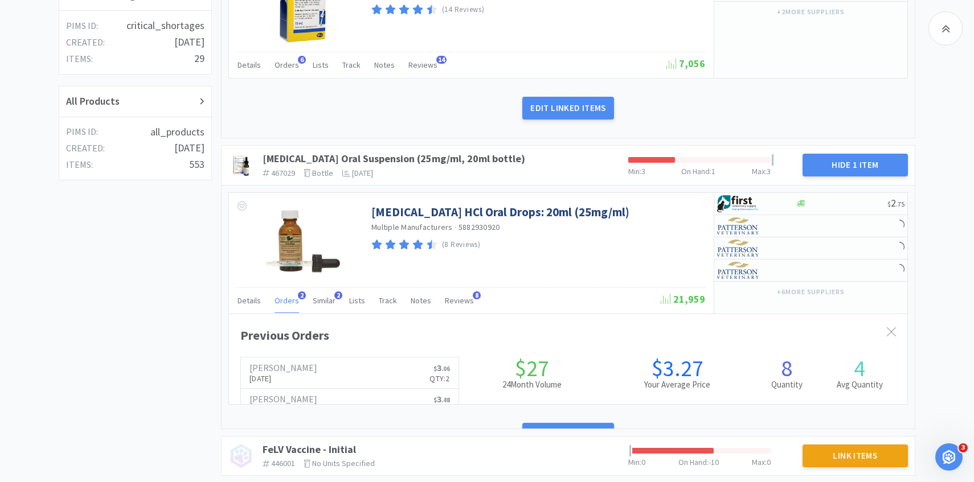
scroll to position [312, 678]
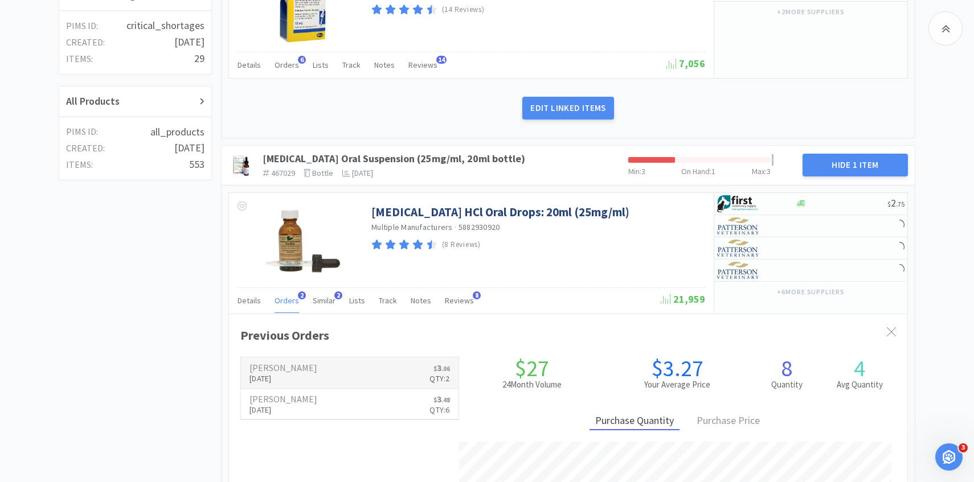
click at [290, 383] on p "[DATE]" at bounding box center [283, 378] width 68 height 13
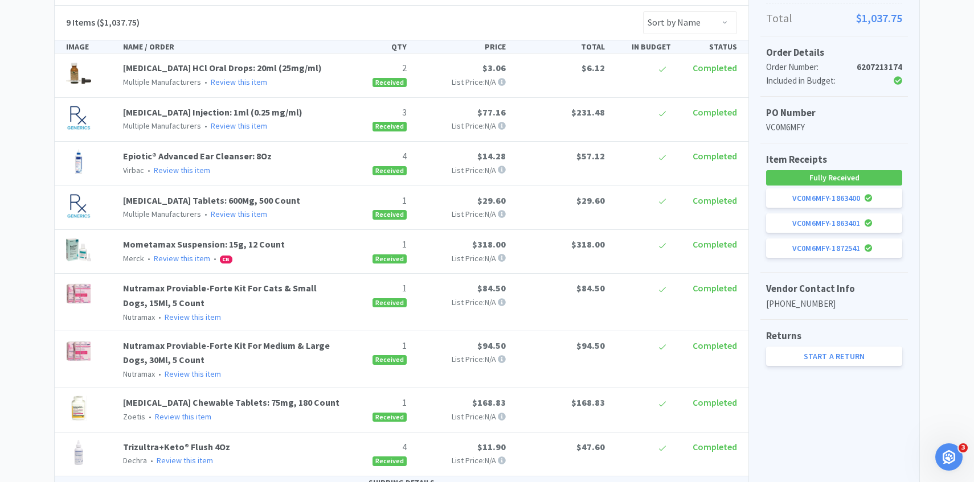
scroll to position [330, 0]
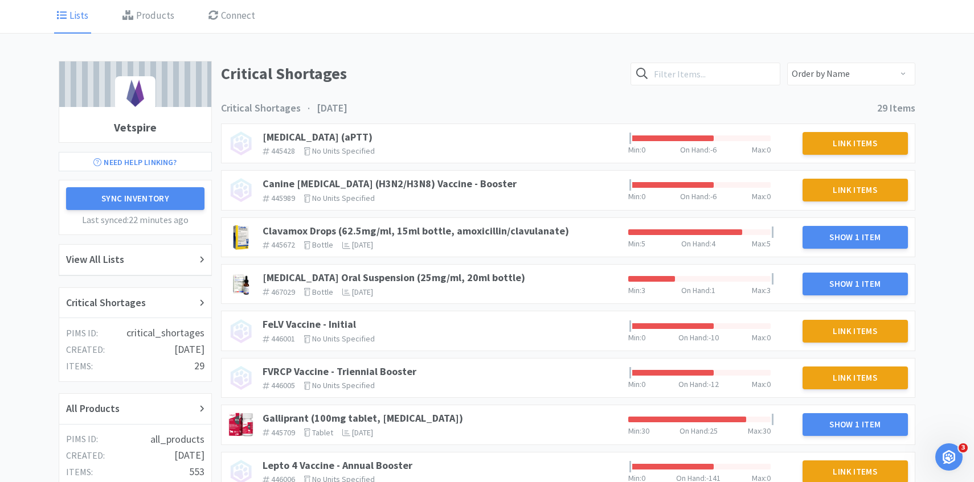
scroll to position [46, 0]
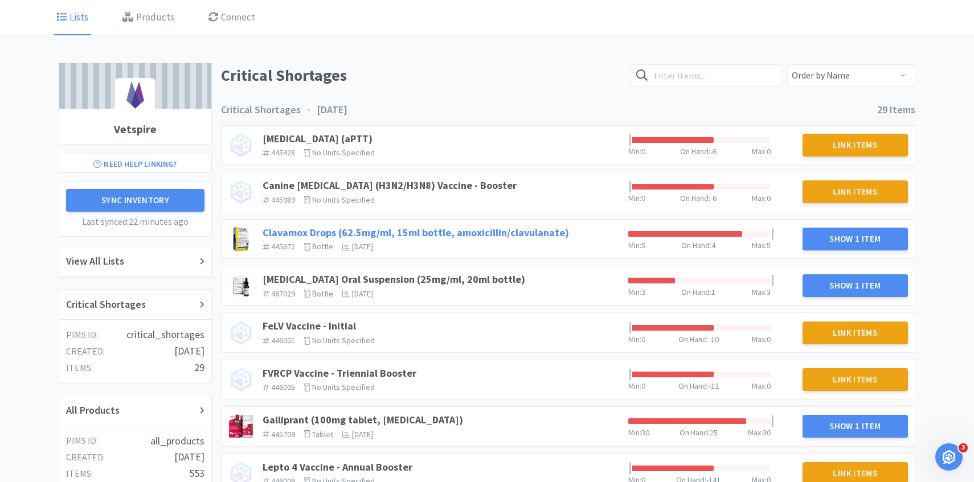
click at [464, 230] on link "Clavamox Drops (62.5mg/ml, 15ml bottle, amoxicillin/clavulanate)" at bounding box center [416, 232] width 306 height 13
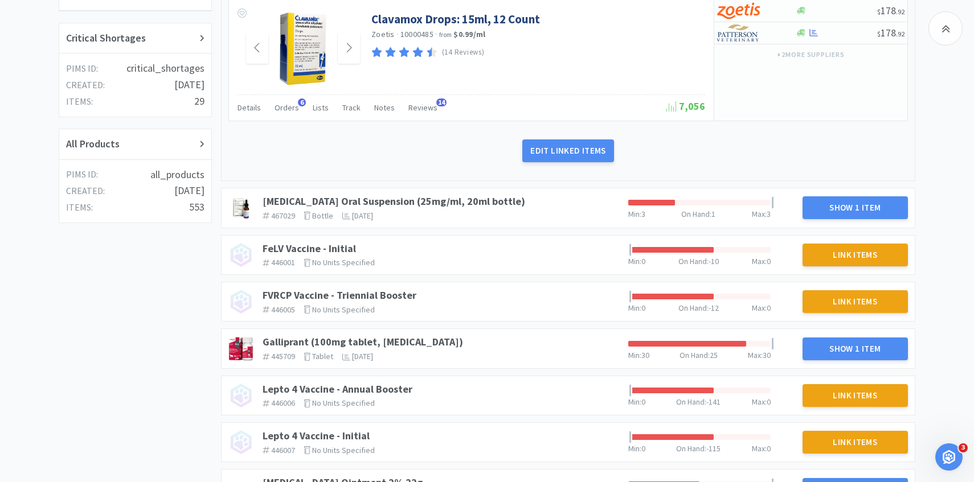
scroll to position [317, 0]
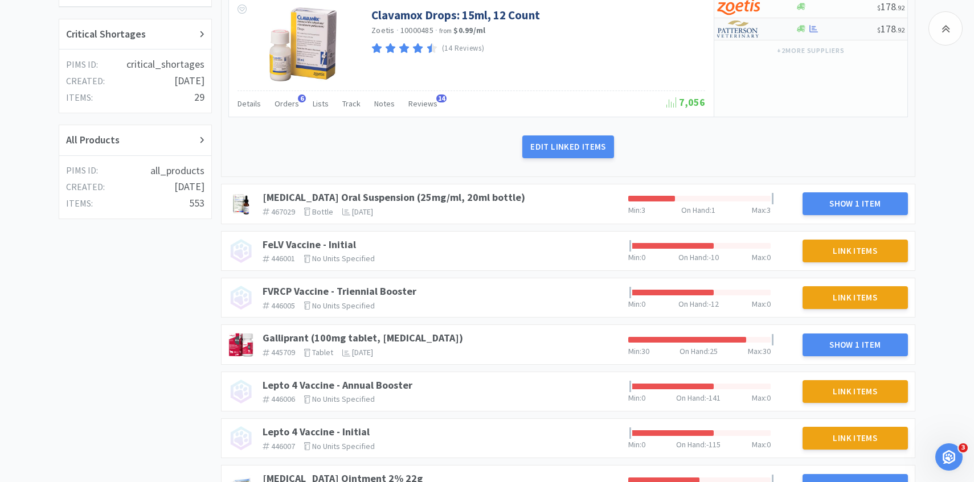
click at [766, 31] on div at bounding box center [748, 28] width 63 height 19
select select "1"
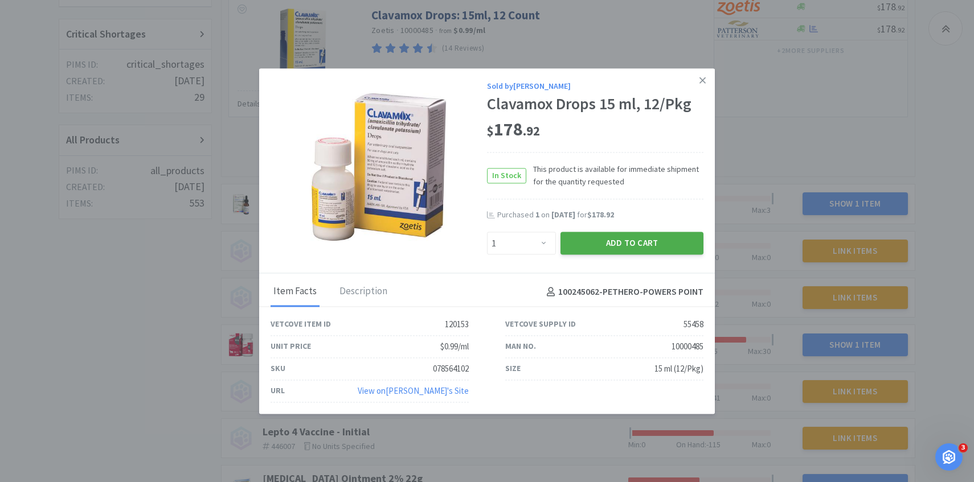
click at [612, 239] on button "Add to Cart" at bounding box center [631, 243] width 143 height 23
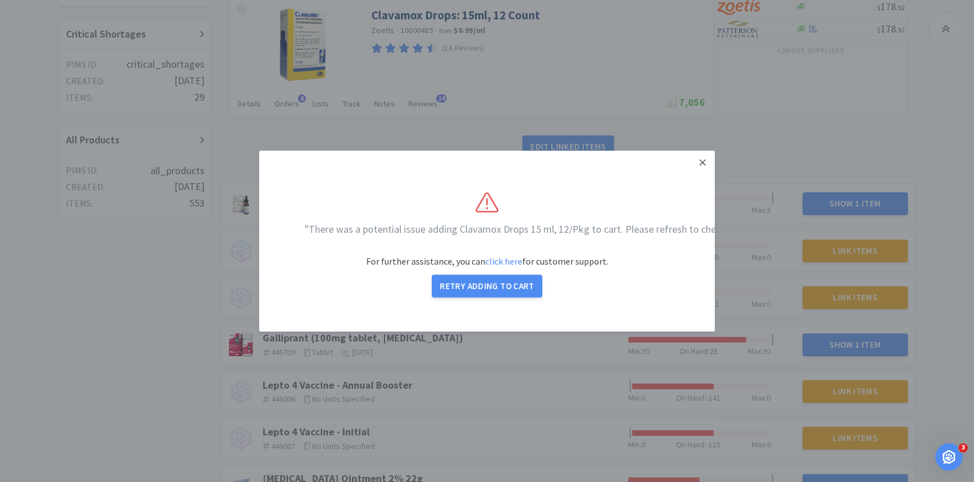
click at [700, 162] on icon at bounding box center [702, 162] width 6 height 10
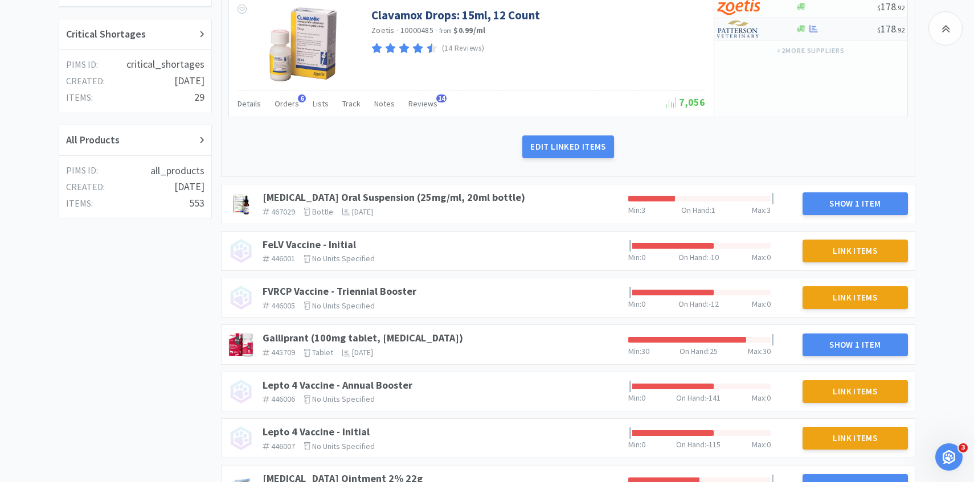
click at [762, 27] on div at bounding box center [748, 28] width 63 height 19
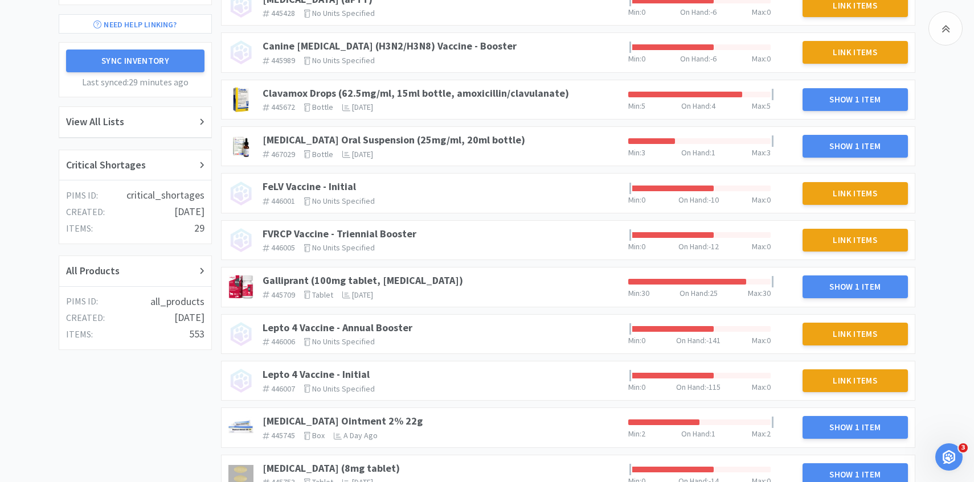
scroll to position [126, 0]
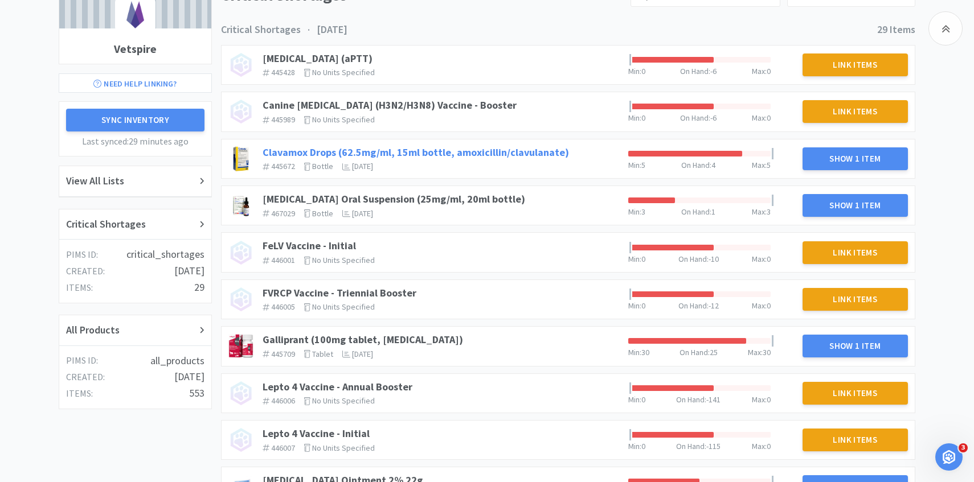
click at [524, 149] on link "Clavamox Drops (62.5mg/ml, 15ml bottle, amoxicillin/clavulanate)" at bounding box center [416, 152] width 306 height 13
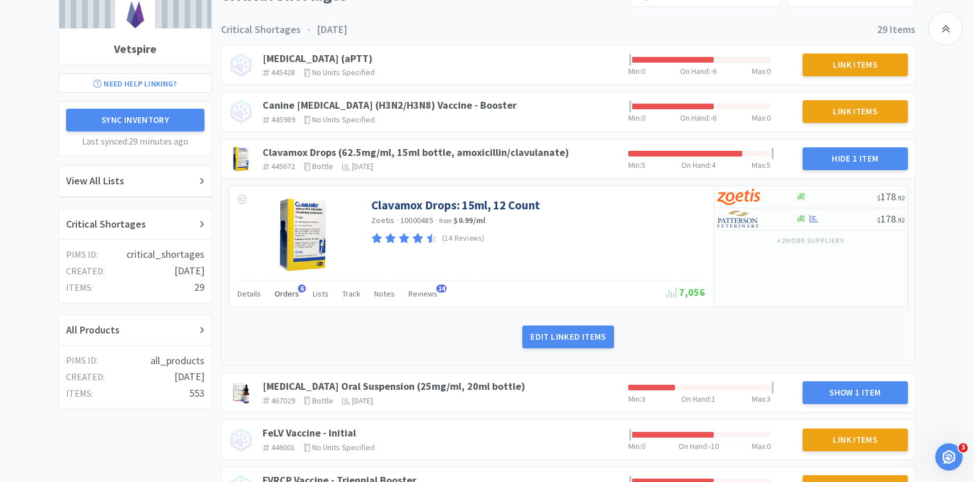
click at [290, 298] on span "Orders" at bounding box center [286, 294] width 24 height 10
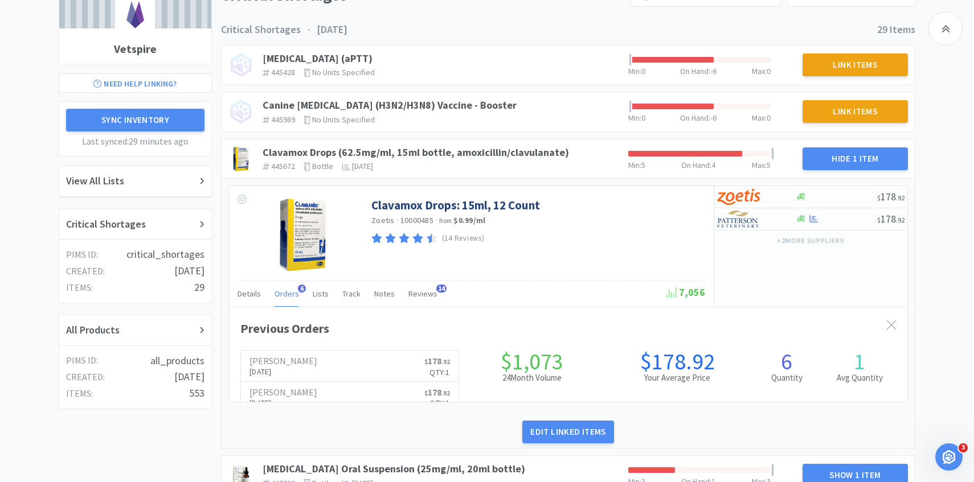
scroll to position [312, 678]
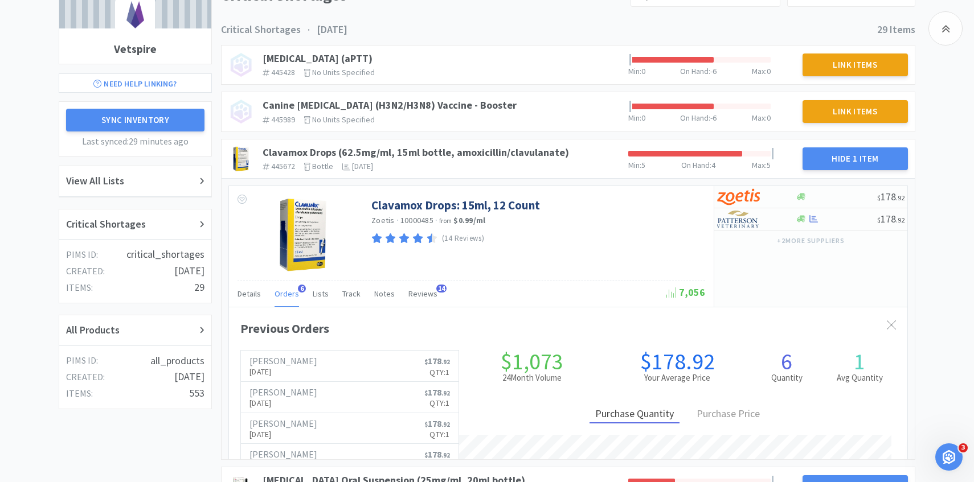
click at [290, 298] on span "Orders" at bounding box center [286, 294] width 24 height 10
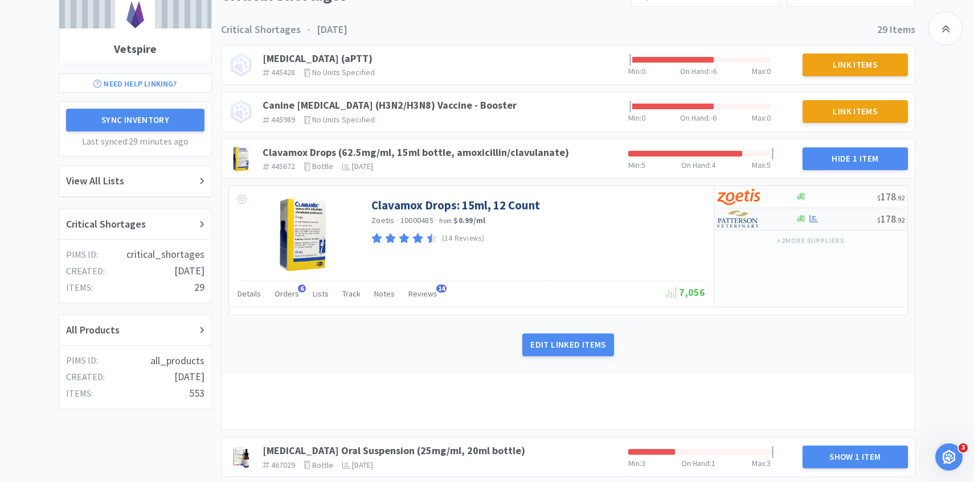
click at [745, 219] on img at bounding box center [738, 219] width 43 height 17
select select "1"
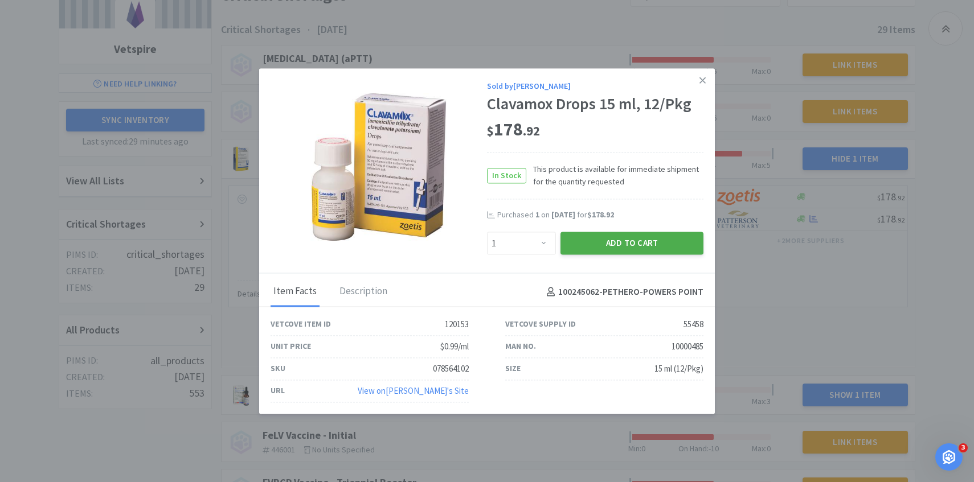
click at [642, 249] on button "Add to Cart" at bounding box center [631, 243] width 143 height 23
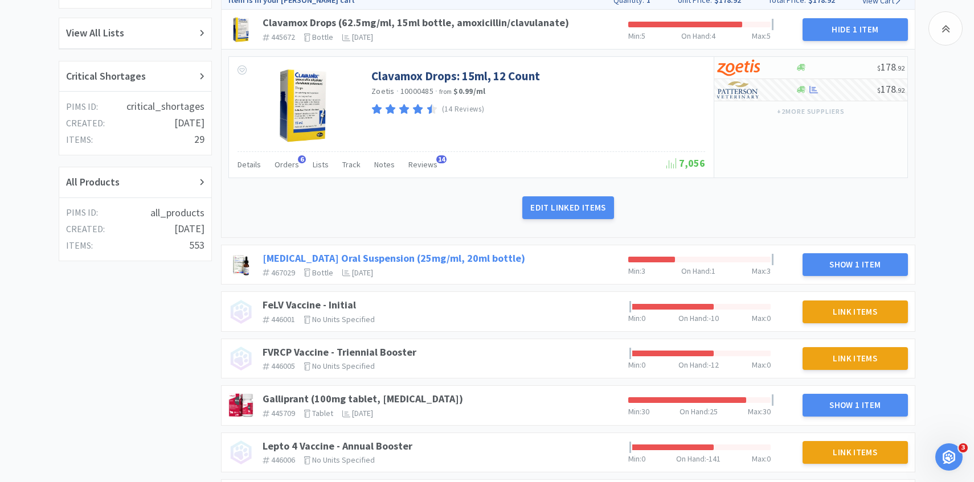
scroll to position [314, 0]
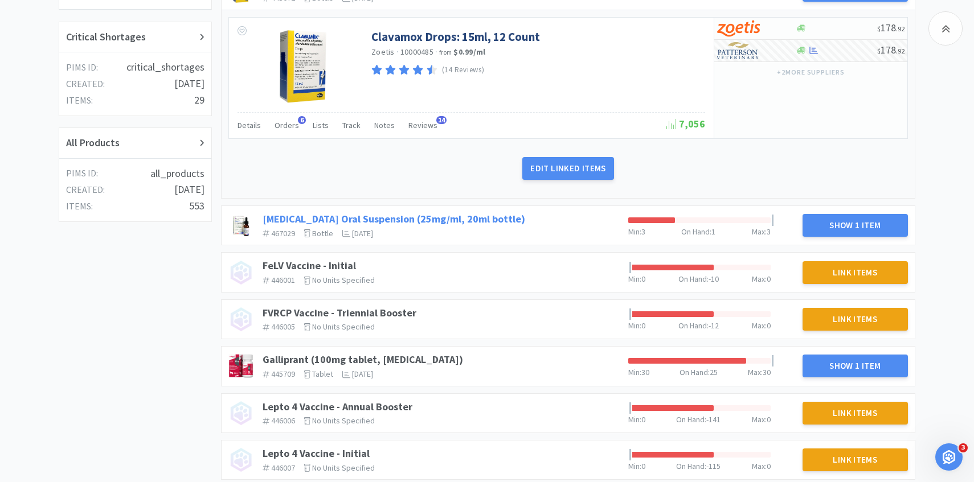
click at [467, 218] on link "[MEDICAL_DATA] Oral Suspension (25mg/ml, 20ml bottle)" at bounding box center [394, 218] width 263 height 13
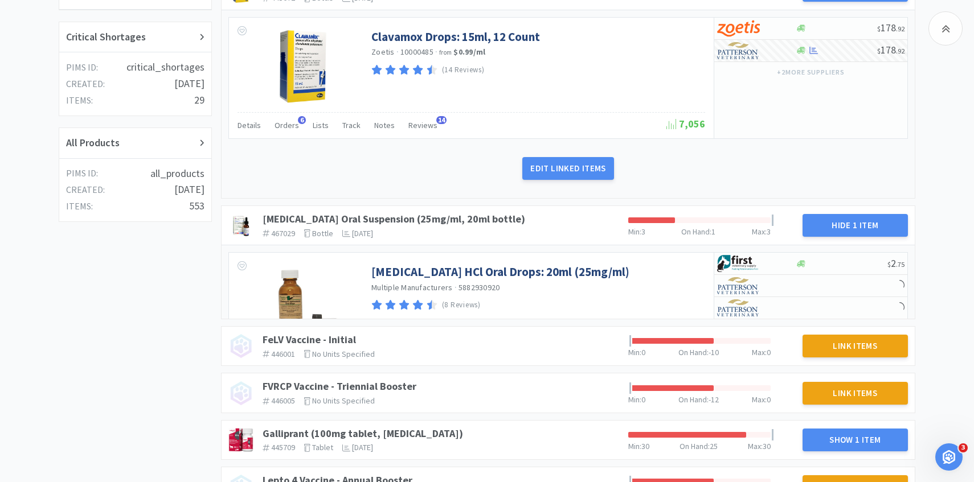
scroll to position [381, 0]
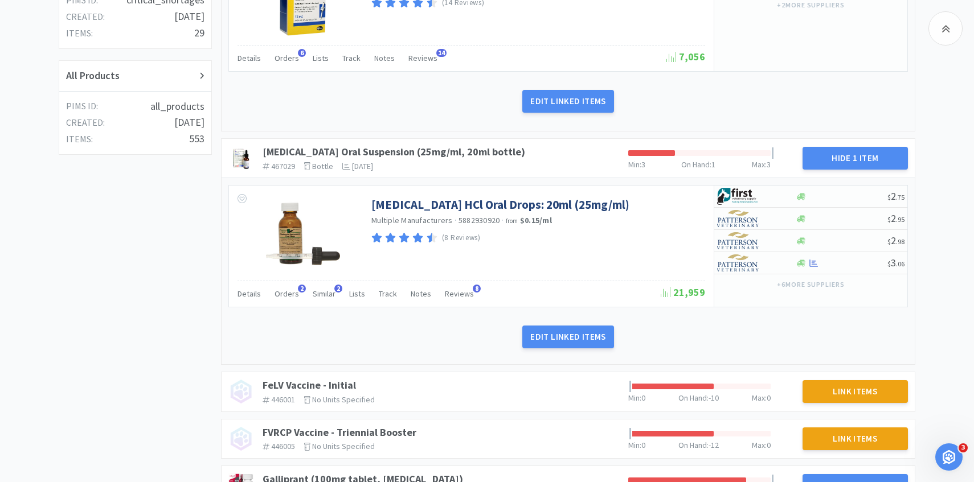
click at [296, 292] on div "Details Orders 2 Similar 2 Lists Track Notes Reviews 8" at bounding box center [448, 296] width 423 height 22
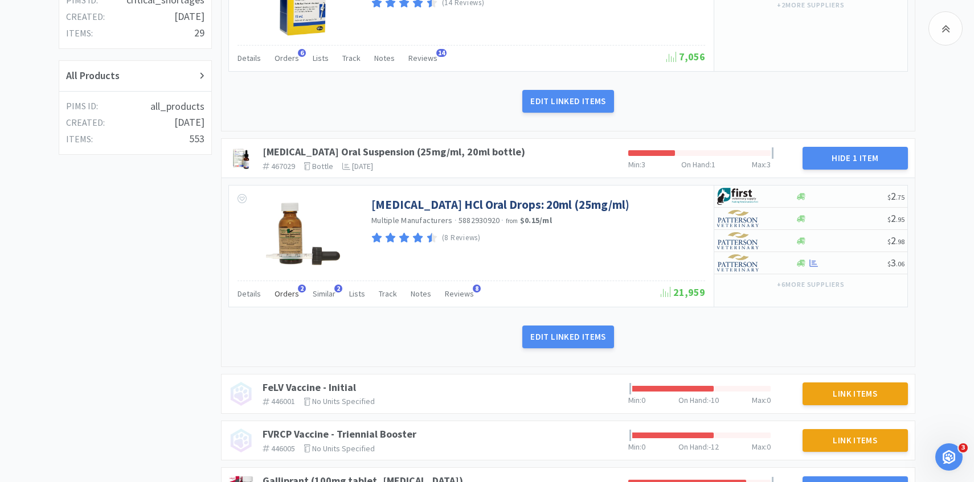
click at [288, 294] on span "Orders" at bounding box center [286, 294] width 24 height 10
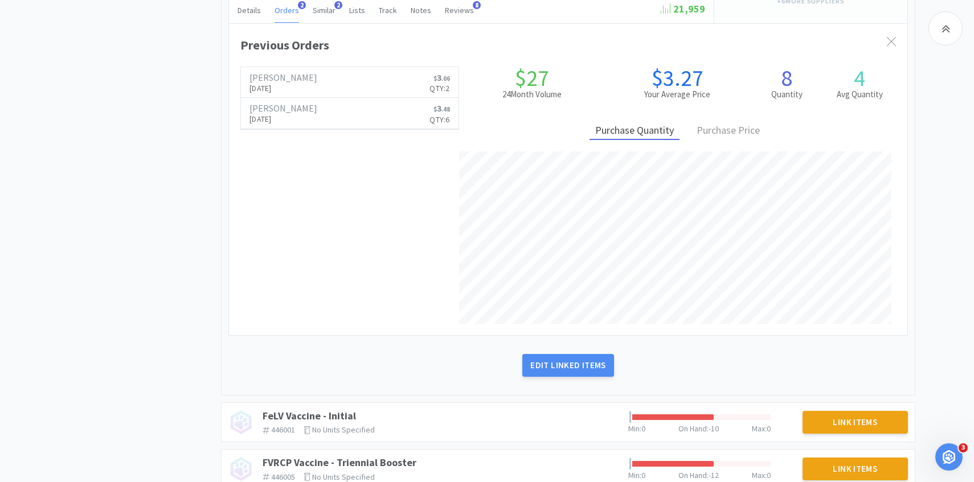
scroll to position [719, 0]
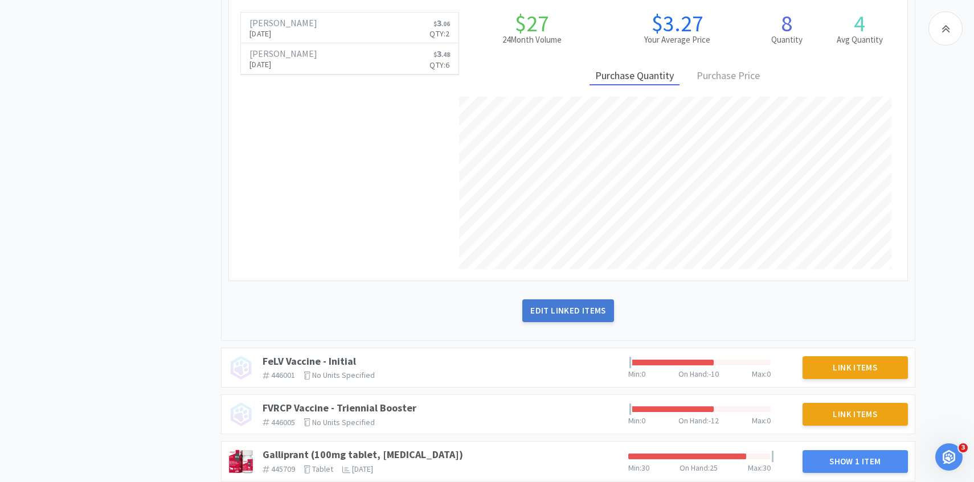
click at [568, 311] on button "Edit Linked Items" at bounding box center [567, 311] width 91 height 23
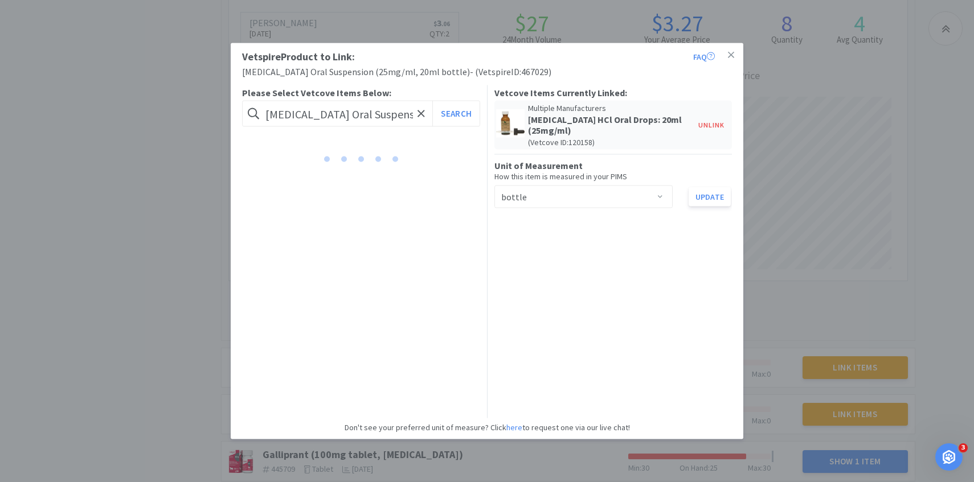
scroll to position [0, 104]
click at [809, 281] on div "Vetspire Product to Link: FAQ [MEDICAL_DATA] Oral Suspension (25mg/ml, 20ml bot…" at bounding box center [487, 241] width 974 height 482
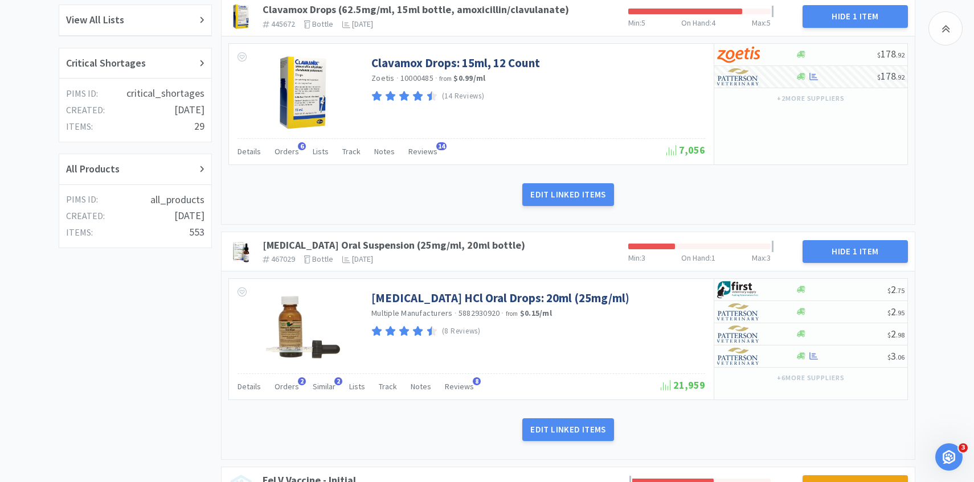
scroll to position [351, 0]
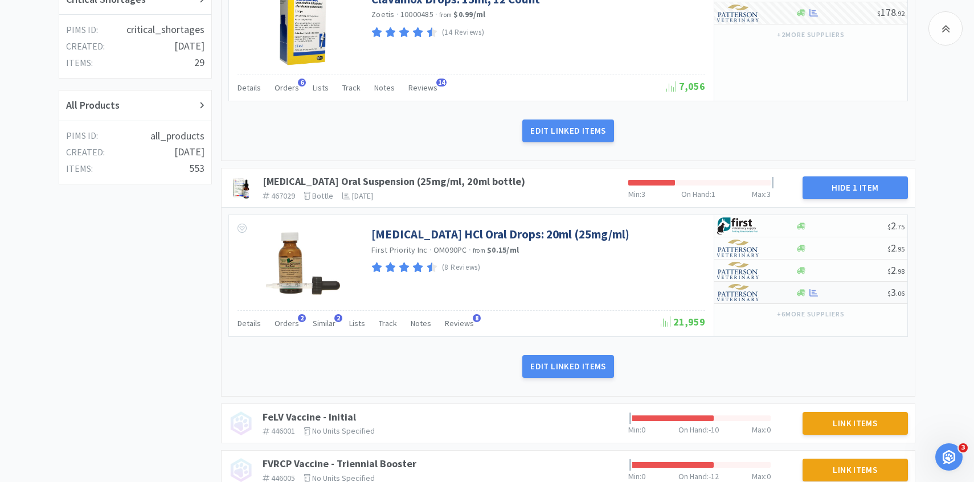
click at [736, 299] on img at bounding box center [738, 292] width 43 height 17
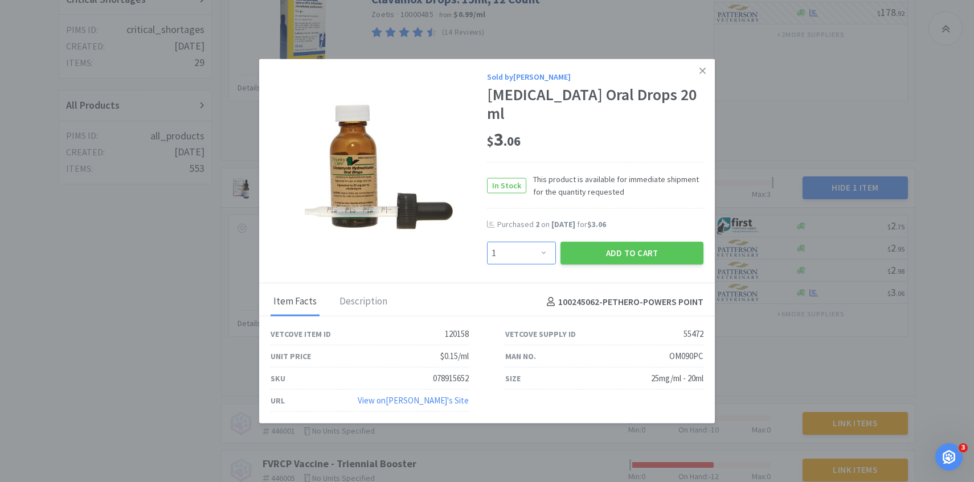
click at [543, 242] on select "Enter Quantity 1 2 3 4 5 6 7 8 9 10 11 12 13 14 15 16 17 18 19 20 Enter Quantity" at bounding box center [521, 253] width 69 height 23
select select "3"
click at [487, 242] on select "Enter Quantity 1 2 3 4 5 6 7 8 9 10 11 12 13 14 15 16 17 18 19 20 Enter Quantity" at bounding box center [521, 253] width 69 height 23
click at [635, 246] on button "Add to Cart" at bounding box center [631, 253] width 143 height 23
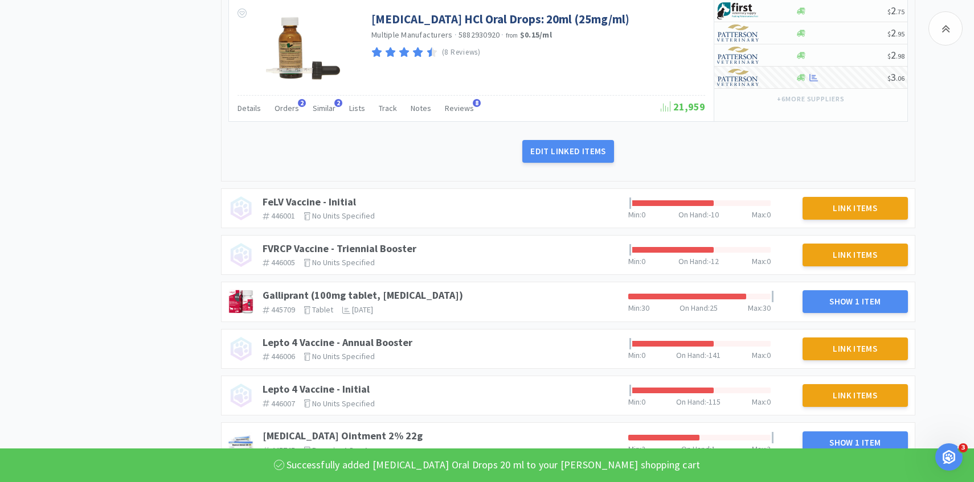
scroll to position [659, 0]
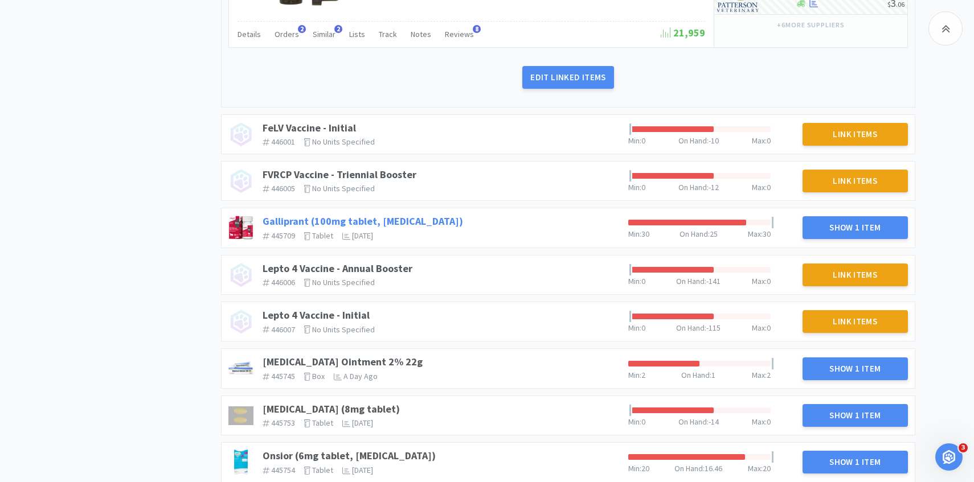
click at [413, 218] on link "Galliprant (100mg tablet, [MEDICAL_DATA])" at bounding box center [363, 221] width 200 height 13
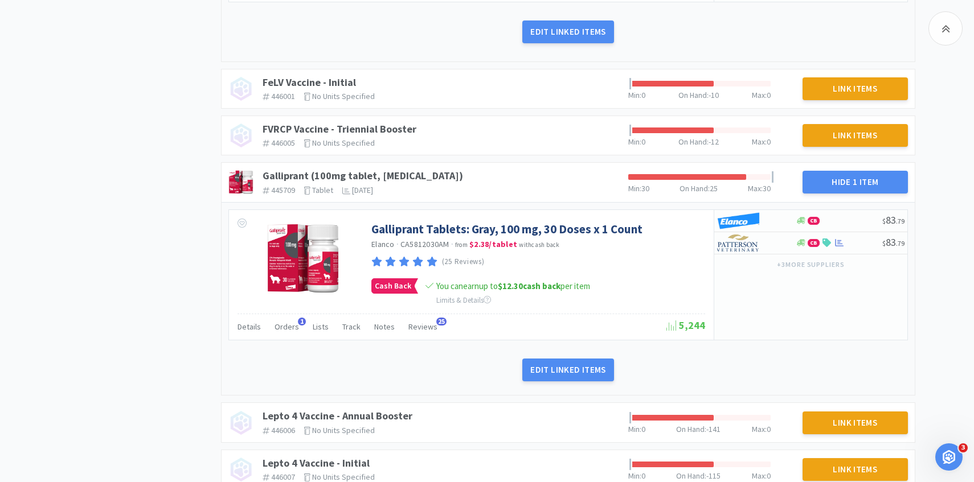
scroll to position [735, 0]
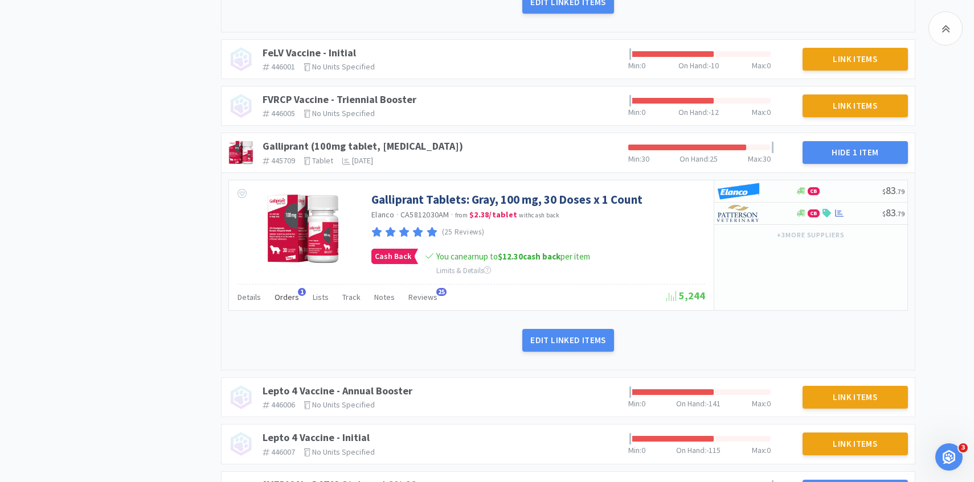
click at [290, 293] on span "Orders" at bounding box center [286, 297] width 24 height 10
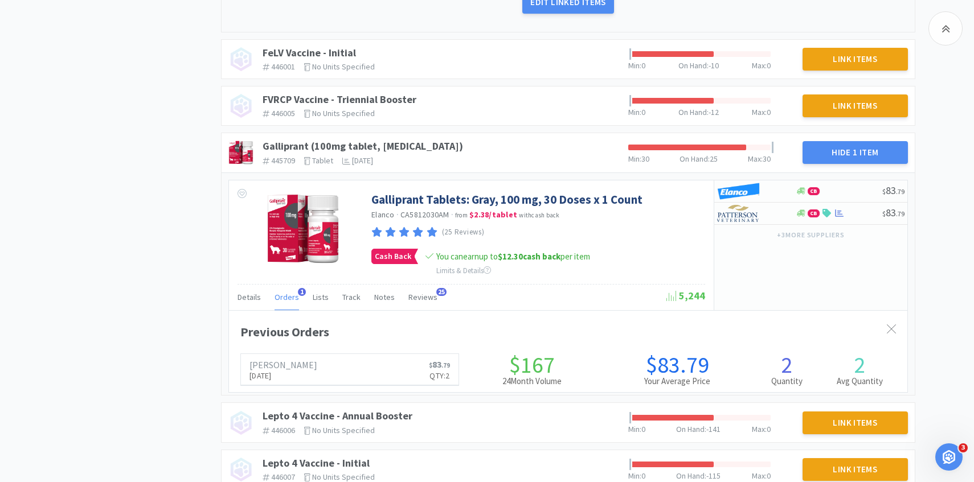
scroll to position [312, 678]
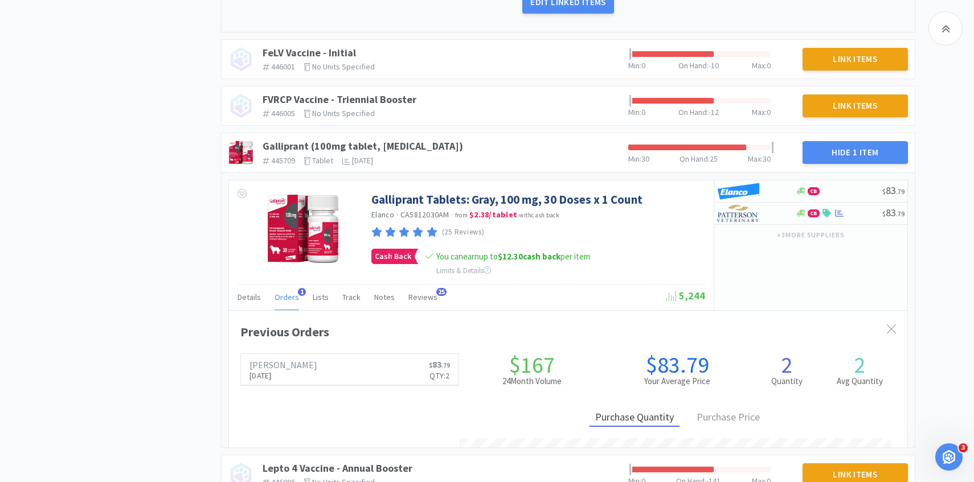
click at [289, 293] on span "Orders" at bounding box center [286, 297] width 24 height 10
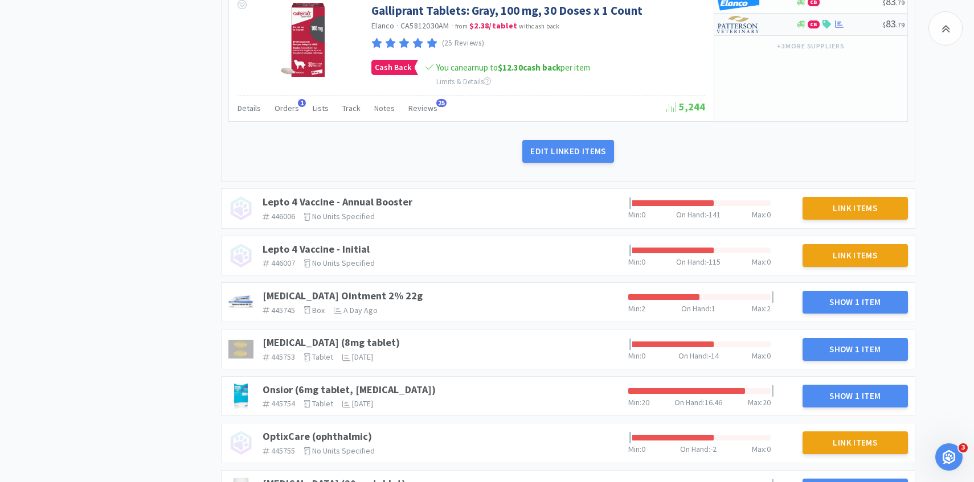
scroll to position [1019, 0]
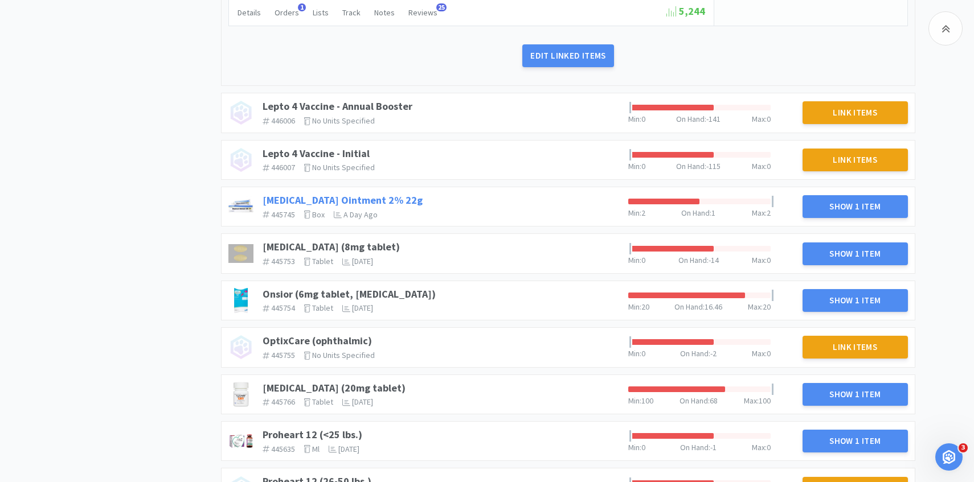
click at [368, 198] on link "[MEDICAL_DATA] Ointment 2% 22g" at bounding box center [343, 200] width 160 height 13
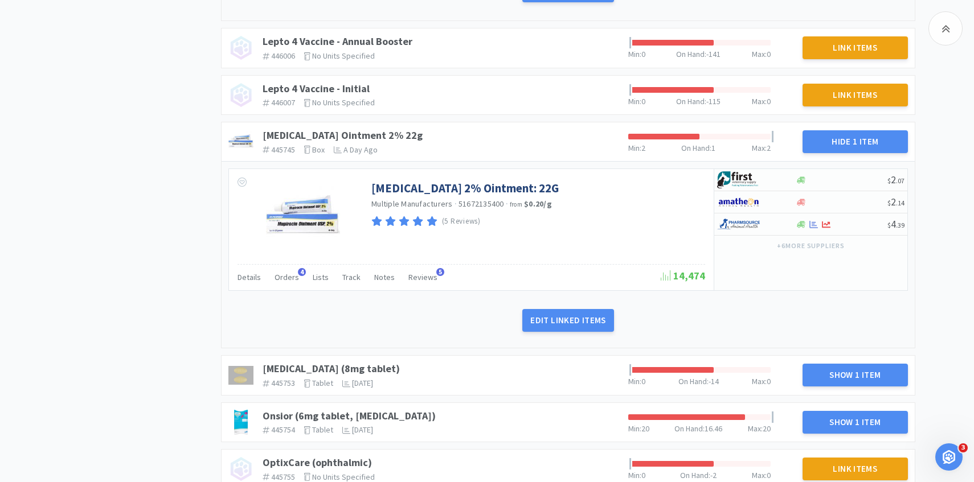
scroll to position [1104, 0]
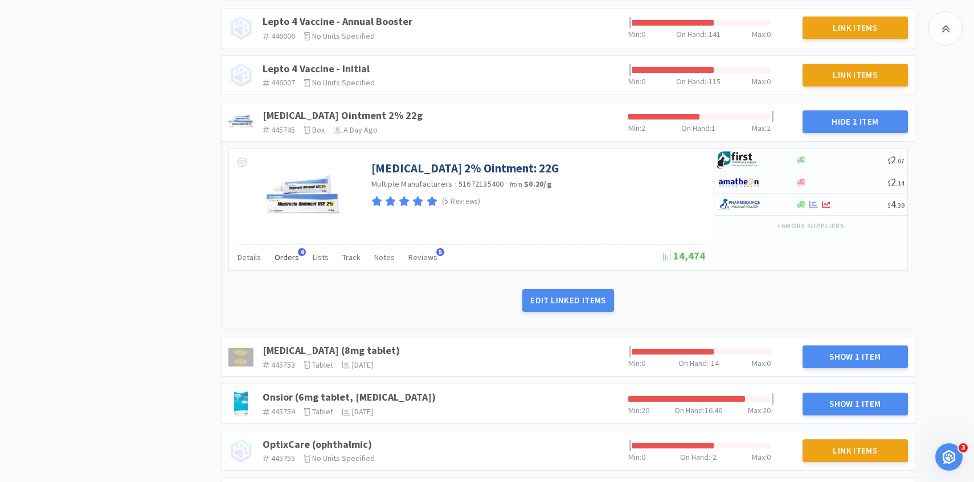
click at [290, 263] on div "Orders 4" at bounding box center [286, 259] width 24 height 22
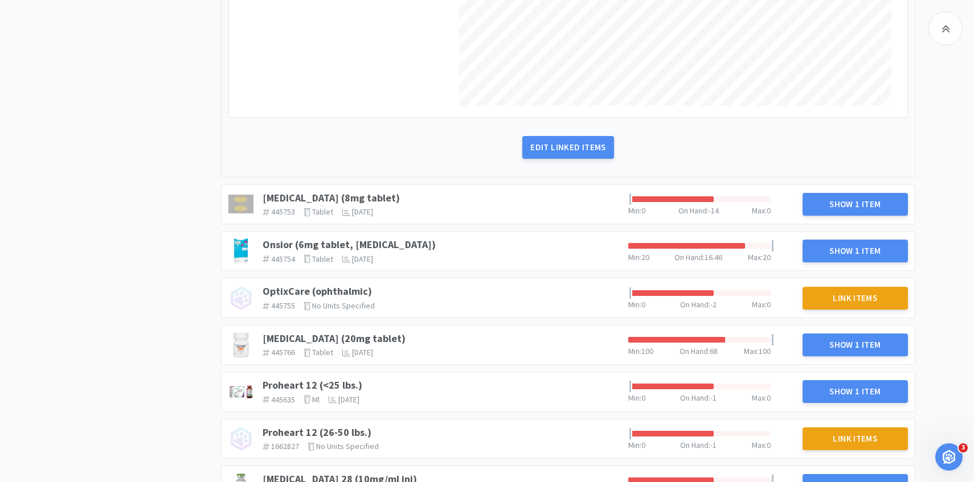
scroll to position [1573, 0]
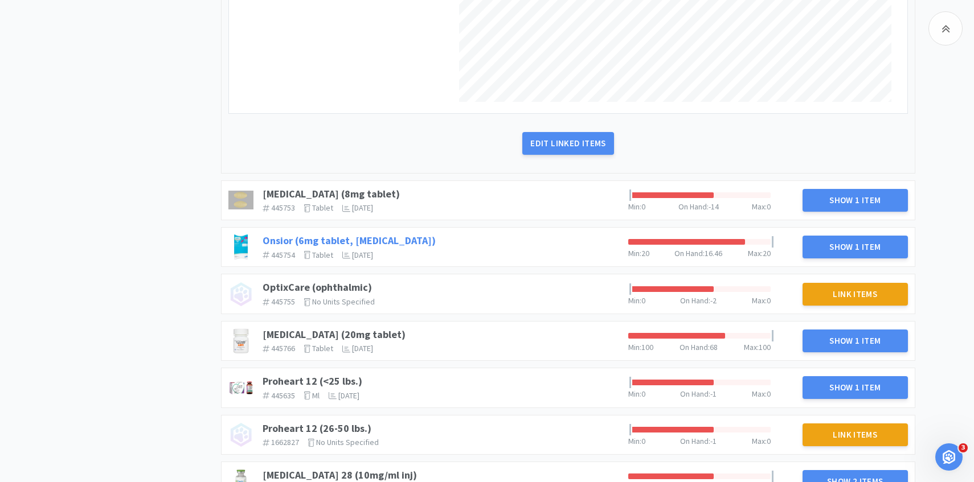
click at [391, 237] on link "Onsior (6mg tablet, [MEDICAL_DATA])" at bounding box center [349, 240] width 173 height 13
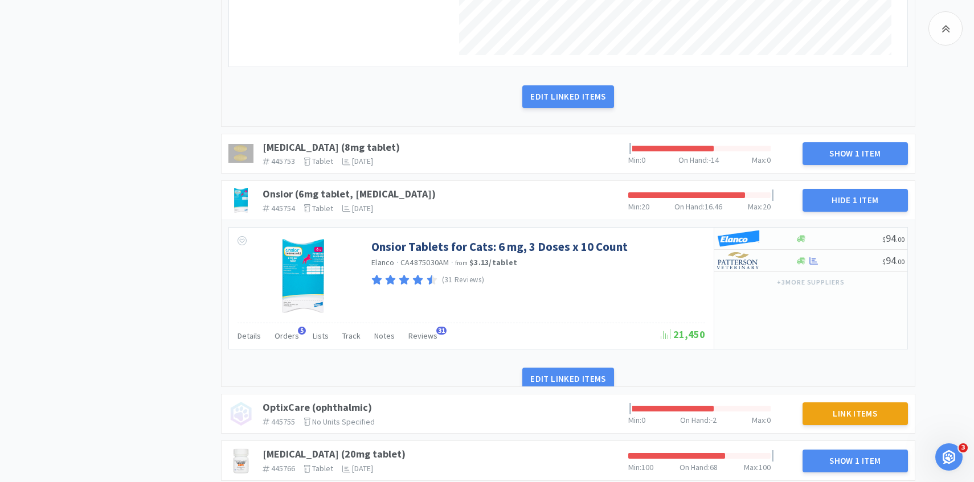
scroll to position [1700, 0]
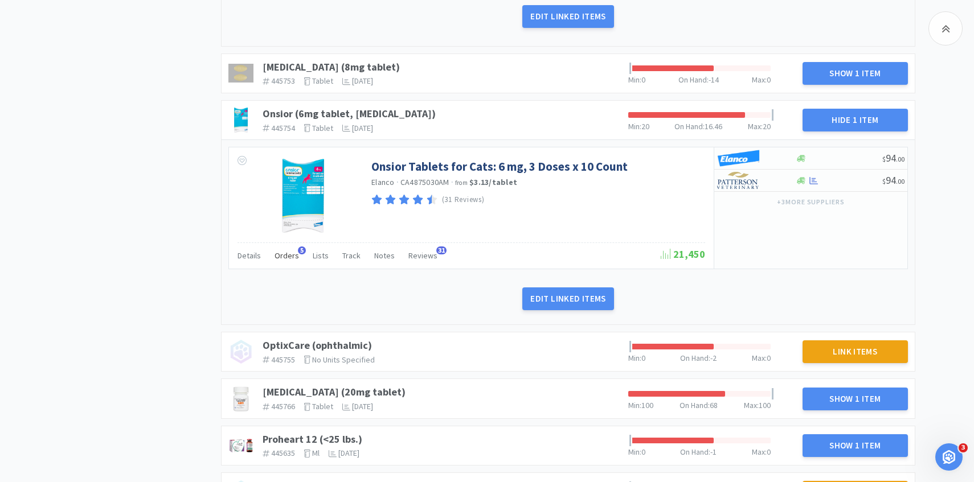
click at [290, 257] on span "Orders" at bounding box center [286, 256] width 24 height 10
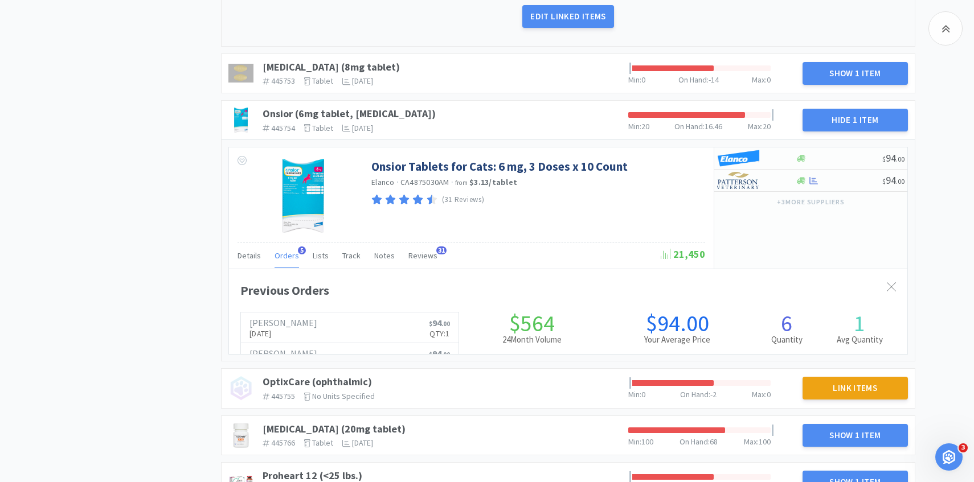
scroll to position [312, 678]
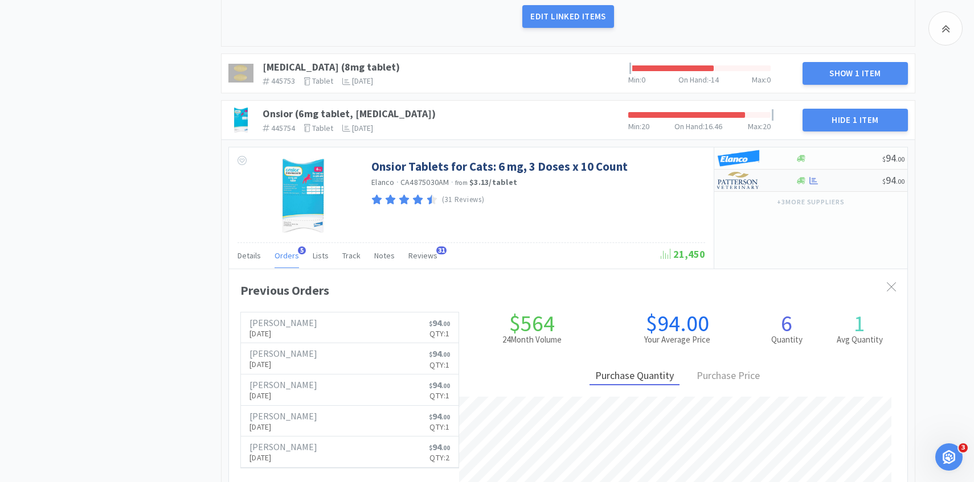
click at [733, 182] on img at bounding box center [738, 180] width 43 height 17
select select "1"
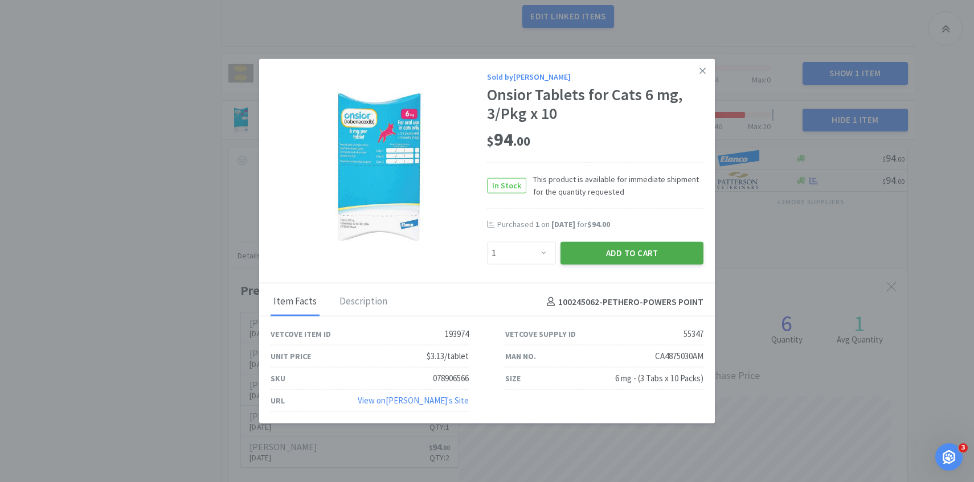
click at [643, 245] on button "Add to Cart" at bounding box center [631, 253] width 143 height 23
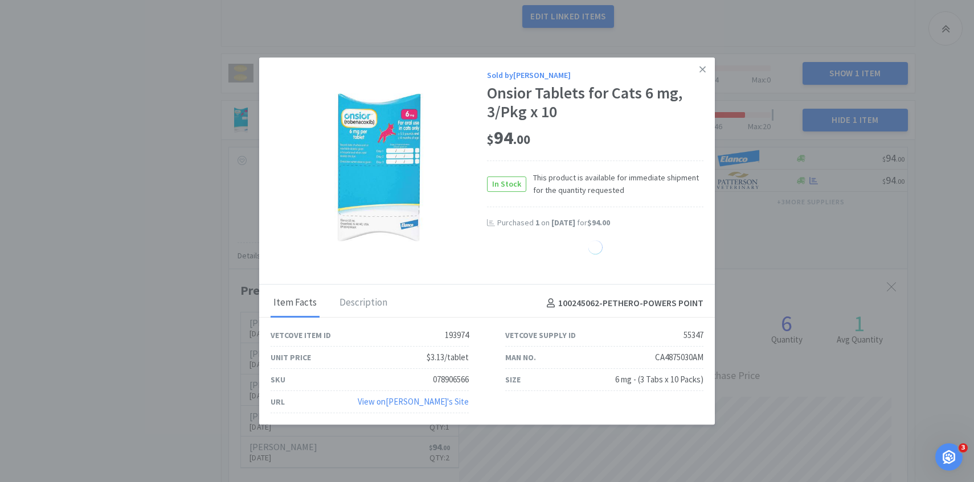
select select "1"
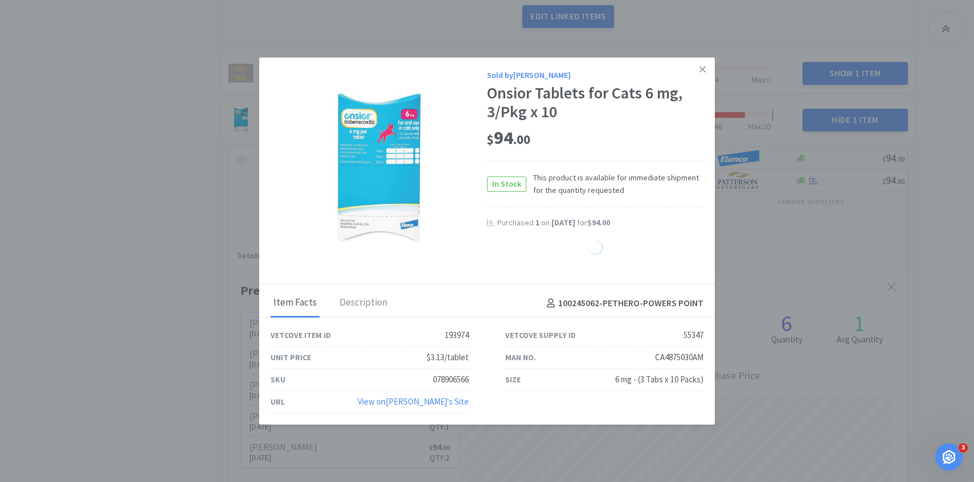
select select "1"
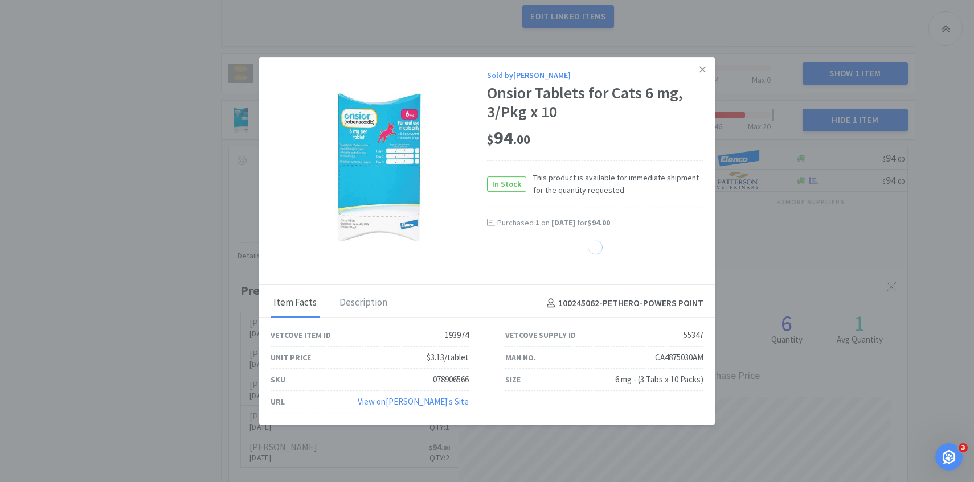
select select "1"
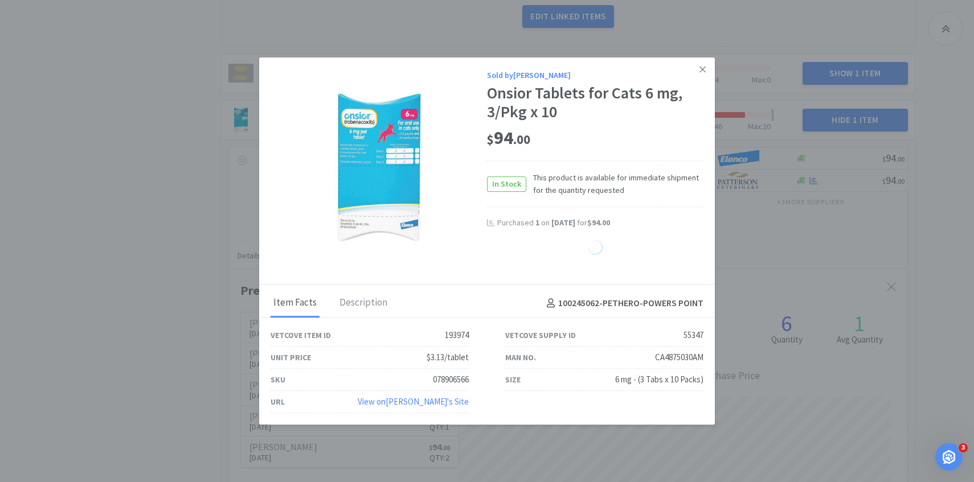
select select "1"
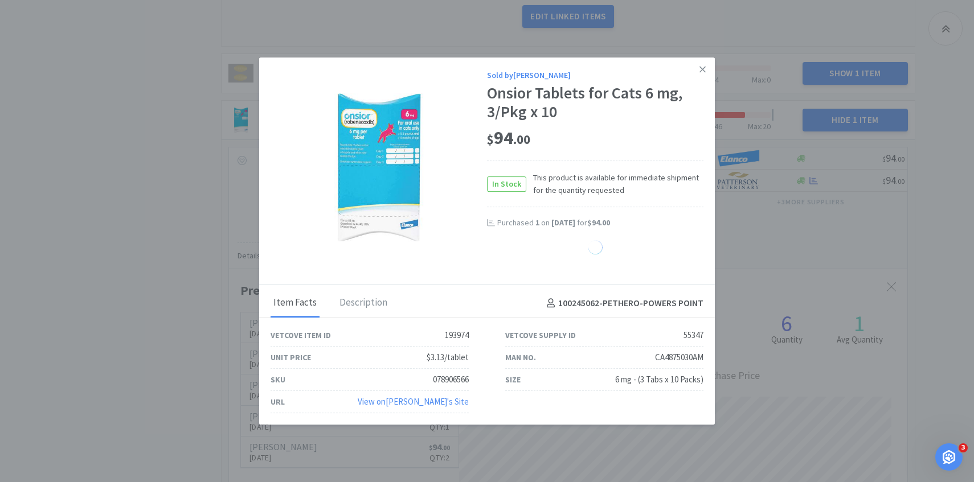
select select "1"
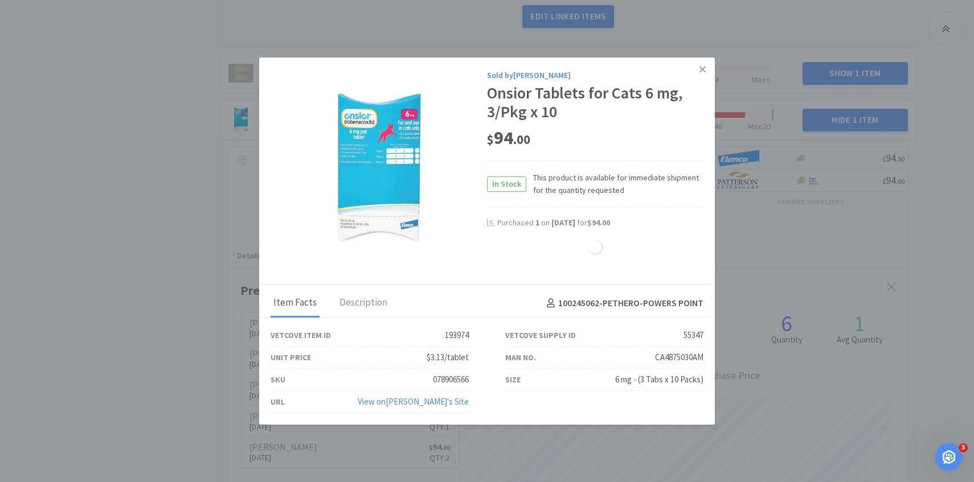
select select "1"
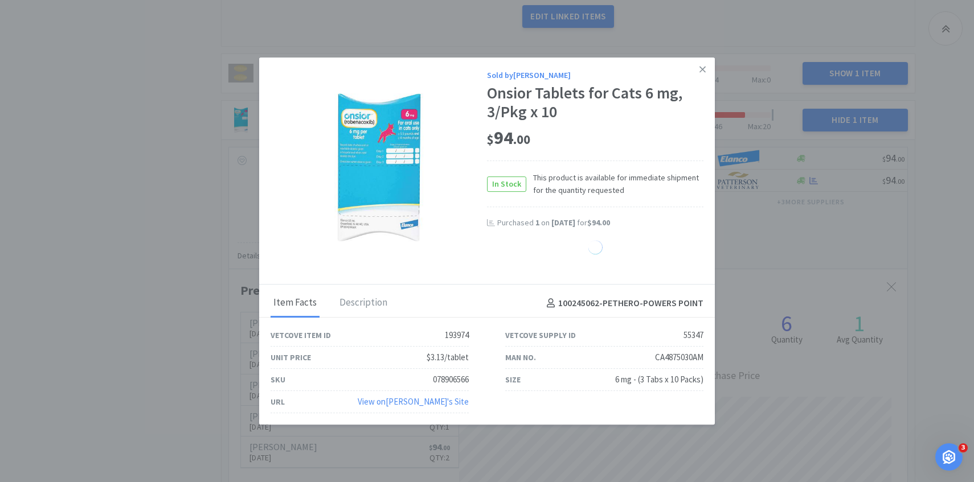
select select "1"
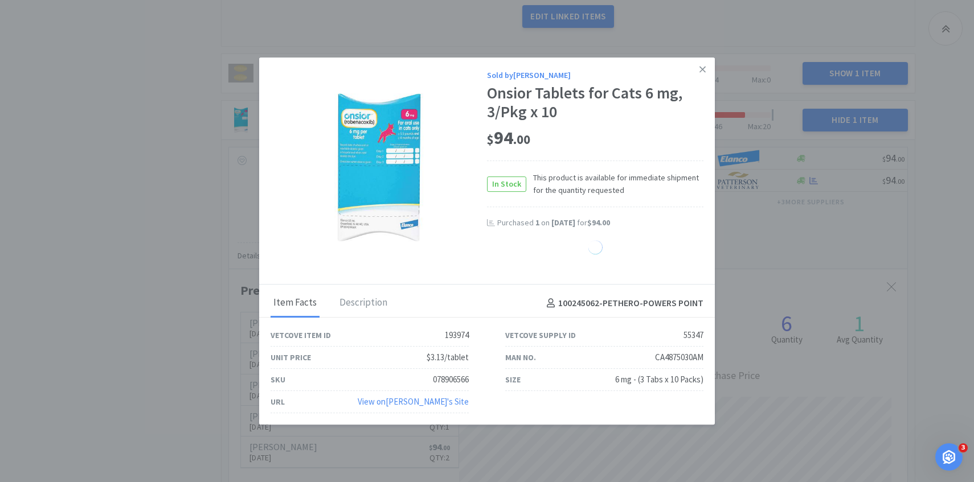
select select "1"
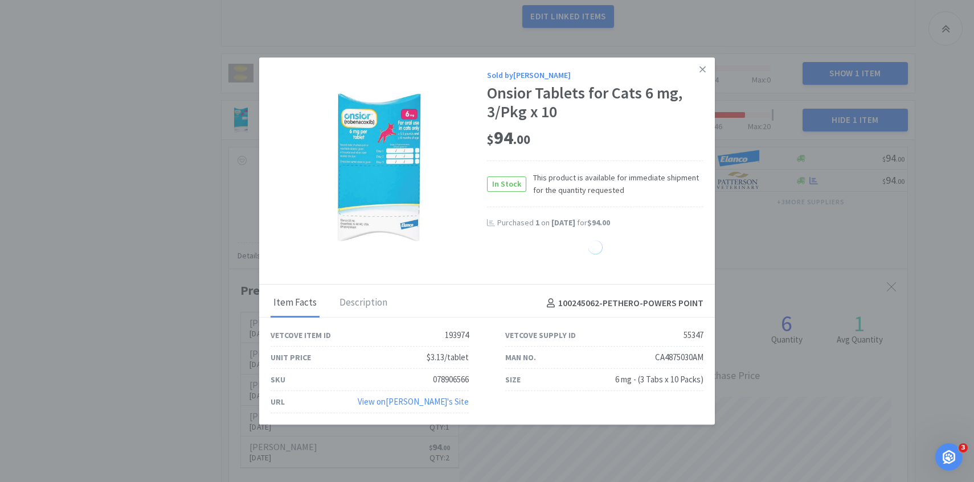
select select "1"
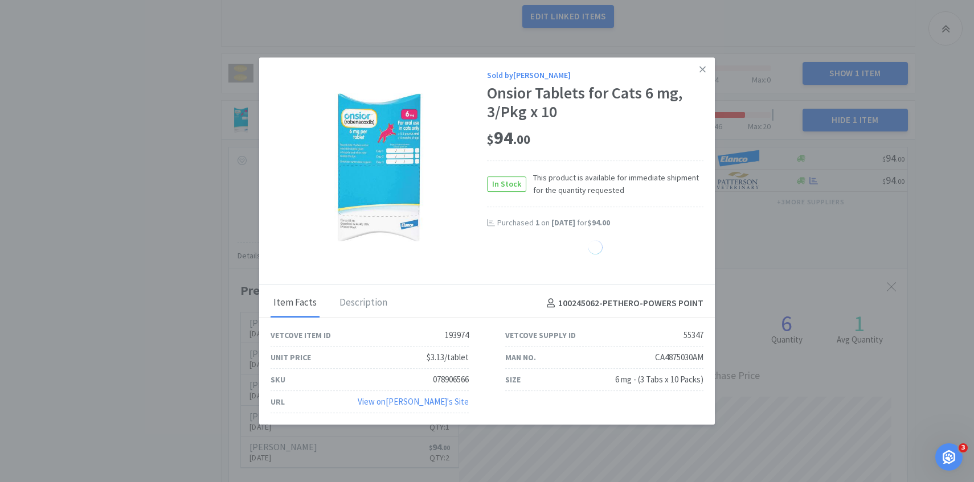
select select "1"
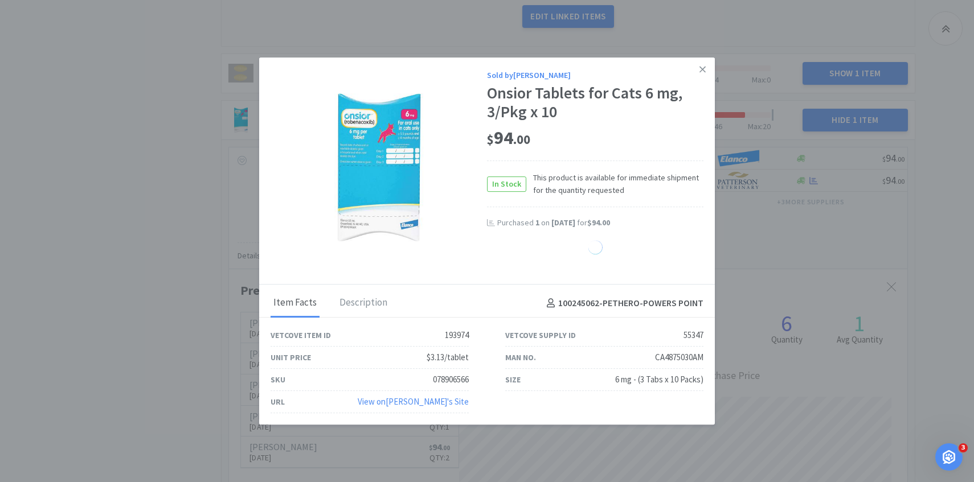
select select "1"
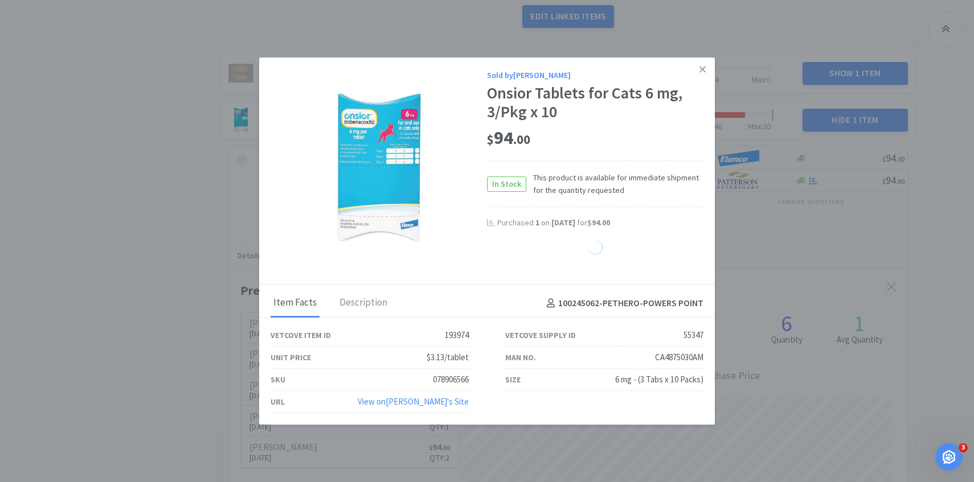
select select "1"
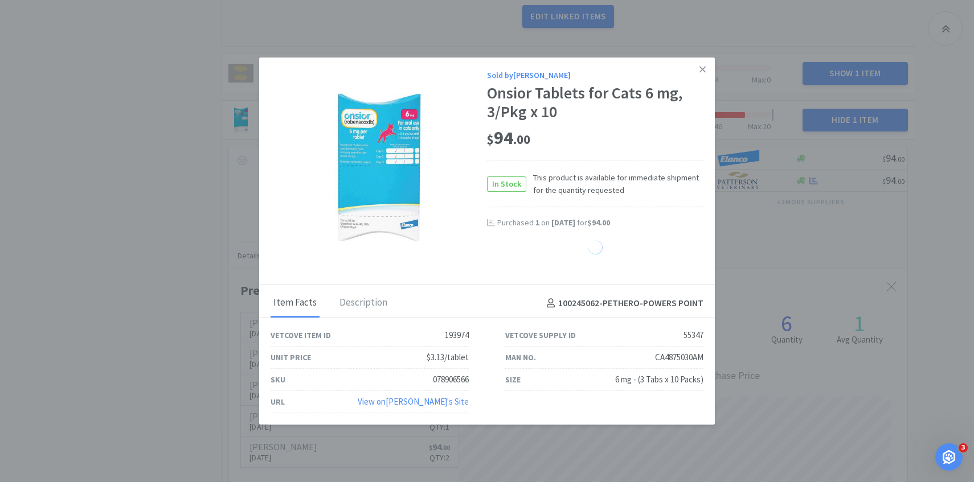
select select "1"
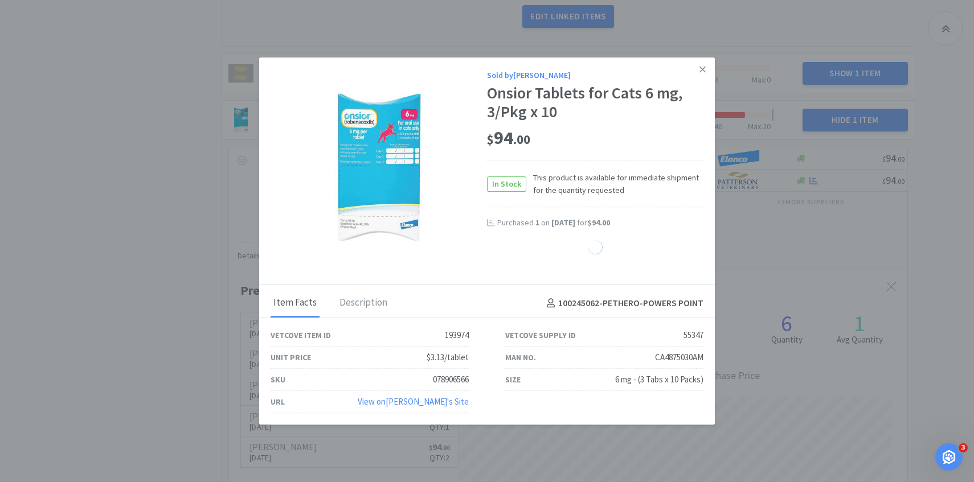
select select "1"
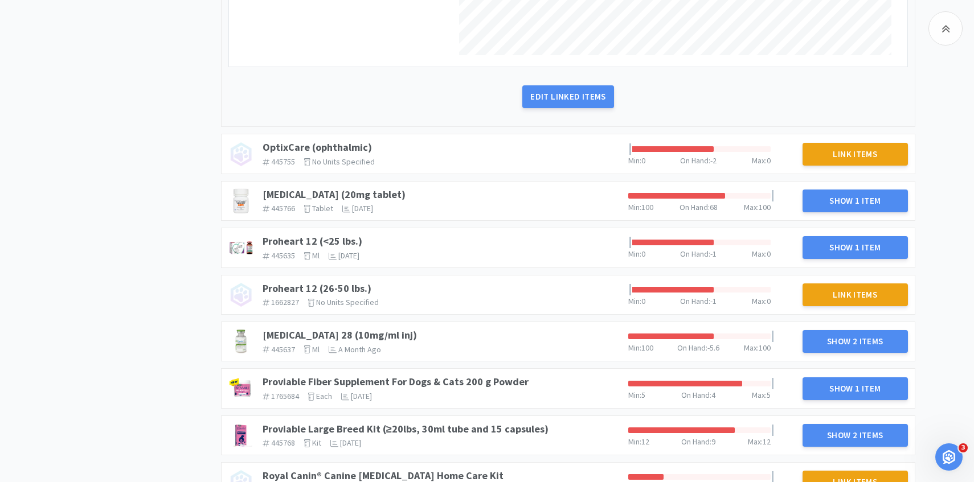
scroll to position [2198, 0]
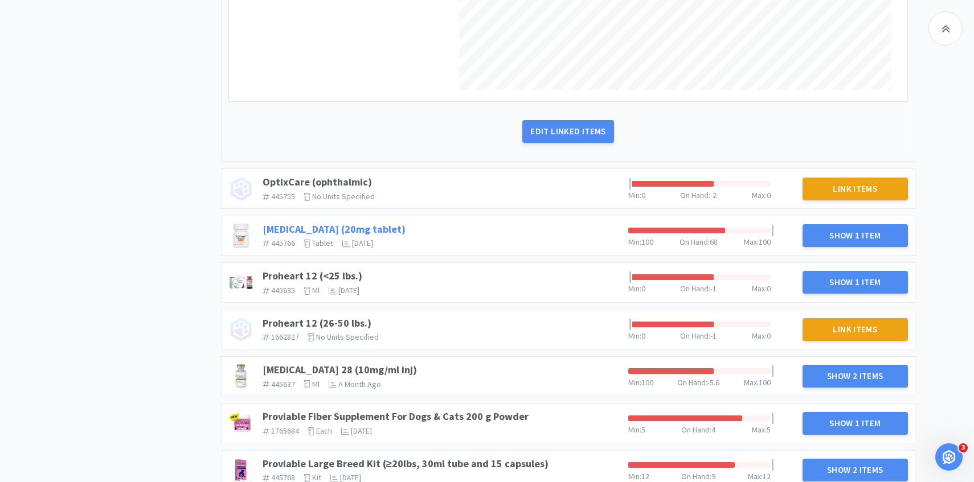
click at [349, 224] on link "Prednisone (20mg tablet)" at bounding box center [334, 229] width 143 height 13
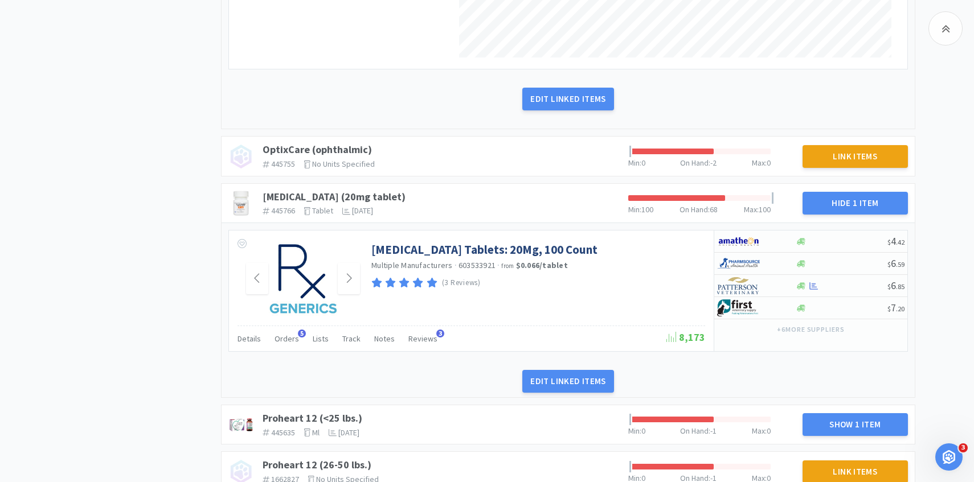
scroll to position [2265, 0]
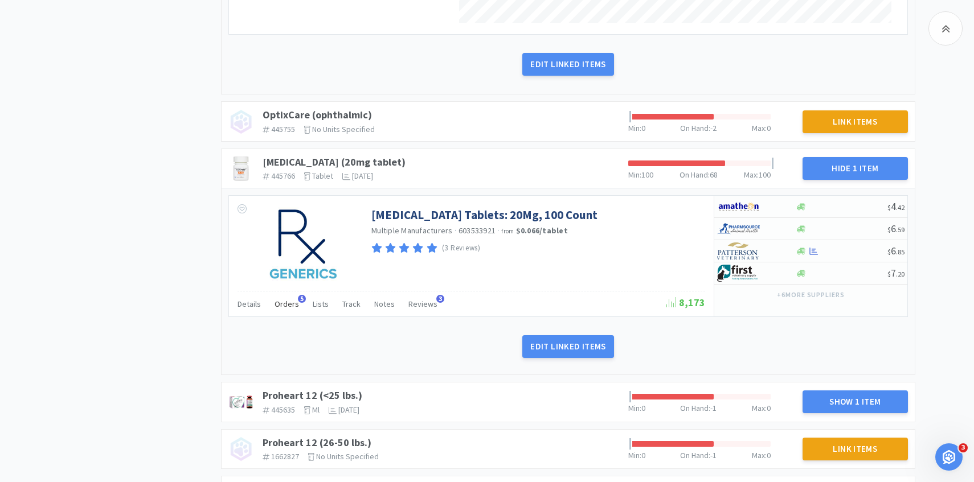
click at [286, 305] on span "Orders" at bounding box center [286, 304] width 24 height 10
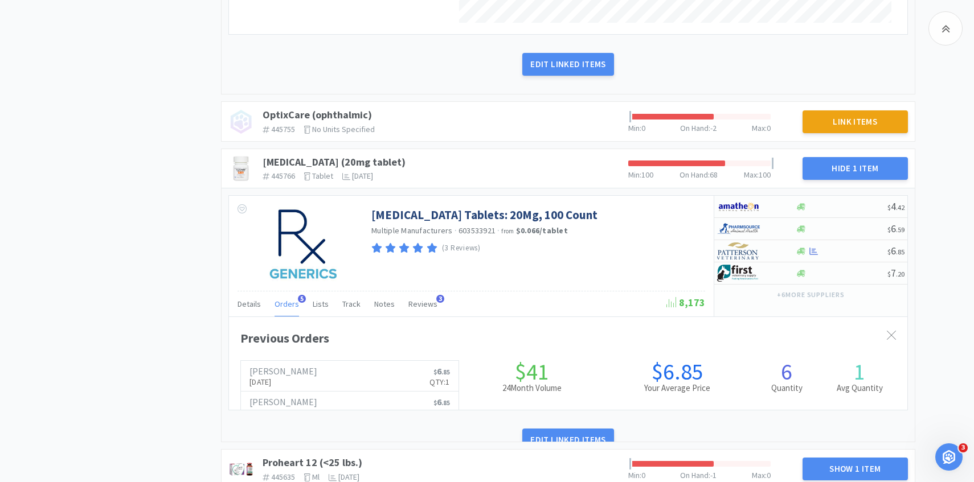
scroll to position [312, 678]
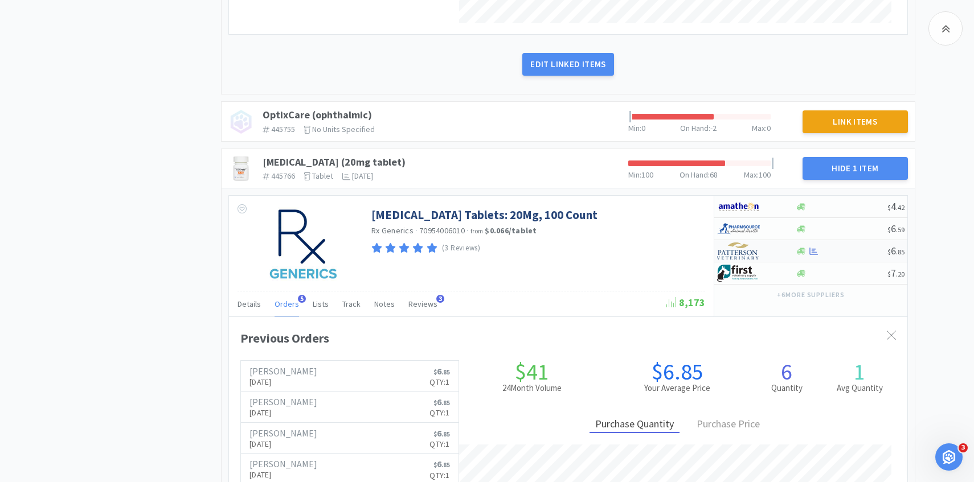
click at [739, 255] on img at bounding box center [738, 251] width 43 height 17
select select "1"
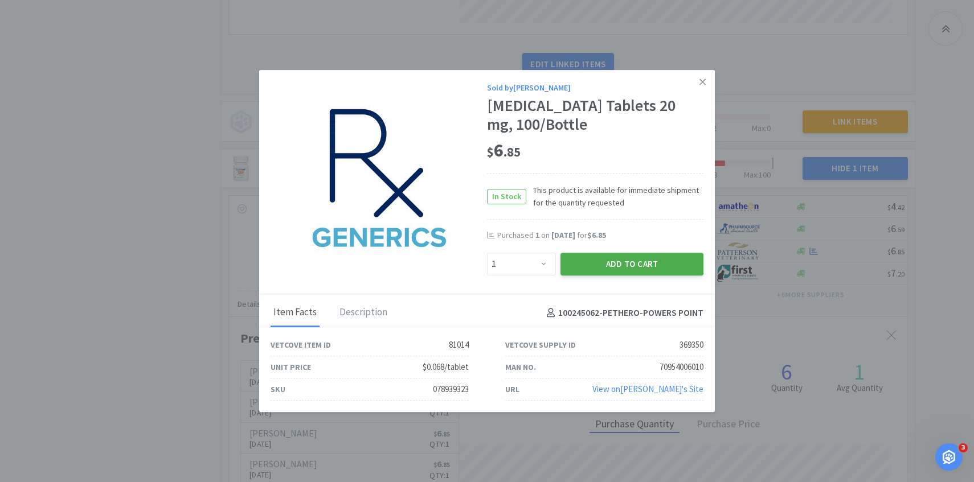
click at [585, 267] on button "Add to Cart" at bounding box center [631, 264] width 143 height 23
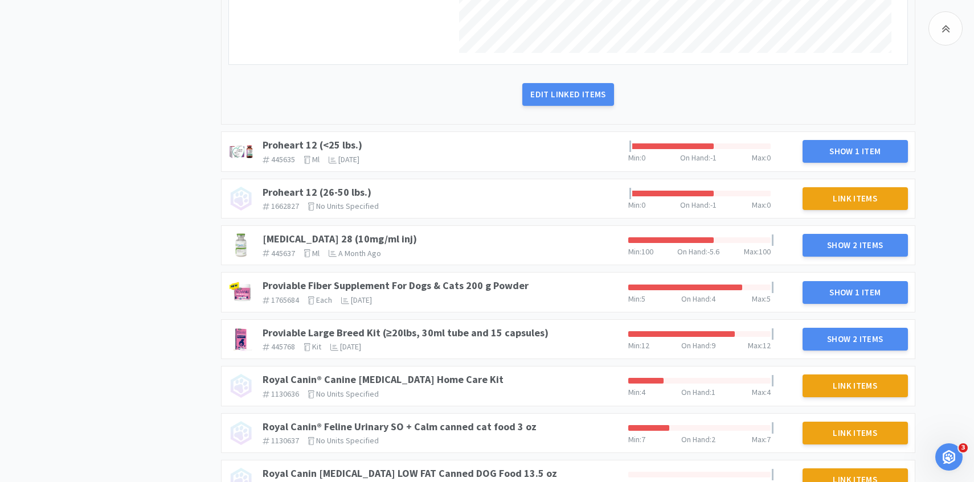
scroll to position [2888, 0]
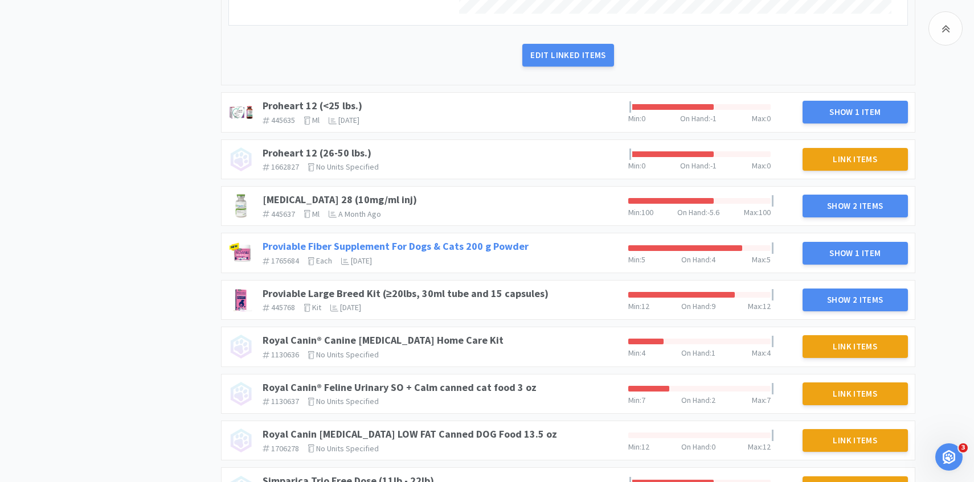
click at [490, 250] on link "Proviable Fiber Supplement For Dogs & Cats 200 g Powder" at bounding box center [396, 246] width 266 height 13
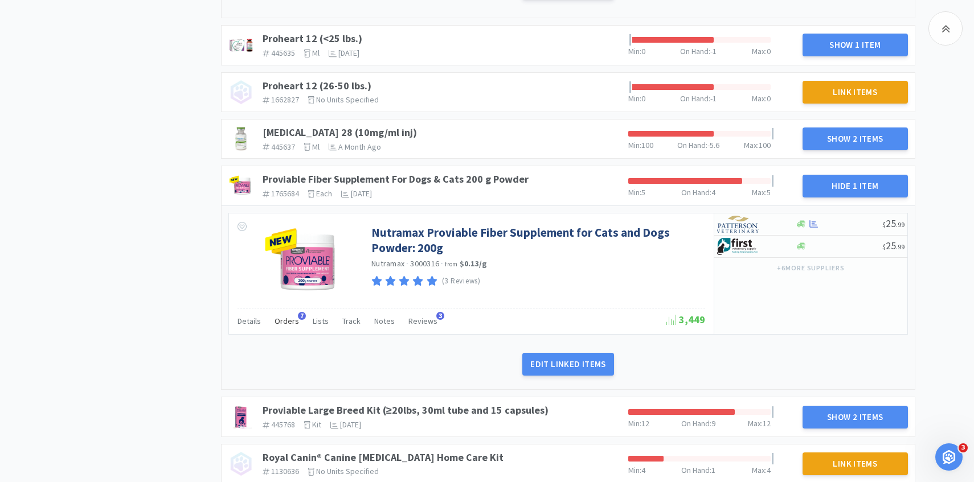
scroll to position [2968, 0]
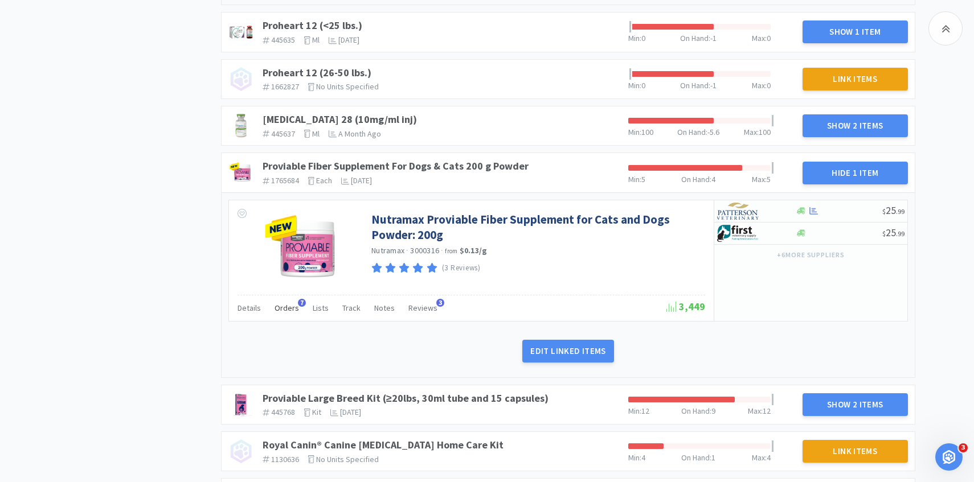
click at [294, 304] on span "Orders" at bounding box center [286, 308] width 24 height 10
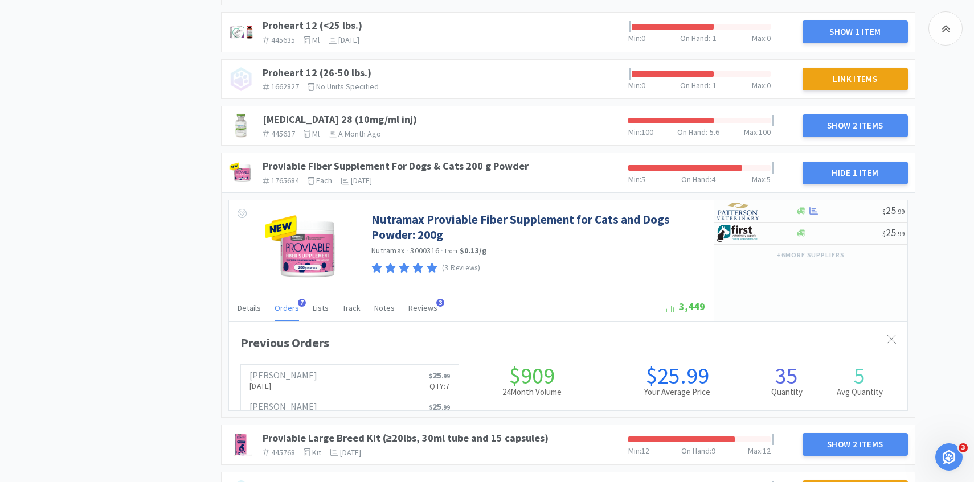
scroll to position [312, 678]
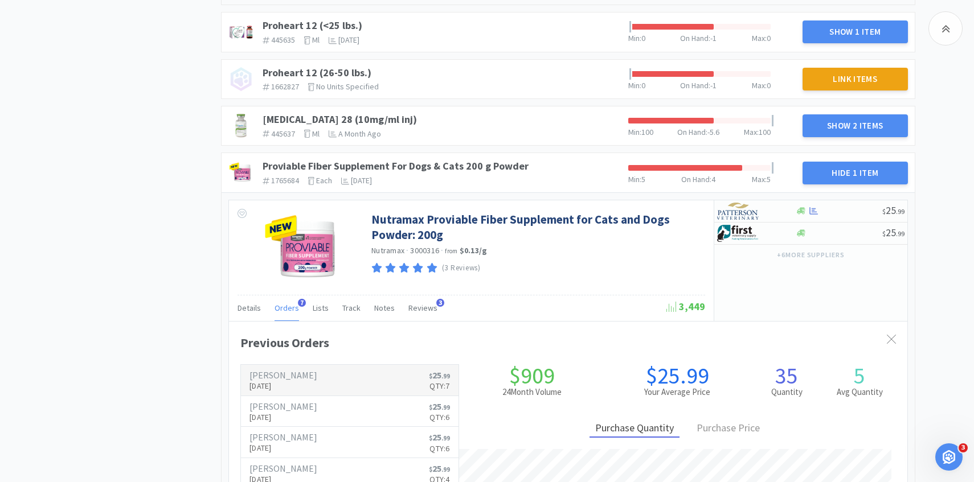
click at [309, 372] on link "Patterson Sep 2nd, 2025 $ 25 . 99 Qty: 7" at bounding box center [350, 380] width 218 height 31
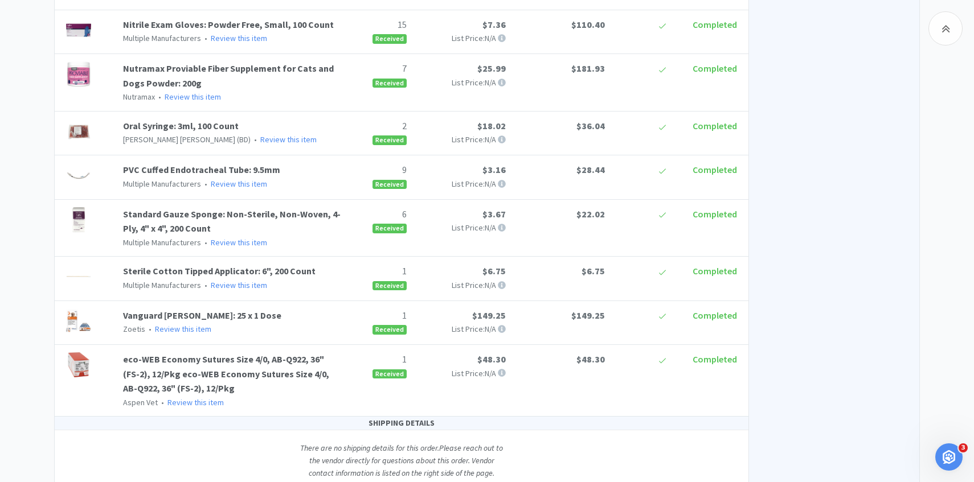
scroll to position [788, 0]
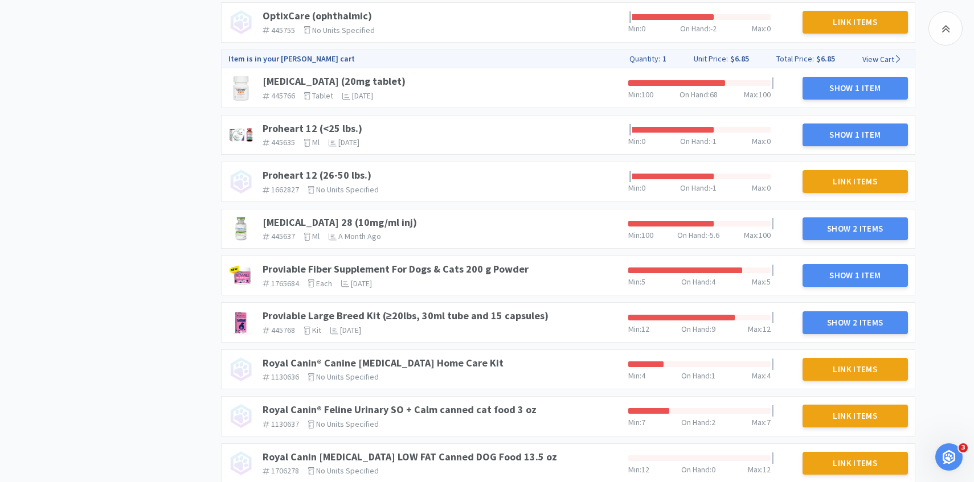
scroll to position [980, 0]
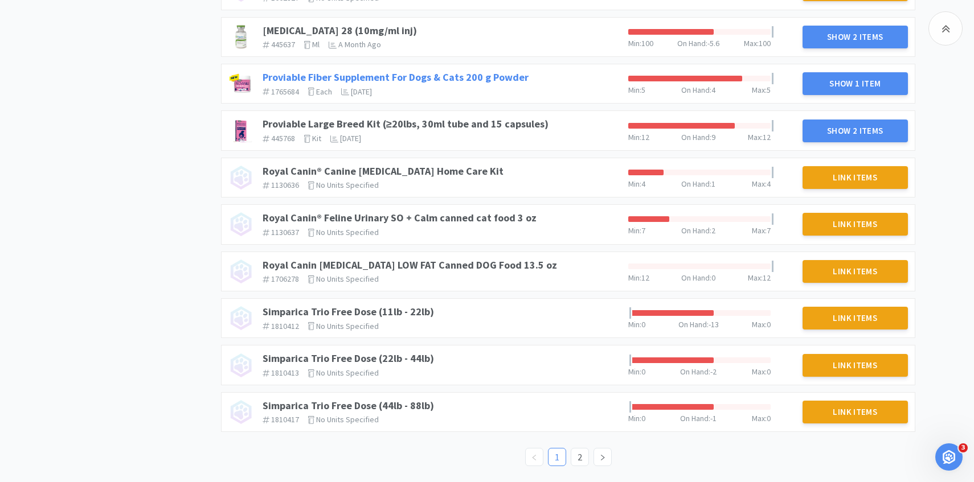
click at [483, 77] on link "Proviable Fiber Supplement For Dogs & Cats 200 g Powder" at bounding box center [396, 77] width 266 height 13
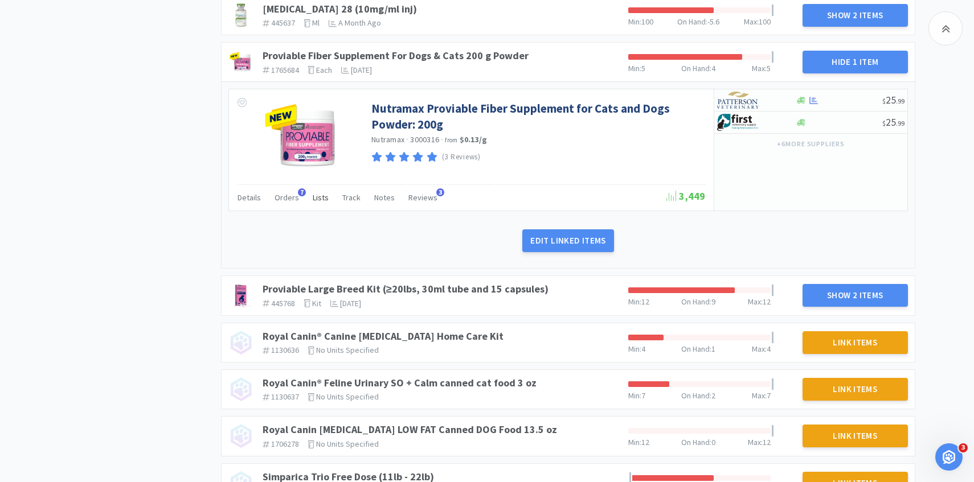
scroll to position [1027, 0]
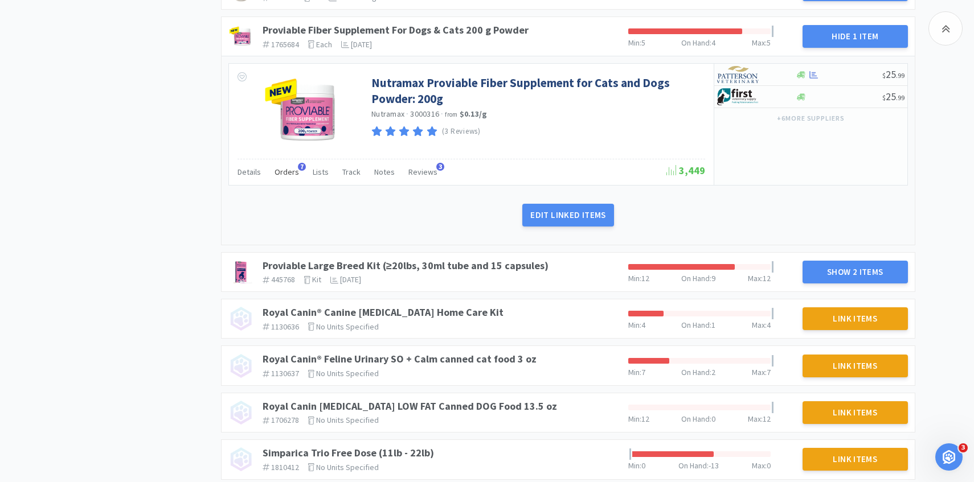
click at [288, 182] on div "Orders 7" at bounding box center [286, 174] width 24 height 22
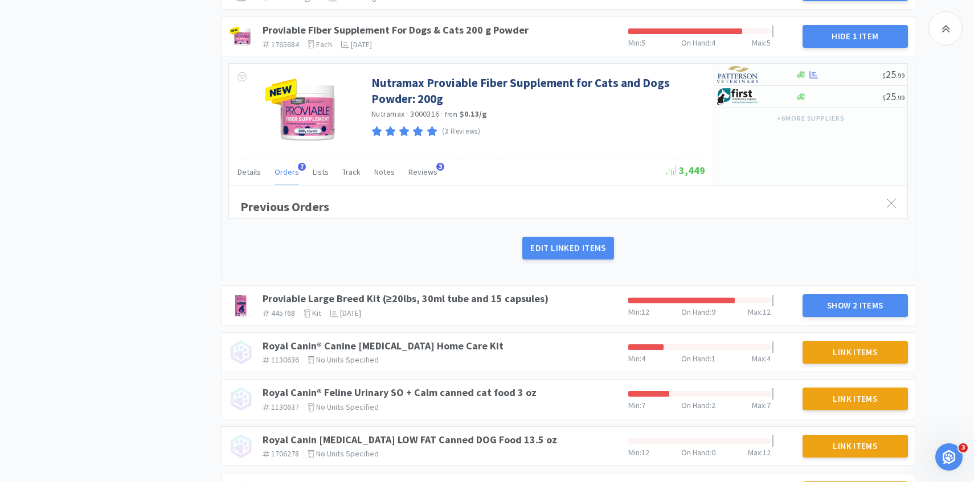
scroll to position [312, 678]
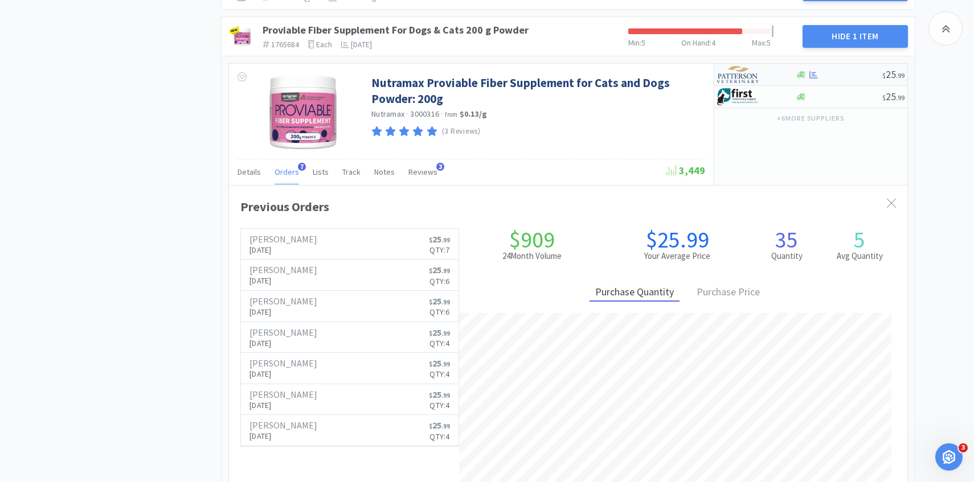
click at [735, 79] on img at bounding box center [738, 74] width 43 height 17
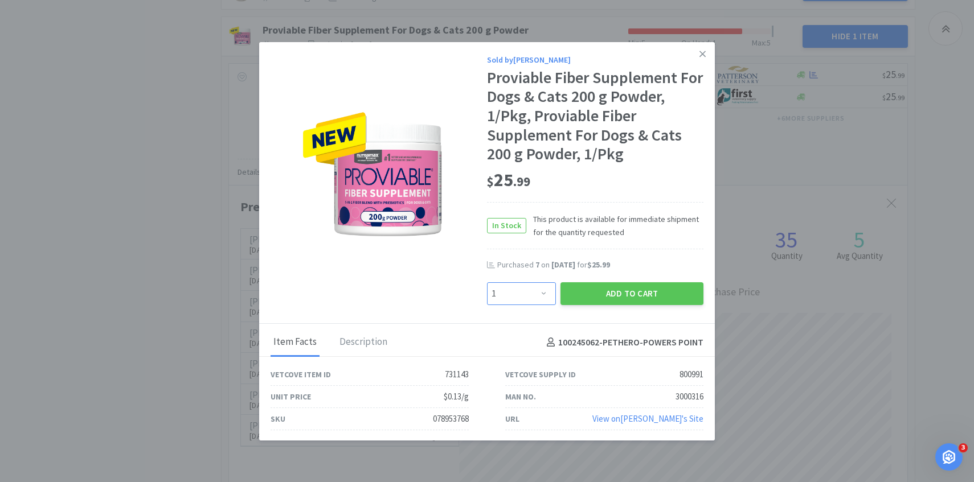
click at [527, 289] on select "Enter Quantity 1 2 3 4 5 6 7 8 9 10 11 12 13 14 15 16 17 18 19 20 Enter Quantity" at bounding box center [521, 293] width 69 height 23
select select "5"
click at [487, 282] on select "Enter Quantity 1 2 3 4 5 6 7 8 9 10 11 12 13 14 15 16 17 18 19 20 Enter Quantity" at bounding box center [521, 293] width 69 height 23
click at [608, 299] on button "Add to Cart" at bounding box center [631, 293] width 143 height 23
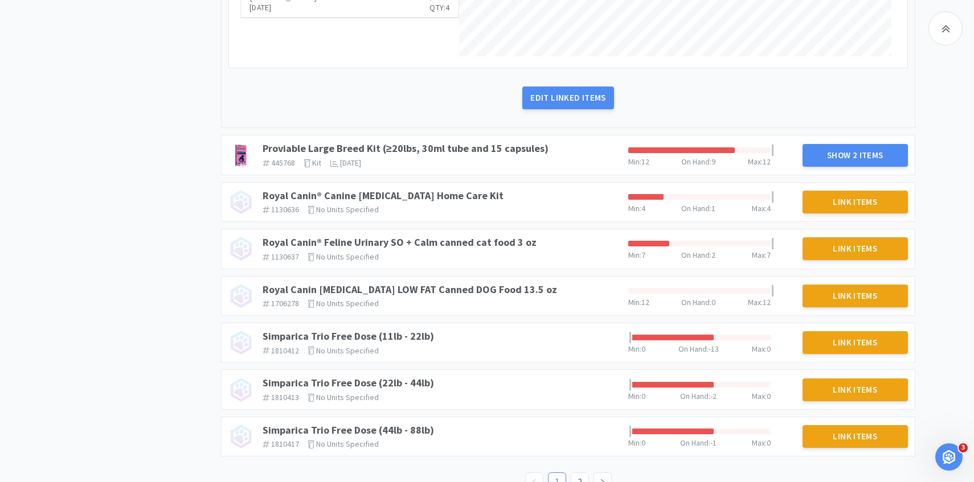
scroll to position [1486, 0]
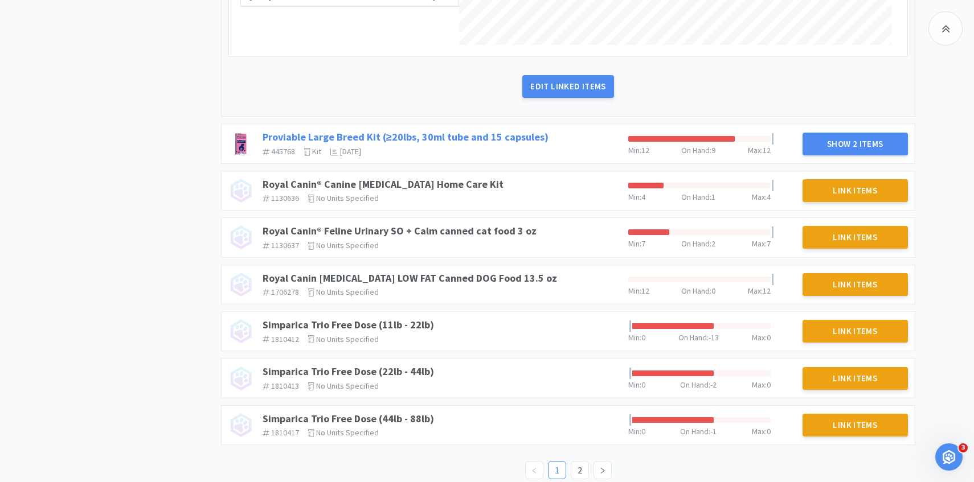
click at [528, 138] on link "Proviable Large Breed Kit (≥20lbs, 30ml tube and 15 capsules)" at bounding box center [406, 136] width 286 height 13
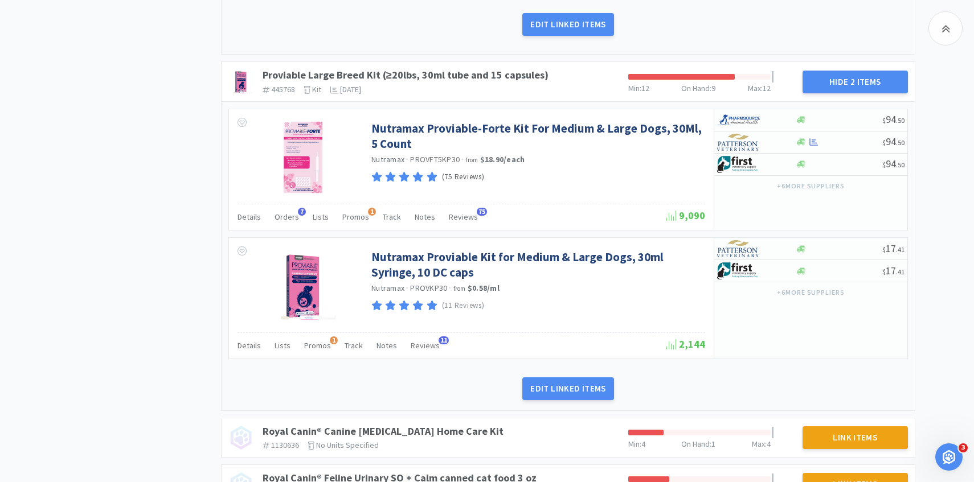
scroll to position [1565, 0]
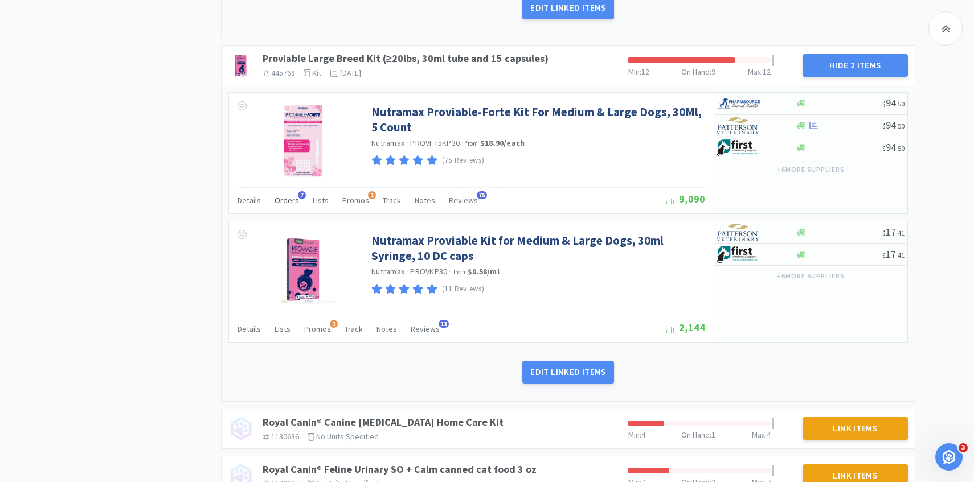
click at [290, 204] on span "Orders" at bounding box center [286, 200] width 24 height 10
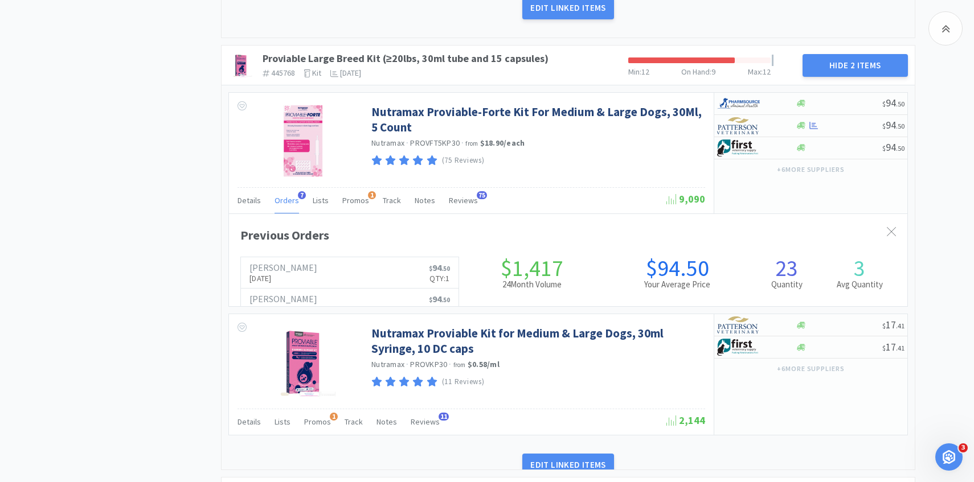
scroll to position [312, 678]
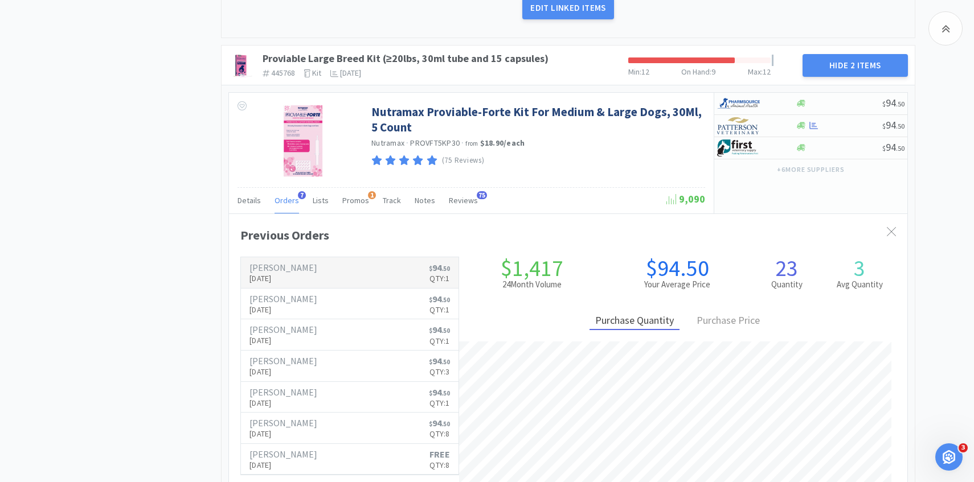
click at [290, 276] on p "Sep 3rd, 2025" at bounding box center [283, 278] width 68 height 13
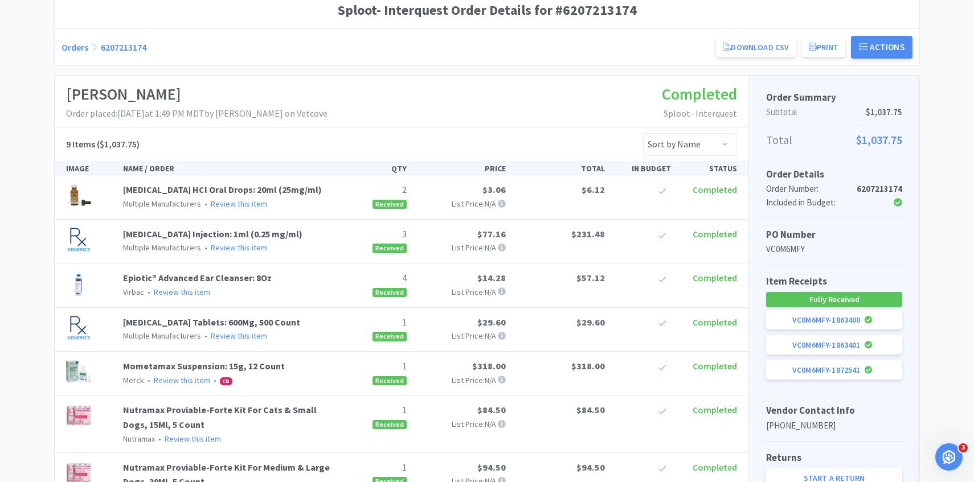
scroll to position [338, 0]
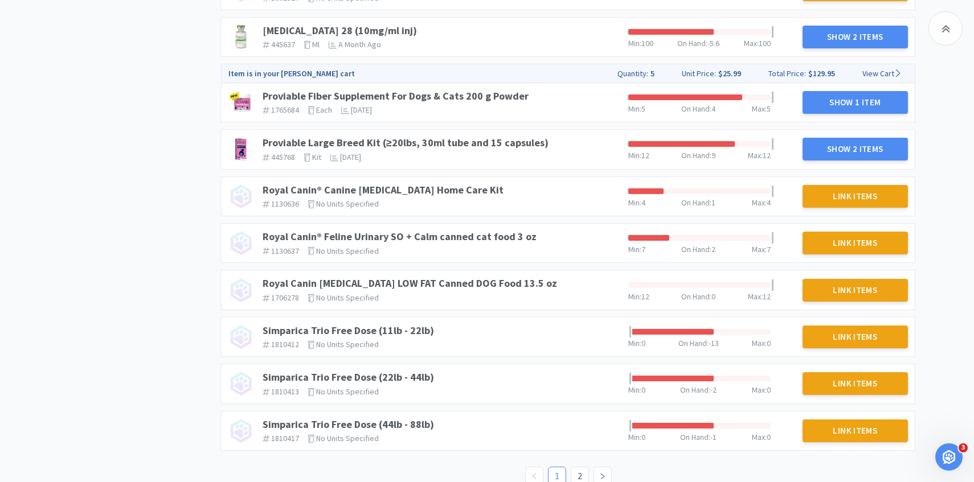
scroll to position [966, 0]
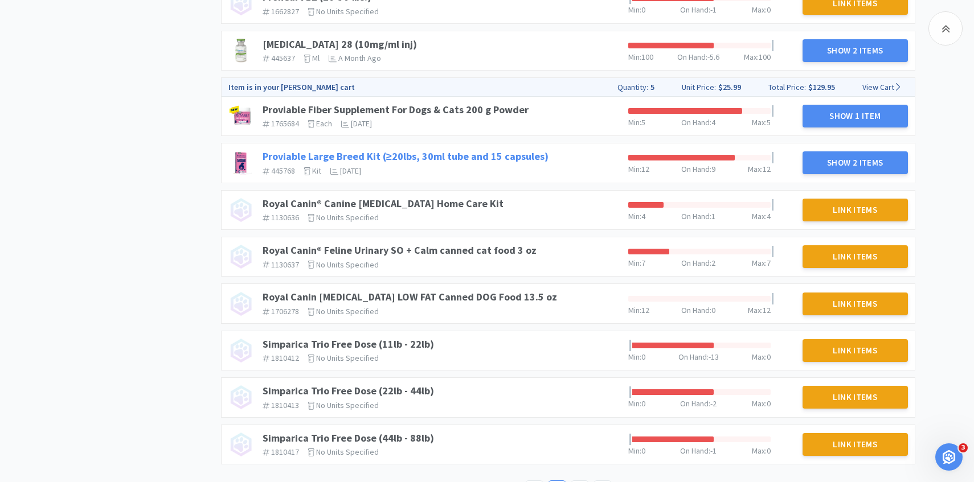
click at [489, 155] on link "Proviable Large Breed Kit (≥20lbs, 30ml tube and 15 capsules)" at bounding box center [406, 156] width 286 height 13
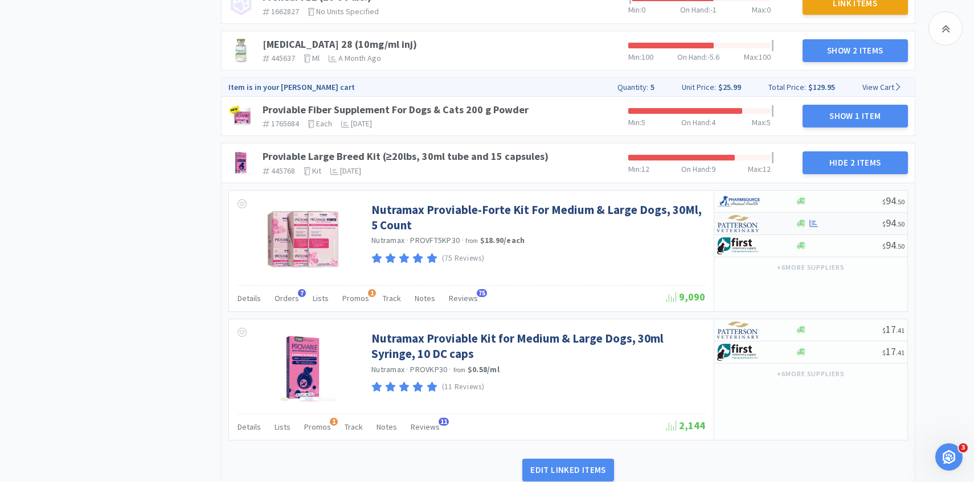
click at [745, 220] on img at bounding box center [738, 223] width 43 height 17
select select "1"
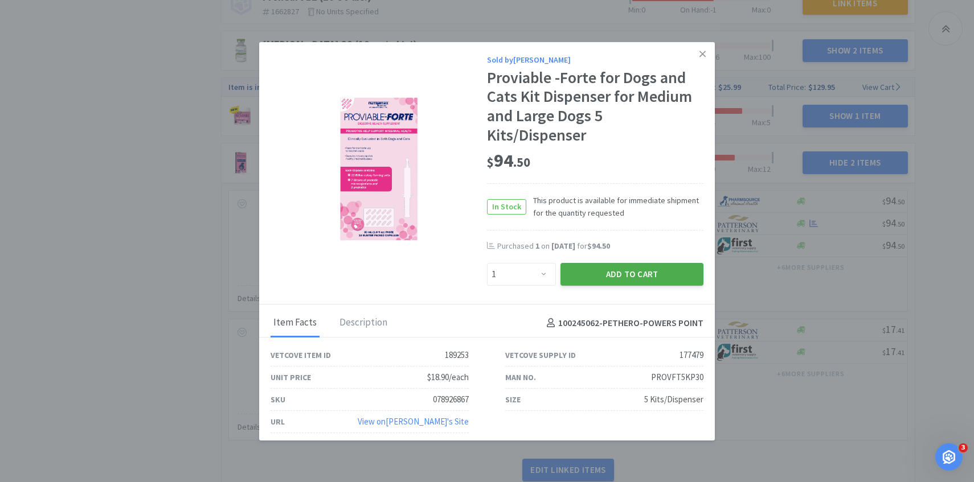
click at [670, 267] on button "Add to Cart" at bounding box center [631, 274] width 143 height 23
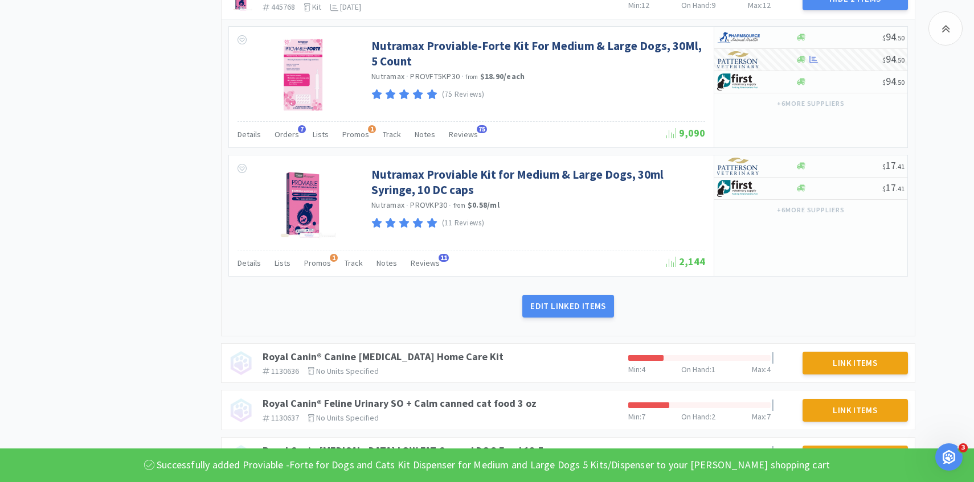
scroll to position [1335, 0]
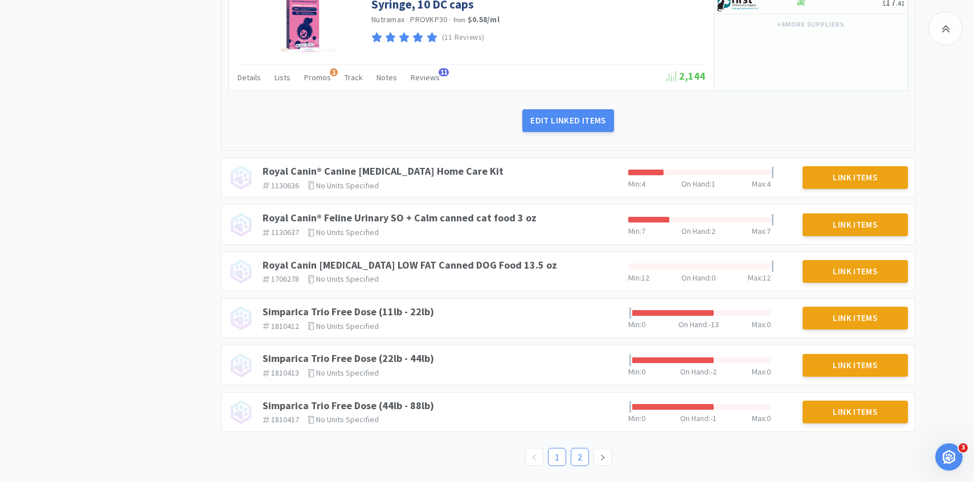
click at [575, 456] on link "2" at bounding box center [579, 457] width 17 height 17
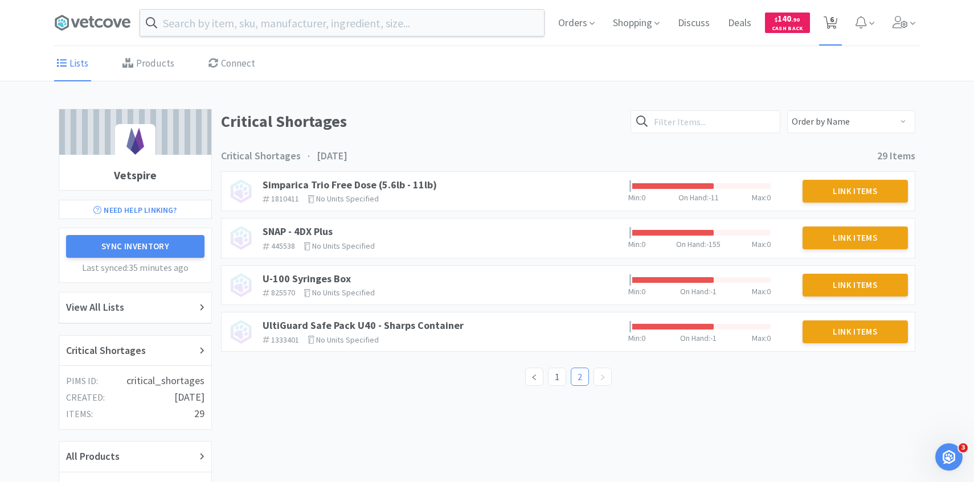
click at [839, 34] on span "6" at bounding box center [830, 23] width 23 height 46
select select "1"
select select "3"
select select "5"
select select "1"
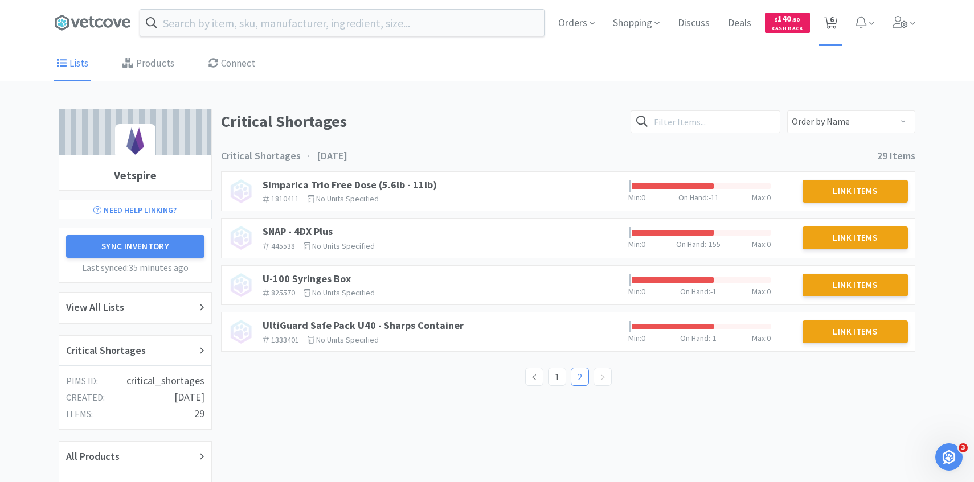
select select "1"
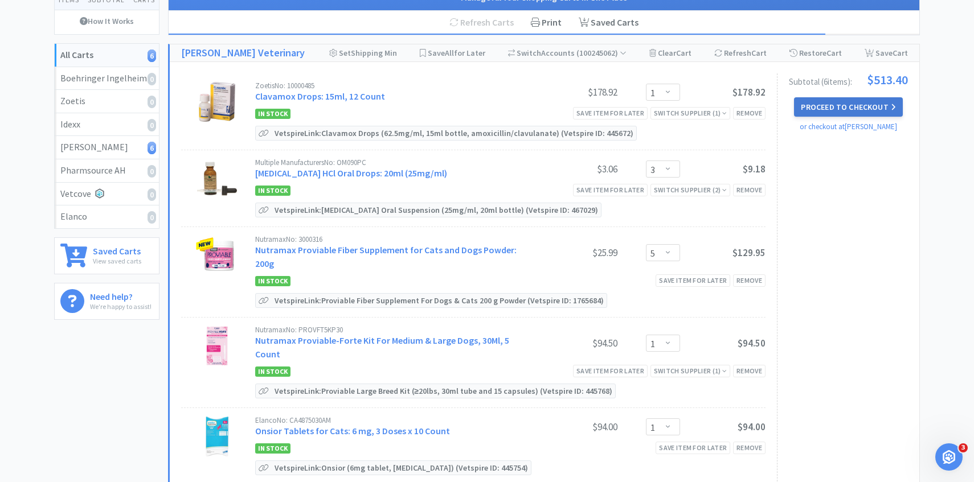
click at [848, 105] on button "Proceed to Checkout" at bounding box center [848, 106] width 108 height 19
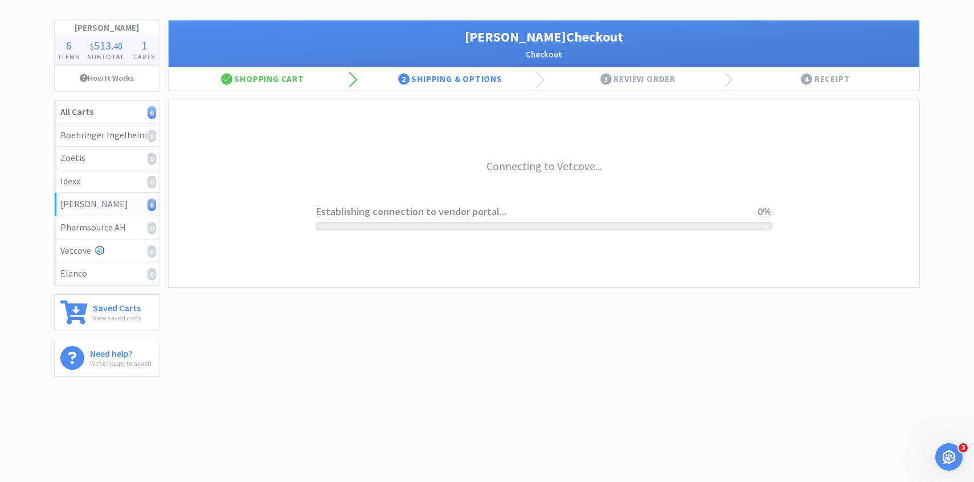
scroll to position [49, 0]
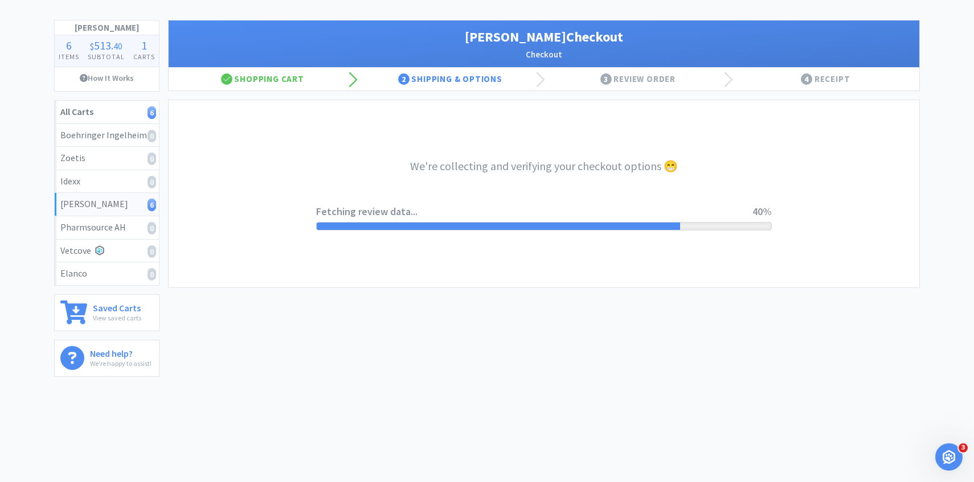
select select "1"
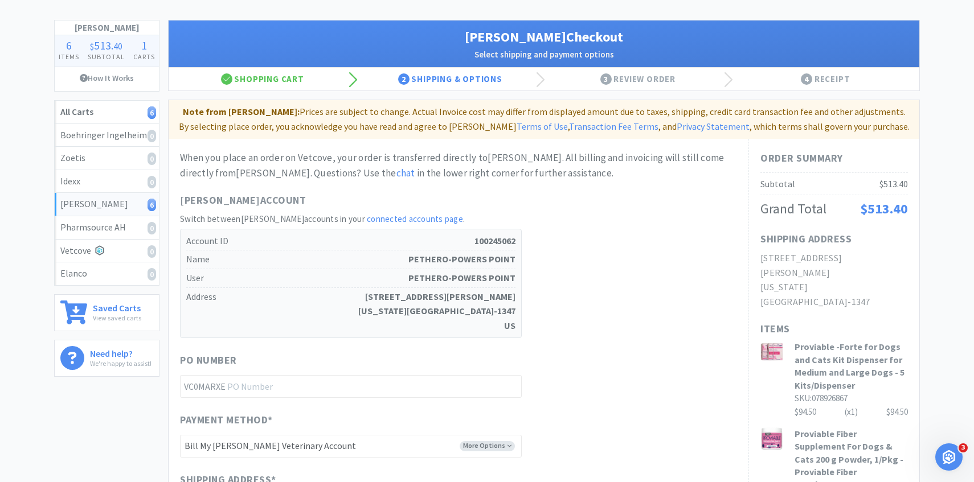
scroll to position [0, 0]
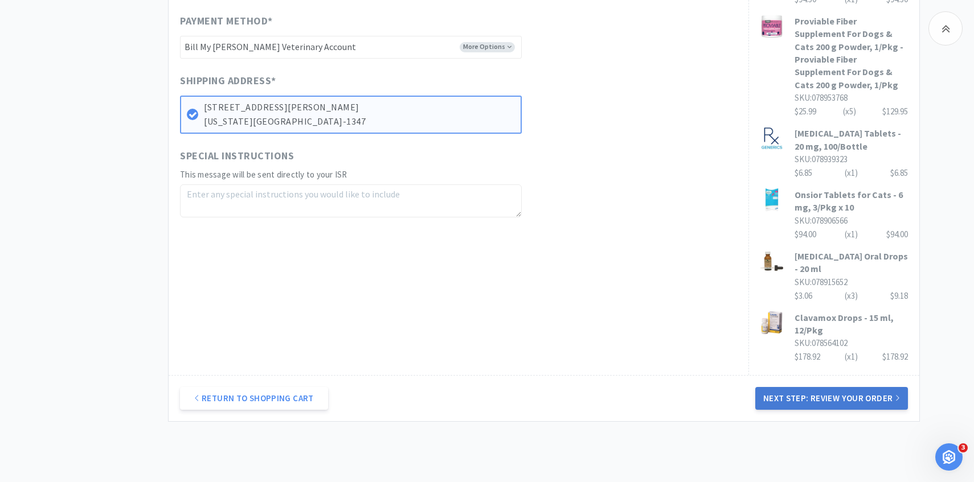
click at [814, 387] on button "Next Step: Review Your Order" at bounding box center [831, 398] width 153 height 23
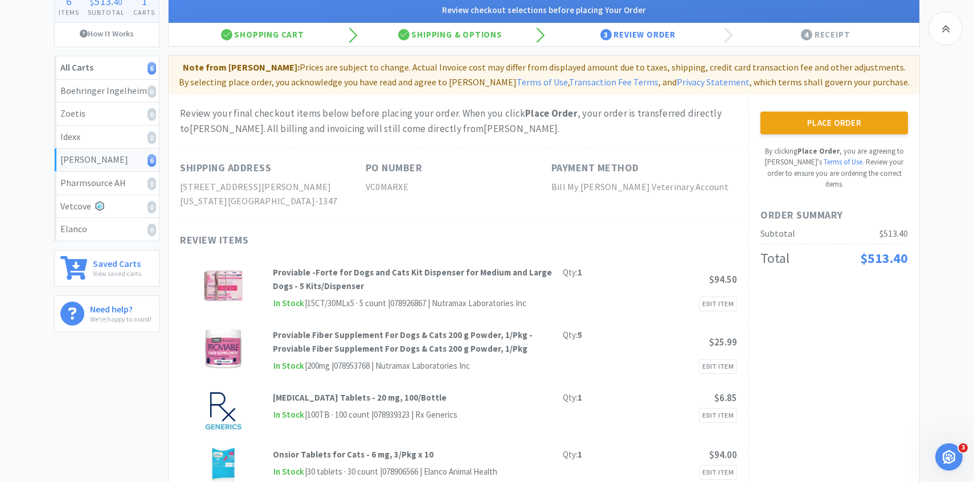
scroll to position [44, 0]
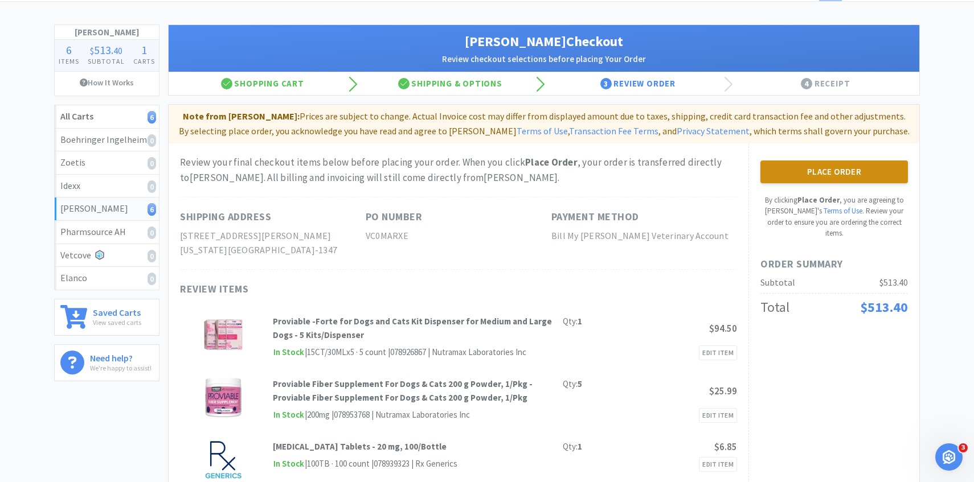
click at [887, 167] on button "Place Order" at bounding box center [833, 172] width 147 height 23
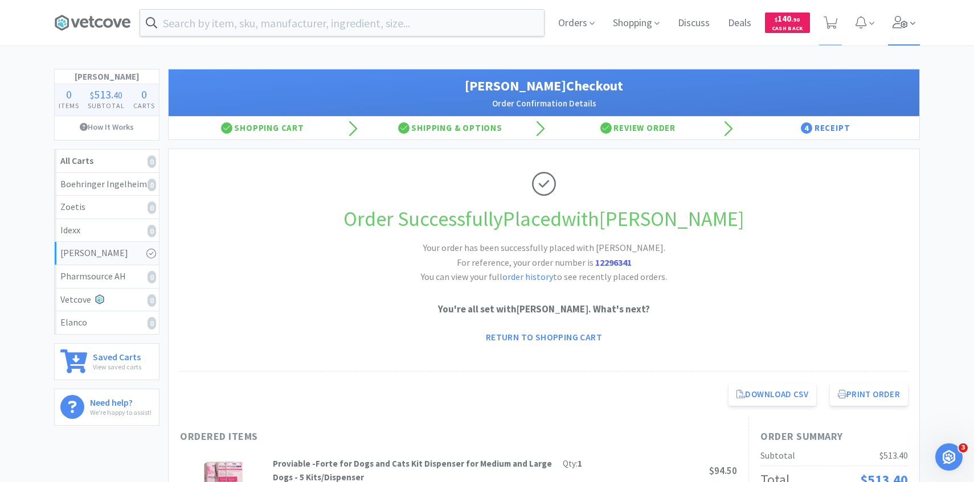
click at [892, 24] on icon at bounding box center [900, 22] width 16 height 13
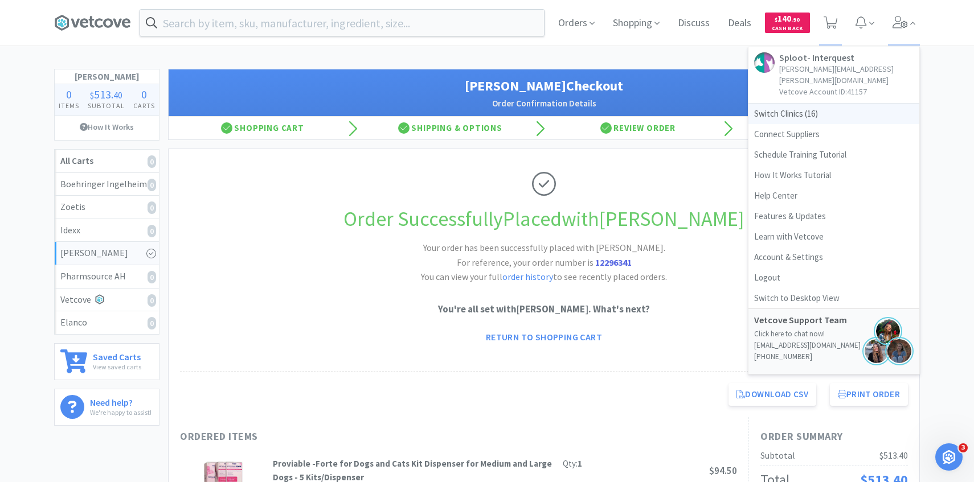
click at [806, 110] on span "Switch Clinics ( 16 )" at bounding box center [833, 114] width 171 height 21
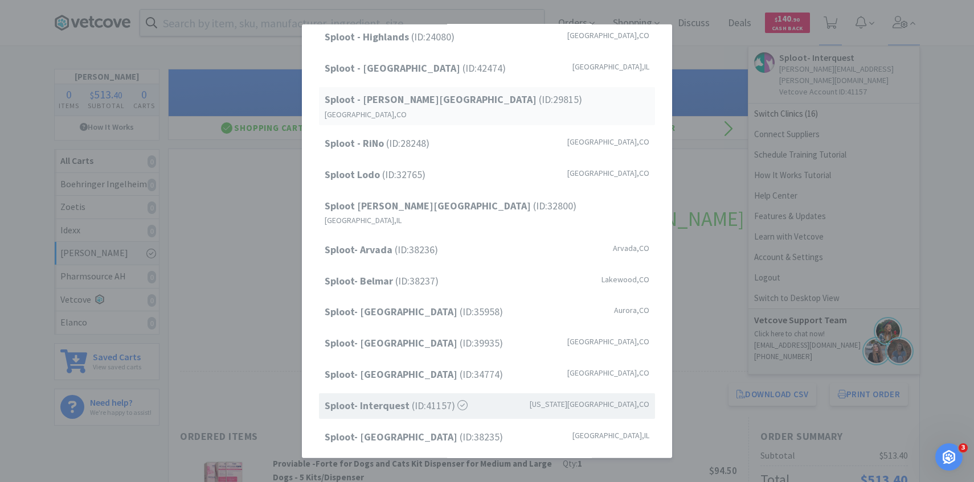
scroll to position [109, 0]
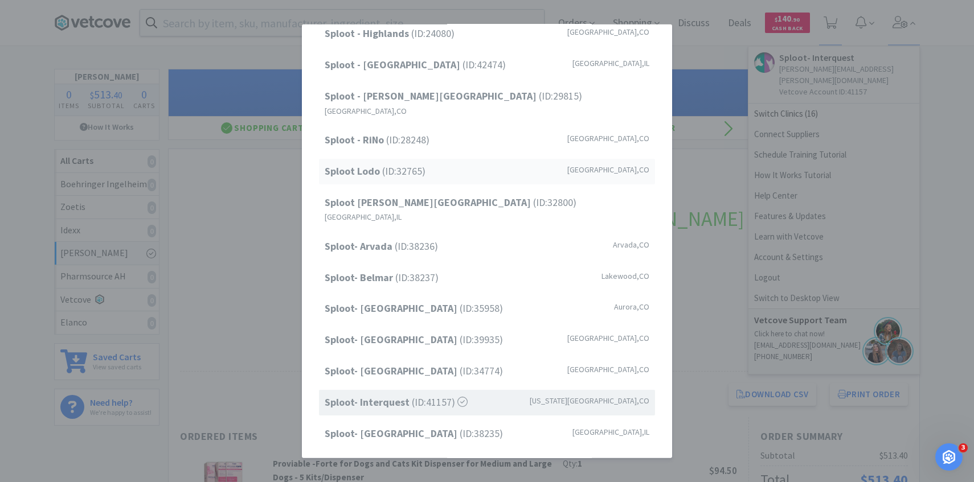
click at [445, 162] on div "Sploot Lodo (ID: 32765 ) Denver , CO" at bounding box center [487, 172] width 336 height 26
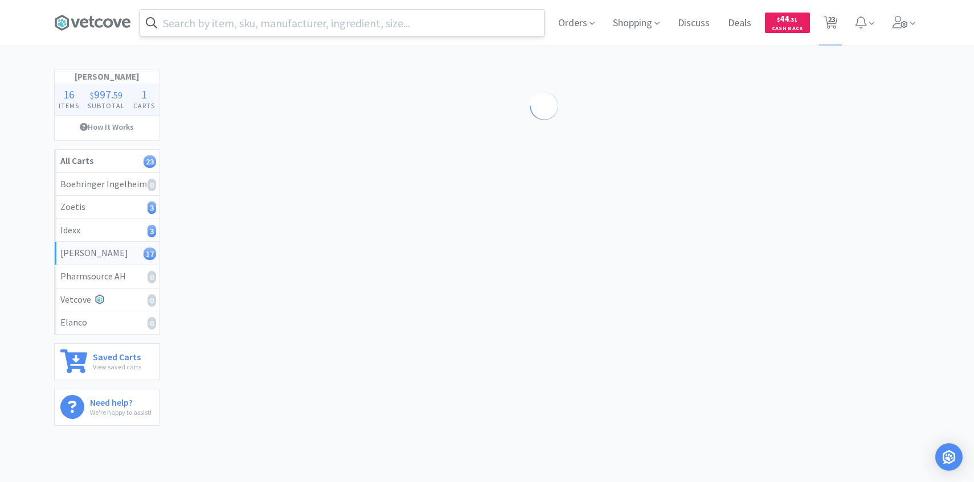
click at [365, 27] on input "text" at bounding box center [342, 23] width 404 height 26
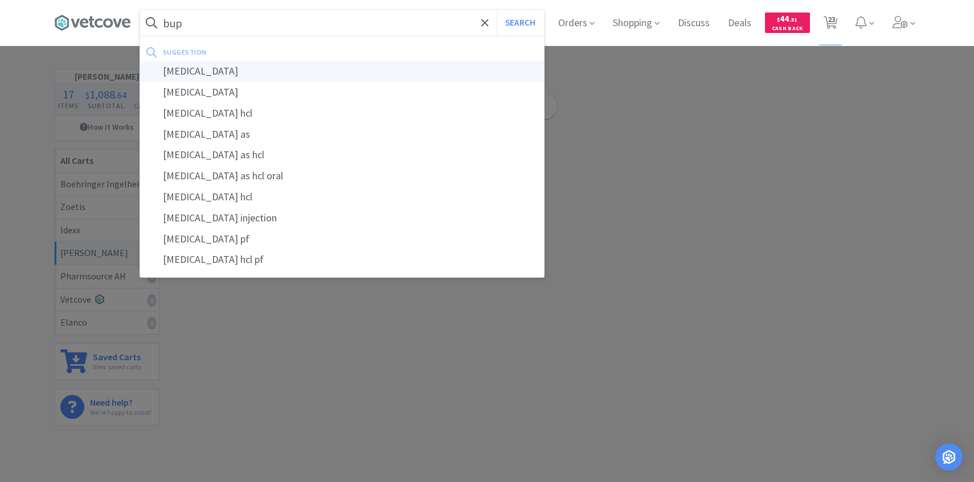
click at [370, 68] on div "[MEDICAL_DATA]" at bounding box center [342, 71] width 404 height 21
type input "[MEDICAL_DATA]"
select select "1"
select select "3"
select select "1"
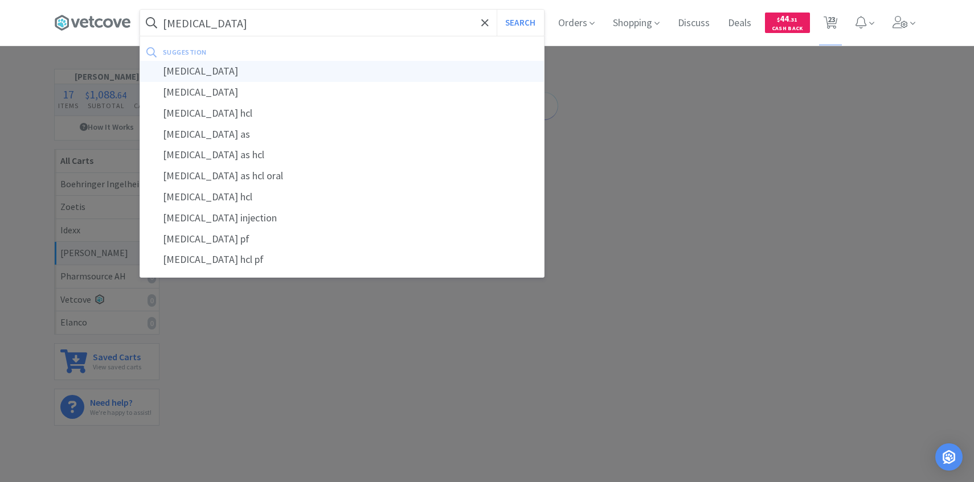
select select "3"
select select "1"
select select "2"
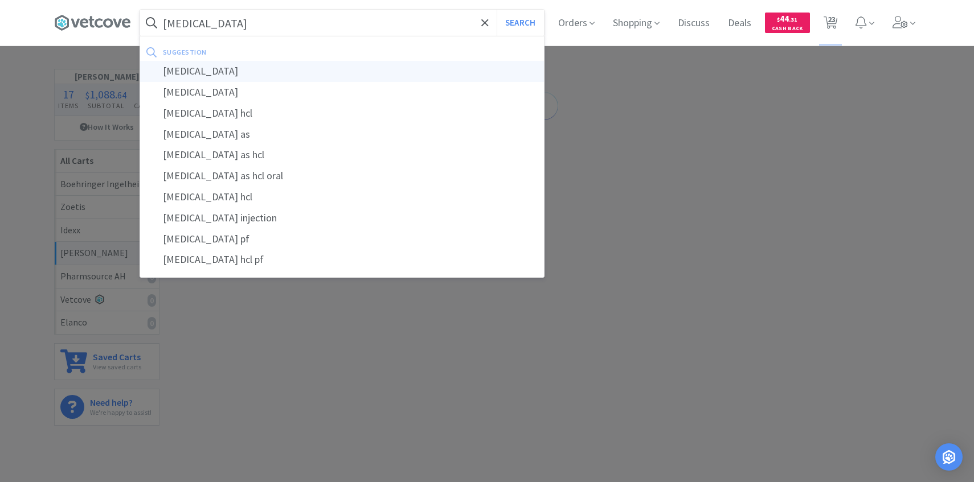
select select "1"
select select "50"
select select "20"
select select "50"
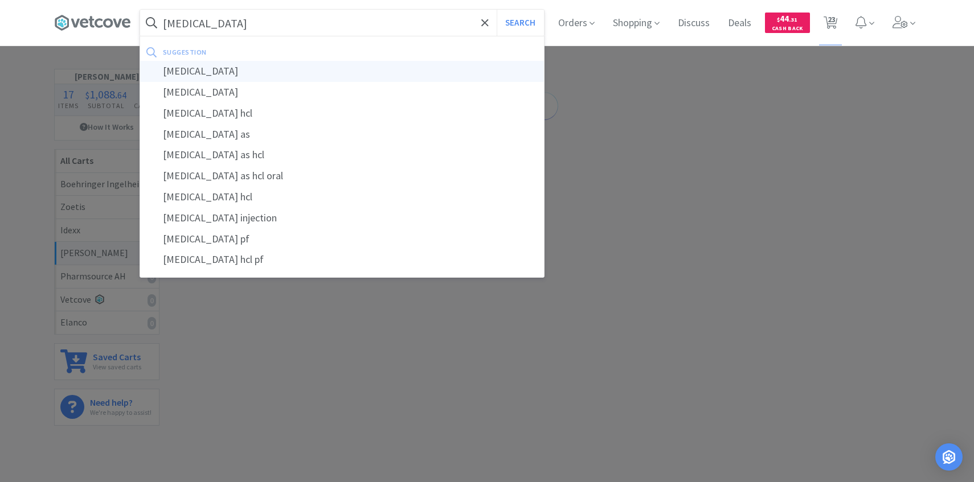
select select "25"
select select "1"
select select "100"
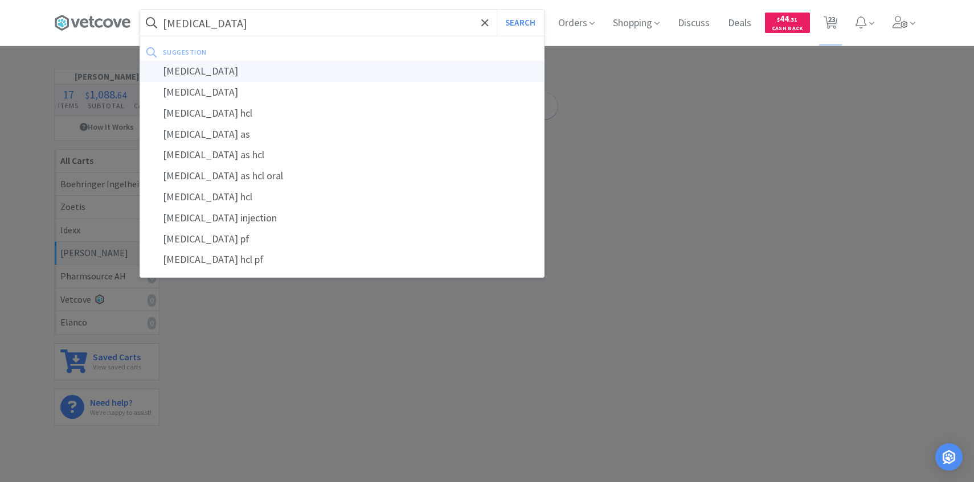
select select "1"
select select "10"
select select "5"
select select "10"
select select "1"
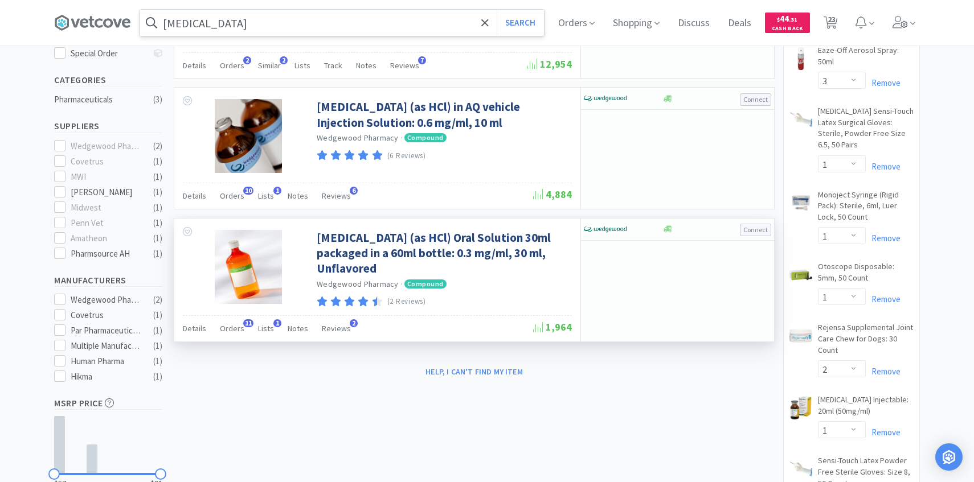
scroll to position [295, 0]
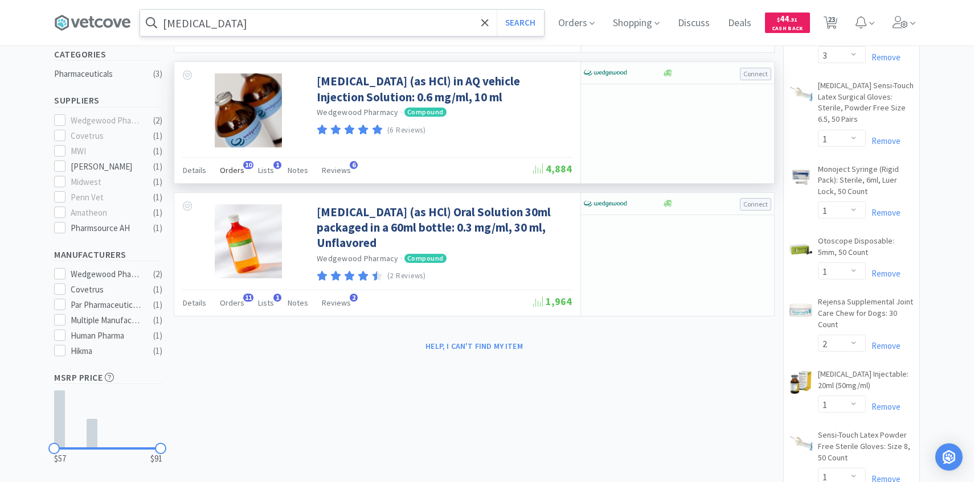
click at [237, 165] on span "Orders" at bounding box center [232, 170] width 24 height 10
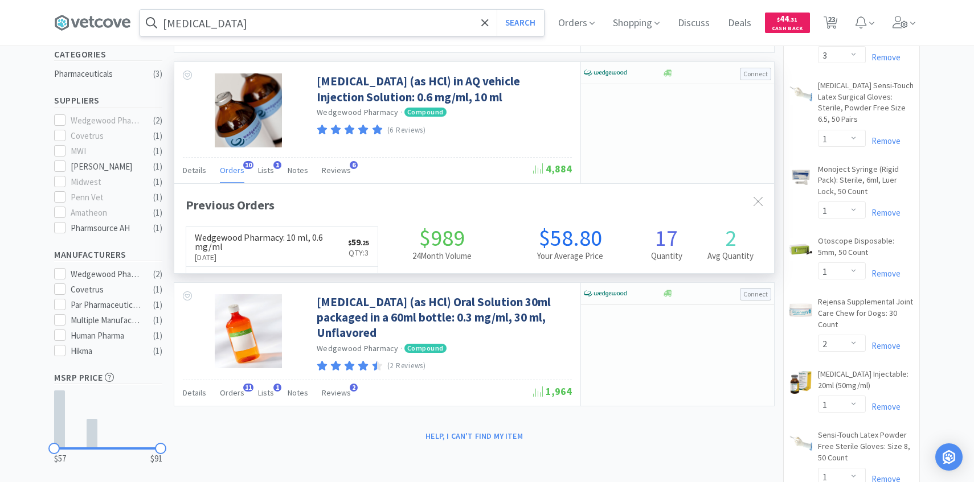
scroll to position [305, 600]
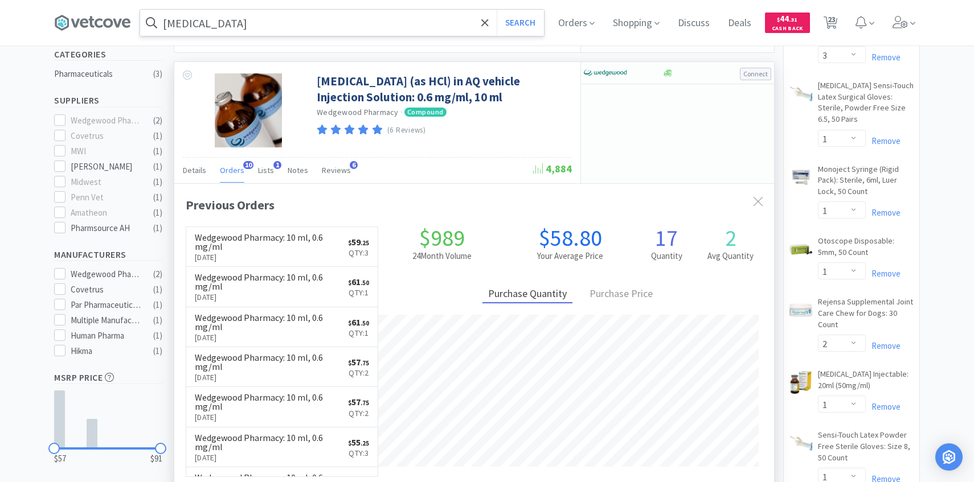
click at [237, 165] on span "Orders" at bounding box center [232, 170] width 24 height 10
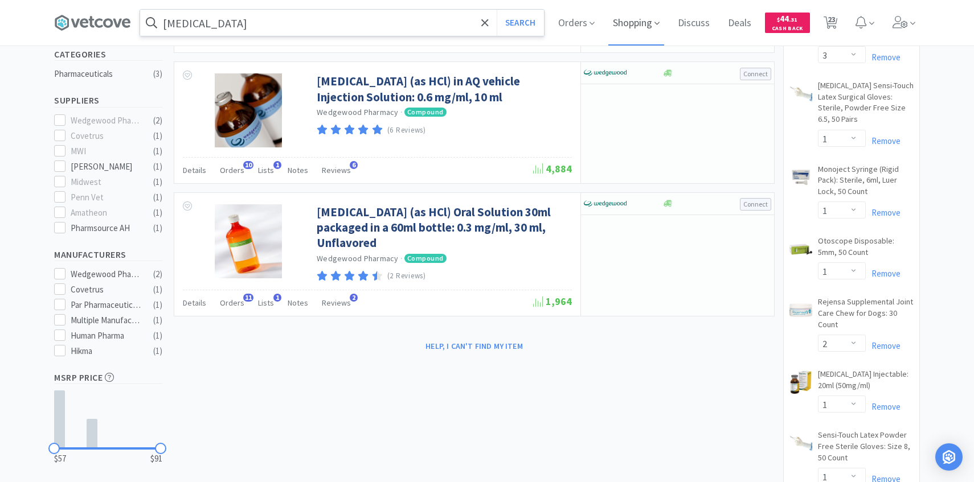
click at [629, 18] on span "Shopping" at bounding box center [636, 23] width 56 height 46
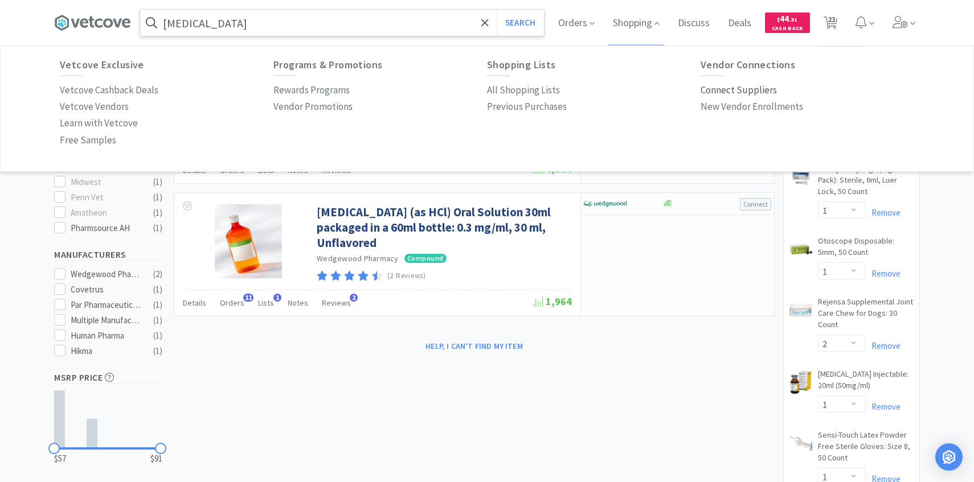
click at [748, 87] on p "Connect Suppliers" at bounding box center [738, 90] width 76 height 15
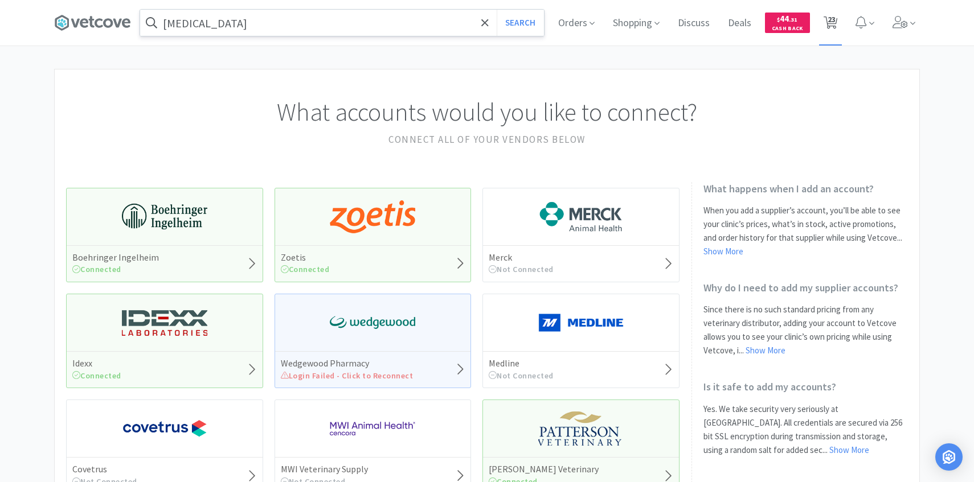
click at [819, 27] on span "23" at bounding box center [830, 23] width 23 height 46
select select "5"
select select "10"
select select "1"
select select "100"
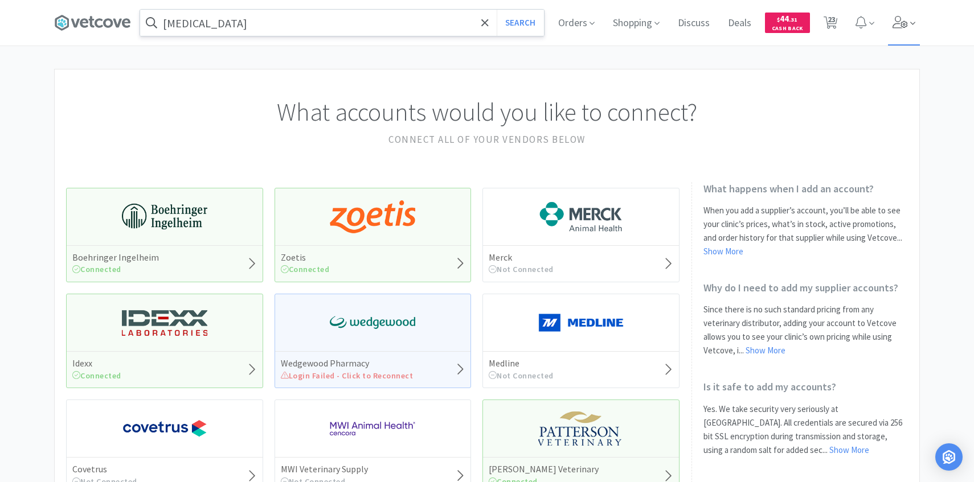
select select "1"
select select "10"
select select "1"
select select "3"
select select "1"
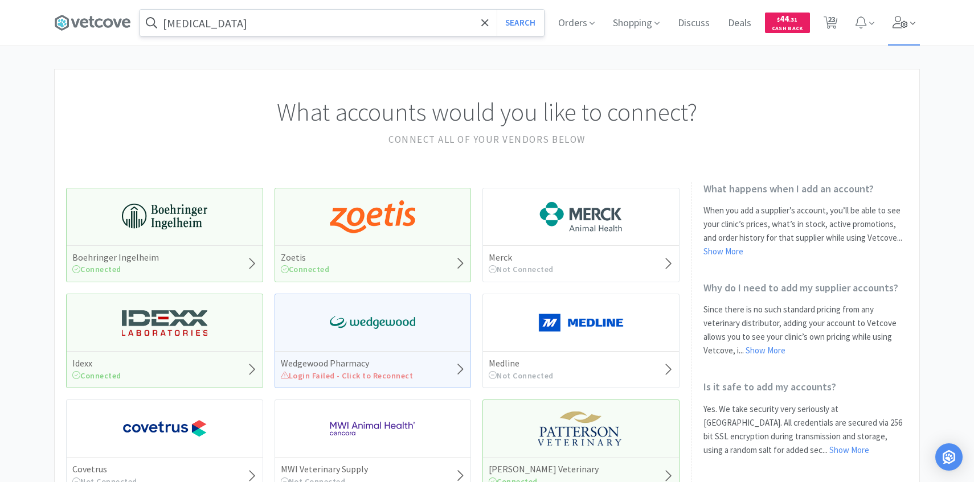
select select "3"
select select "1"
select select "2"
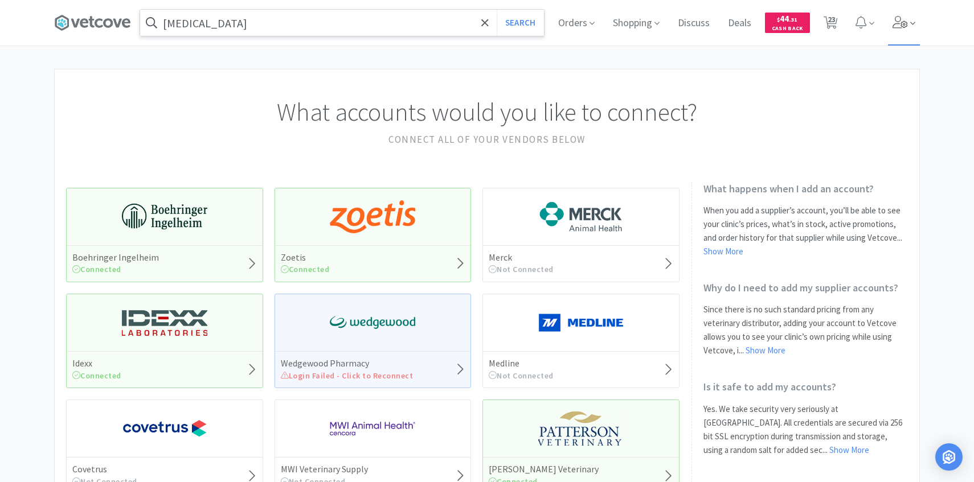
select select "1"
select select "50"
select select "20"
select select "50"
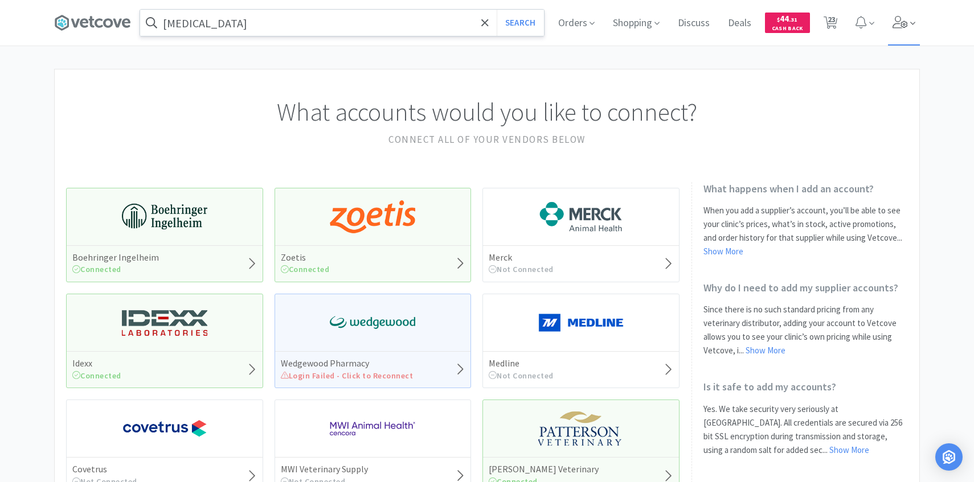
select select "25"
select select "1"
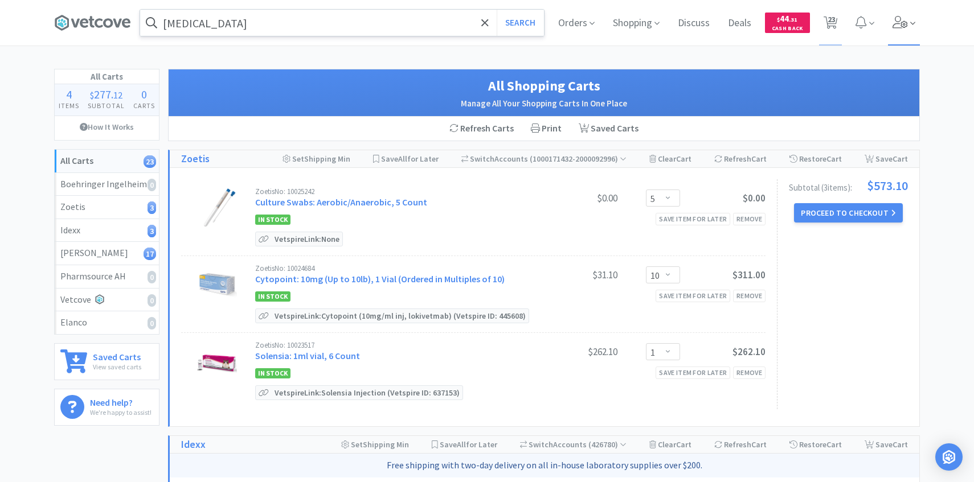
click at [908, 21] on span at bounding box center [904, 23] width 32 height 46
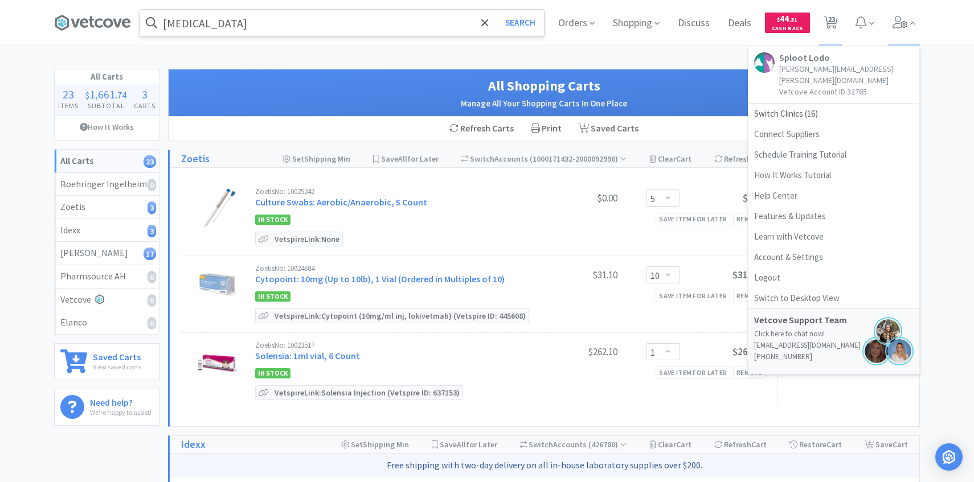
click at [458, 200] on div "Zoetis No: 10025242 Culture Swabs: Aerobic/Anaerobic, 5 Count" at bounding box center [393, 198] width 277 height 21
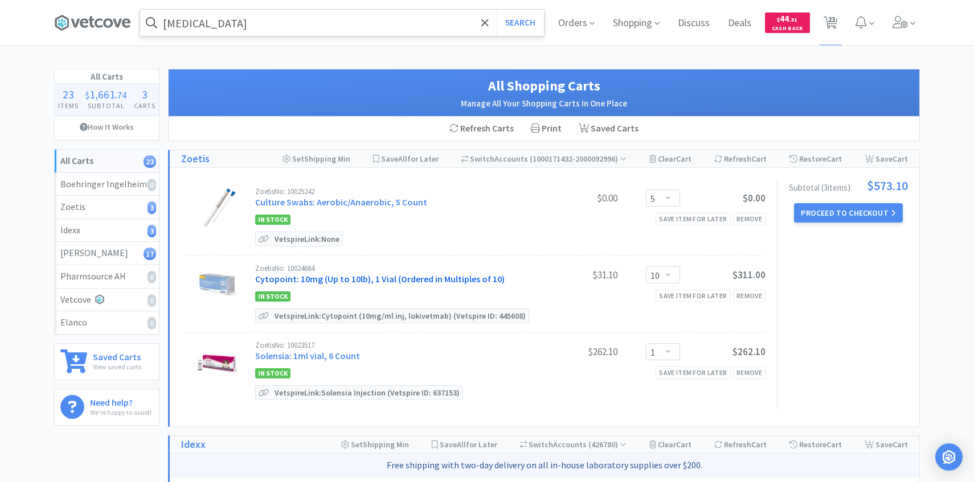
click at [435, 277] on link "Cytopoint: 10mg (Up to 10lb), 1 Vial (Ordered in Multiples of 10)" at bounding box center [379, 278] width 249 height 11
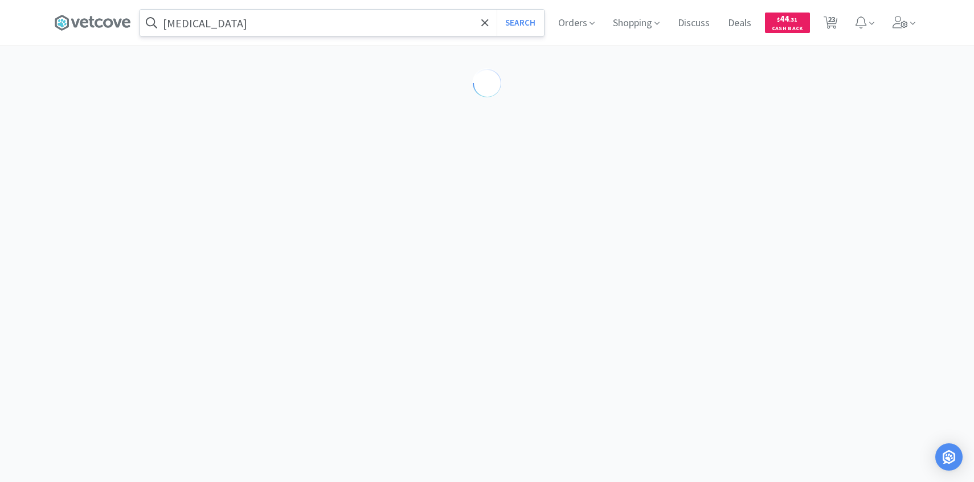
select select "298834"
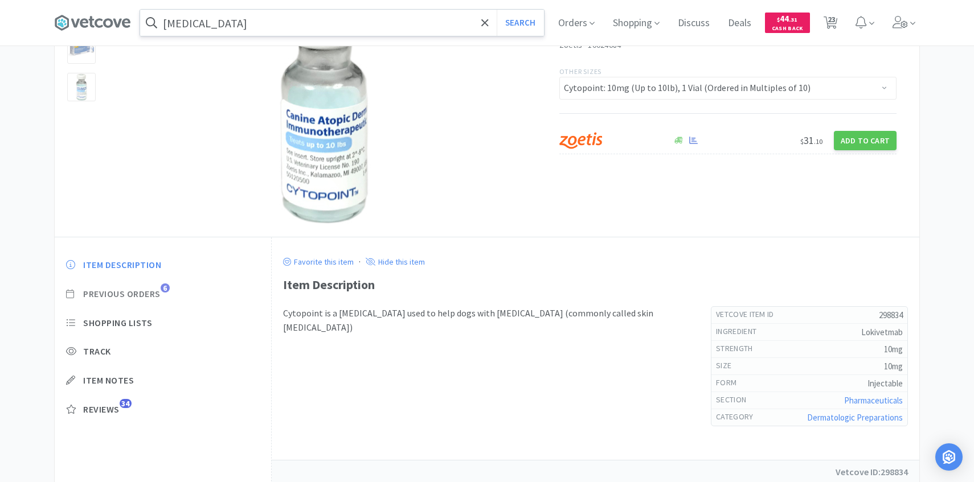
click at [144, 297] on span "Previous Orders" at bounding box center [121, 294] width 77 height 12
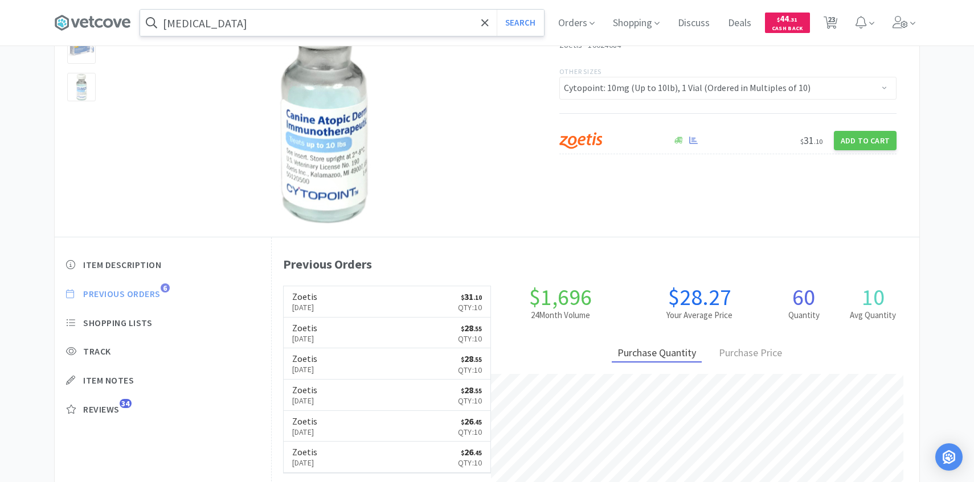
scroll to position [313, 647]
select select "5"
select select "10"
select select "1"
select select "100"
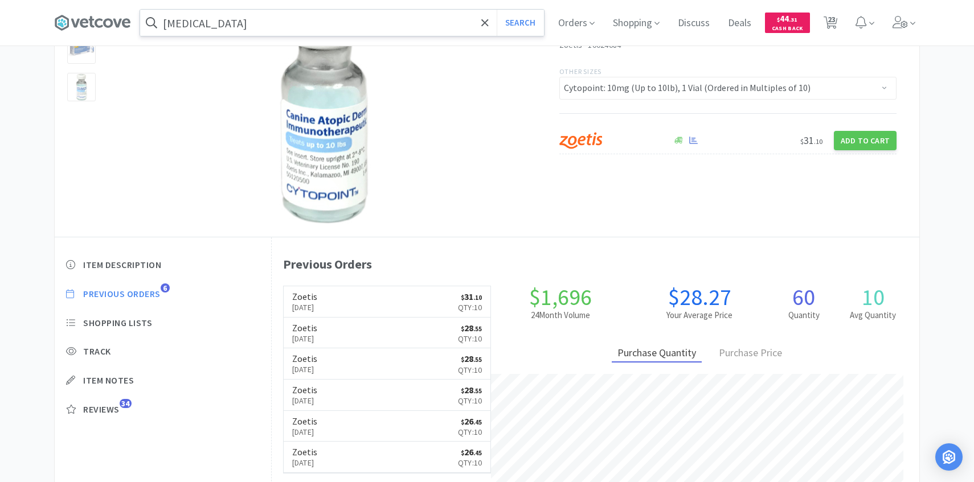
select select "1"
select select "10"
select select "1"
select select "3"
select select "1"
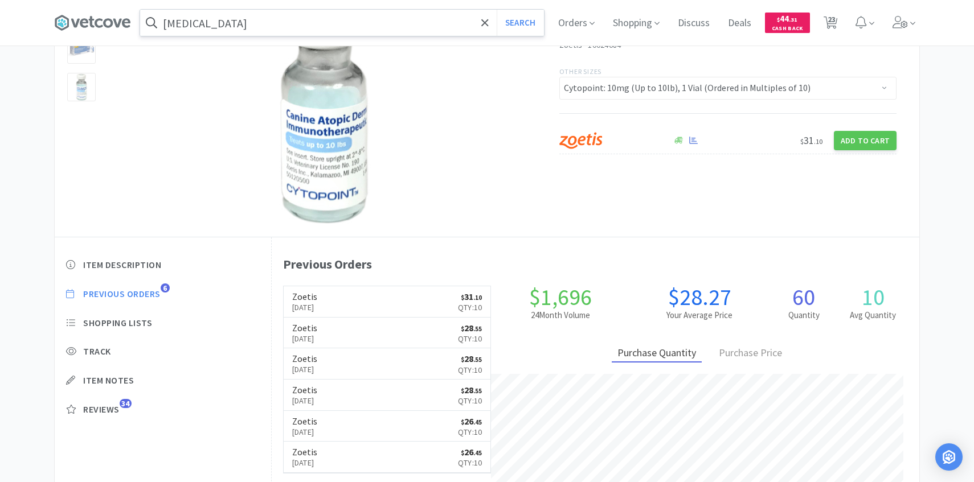
select select "3"
select select "1"
select select "2"
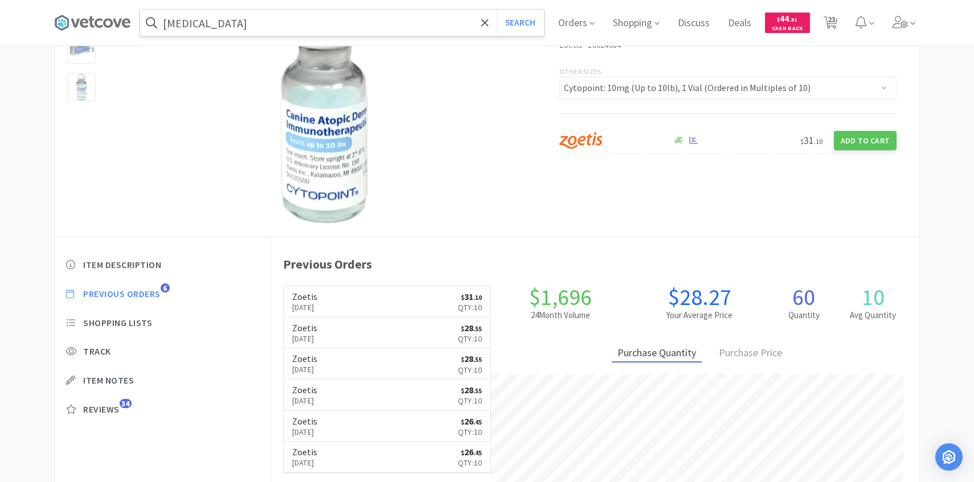
select select "1"
select select "50"
select select "20"
select select "50"
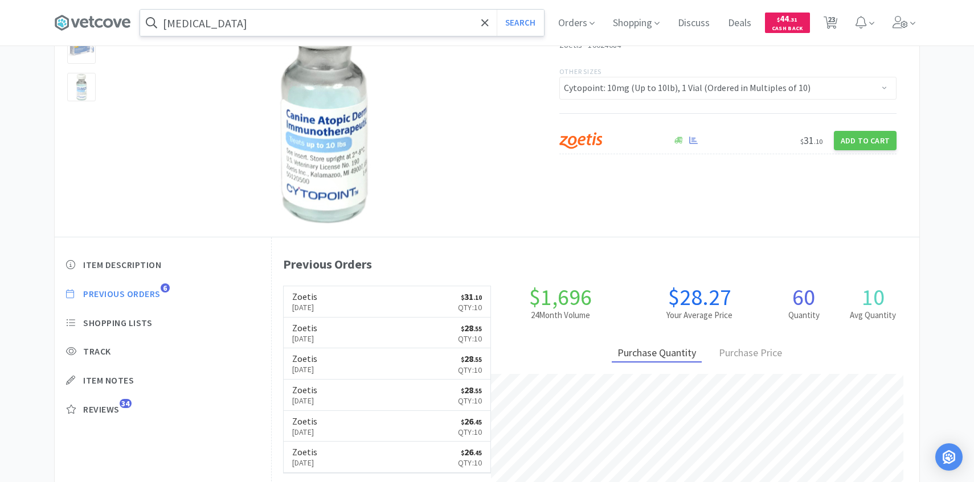
select select "25"
select select "1"
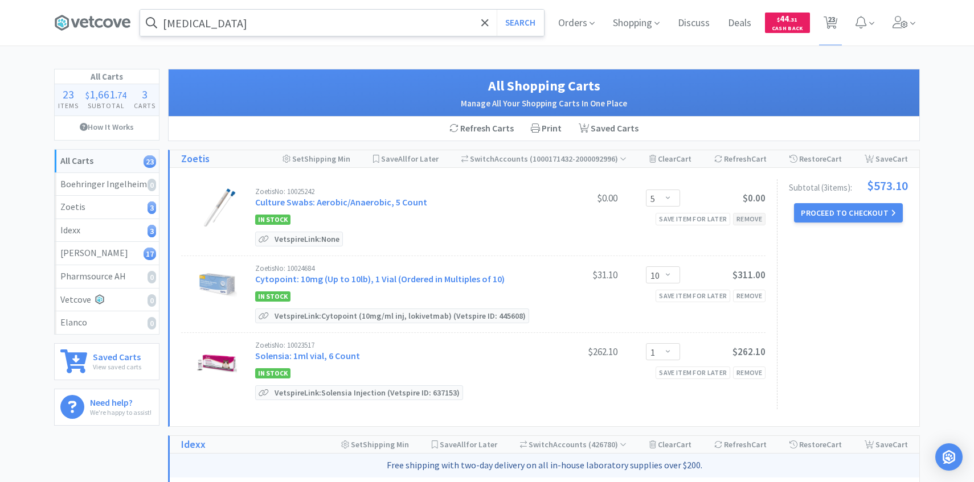
click at [744, 218] on div "Remove" at bounding box center [749, 219] width 32 height 12
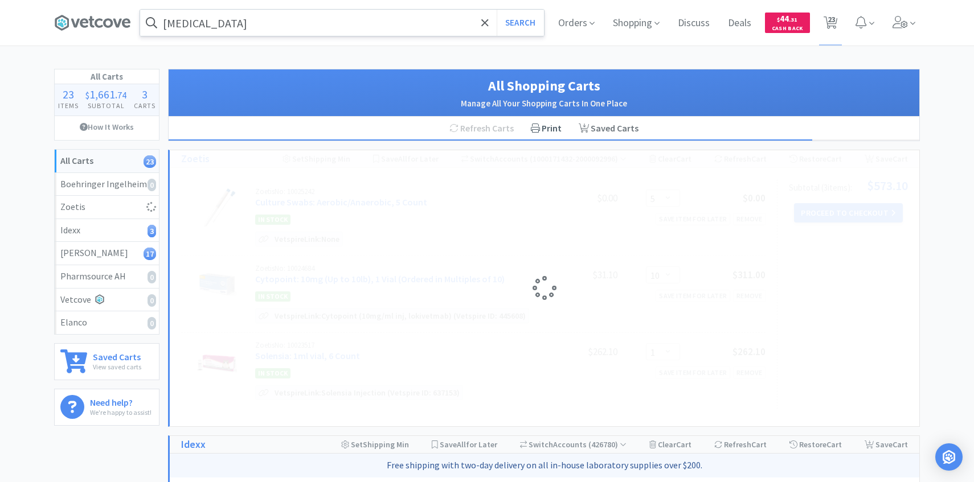
select select "10"
select select "1"
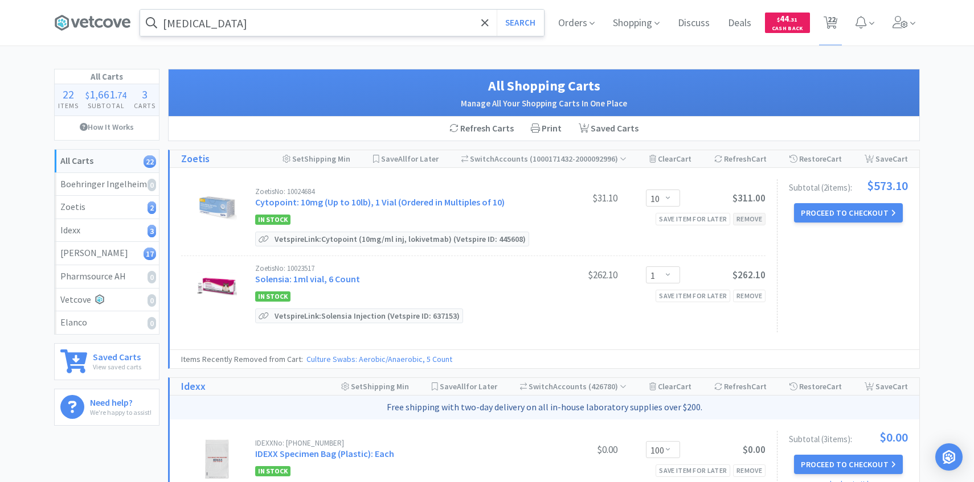
click at [756, 218] on div "Remove" at bounding box center [749, 219] width 32 height 12
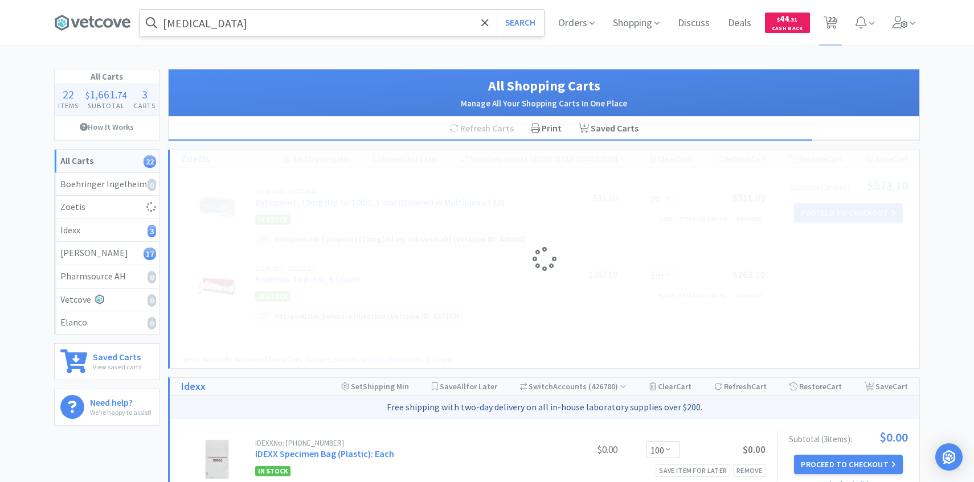
select select "1"
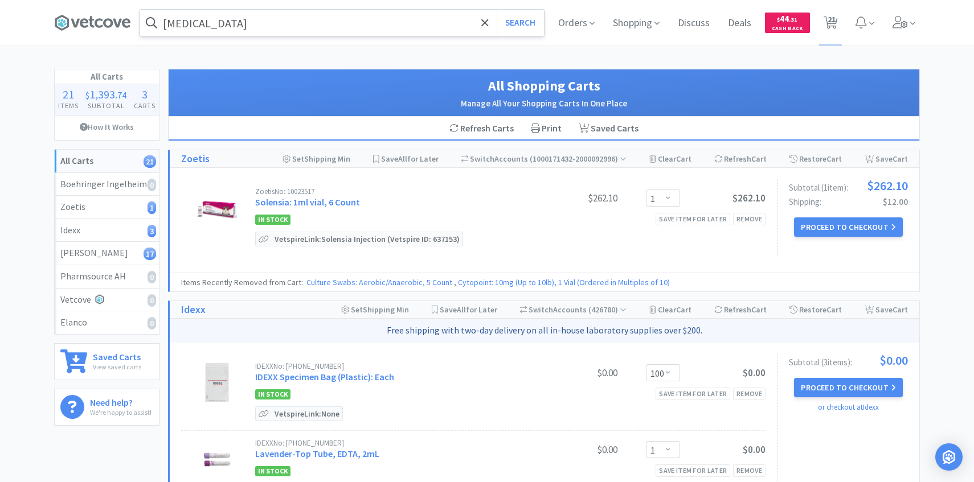
click at [370, 29] on input "[MEDICAL_DATA]" at bounding box center [342, 23] width 404 height 26
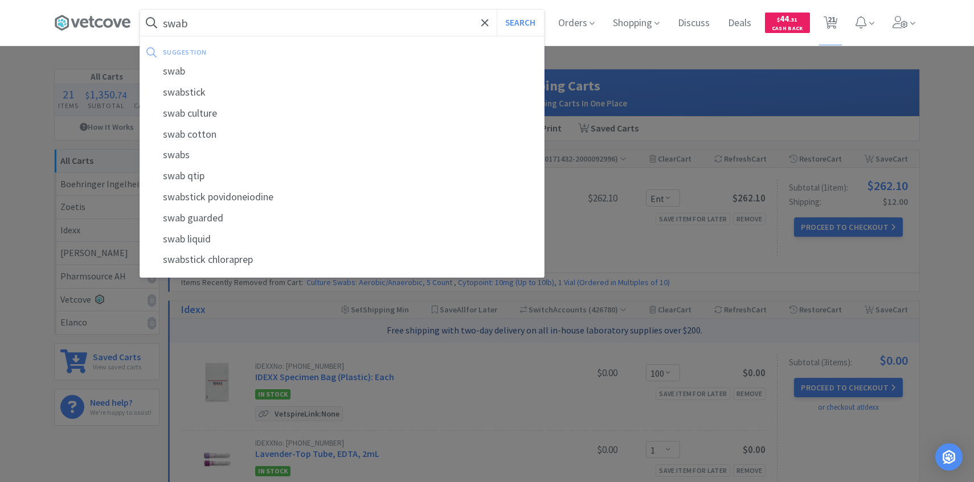
type input "swab"
click at [497, 10] on button "Search" at bounding box center [520, 23] width 47 height 26
select select "1"
select select "3"
select select "1"
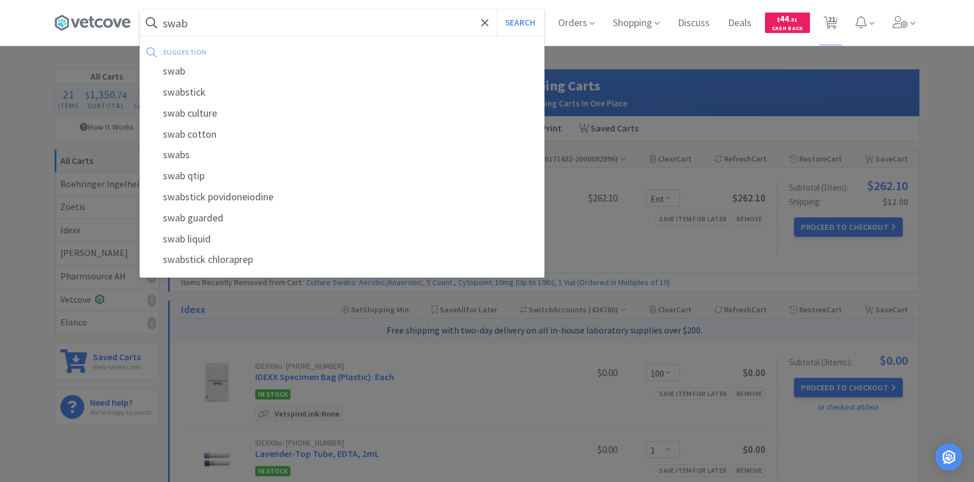
select select "3"
select select "1"
select select "2"
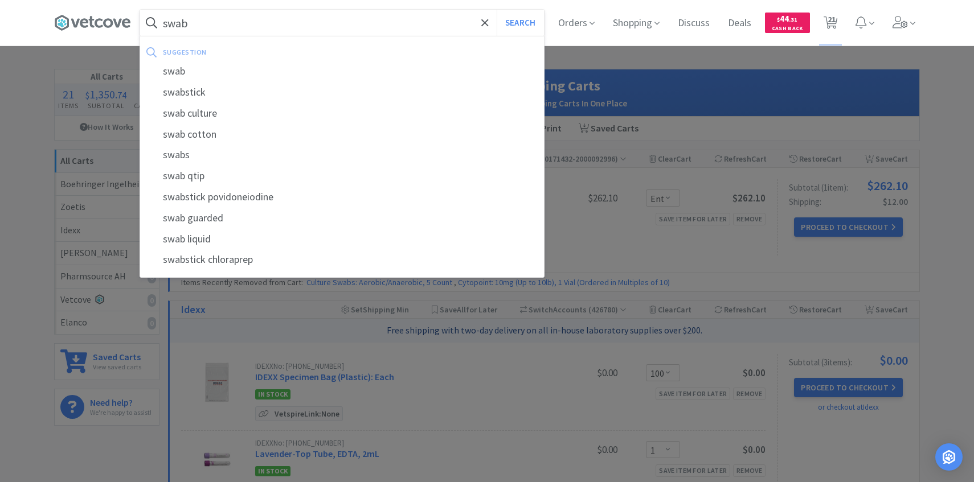
select select "1"
select select "50"
select select "20"
select select "50"
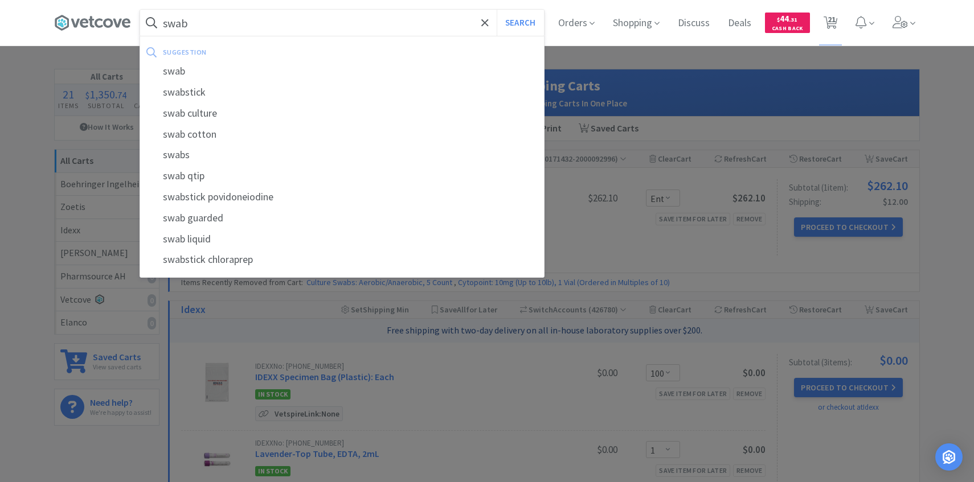
select select "25"
select select "1"
select select "100"
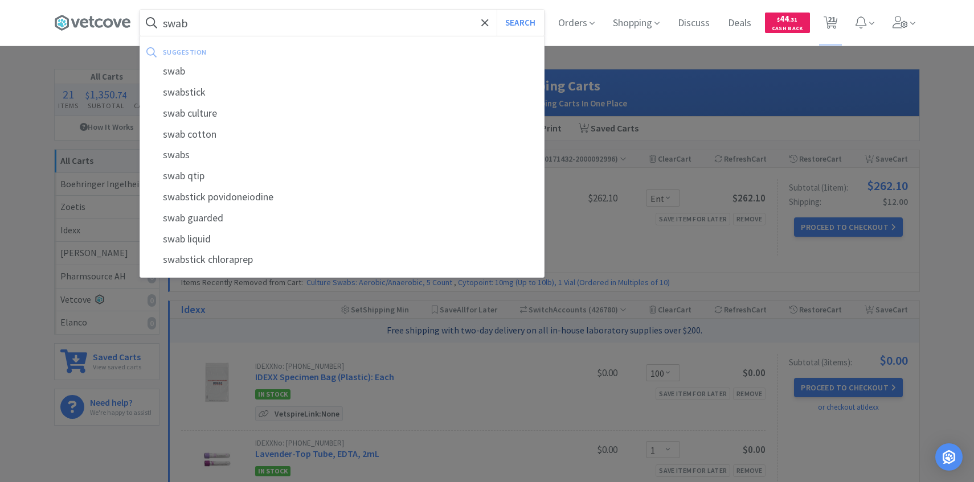
select select "1"
select select "10"
select select "1"
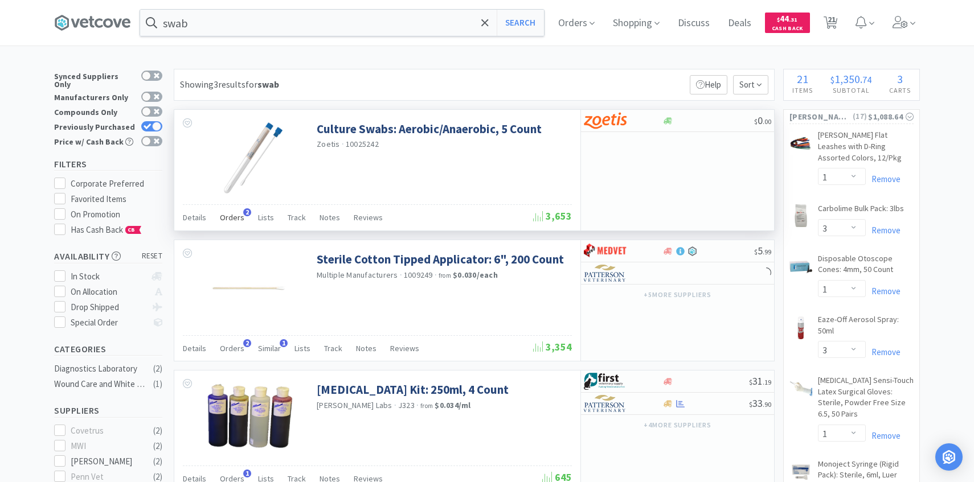
click at [240, 213] on span "Orders" at bounding box center [232, 217] width 24 height 10
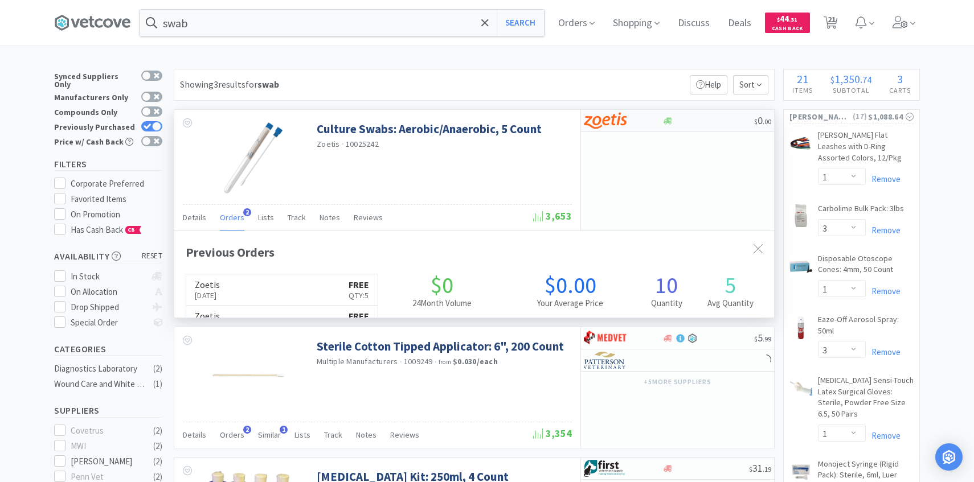
scroll to position [295, 600]
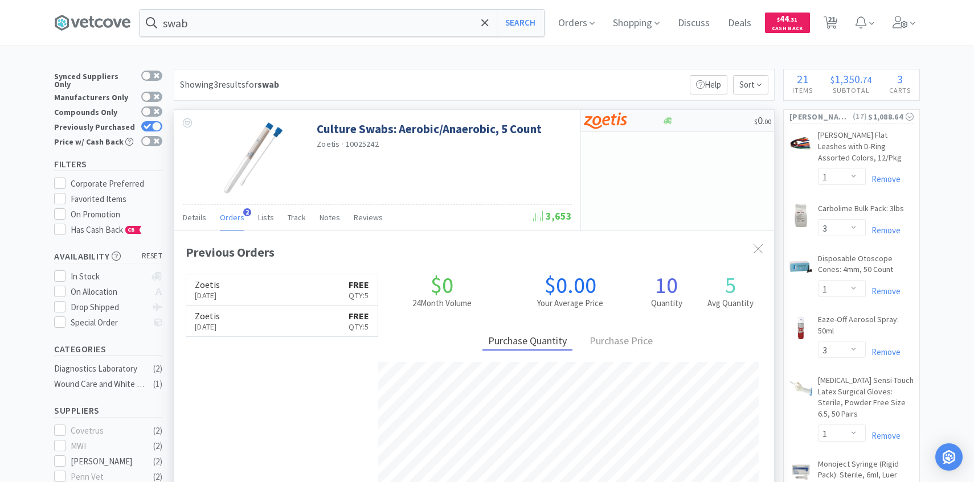
click at [624, 118] on img at bounding box center [605, 120] width 43 height 17
select select "5"
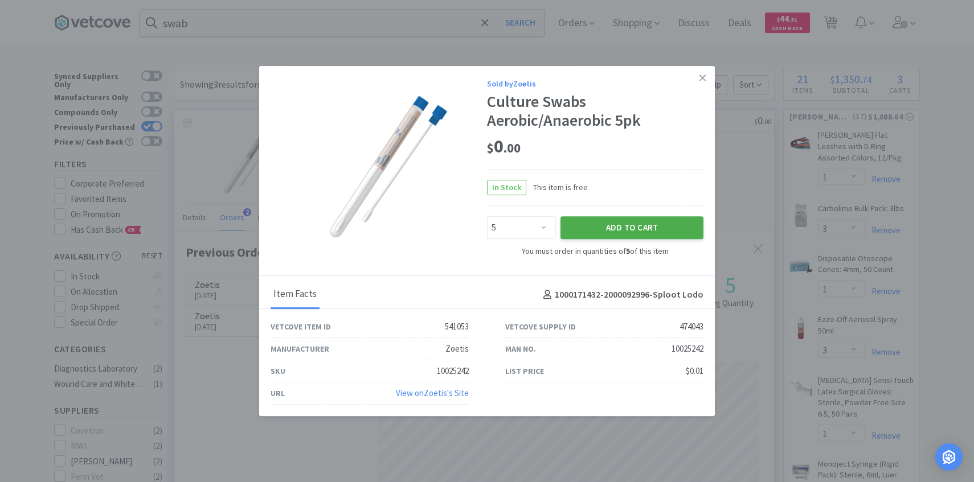
click at [602, 226] on button "Add to Cart" at bounding box center [631, 227] width 143 height 23
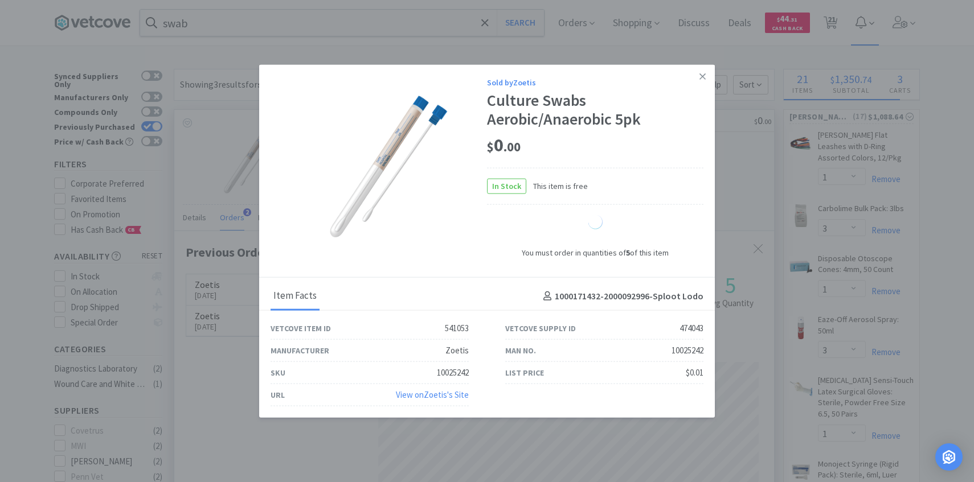
select select "5"
select select "1"
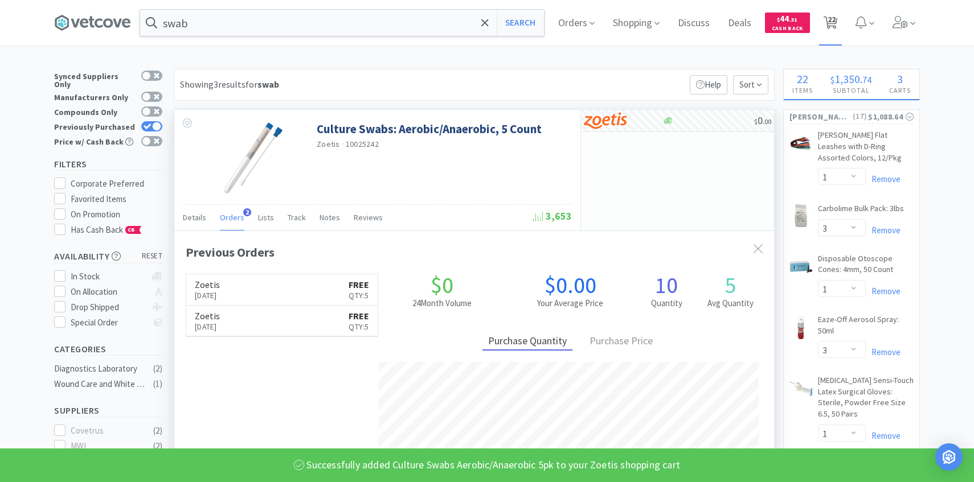
click at [836, 24] on icon at bounding box center [830, 23] width 14 height 13
select select "5"
select select "1"
select select "100"
select select "1"
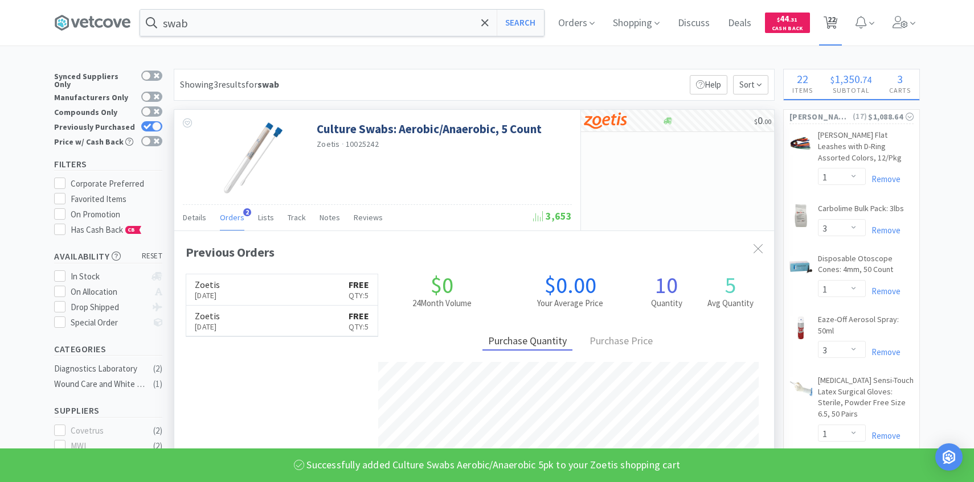
select select "10"
select select "1"
select select "3"
select select "1"
select select "3"
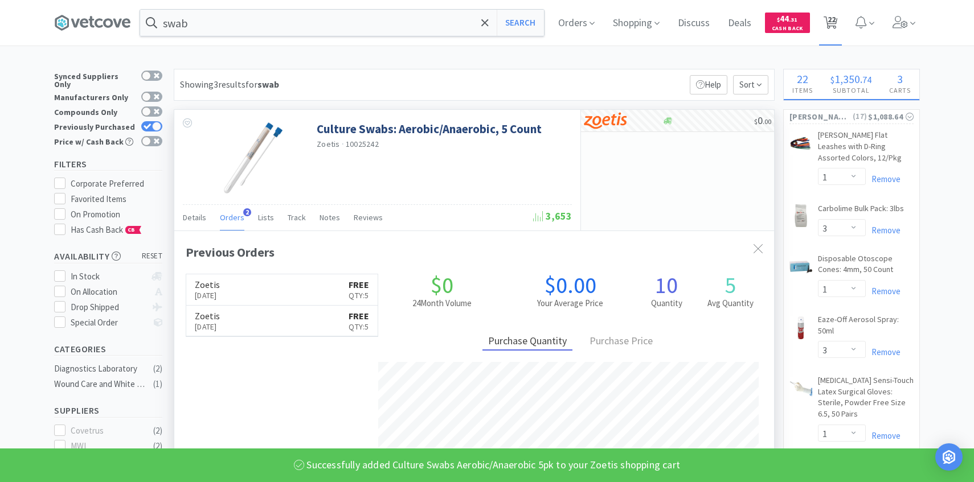
select select "1"
select select "2"
select select "1"
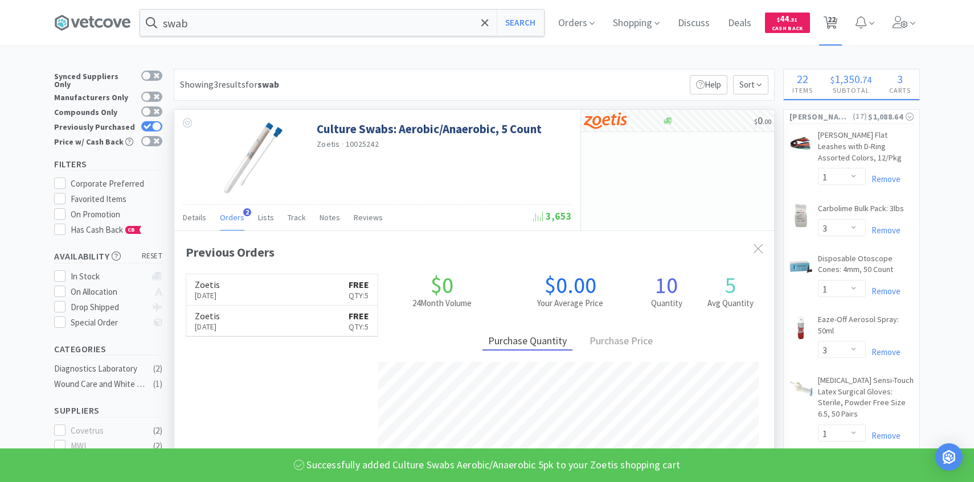
select select "1"
select select "50"
select select "20"
select select "50"
select select "25"
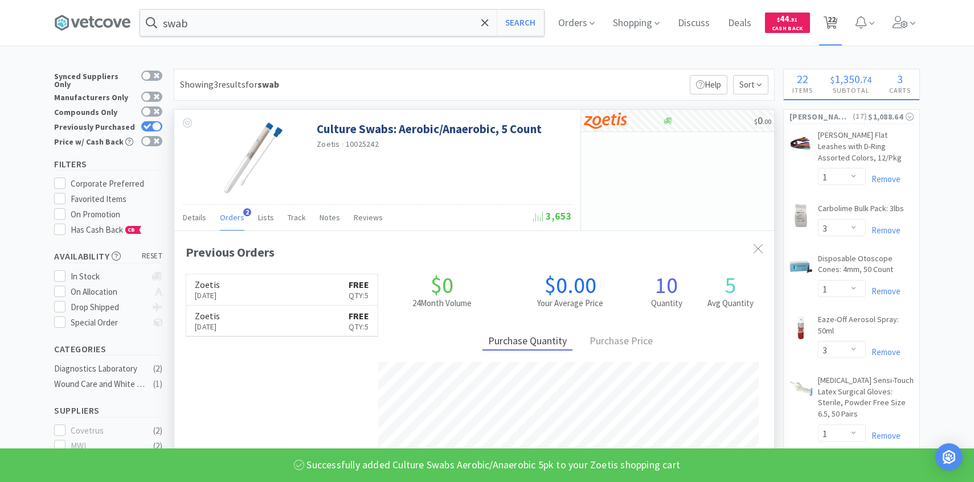
select select "1"
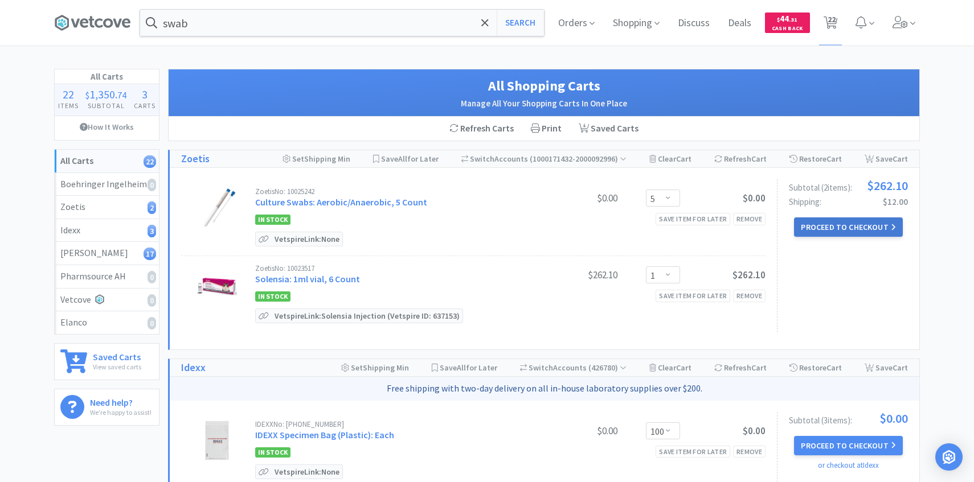
click at [859, 228] on button "Proceed to Checkout" at bounding box center [848, 227] width 108 height 19
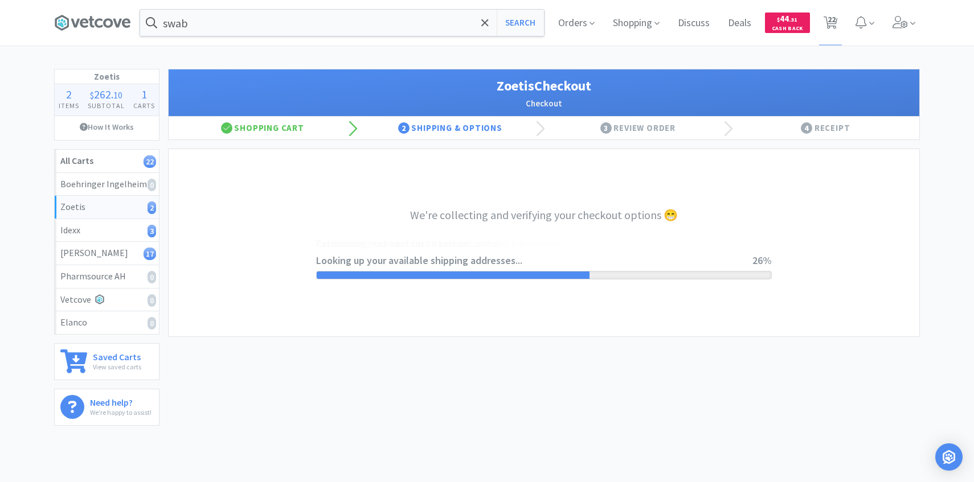
select select "invoice"
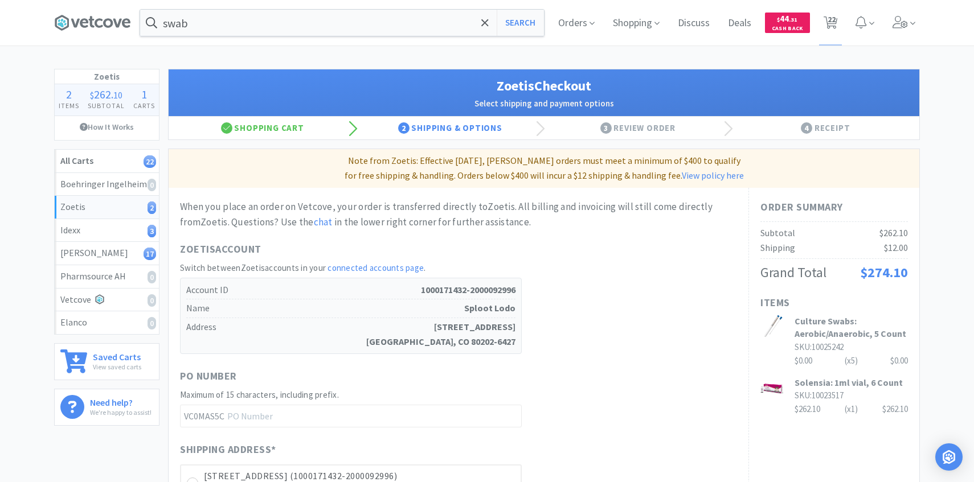
scroll to position [321, 0]
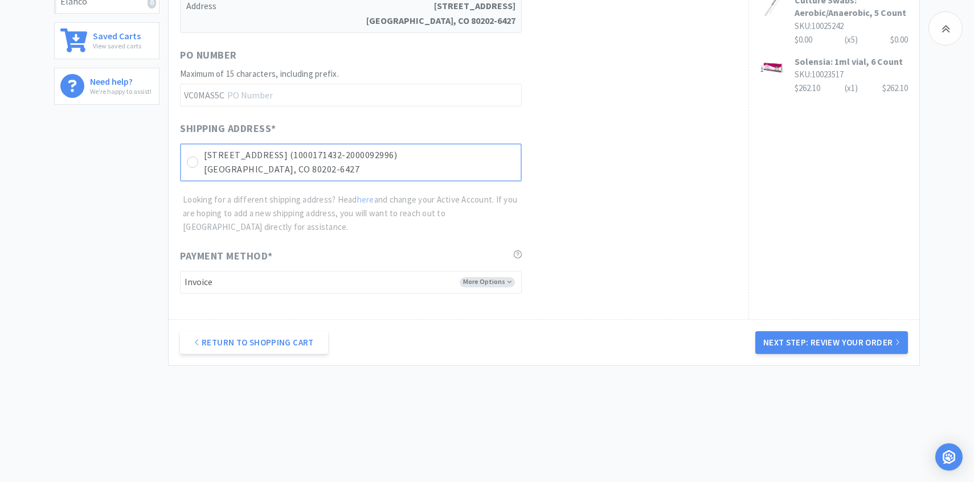
click at [489, 162] on p "Denver, CO 80202-6427" at bounding box center [359, 169] width 311 height 15
click at [781, 348] on button "Next Step: Review Your Order" at bounding box center [831, 342] width 153 height 23
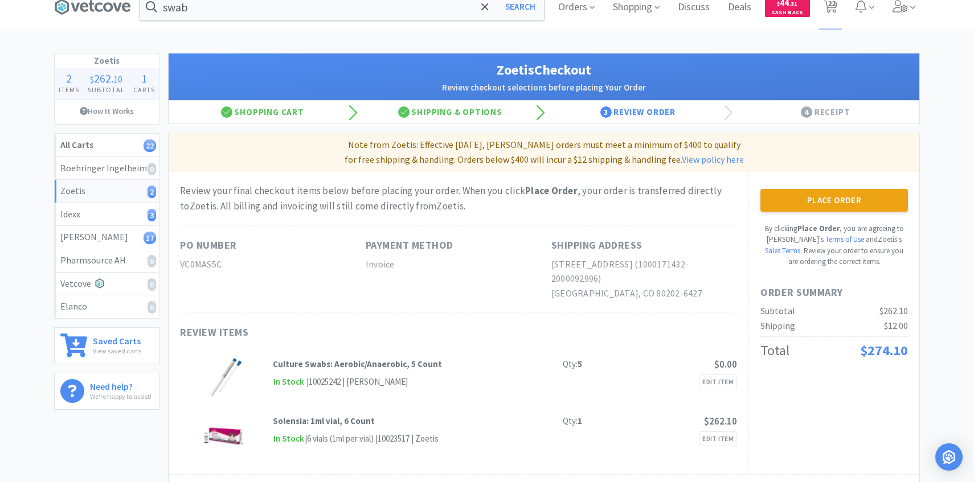
scroll to position [19, 0]
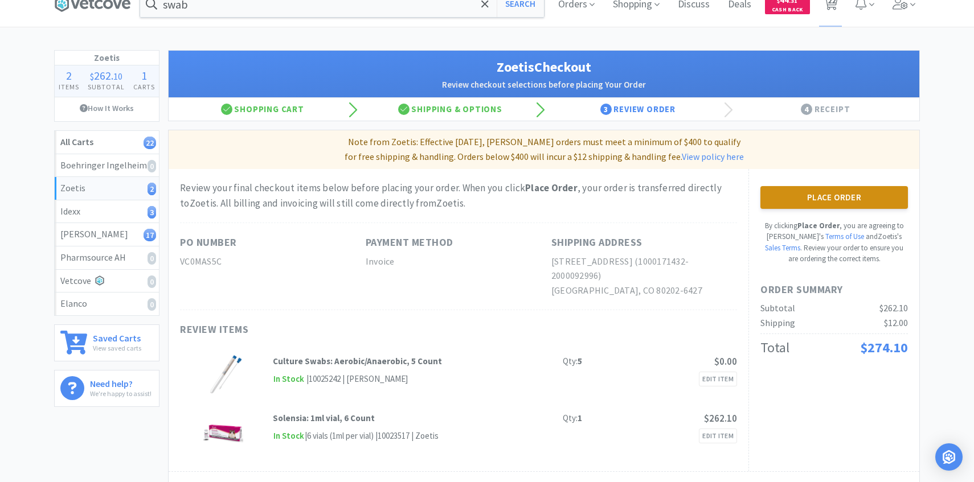
click at [798, 194] on button "Place Order" at bounding box center [833, 197] width 147 height 23
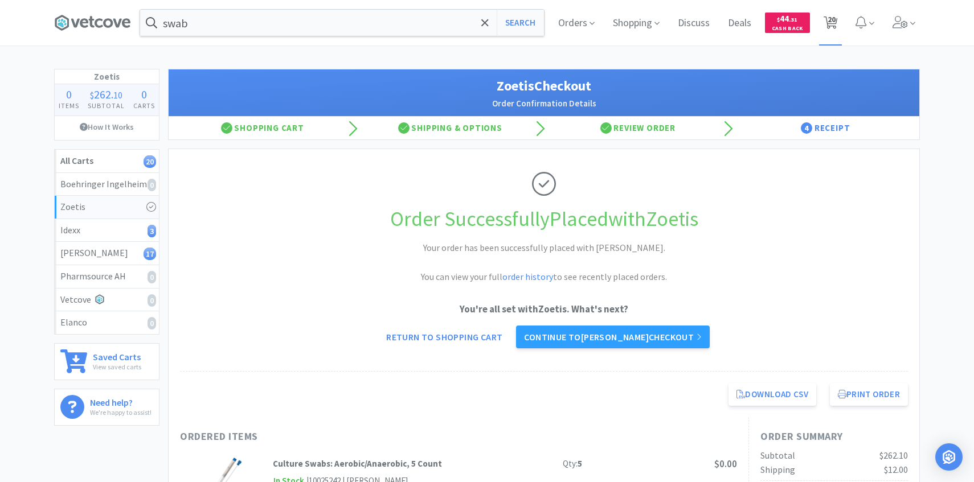
click at [835, 20] on span "20" at bounding box center [831, 20] width 8 height 46
select select "100"
select select "1"
select select "10"
select select "1"
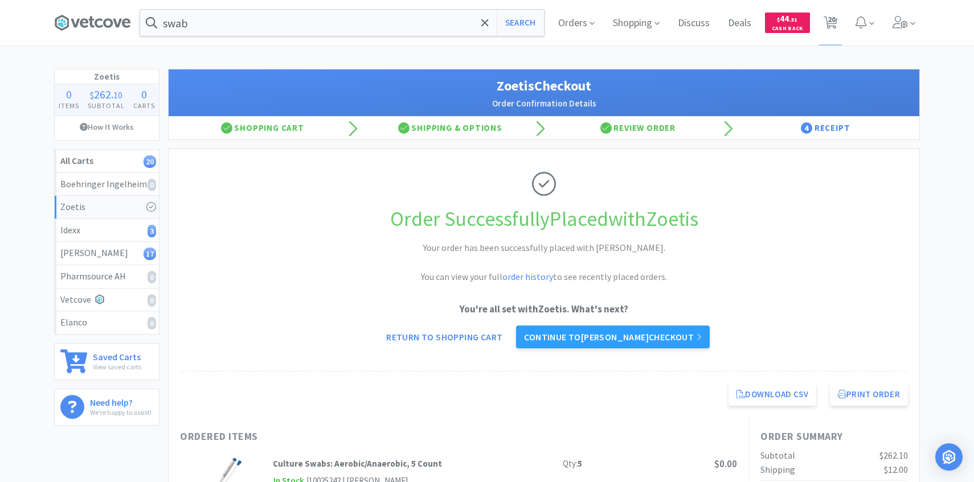
select select "3"
select select "1"
select select "3"
select select "1"
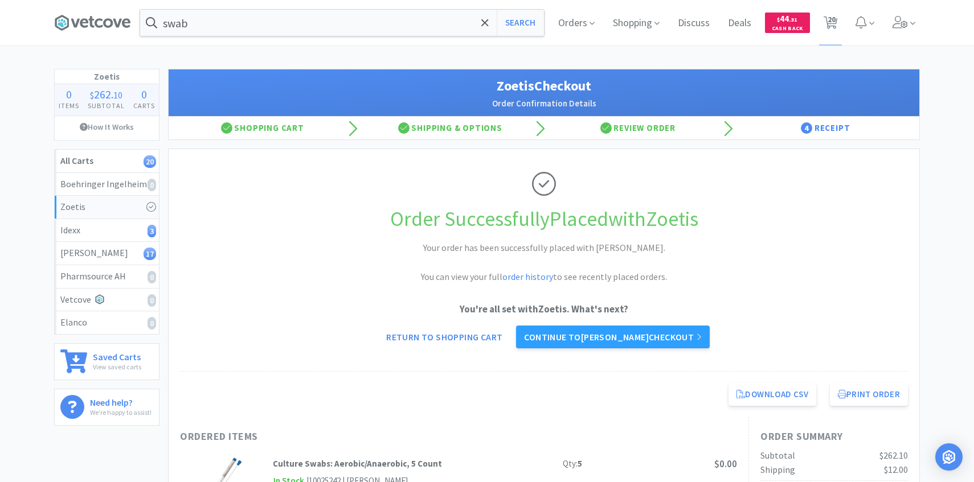
select select "1"
select select "2"
select select "1"
select select "50"
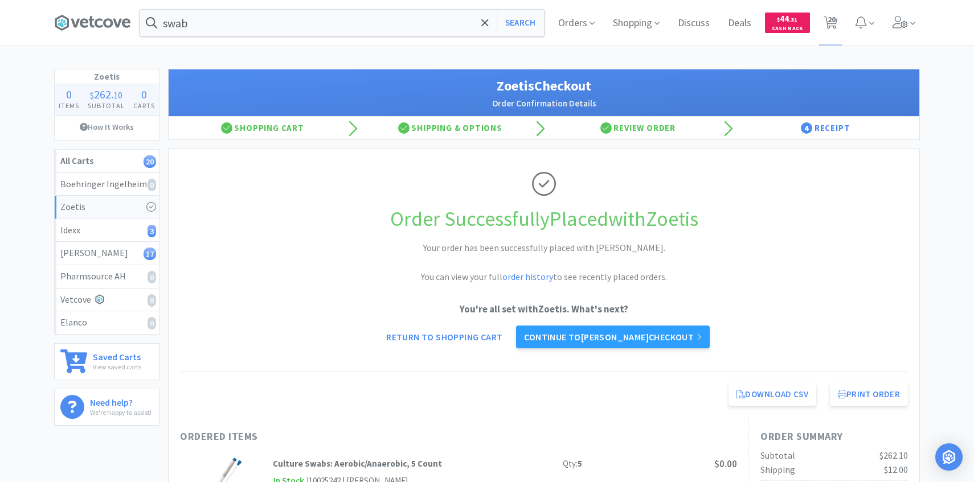
select select "20"
select select "50"
select select "25"
select select "1"
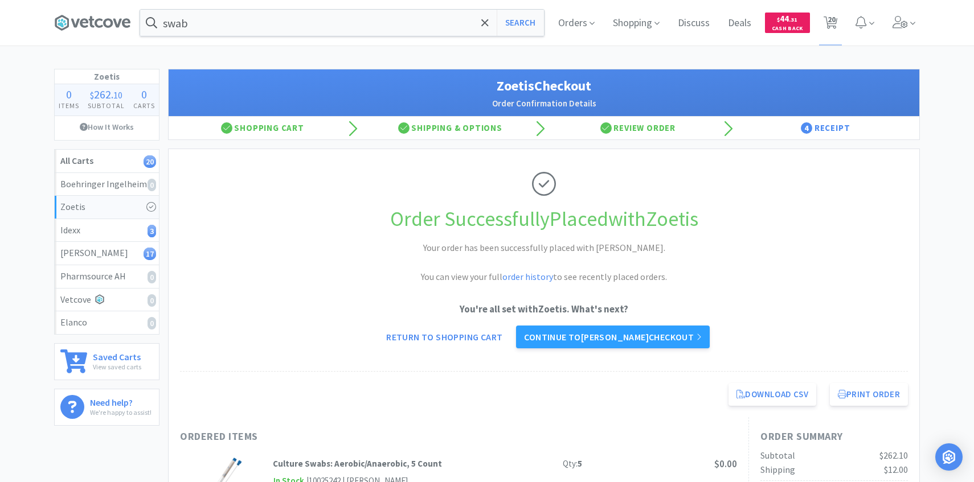
select select "1"
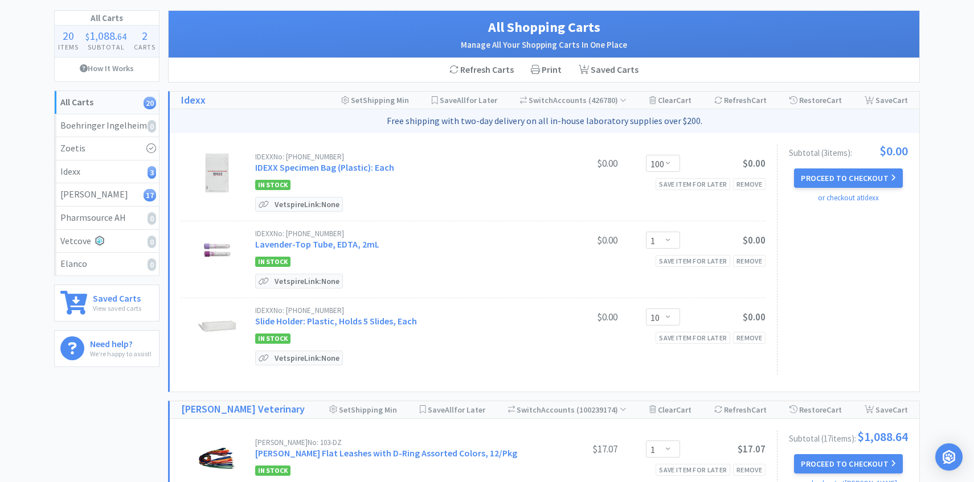
scroll to position [75, 0]
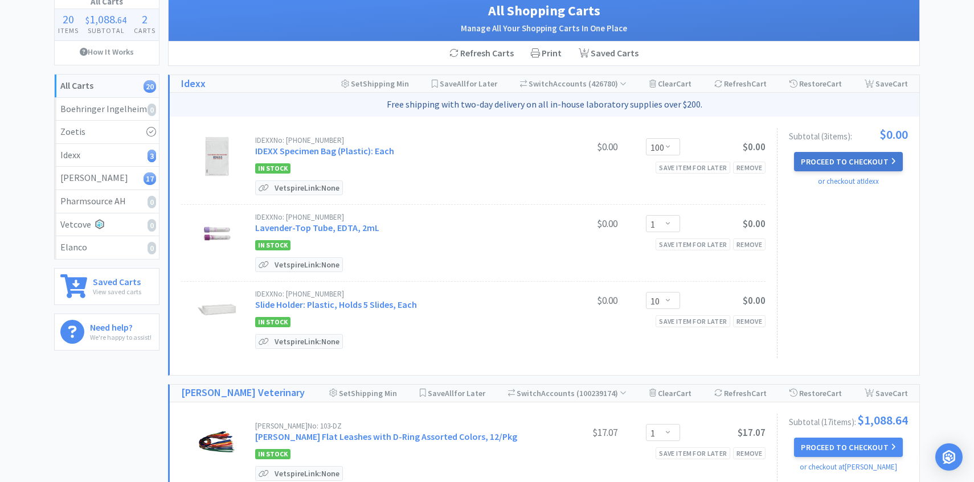
click at [820, 162] on button "Proceed to Checkout" at bounding box center [848, 161] width 108 height 19
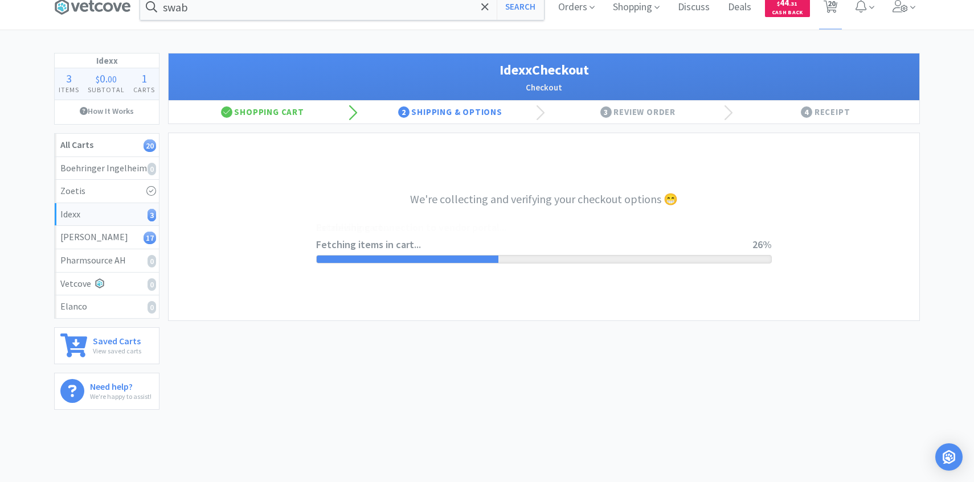
scroll to position [15, 0]
select select "900"
select select "003"
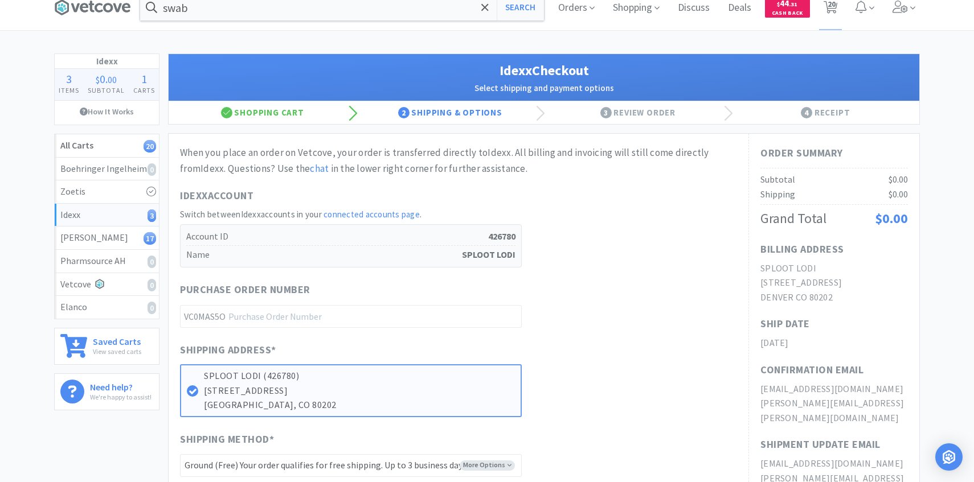
scroll to position [0, 0]
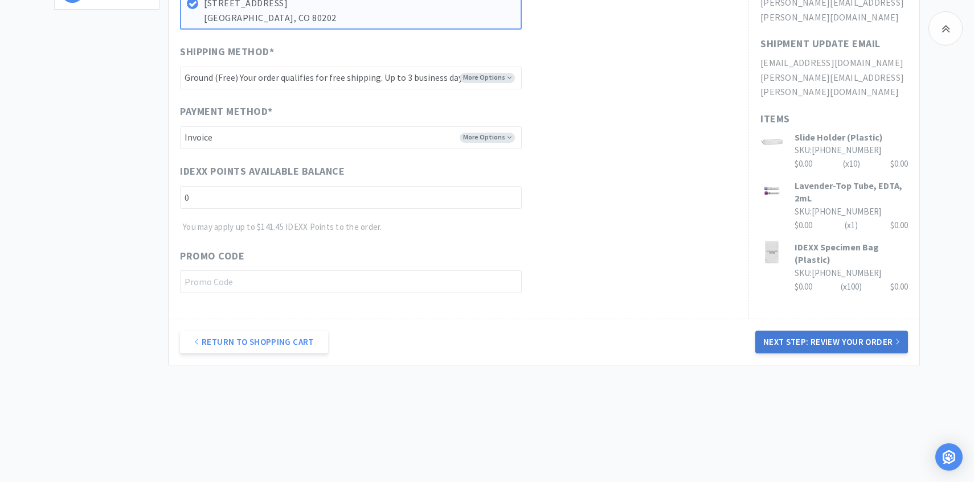
click at [796, 346] on button "Next Step: Review Your Order" at bounding box center [831, 342] width 153 height 23
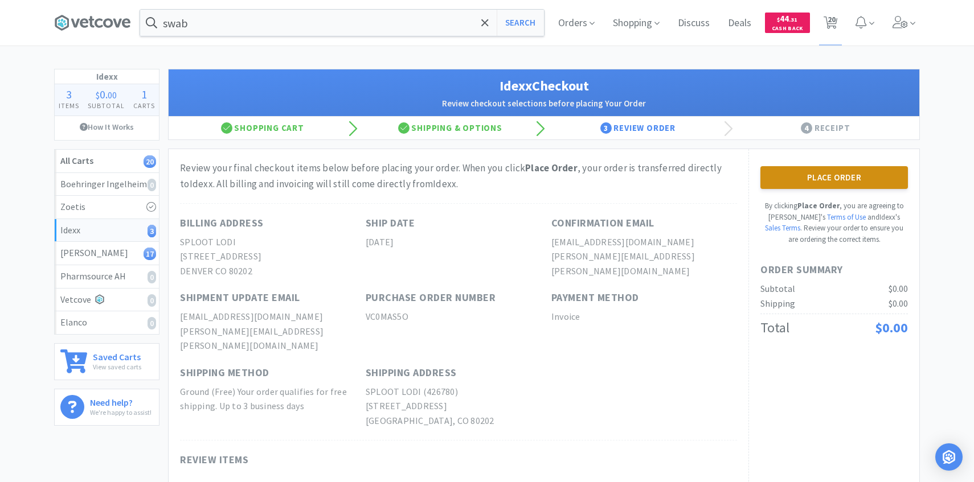
click at [798, 178] on button "Place Order" at bounding box center [833, 177] width 147 height 23
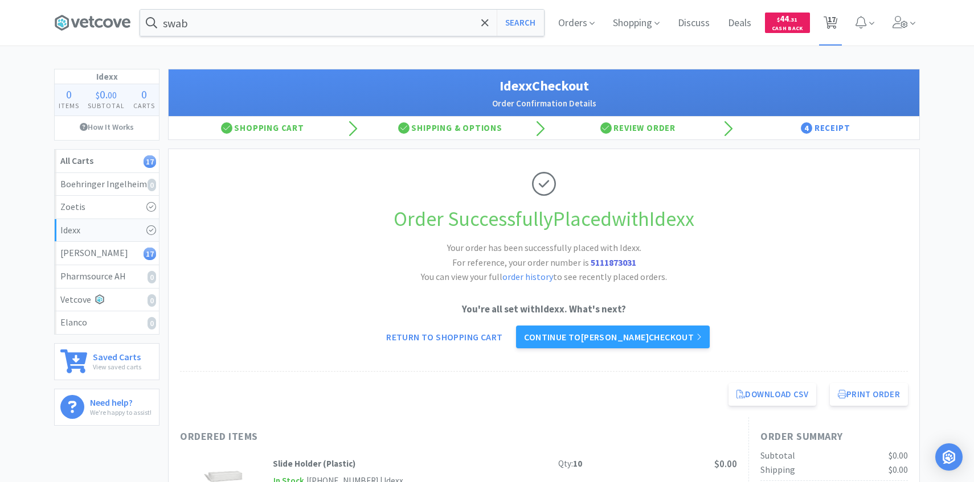
click at [830, 26] on span "17" at bounding box center [831, 20] width 8 height 46
select select "1"
select select "3"
select select "1"
select select "3"
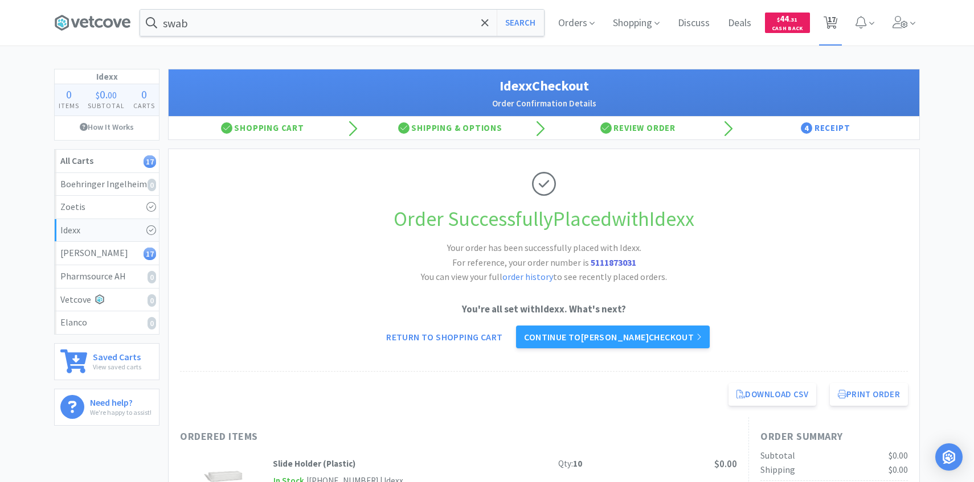
select select "1"
select select "2"
select select "1"
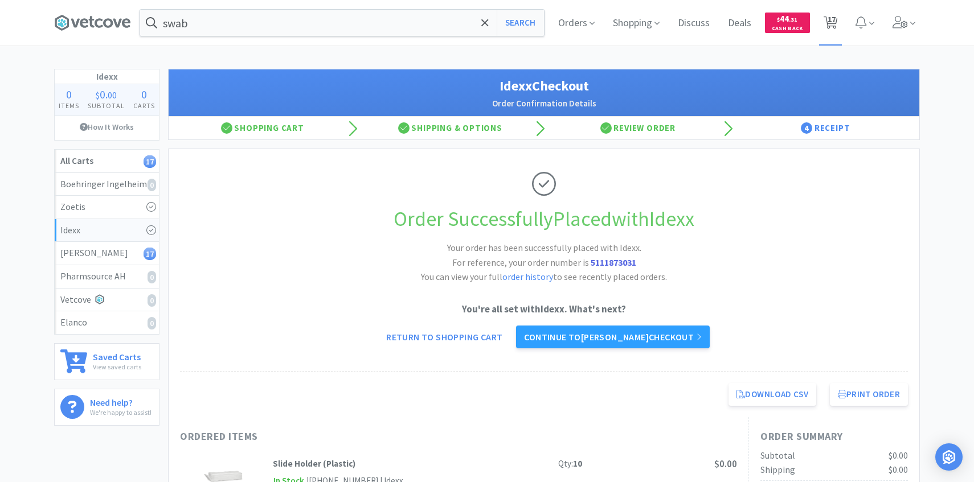
select select "1"
select select "50"
select select "20"
select select "50"
select select "25"
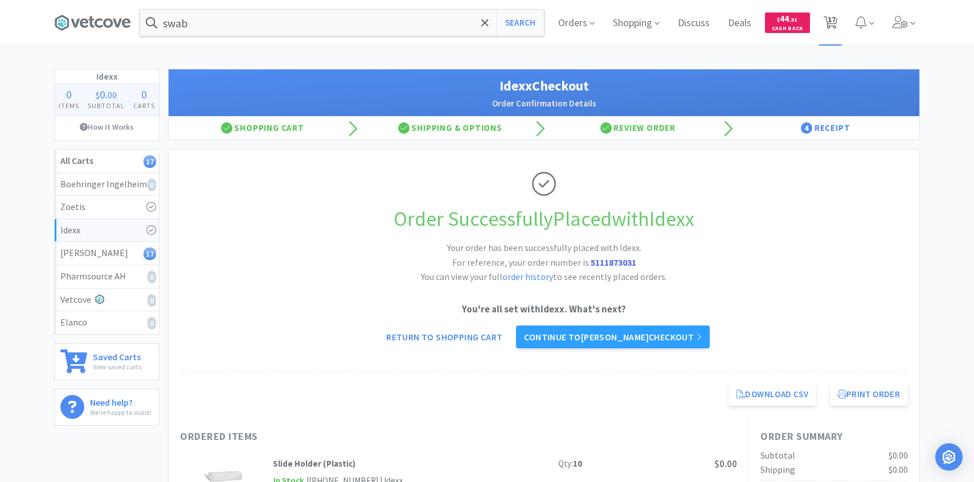
select select "1"
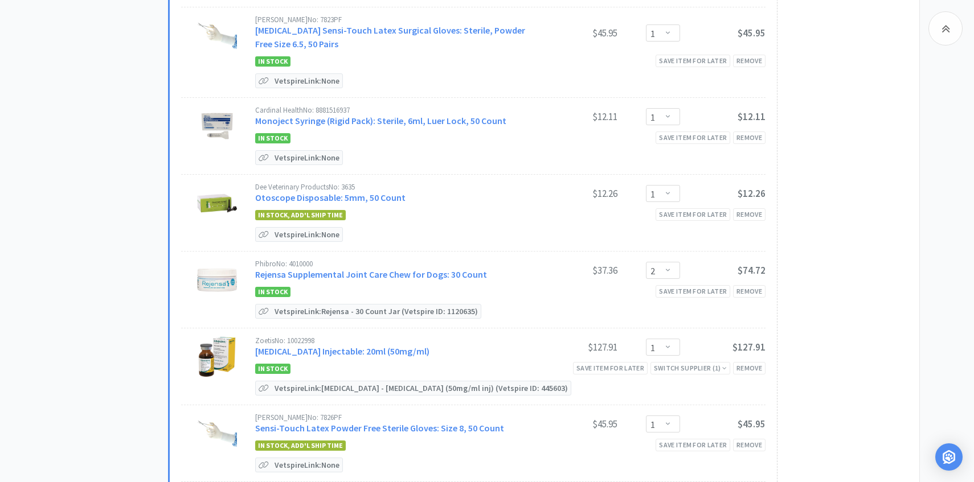
scroll to position [481, 0]
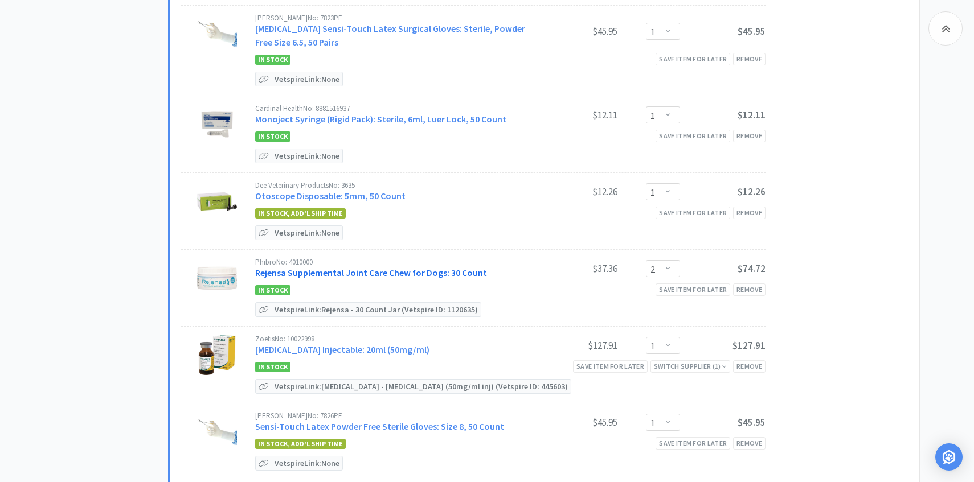
click at [405, 269] on link "Rejensa Supplemental Joint Care Chew for Dogs: 30 Count" at bounding box center [371, 272] width 232 height 11
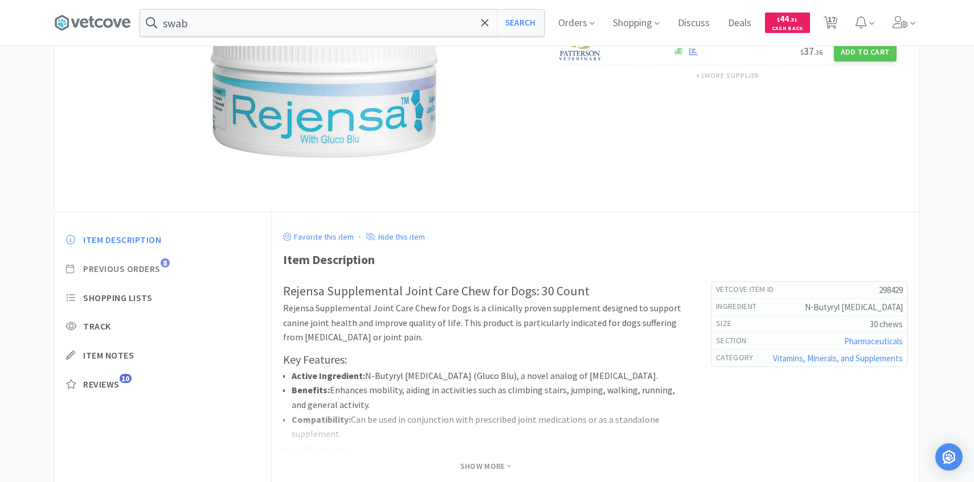
click at [154, 274] on span "Previous Orders" at bounding box center [121, 269] width 77 height 12
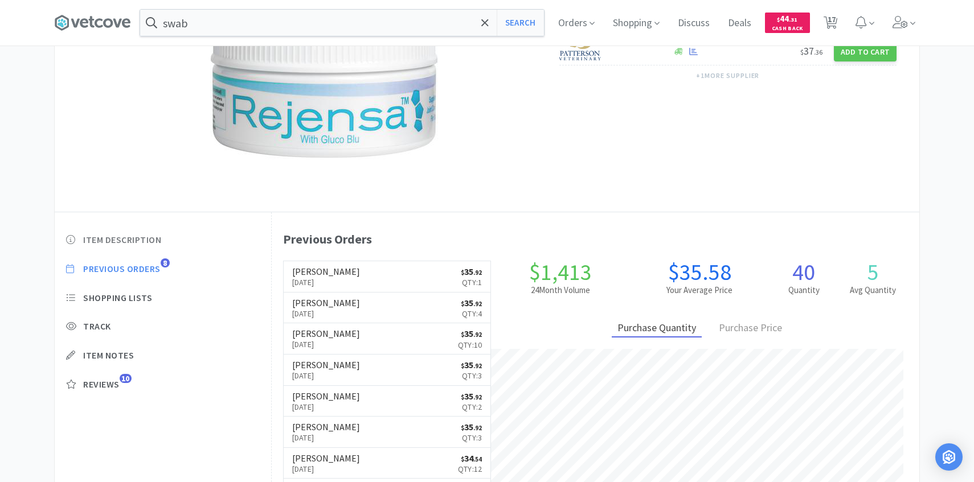
scroll to position [313, 647]
select select "1"
select select "3"
select select "1"
select select "3"
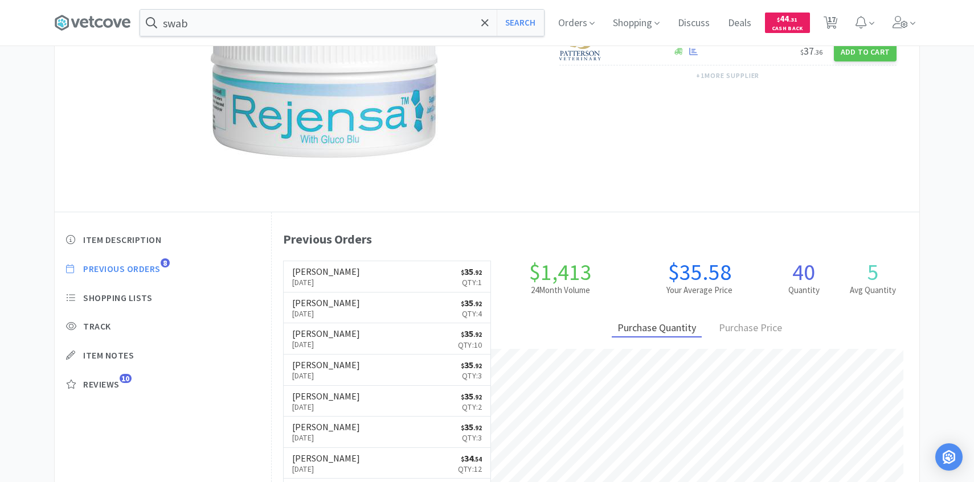
select select "1"
select select "2"
select select "1"
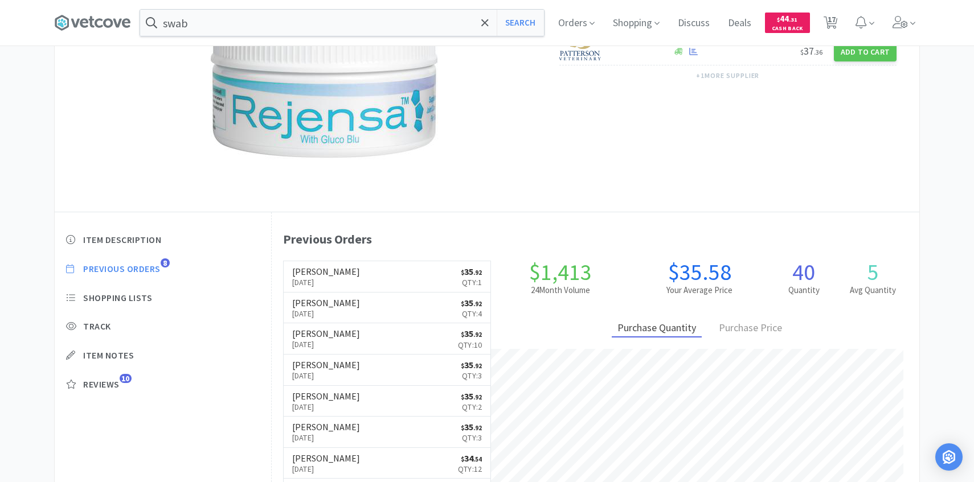
select select "1"
select select "50"
select select "20"
select select "50"
select select "25"
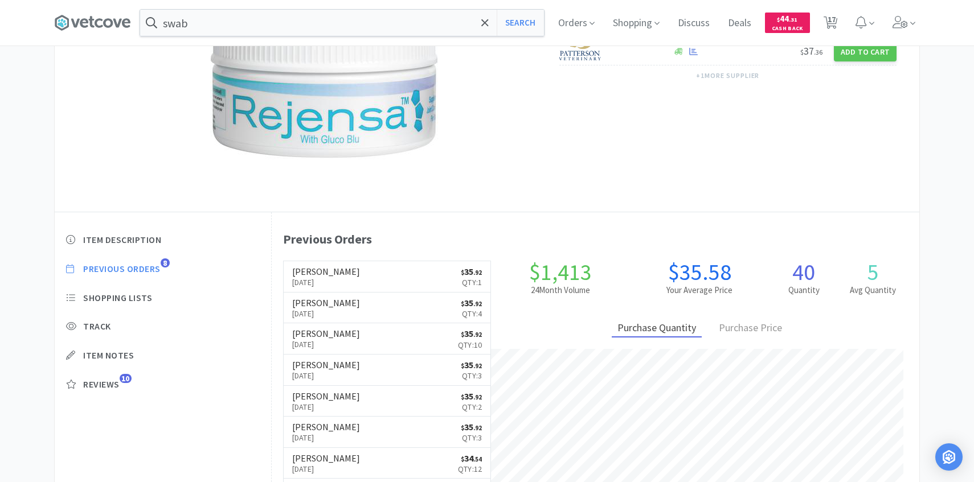
select select "1"
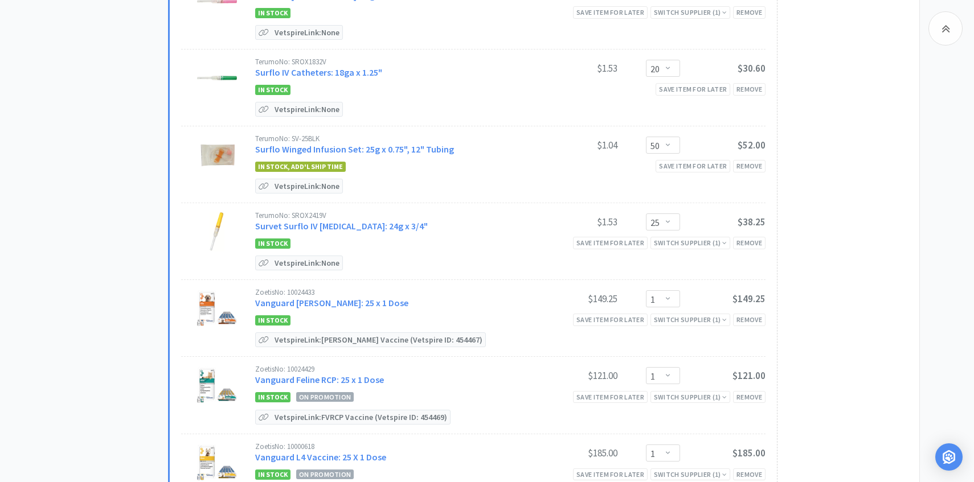
scroll to position [1012, 0]
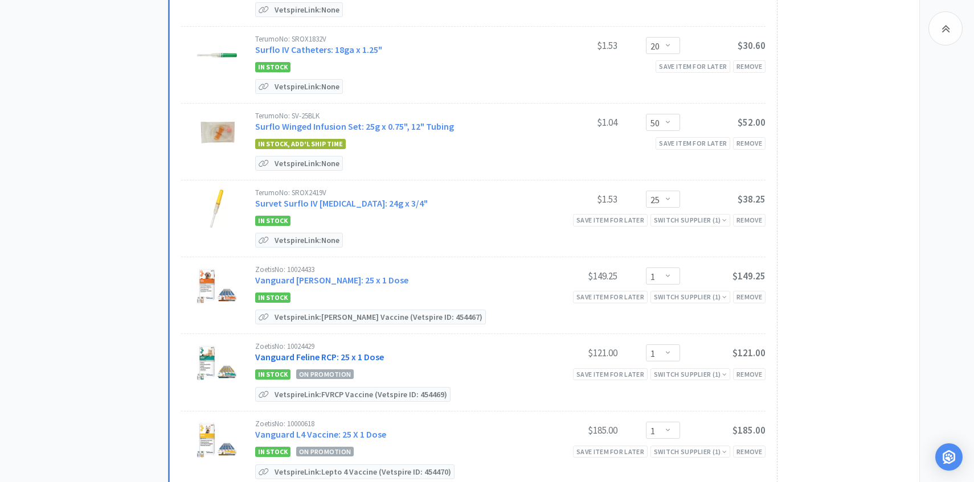
click at [345, 352] on link "Vanguard Feline RCP: 25 x 1 Dose" at bounding box center [319, 356] width 129 height 11
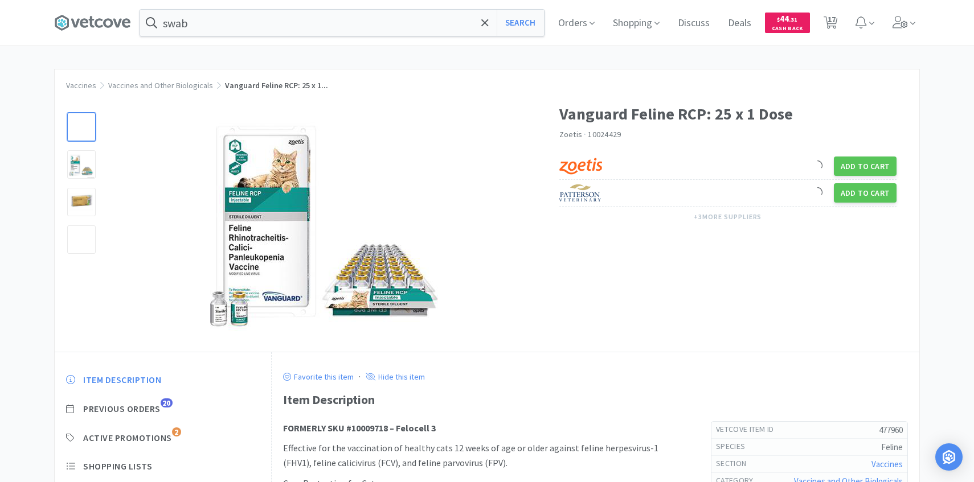
scroll to position [118, 0]
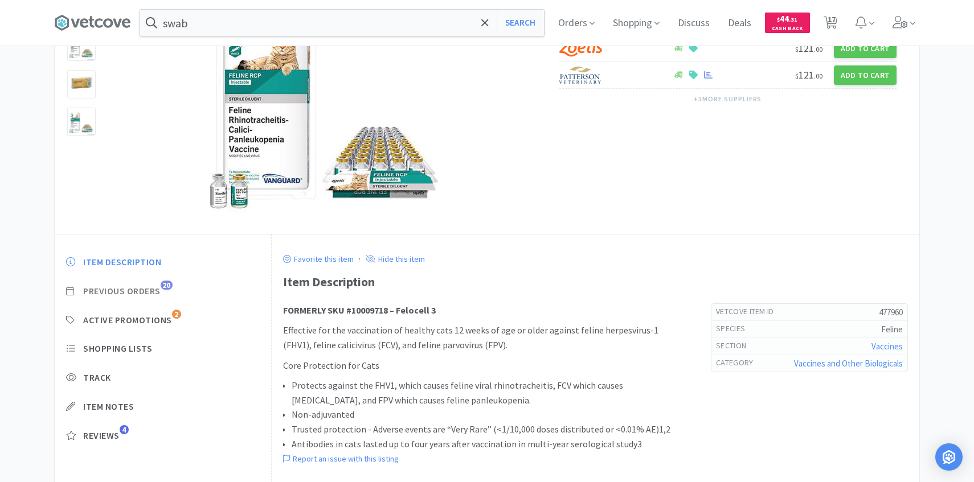
click at [155, 285] on span "Previous Orders" at bounding box center [121, 291] width 77 height 12
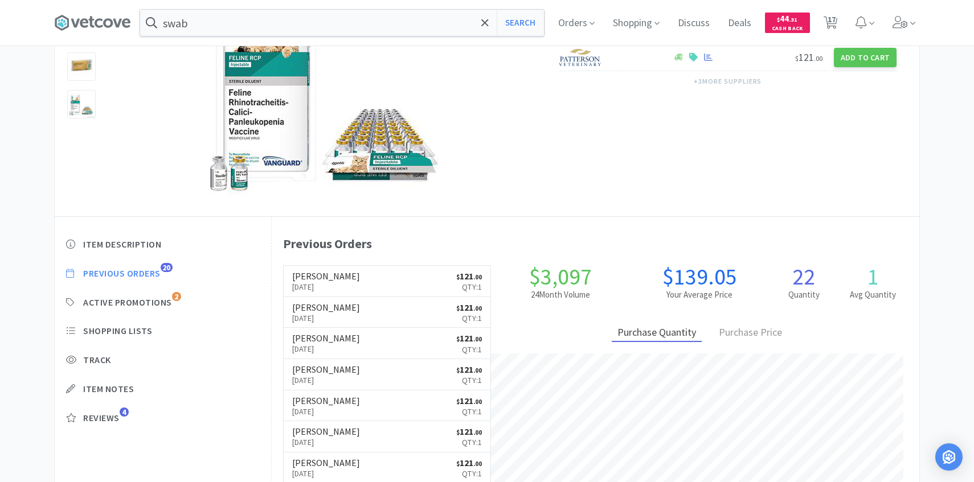
scroll to position [137, 0]
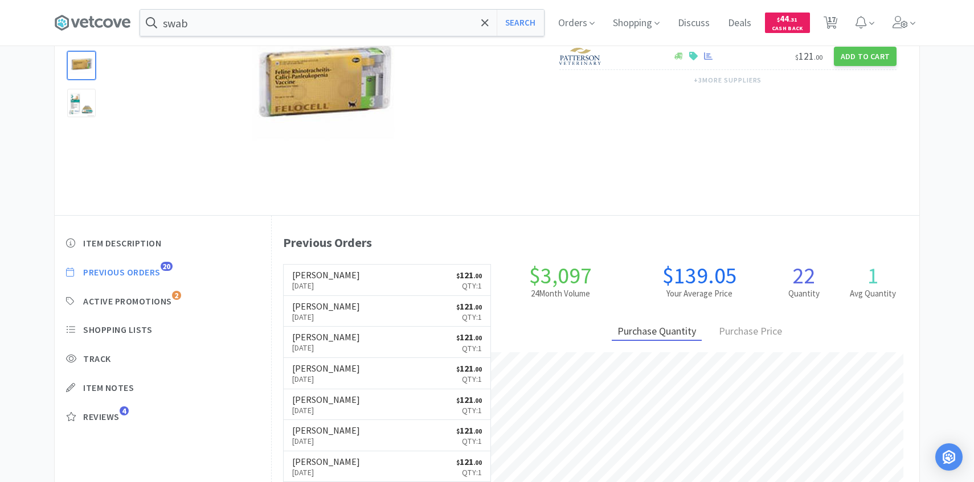
select select "1"
select select "3"
select select "1"
select select "3"
select select "1"
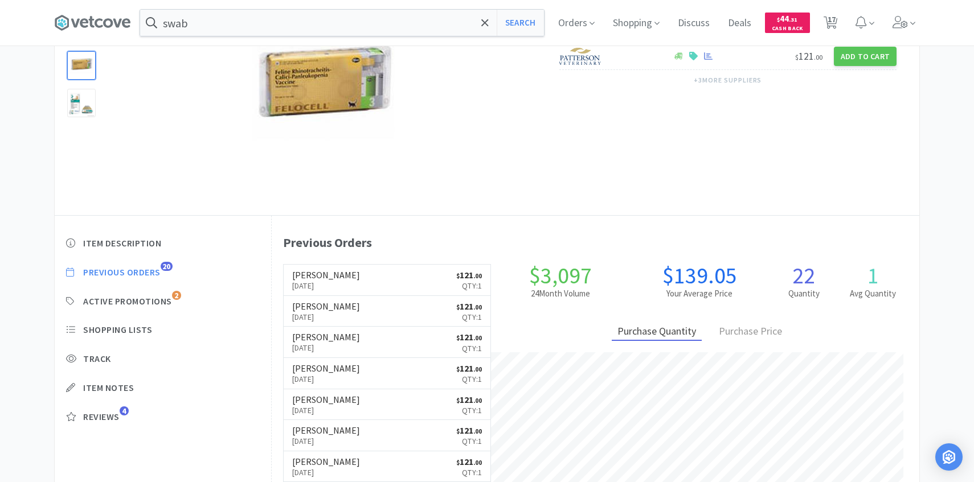
select select "1"
select select "2"
select select "1"
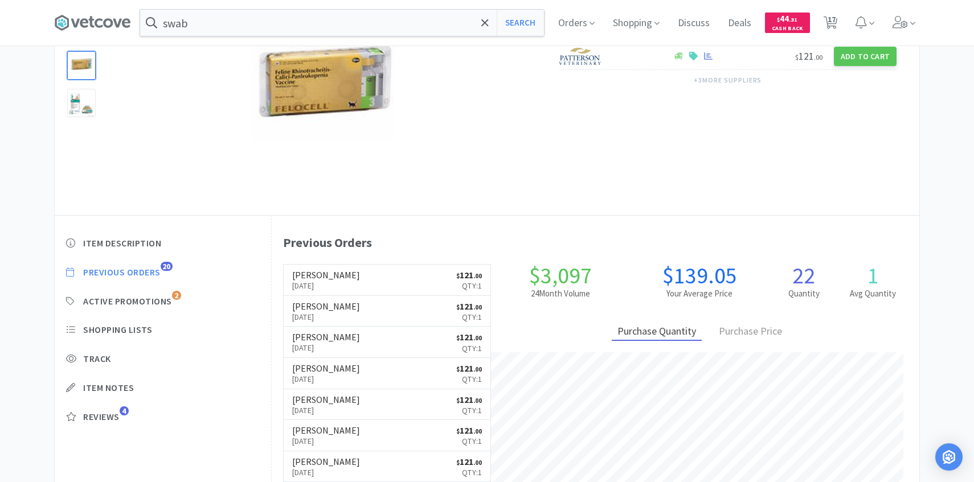
select select "50"
select select "20"
select select "50"
select select "25"
select select "1"
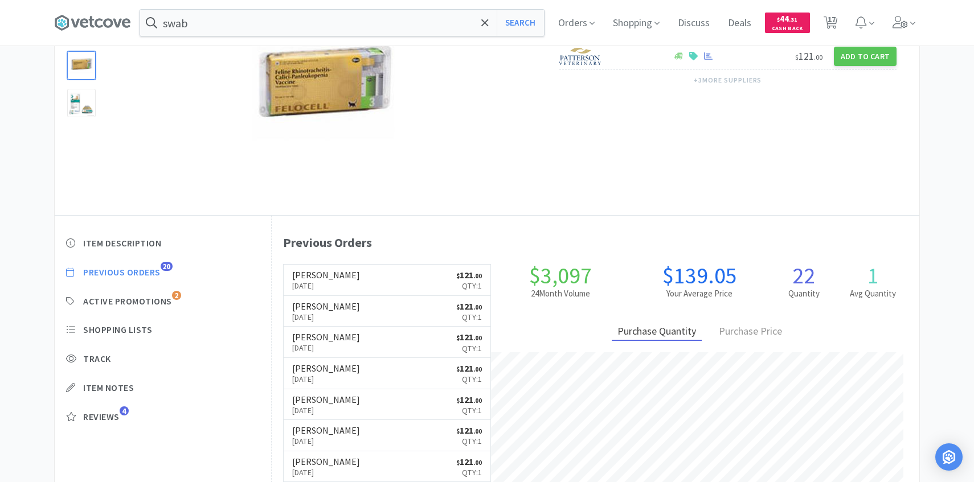
select select "1"
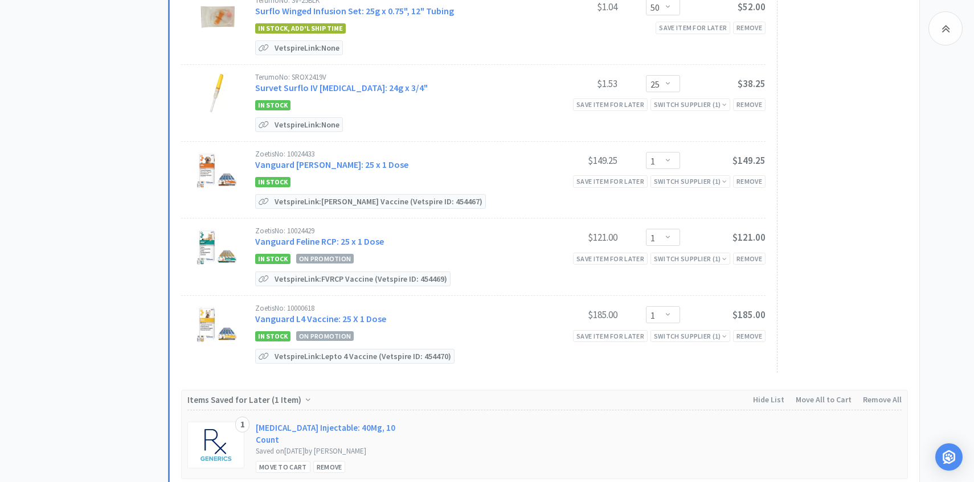
scroll to position [1170, 0]
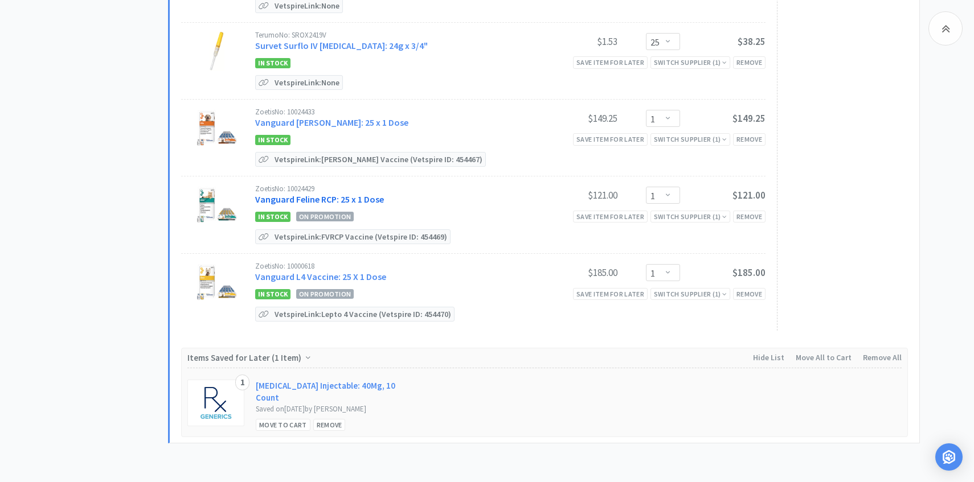
click at [363, 197] on link "Vanguard Feline RCP: 25 x 1 Dose" at bounding box center [319, 199] width 129 height 11
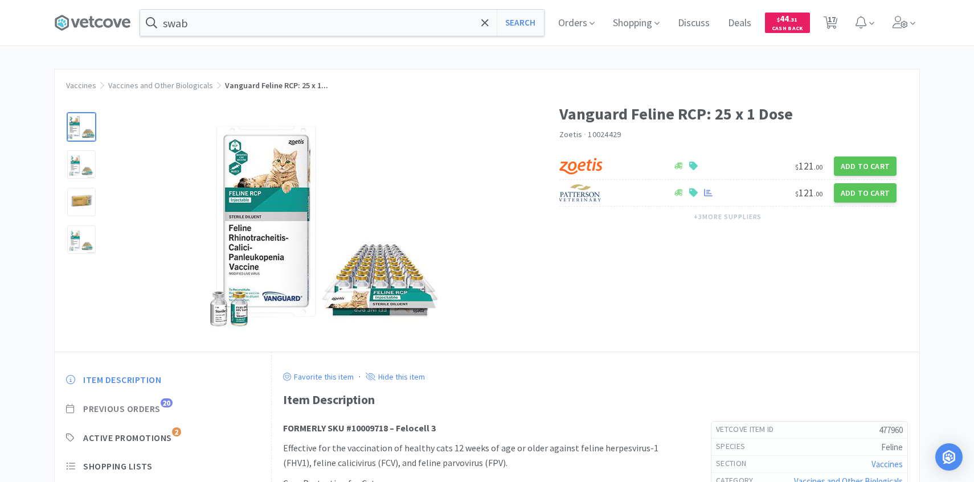
click at [154, 411] on span "Previous Orders" at bounding box center [121, 409] width 77 height 12
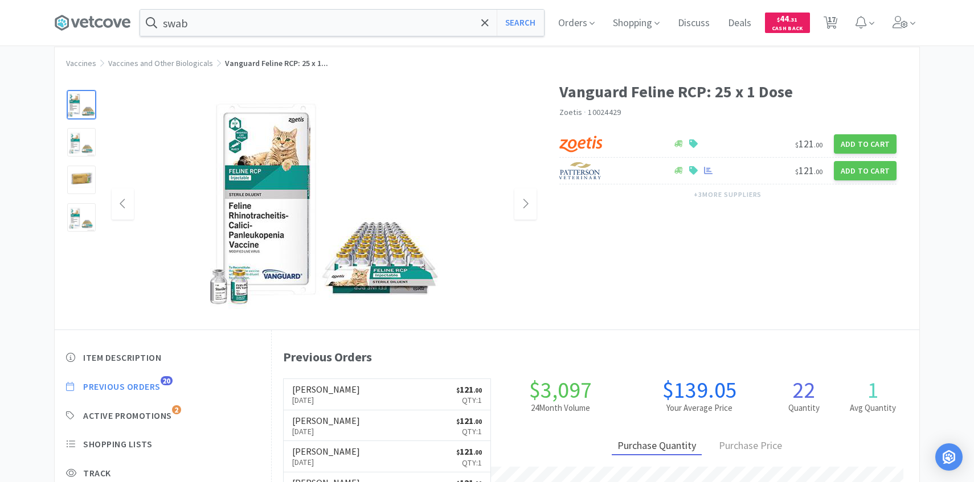
scroll to position [24, 0]
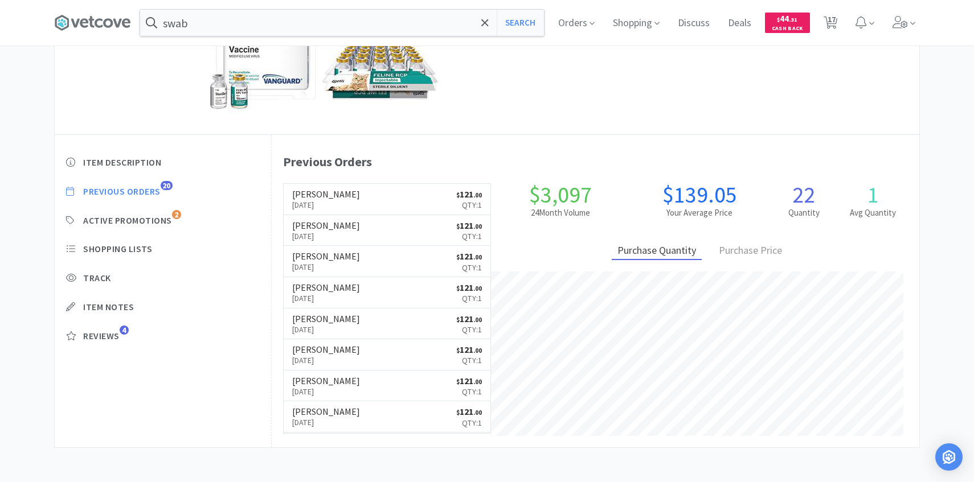
select select "1"
select select "3"
select select "1"
select select "3"
select select "1"
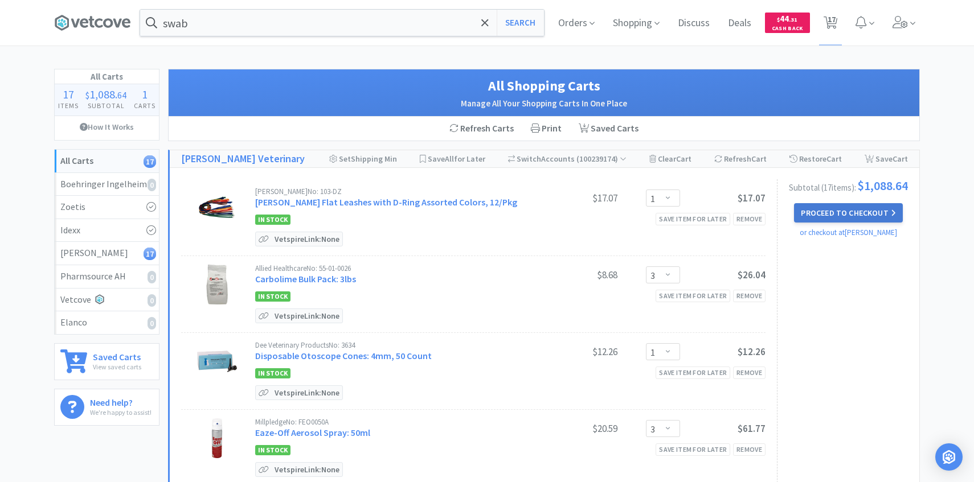
click at [869, 215] on button "Proceed to Checkout" at bounding box center [848, 212] width 108 height 19
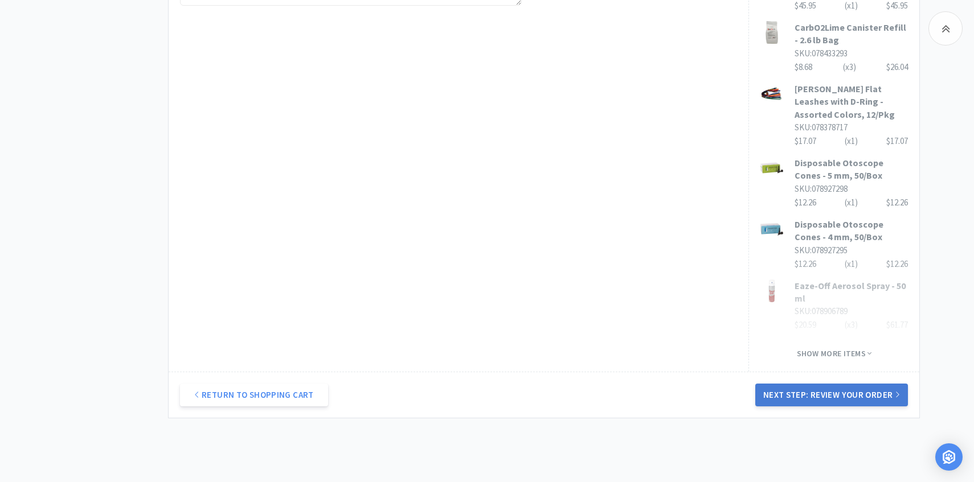
click at [854, 384] on button "Next Step: Review Your Order" at bounding box center [831, 395] width 153 height 23
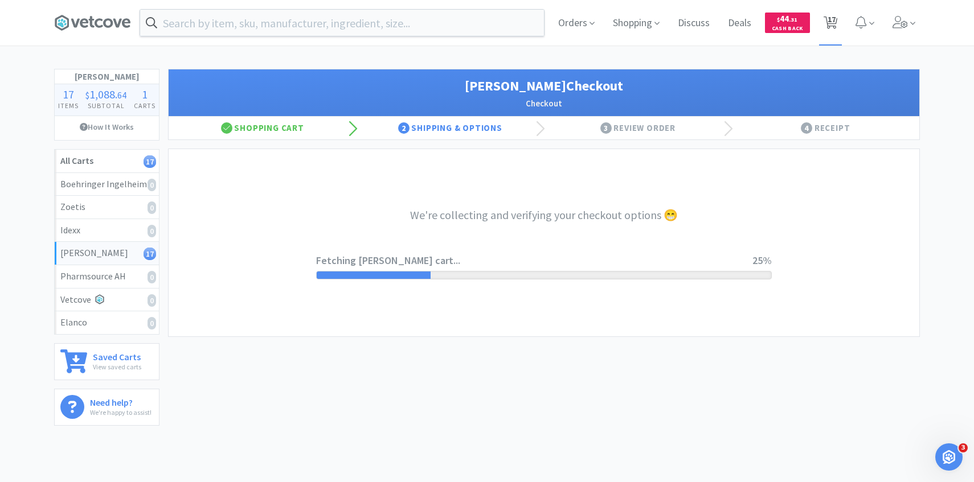
click at [830, 28] on span "17" at bounding box center [831, 20] width 8 height 46
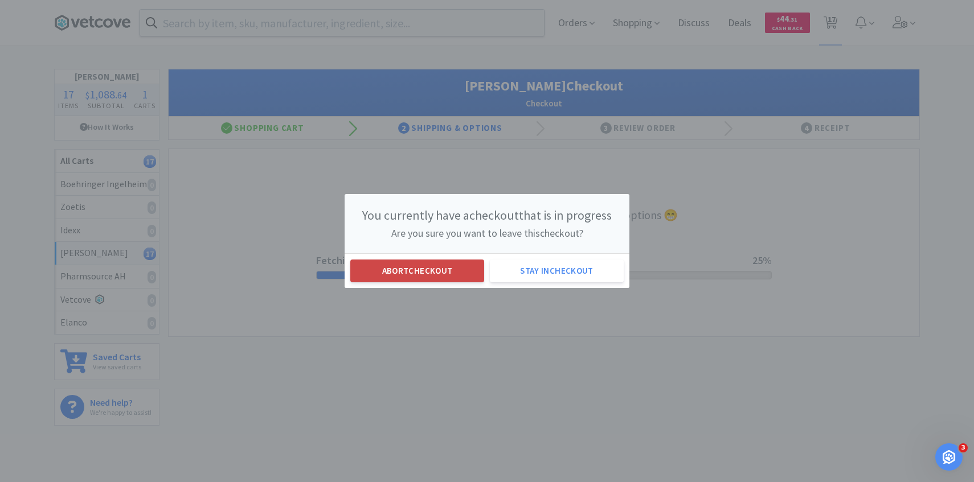
click at [446, 265] on button "Abort checkout" at bounding box center [417, 271] width 134 height 23
select select "1"
select select "3"
select select "1"
select select "3"
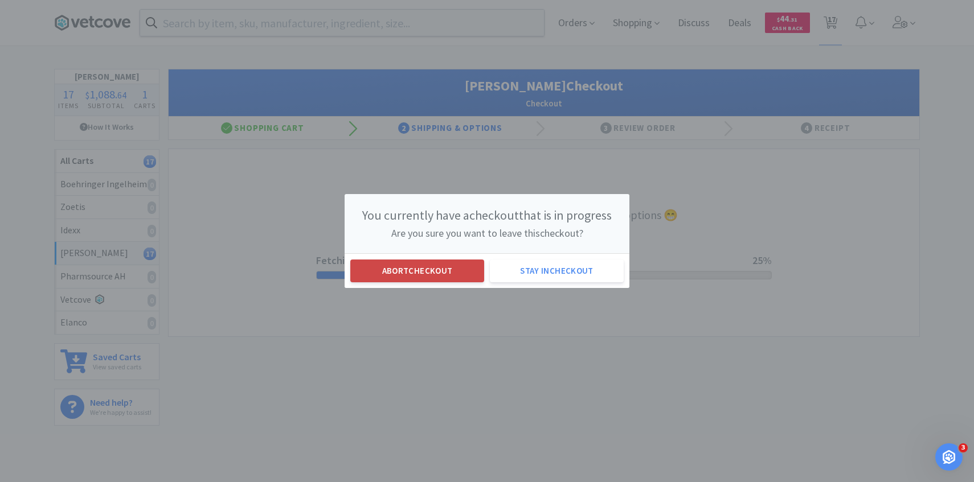
select select "1"
select select "2"
select select "1"
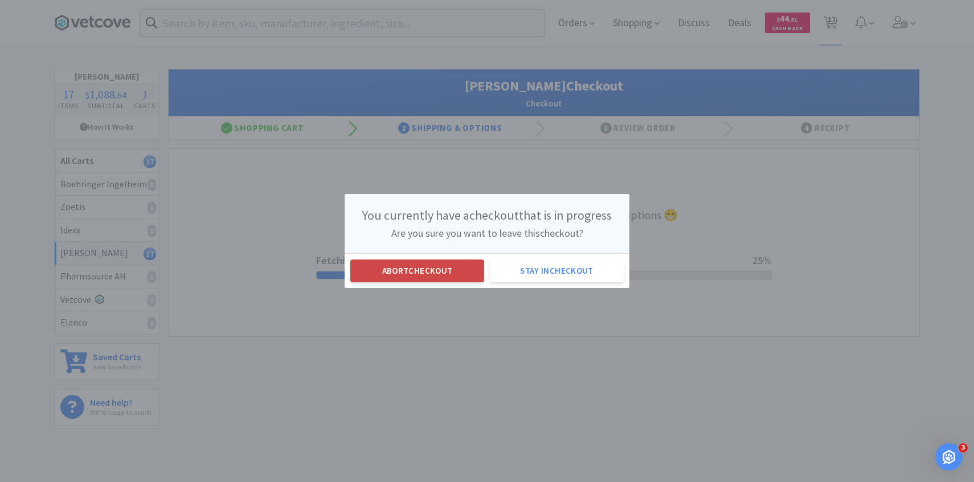
select select "1"
select select "50"
select select "20"
select select "50"
select select "25"
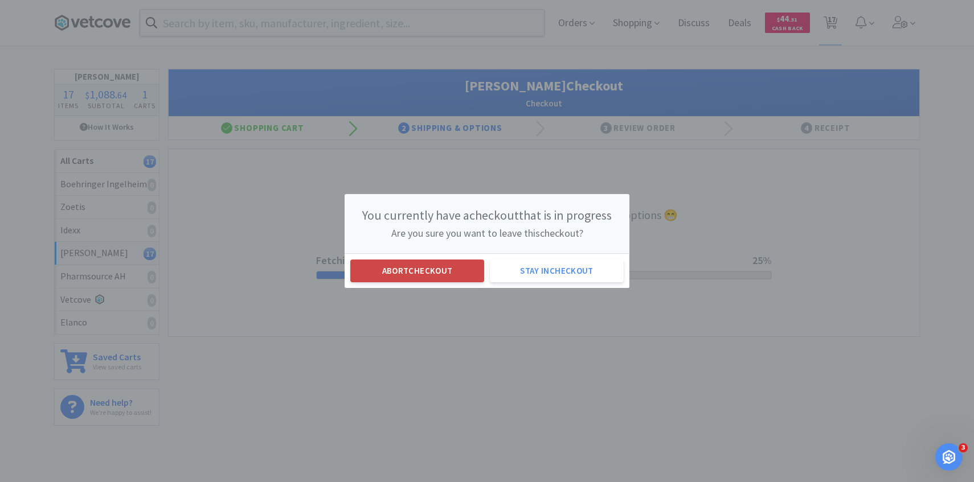
select select "1"
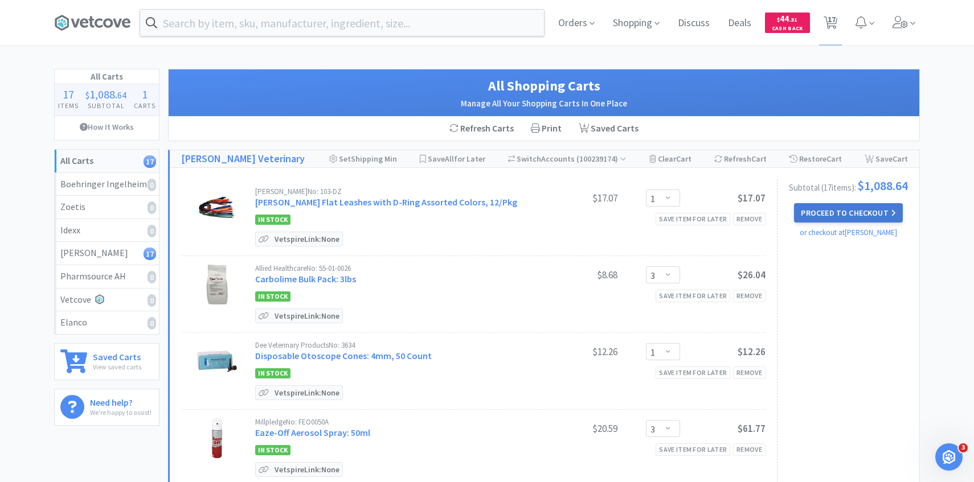
click at [854, 216] on button "Proceed to Checkout" at bounding box center [848, 212] width 108 height 19
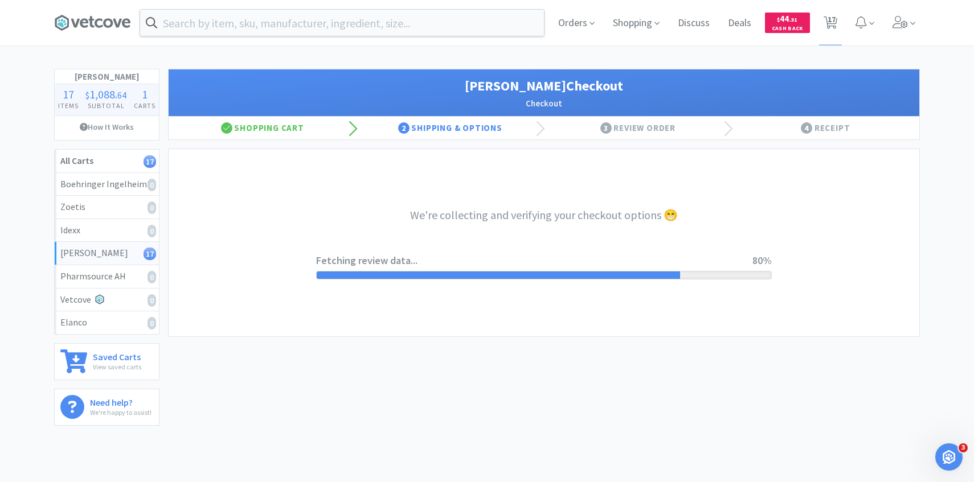
select select "1"
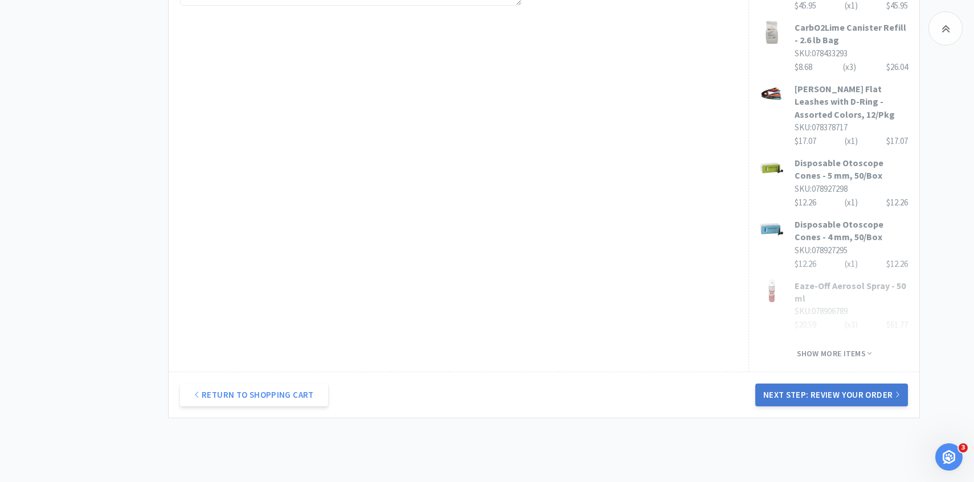
click at [796, 384] on button "Next Step: Review Your Order" at bounding box center [831, 395] width 153 height 23
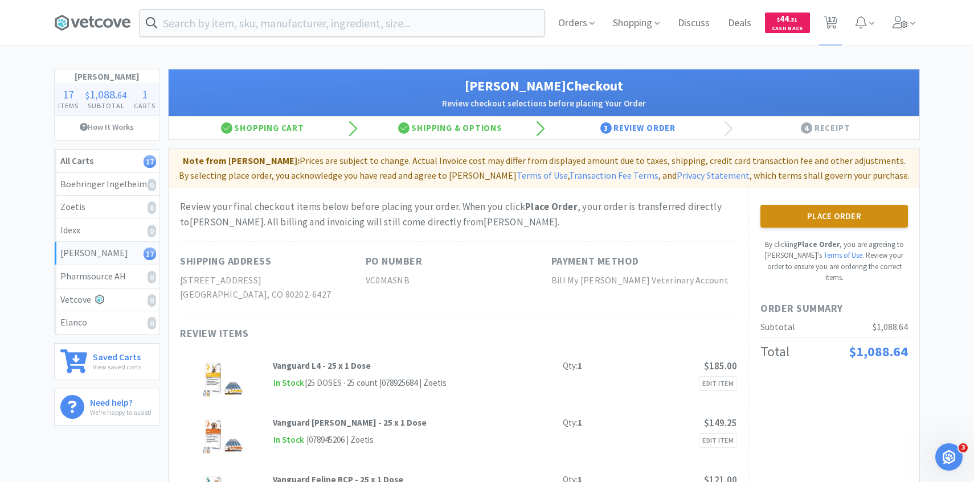
click at [843, 222] on button "Place Order" at bounding box center [833, 216] width 147 height 23
